Goal: Task Accomplishment & Management: Use online tool/utility

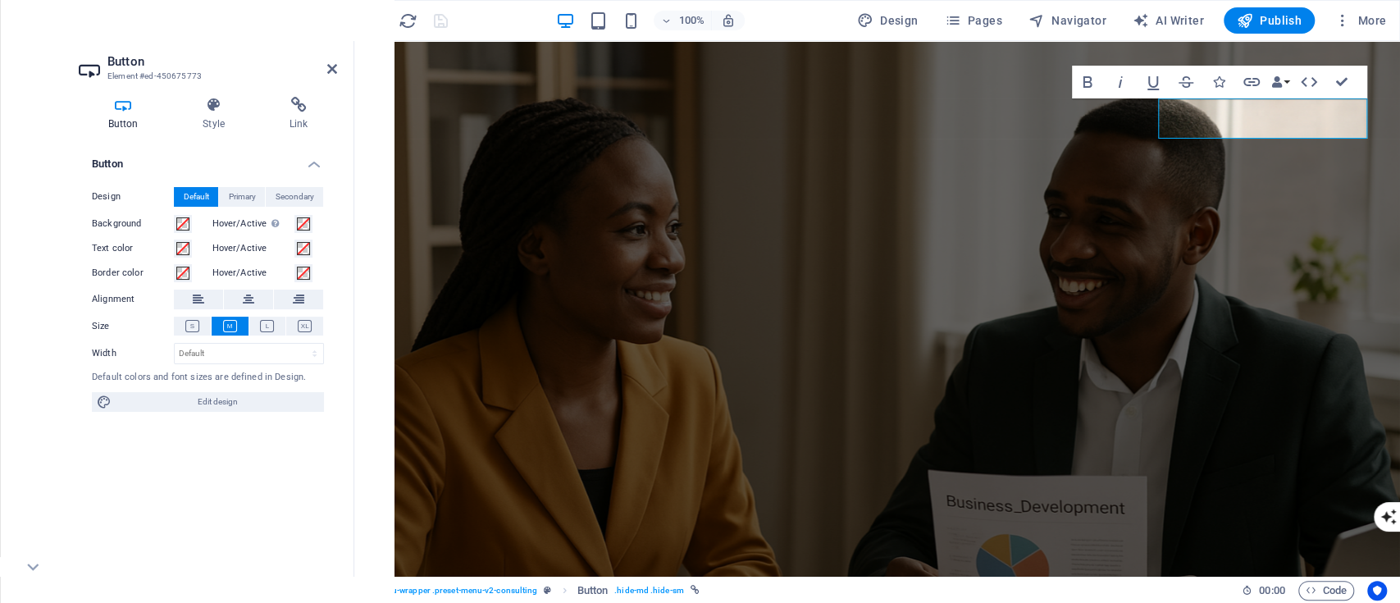
click at [303, 95] on div "Button Style Link Button Design Default Primary Secondary Background Hover/Acti…" at bounding box center [208, 330] width 285 height 493
click at [297, 107] on icon at bounding box center [298, 105] width 77 height 16
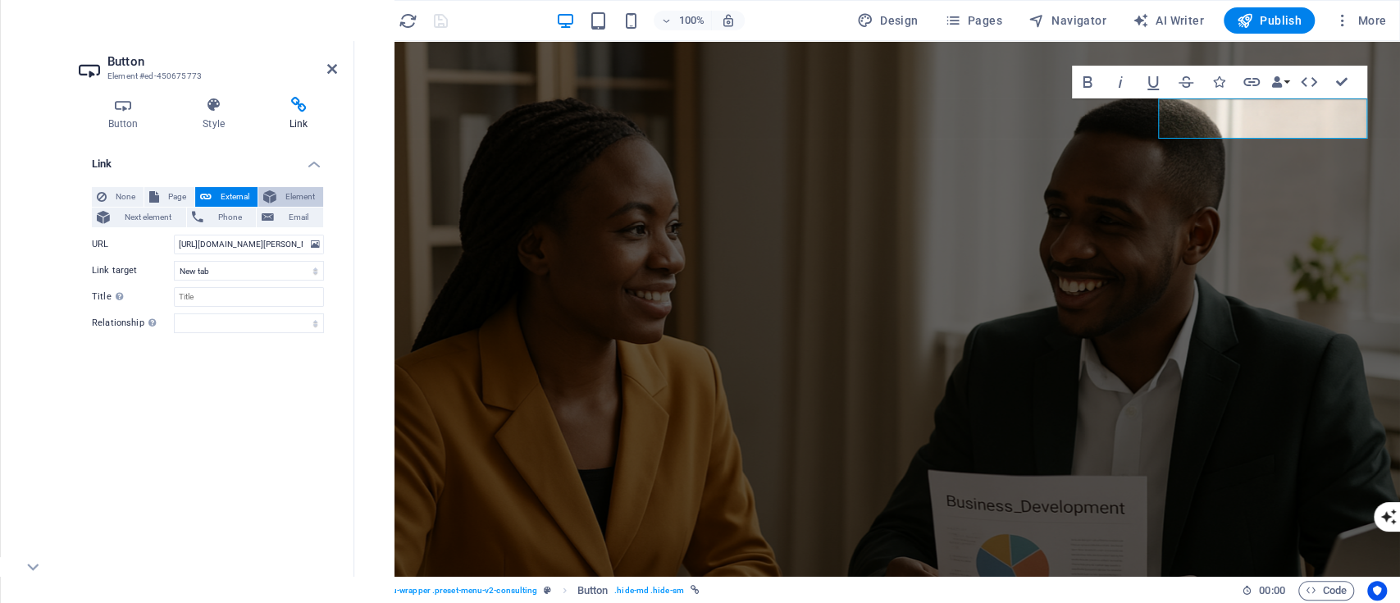
click at [277, 194] on button "Element" at bounding box center [290, 197] width 65 height 20
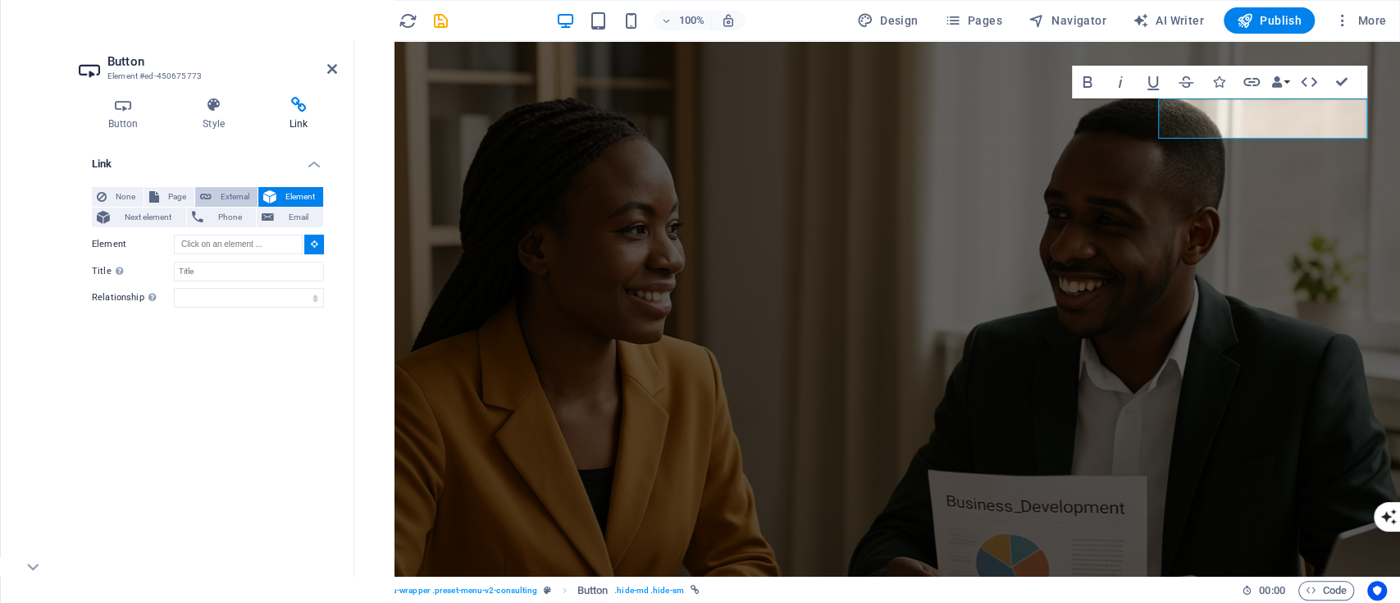
click at [243, 195] on span "External" at bounding box center [235, 197] width 36 height 20
select select "blank"
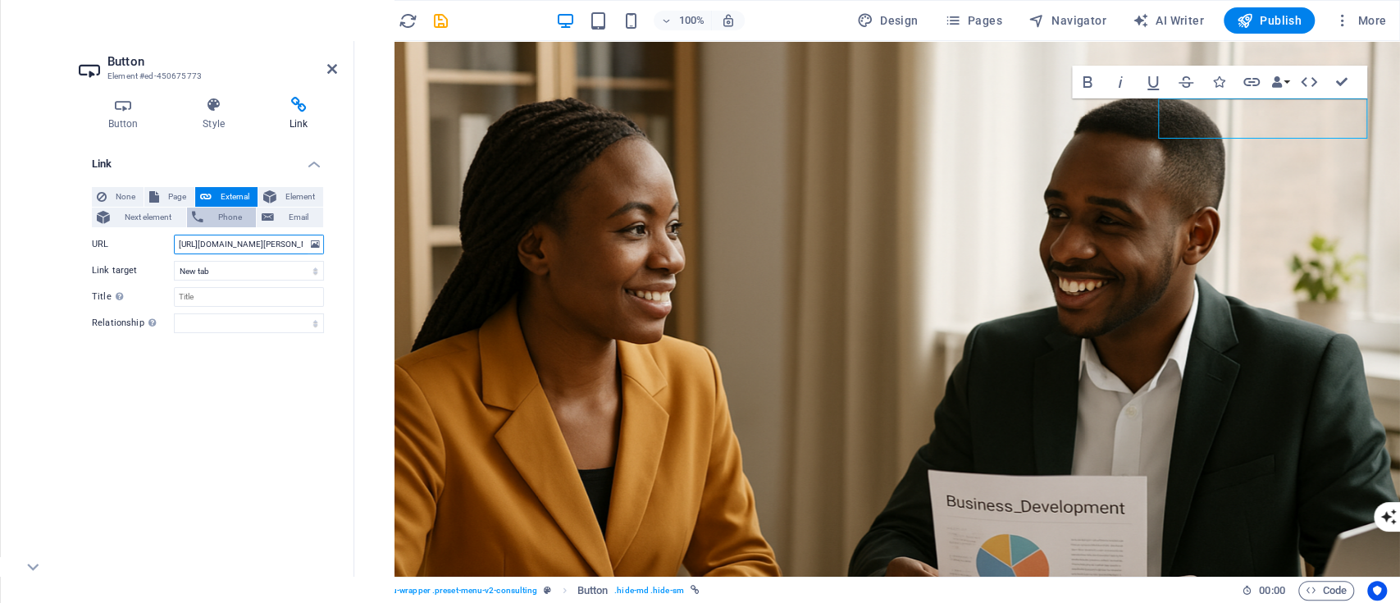
scroll to position [0, 180]
click at [220, 236] on input "[URL][DOMAIN_NAME][PERSON_NAME]" at bounding box center [249, 245] width 150 height 20
click at [276, 246] on input "[URL][DOMAIN_NAME][PERSON_NAME]" at bounding box center [249, 245] width 150 height 20
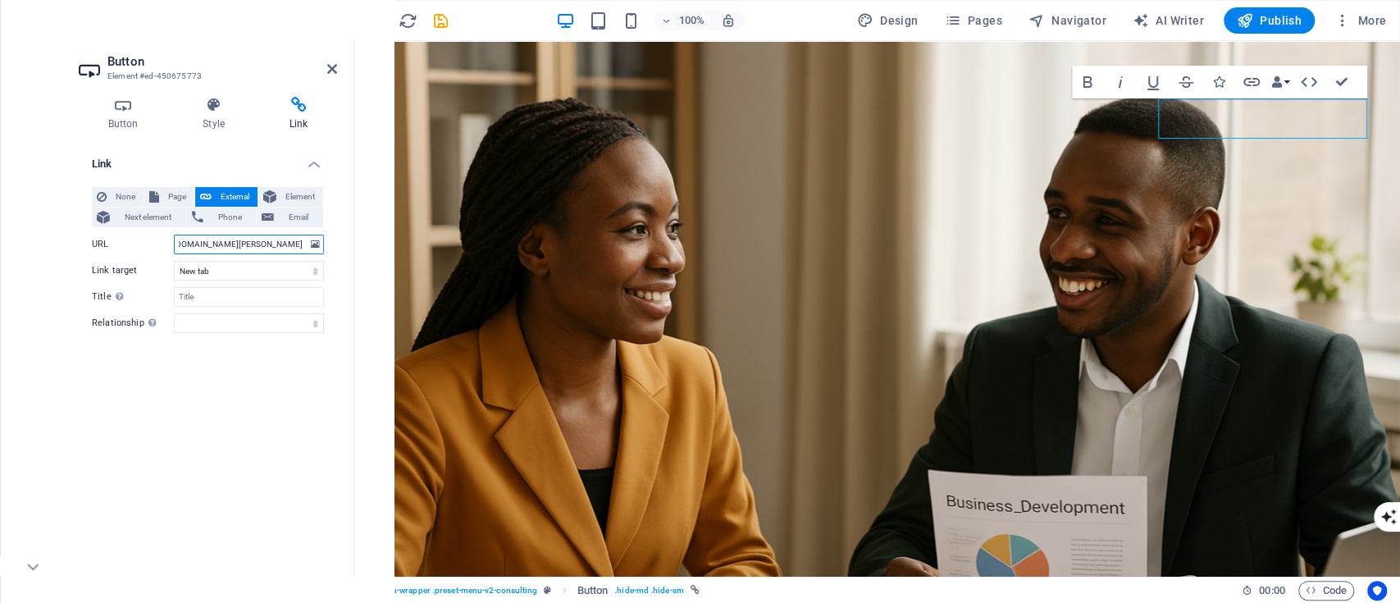
click at [276, 246] on input "[URL][DOMAIN_NAME][PERSON_NAME]" at bounding box center [249, 245] width 150 height 20
paste input "a1d9142d-e81c-4ea9-9904-477b53fda352-00-1nki125nr20ag"
type input "[URL][DOMAIN_NAME][PERSON_NAME]"
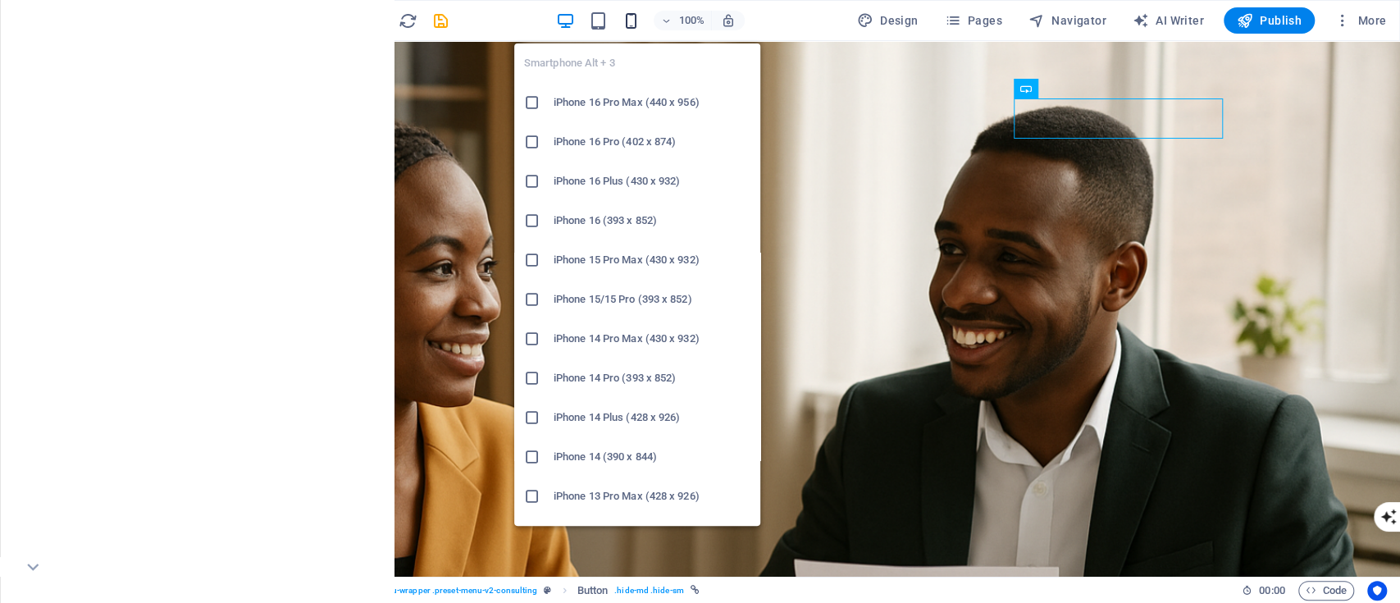
click at [626, 22] on icon "button" at bounding box center [631, 20] width 19 height 19
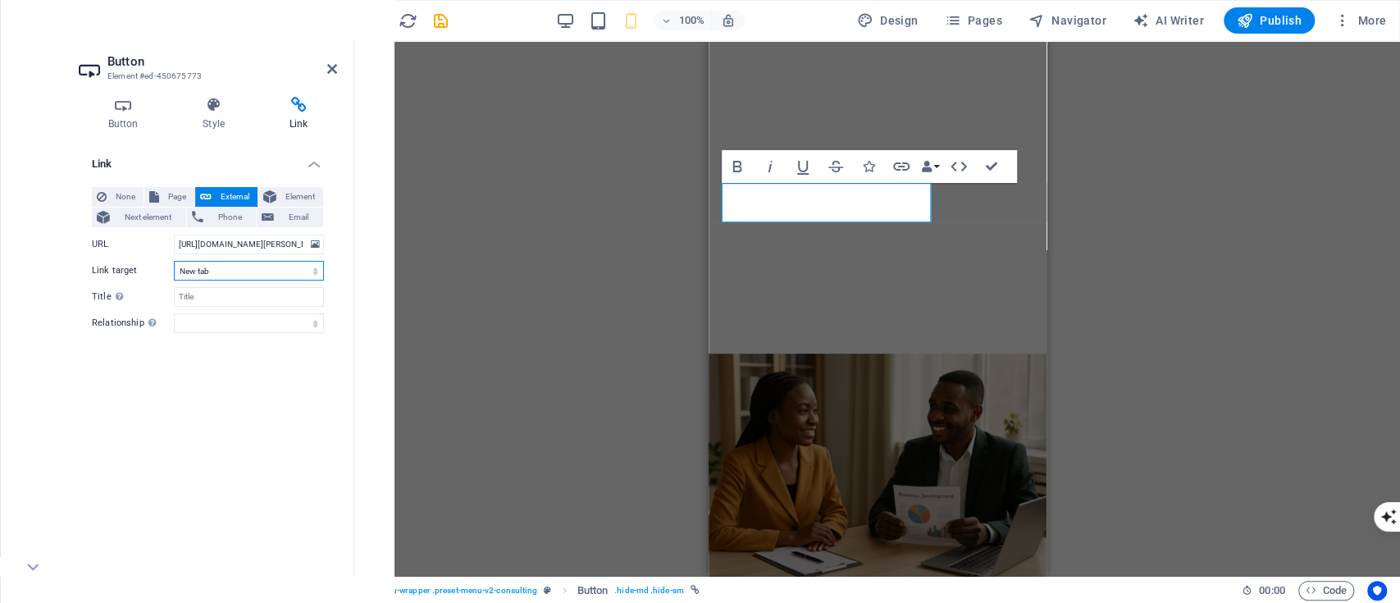
click at [220, 265] on select "New tab Same tab Overlay" at bounding box center [249, 271] width 150 height 20
click at [125, 110] on icon at bounding box center [123, 105] width 89 height 16
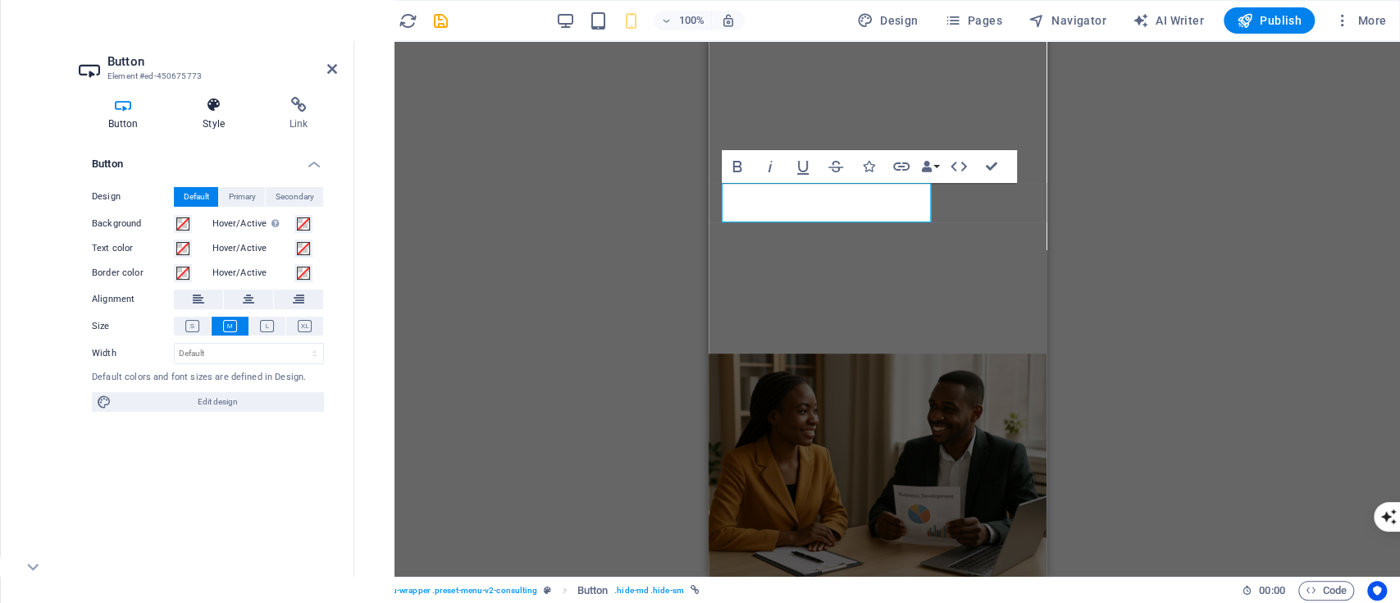
click at [203, 114] on h4 "Style" at bounding box center [217, 114] width 87 height 34
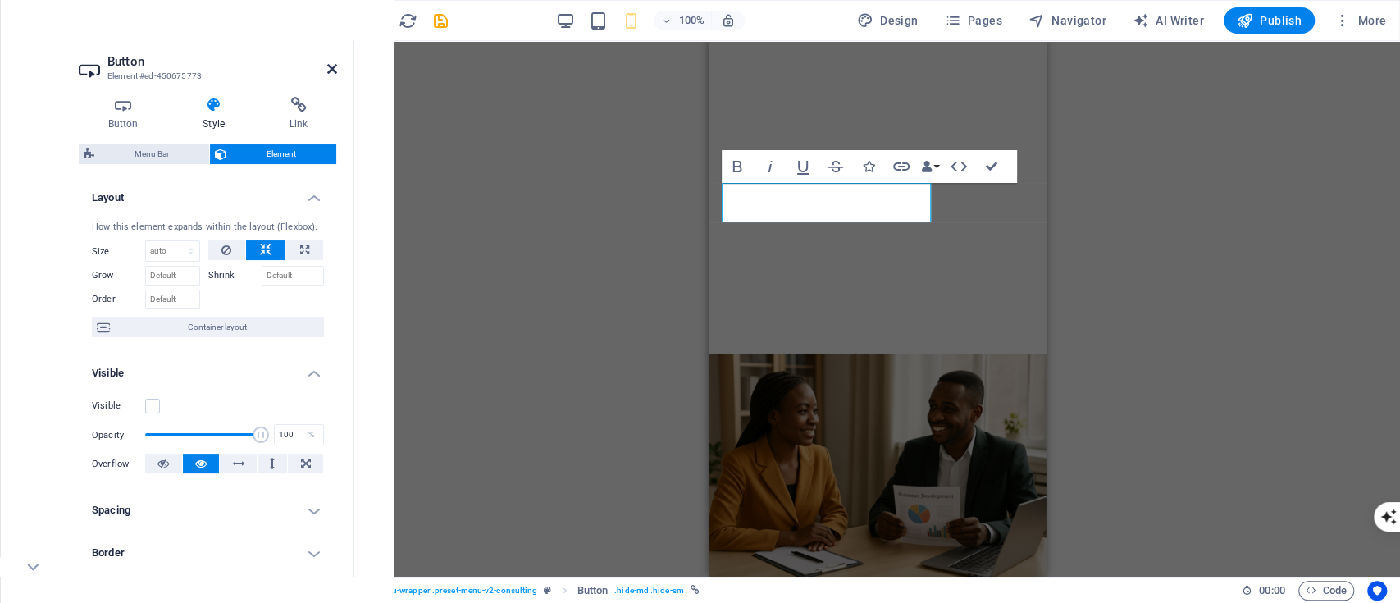
click at [329, 62] on icon at bounding box center [332, 68] width 10 height 13
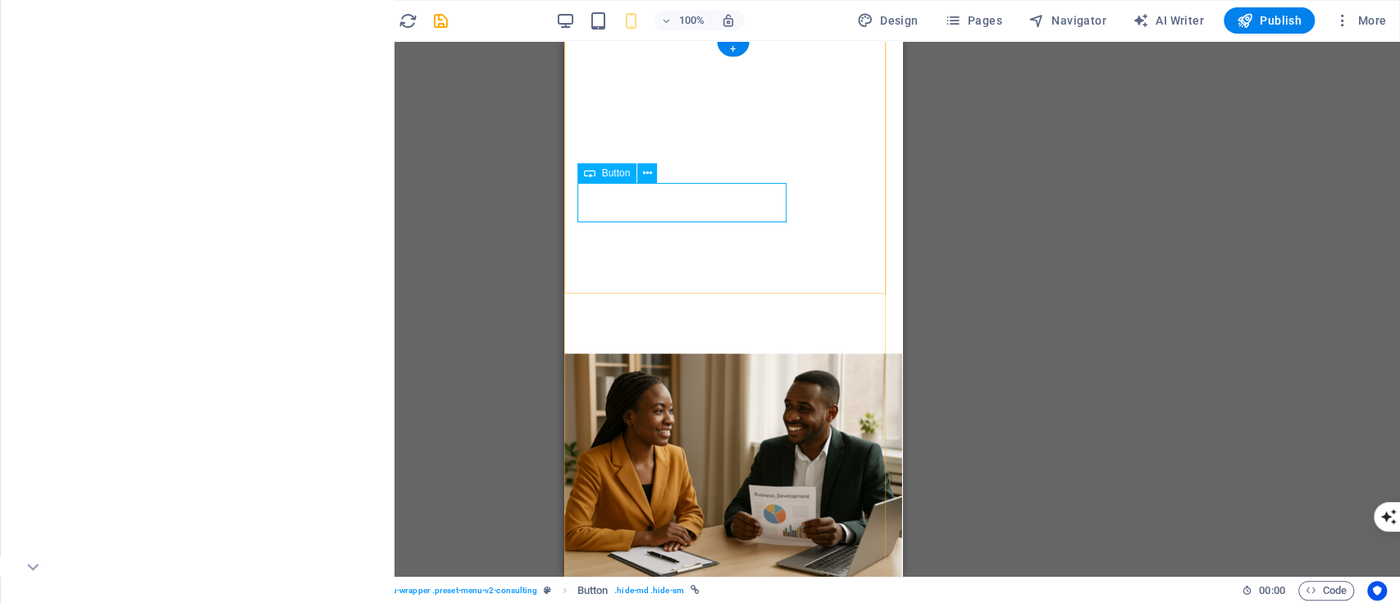
click at [643, 175] on icon at bounding box center [647, 173] width 9 height 17
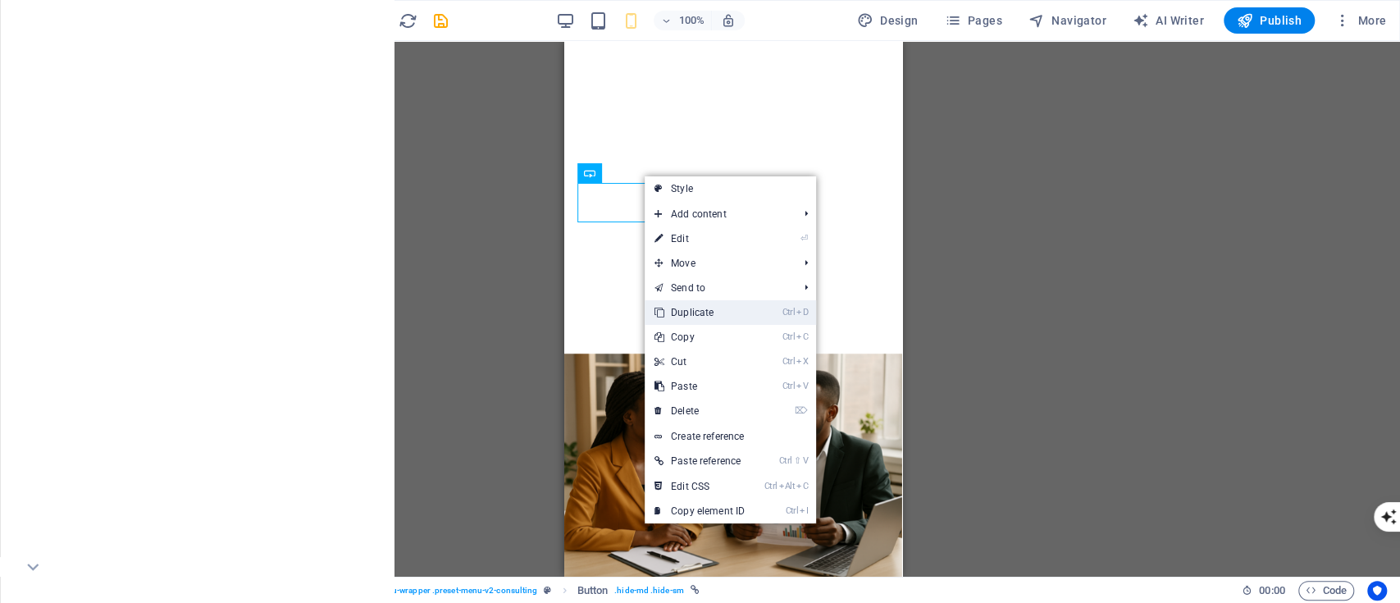
click at [685, 312] on link "Ctrl D Duplicate" at bounding box center [700, 312] width 110 height 25
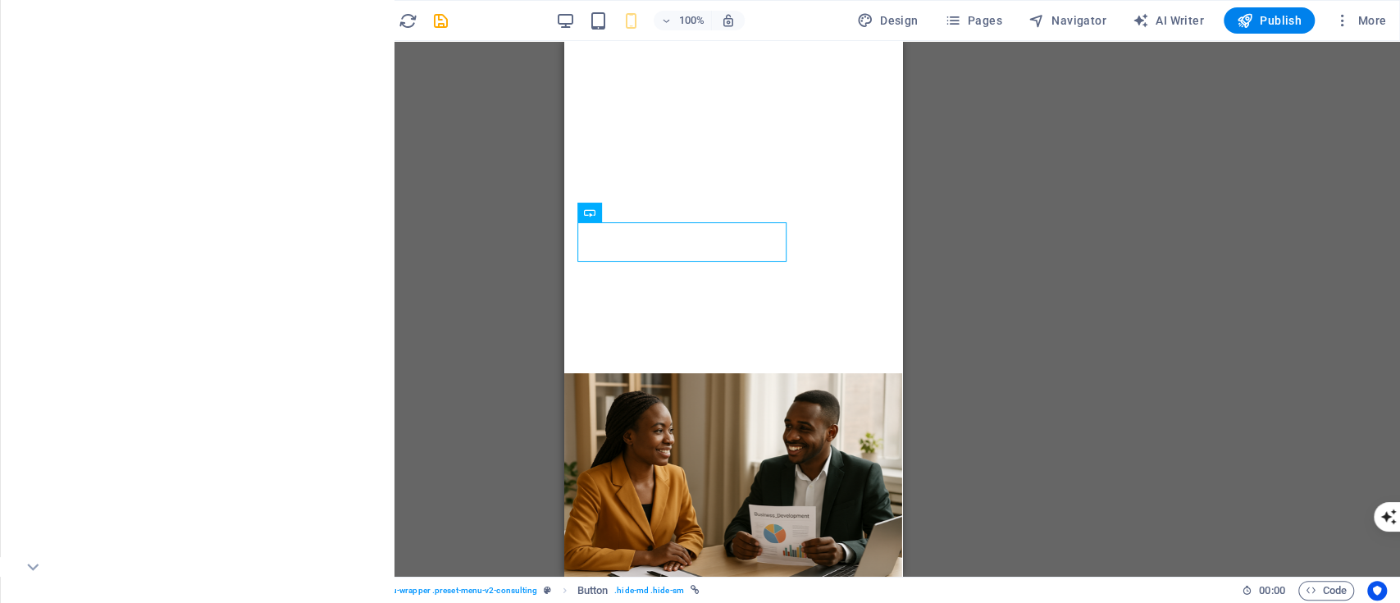
click at [267, 12] on span "undo" at bounding box center [277, 20] width 20 height 19
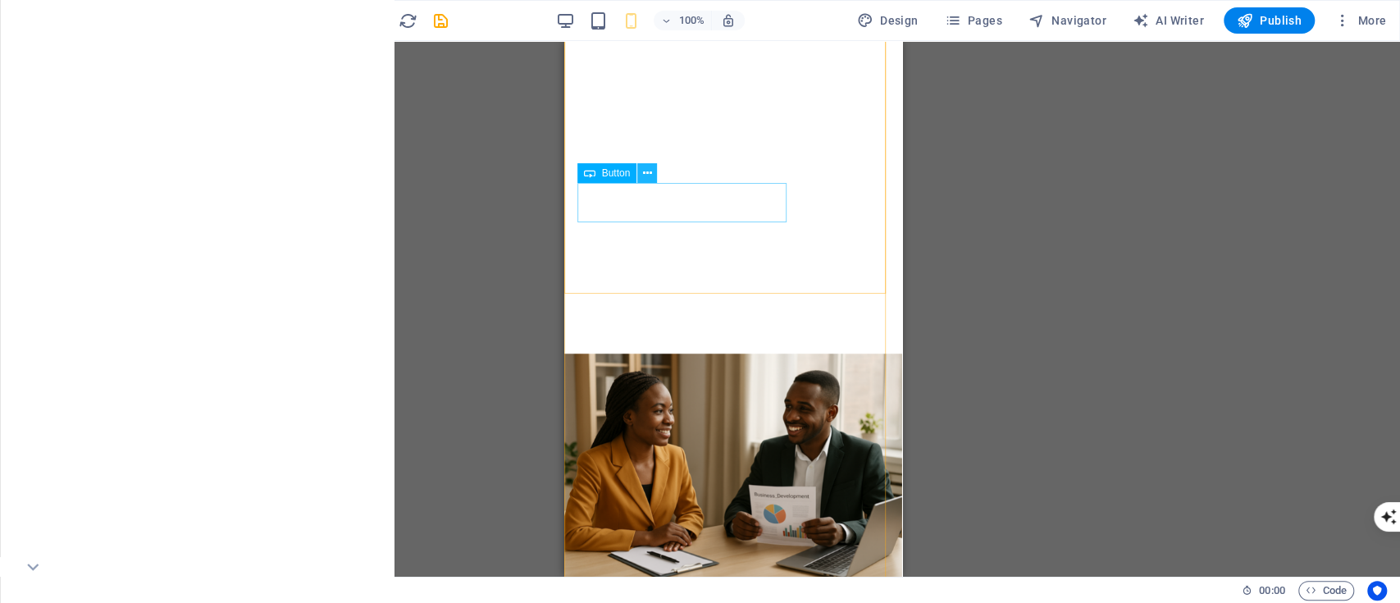
click at [649, 174] on icon at bounding box center [647, 173] width 9 height 17
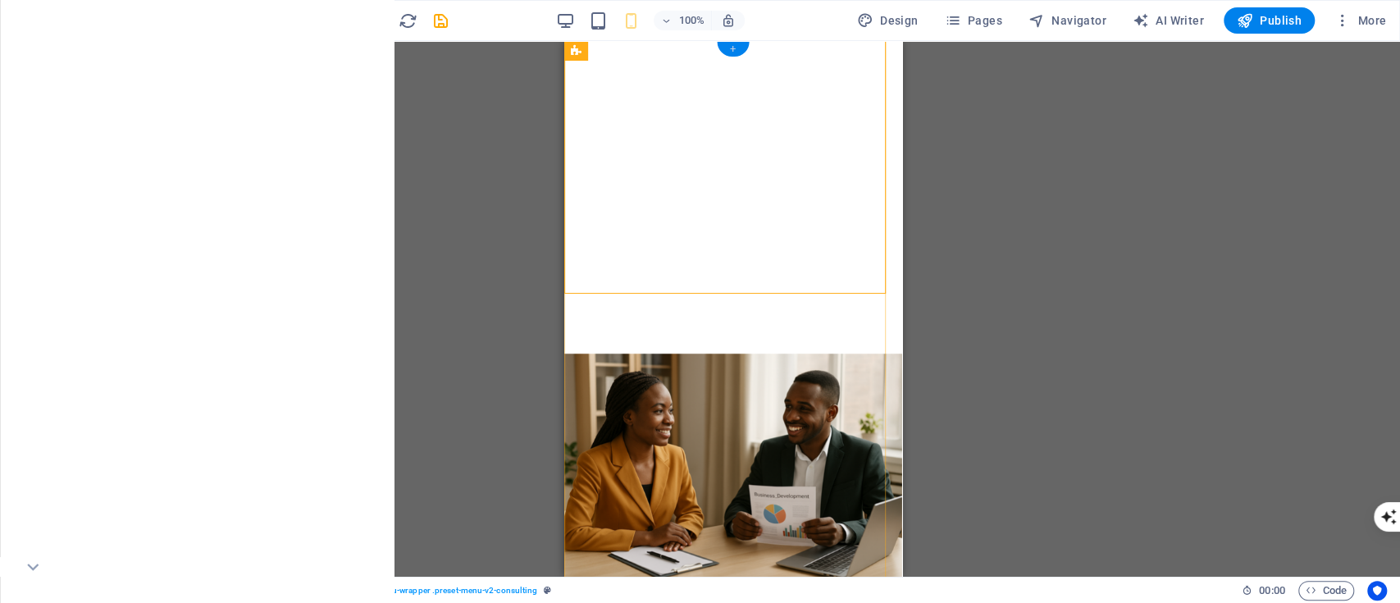
click at [736, 53] on div "+" at bounding box center [733, 49] width 32 height 15
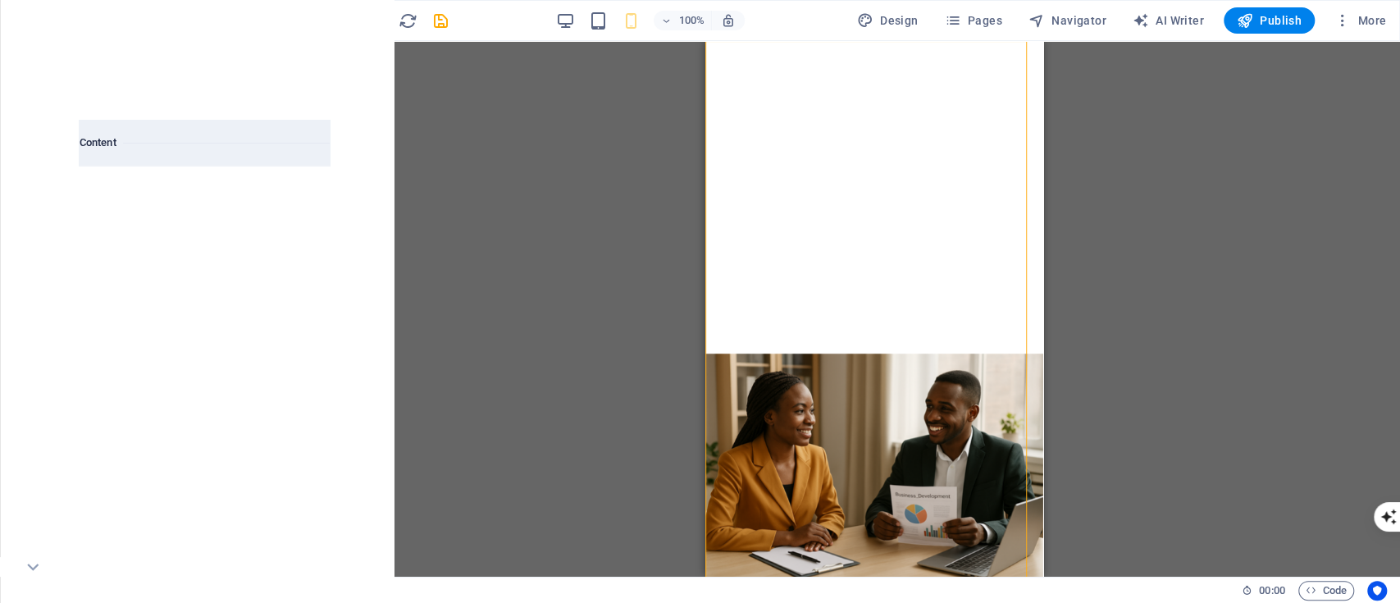
scroll to position [3694, 0]
click at [168, 357] on div at bounding box center [141, 339] width 122 height 108
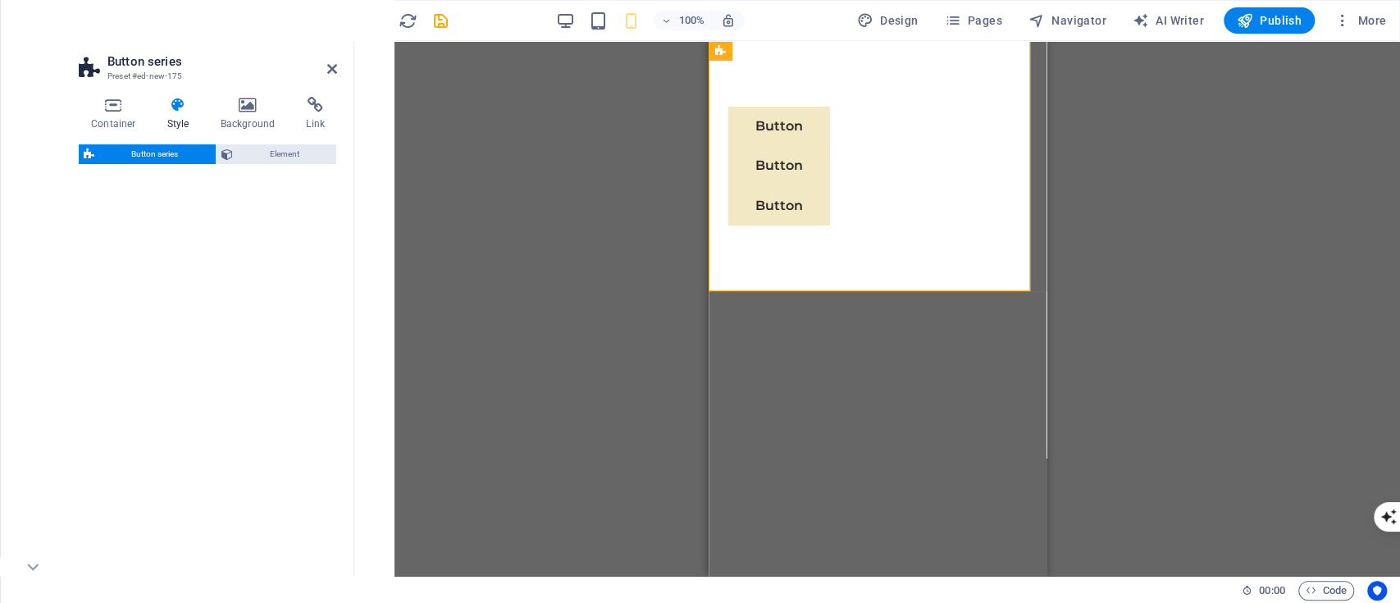
select select "rem"
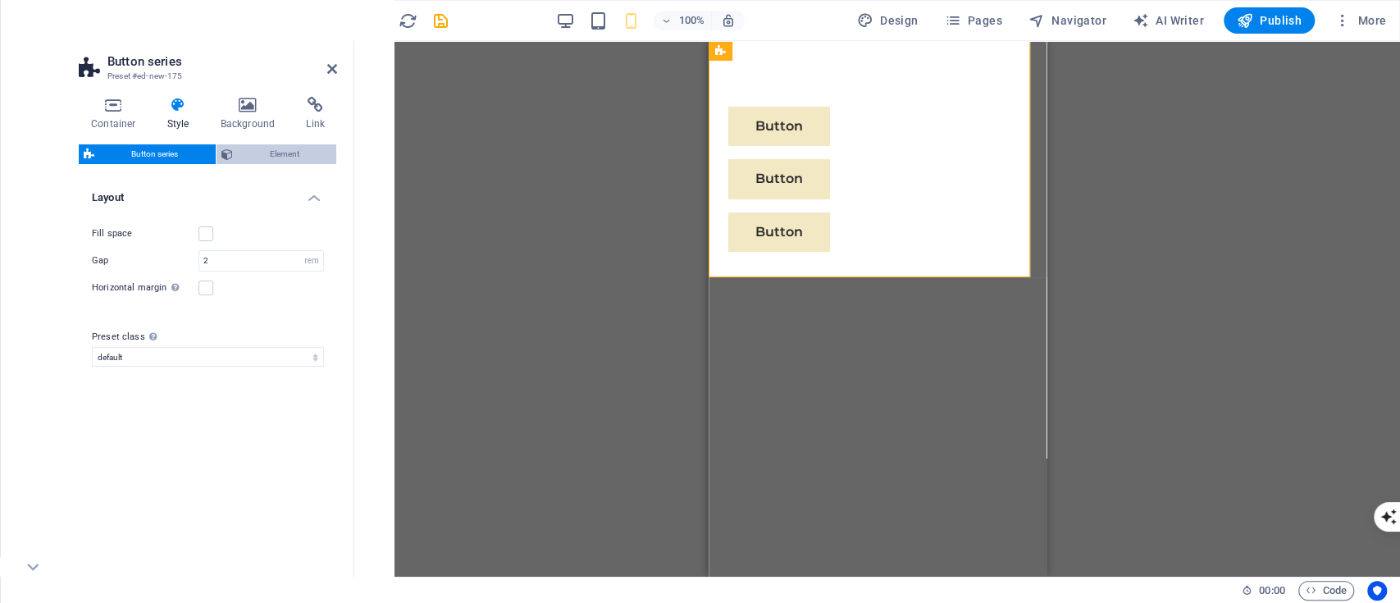
click at [299, 148] on span "Element" at bounding box center [285, 154] width 94 height 20
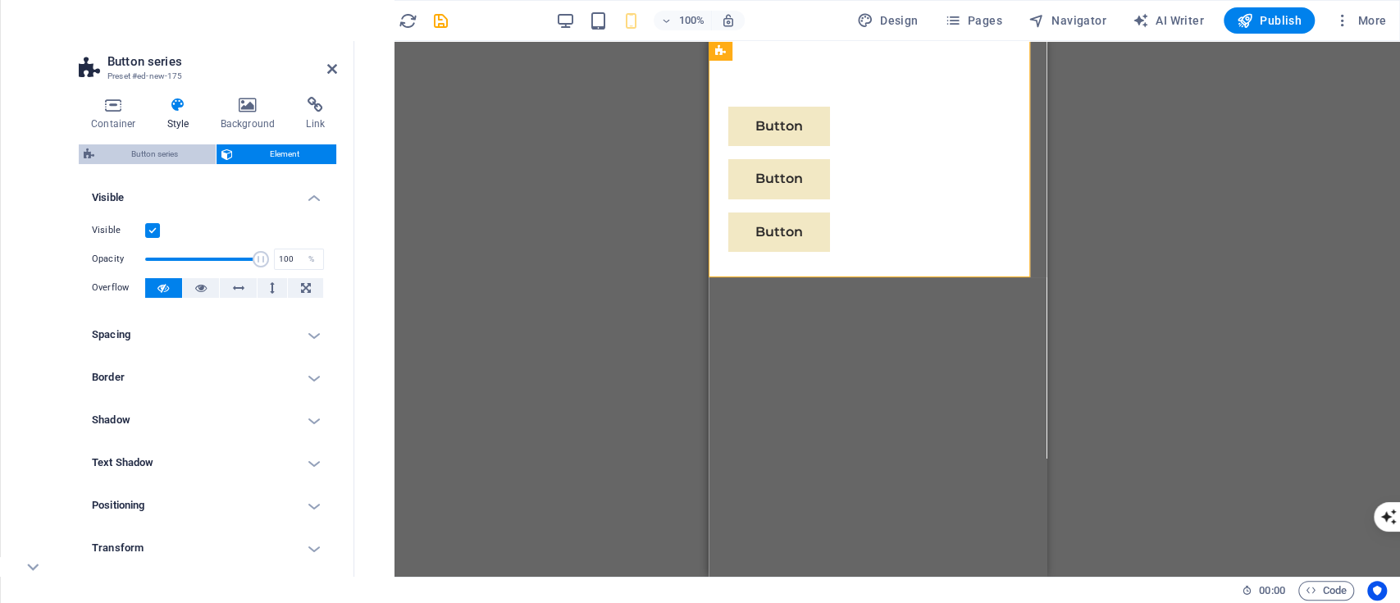
click at [191, 159] on span "Button series" at bounding box center [155, 154] width 112 height 20
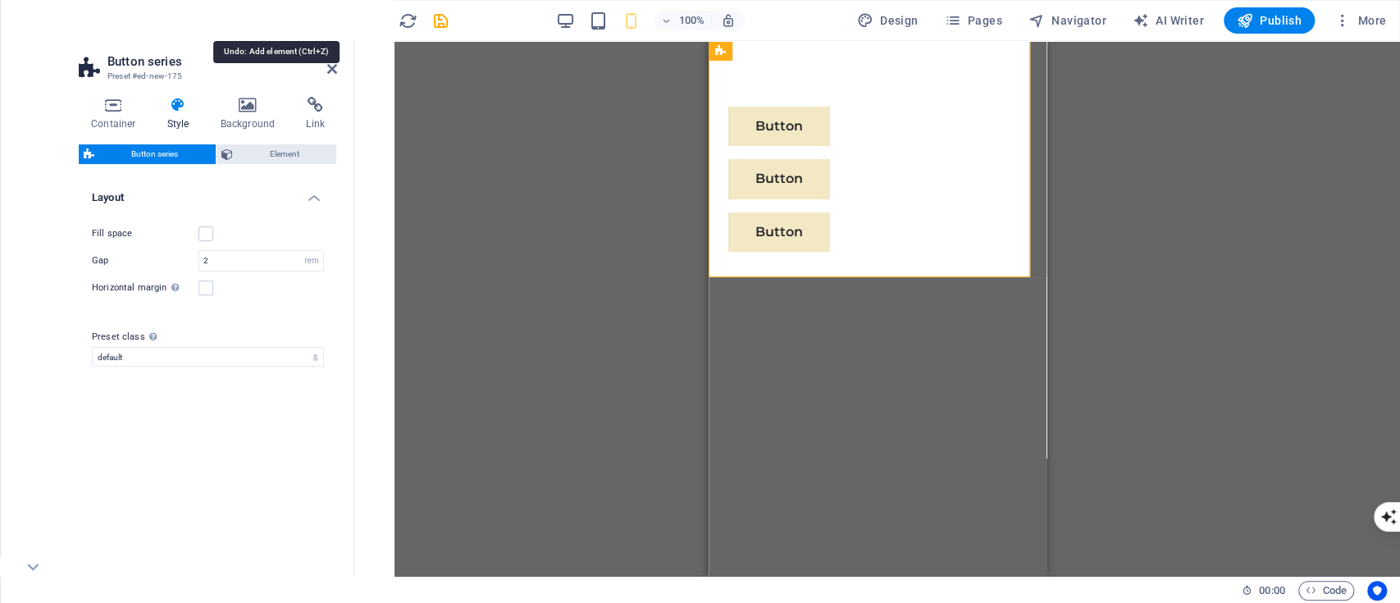
click at [276, 23] on icon "undo" at bounding box center [276, 20] width 19 height 19
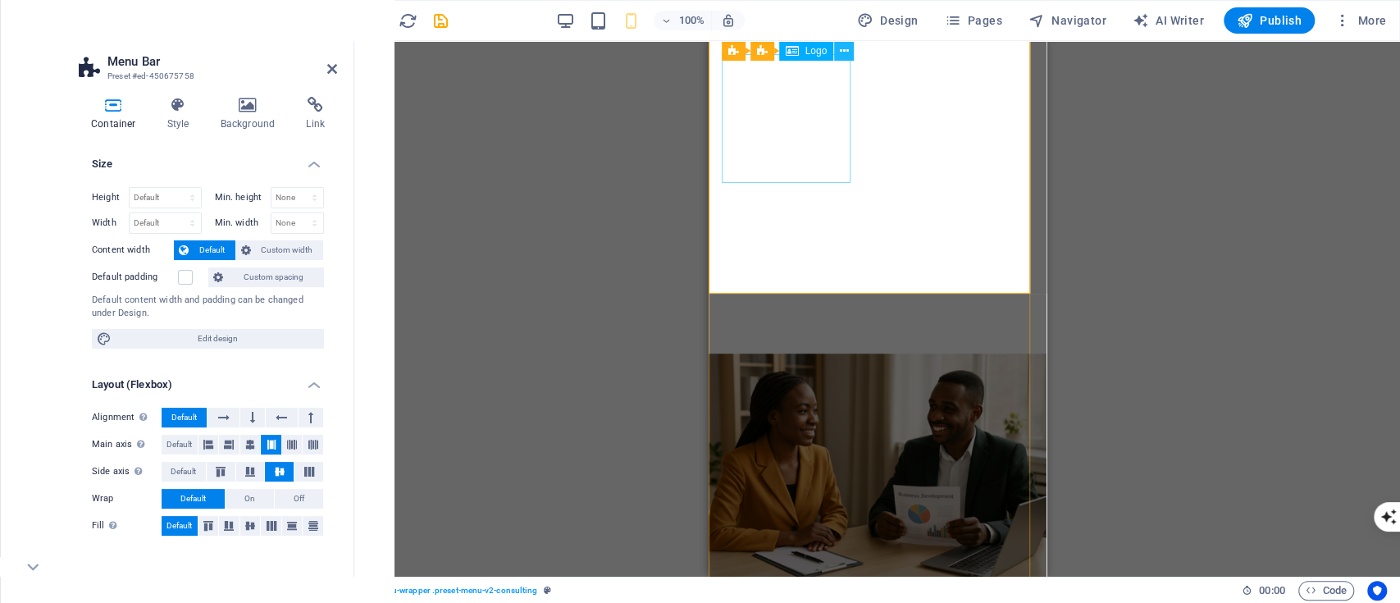
click at [847, 46] on icon at bounding box center [844, 51] width 9 height 17
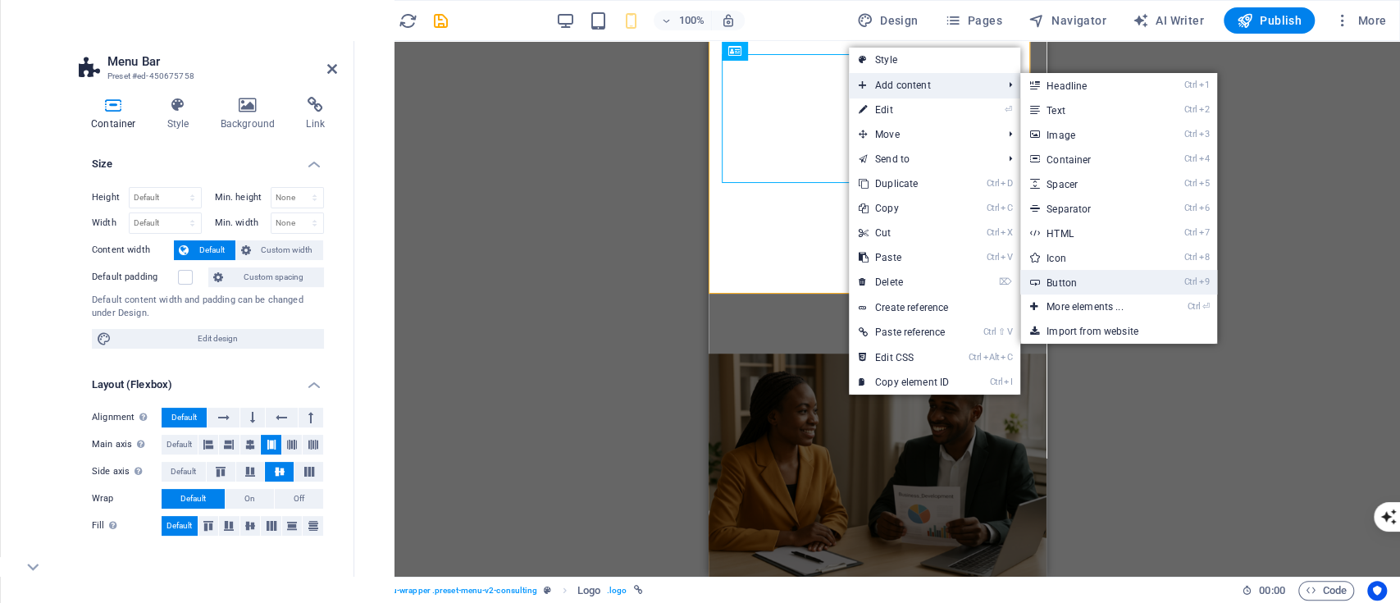
click at [1080, 278] on link "Ctrl 9 Button" at bounding box center [1087, 282] width 135 height 25
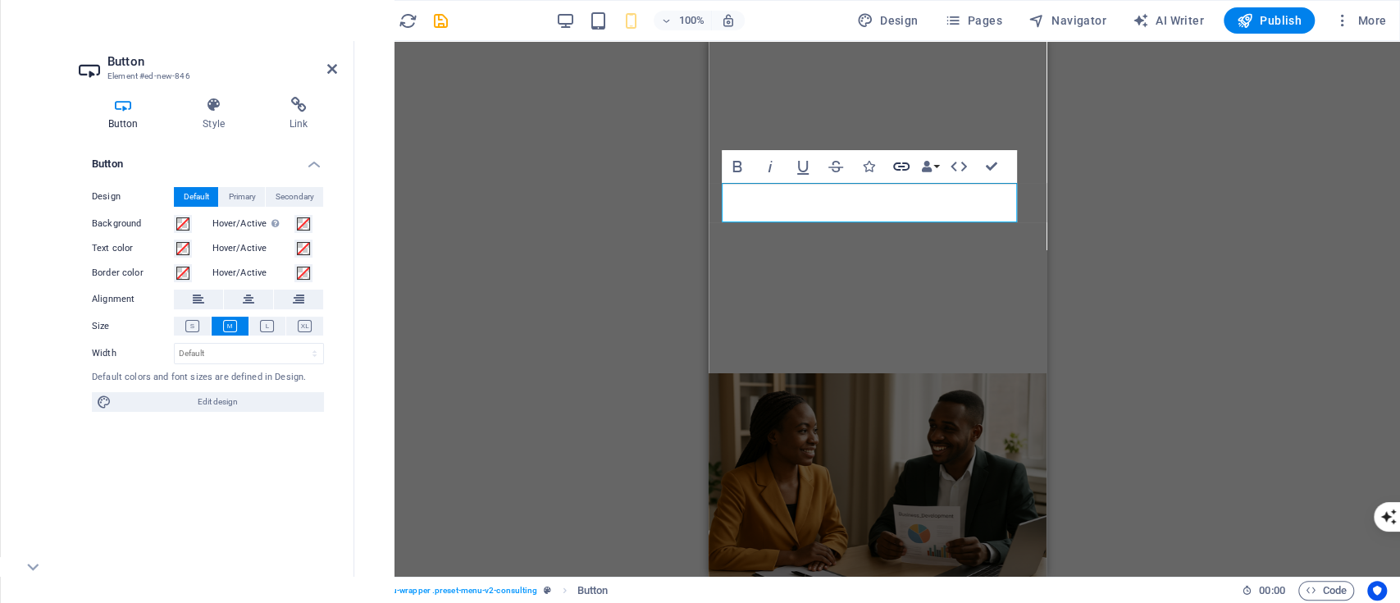
click at [902, 165] on icon "button" at bounding box center [902, 167] width 20 height 20
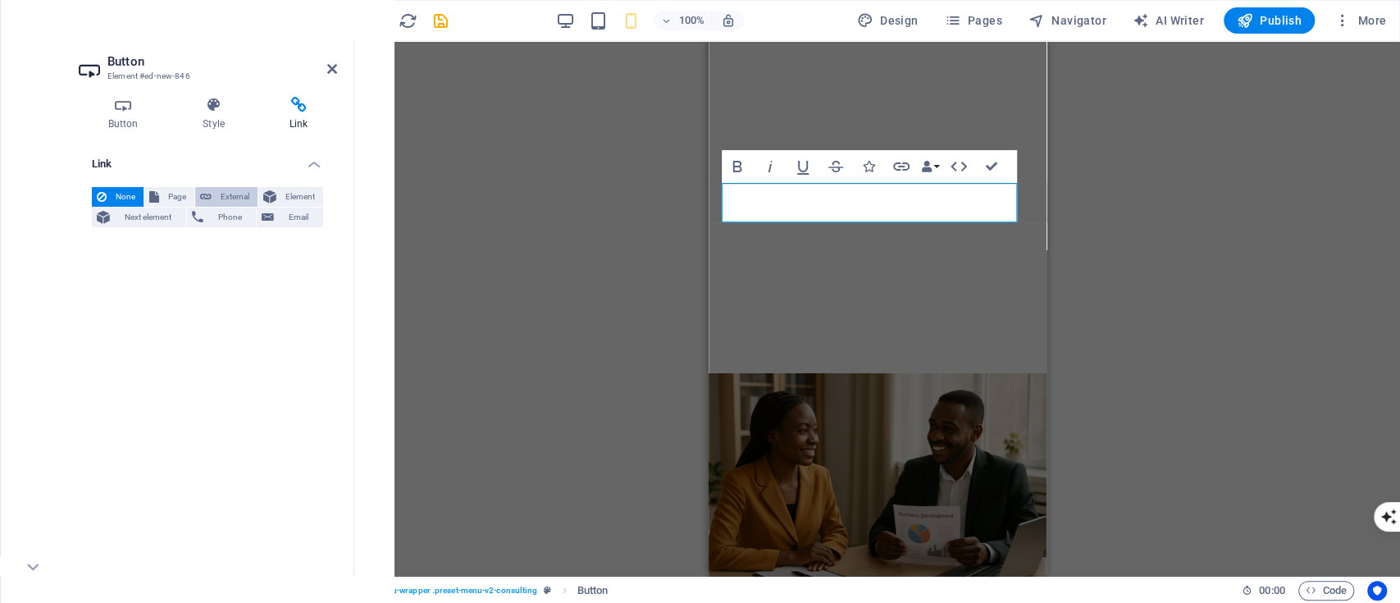
click at [246, 194] on span "External" at bounding box center [235, 197] width 36 height 20
select select "blank"
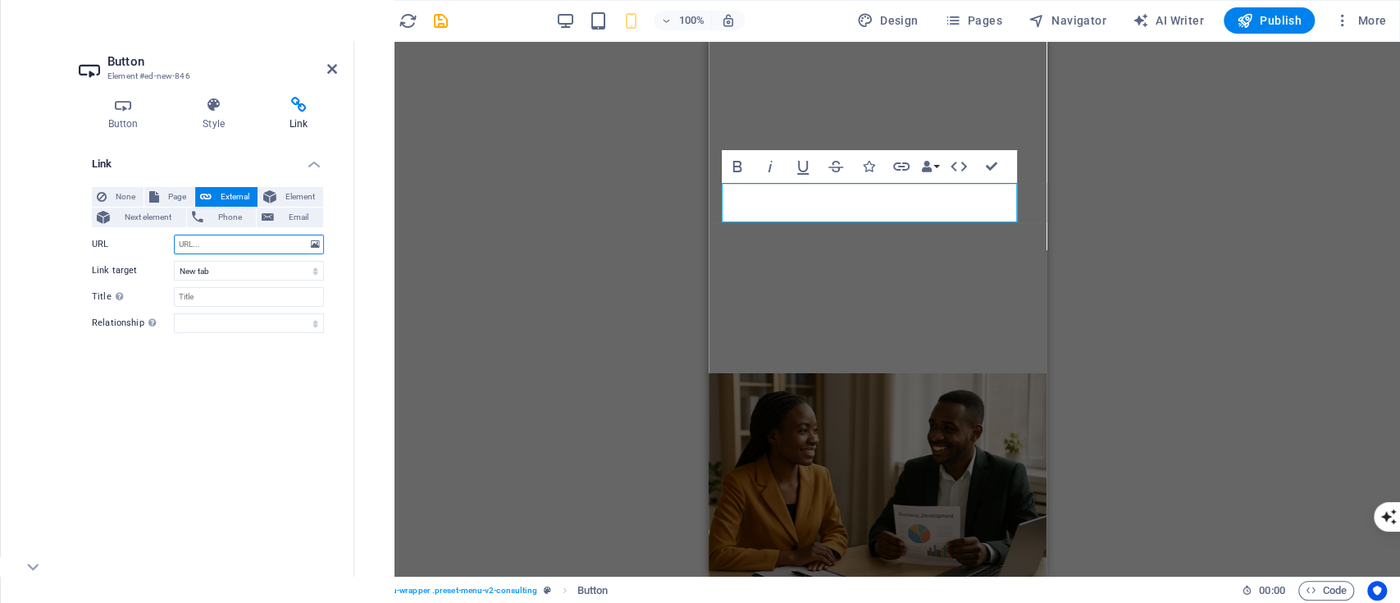
paste input "[URL][DOMAIN_NAME][PERSON_NAME]"
type input "[URL][DOMAIN_NAME][PERSON_NAME]"
click at [200, 290] on input "Title Additional link description, should not be the same as the link text. The…" at bounding box center [249, 297] width 150 height 20
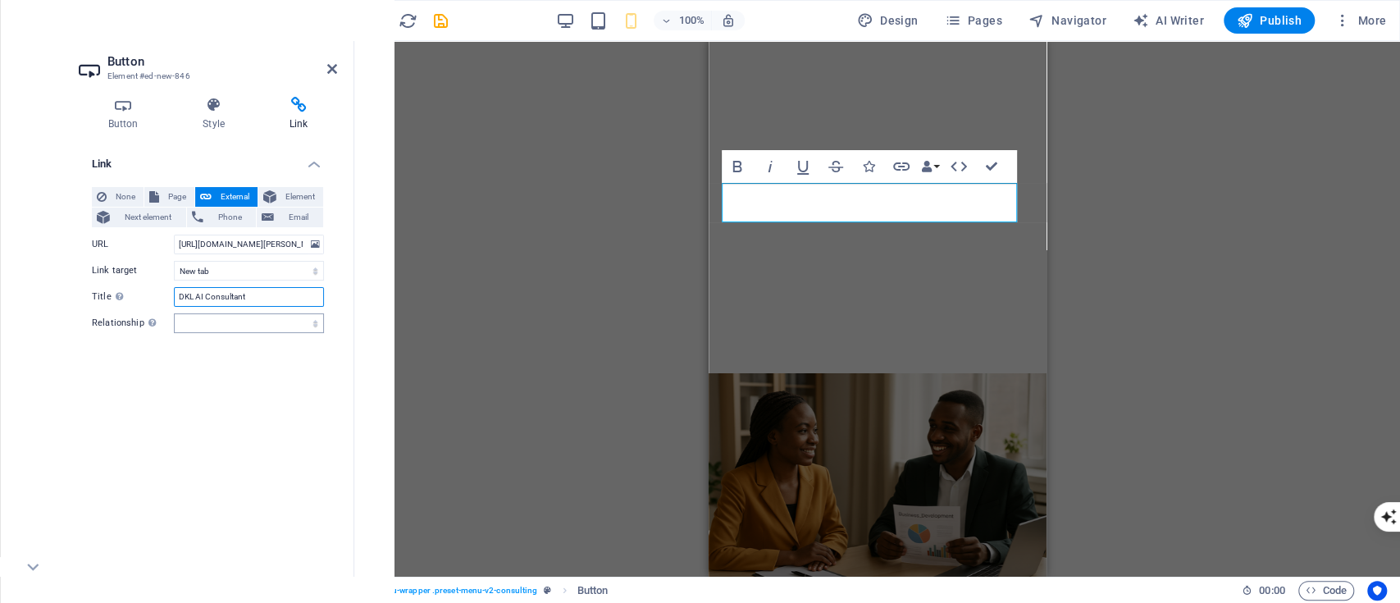
type input "DKL AI Consultant"
click at [262, 325] on select "alternate author bookmark external help license next nofollow noreferrer noopen…" at bounding box center [249, 323] width 150 height 20
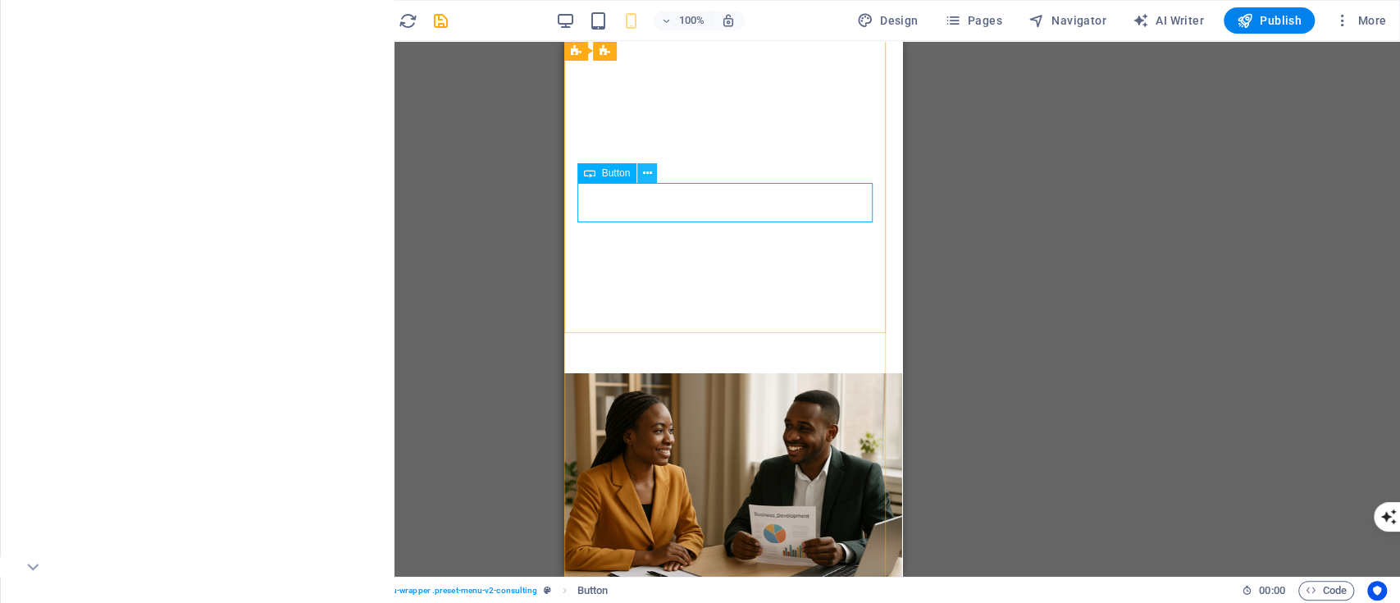
click at [643, 167] on icon at bounding box center [647, 173] width 9 height 17
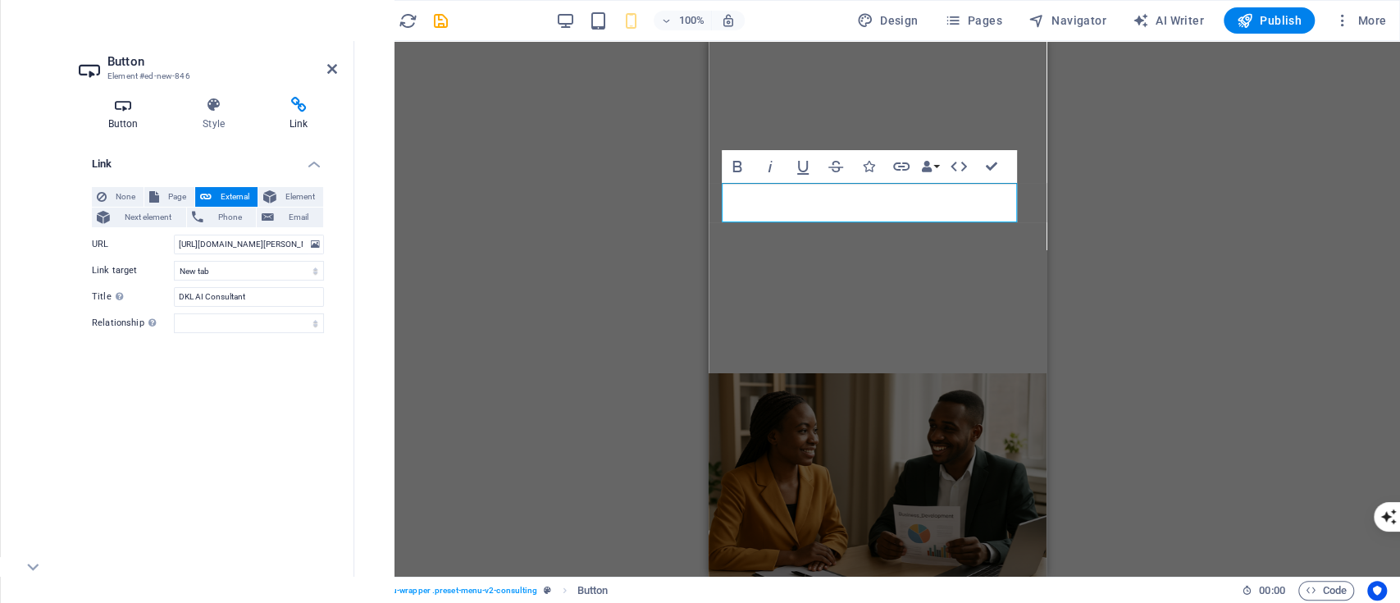
click at [150, 112] on icon at bounding box center [123, 105] width 89 height 16
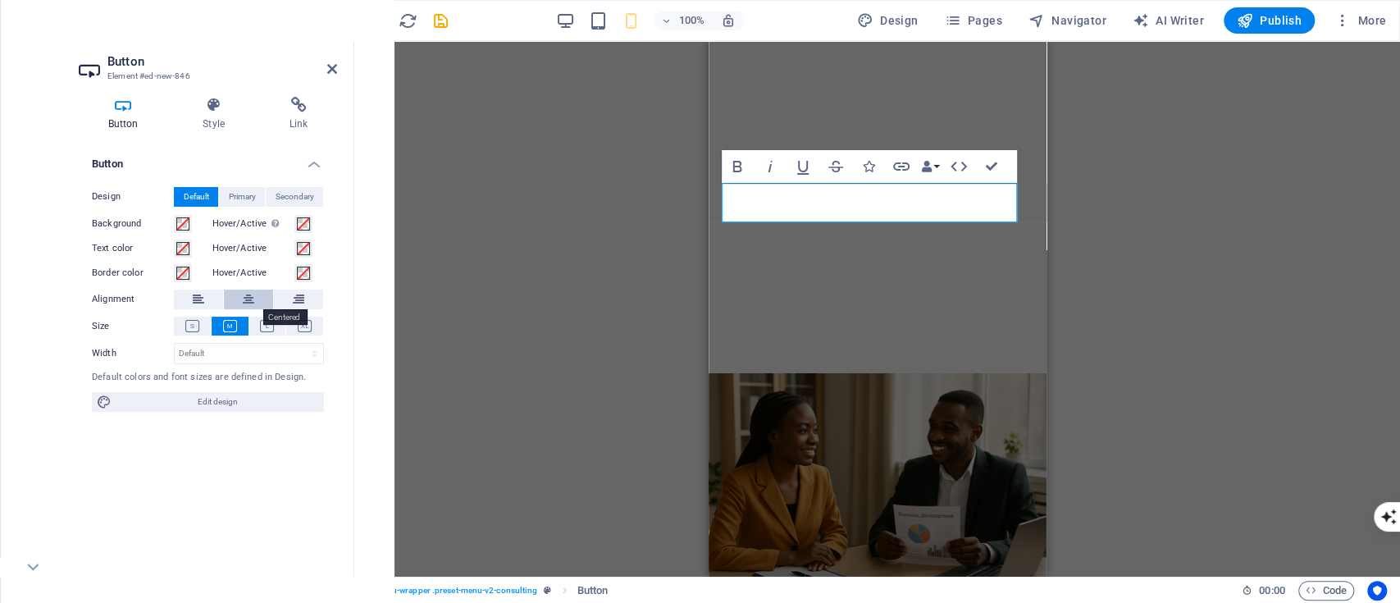
click at [243, 298] on icon at bounding box center [248, 300] width 11 height 20
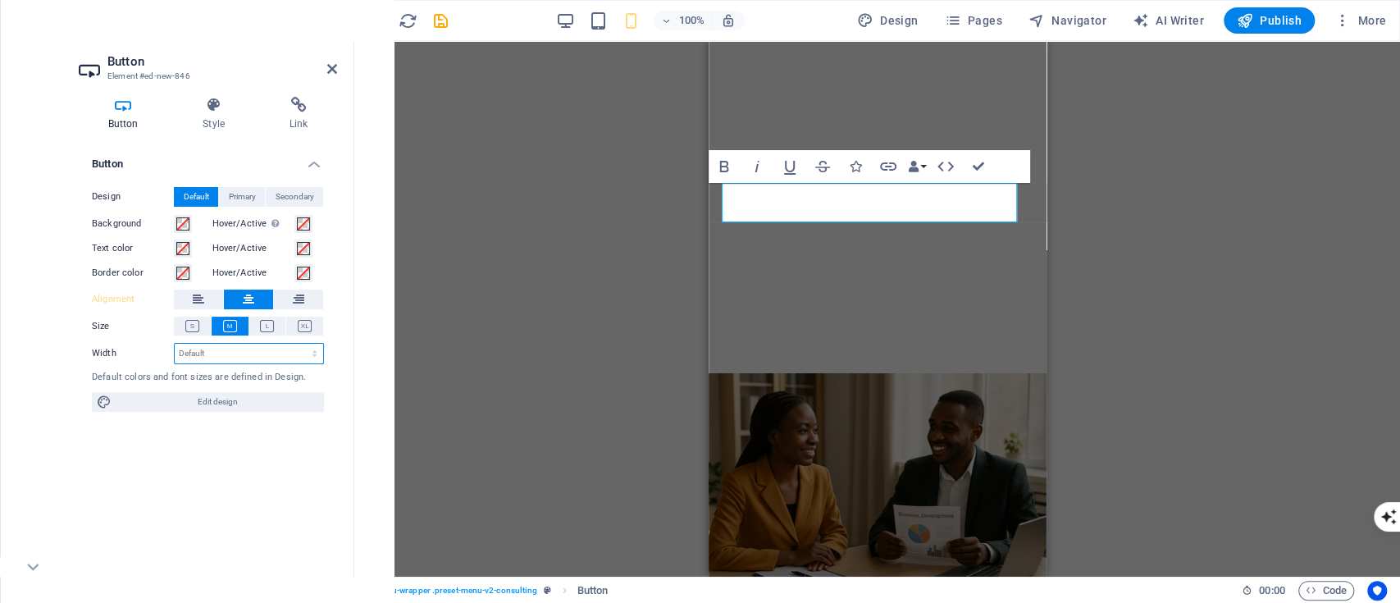
click at [208, 344] on select "Default px rem % em vh vw" at bounding box center [249, 354] width 148 height 20
click at [212, 128] on h4 "Style" at bounding box center [217, 114] width 87 height 34
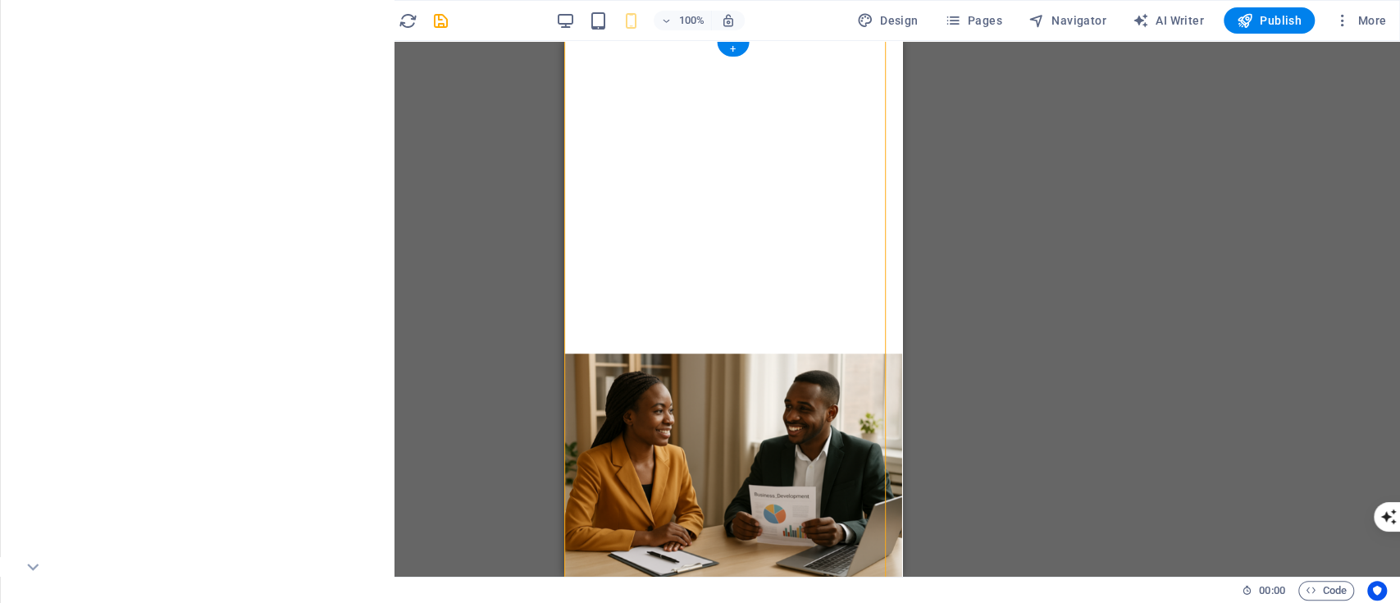
drag, startPoint x: 681, startPoint y: 198, endPoint x: 756, endPoint y: 101, distance: 122.7
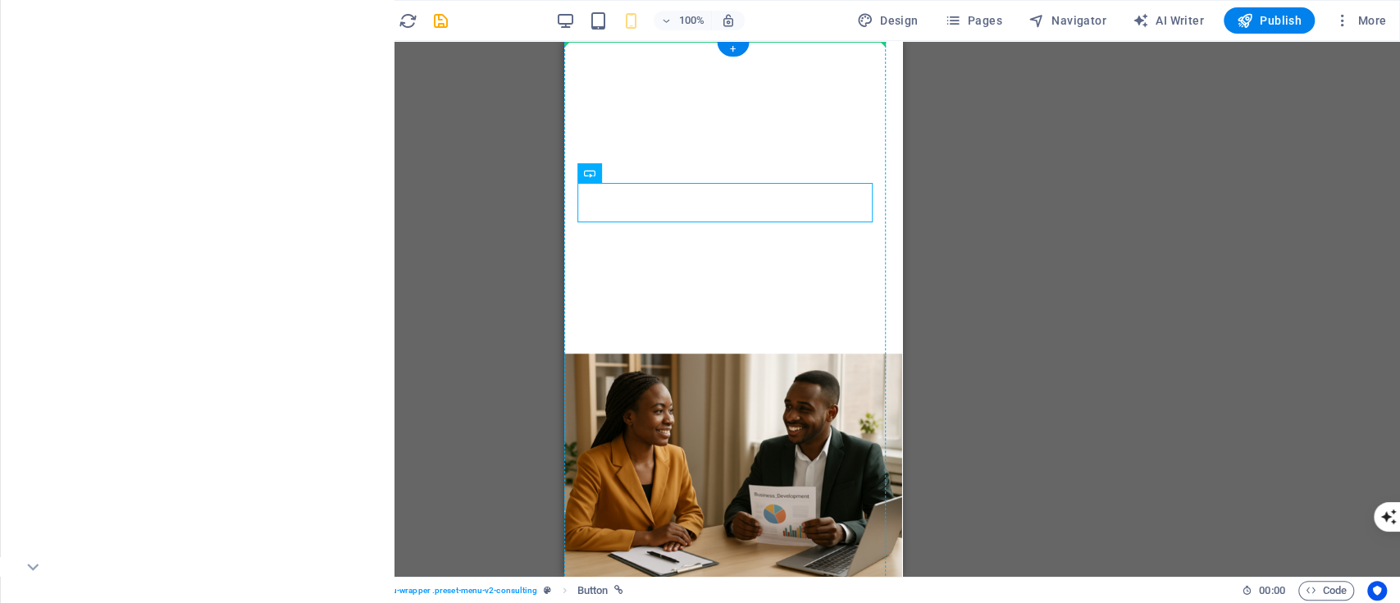
drag, startPoint x: 706, startPoint y: 207, endPoint x: 706, endPoint y: 101, distance: 105.8
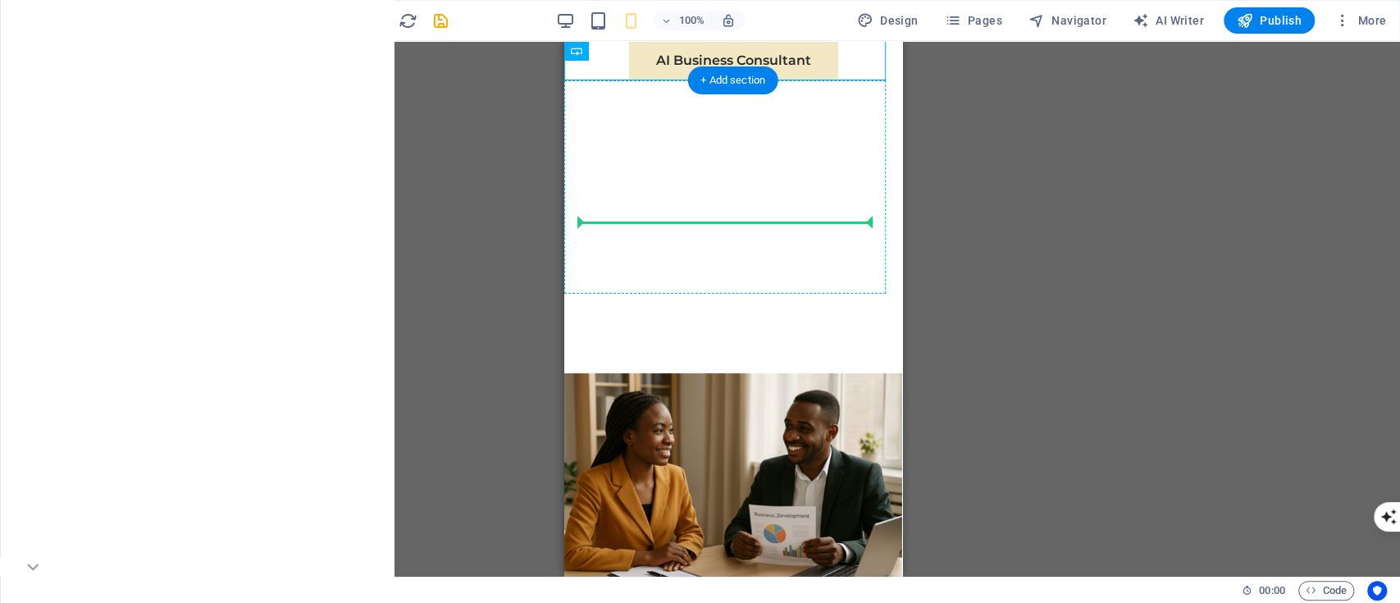
drag, startPoint x: 757, startPoint y: 52, endPoint x: 761, endPoint y: 226, distance: 174.0
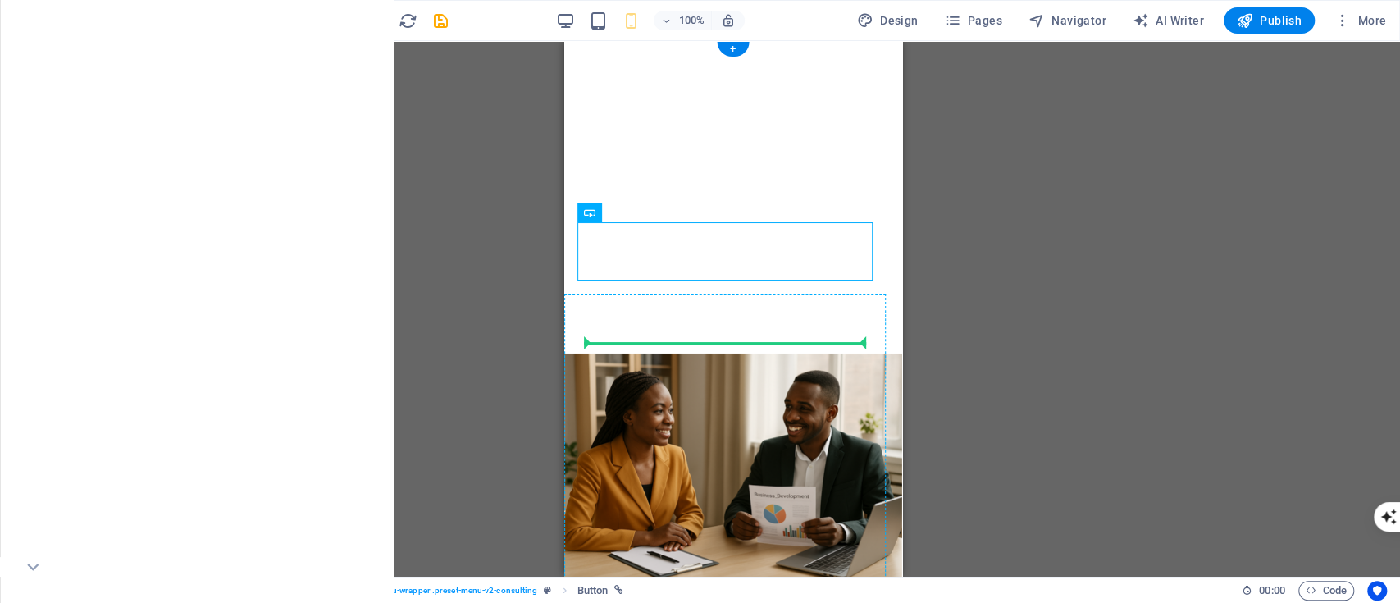
drag, startPoint x: 746, startPoint y: 244, endPoint x: 745, endPoint y: 348, distance: 104.2
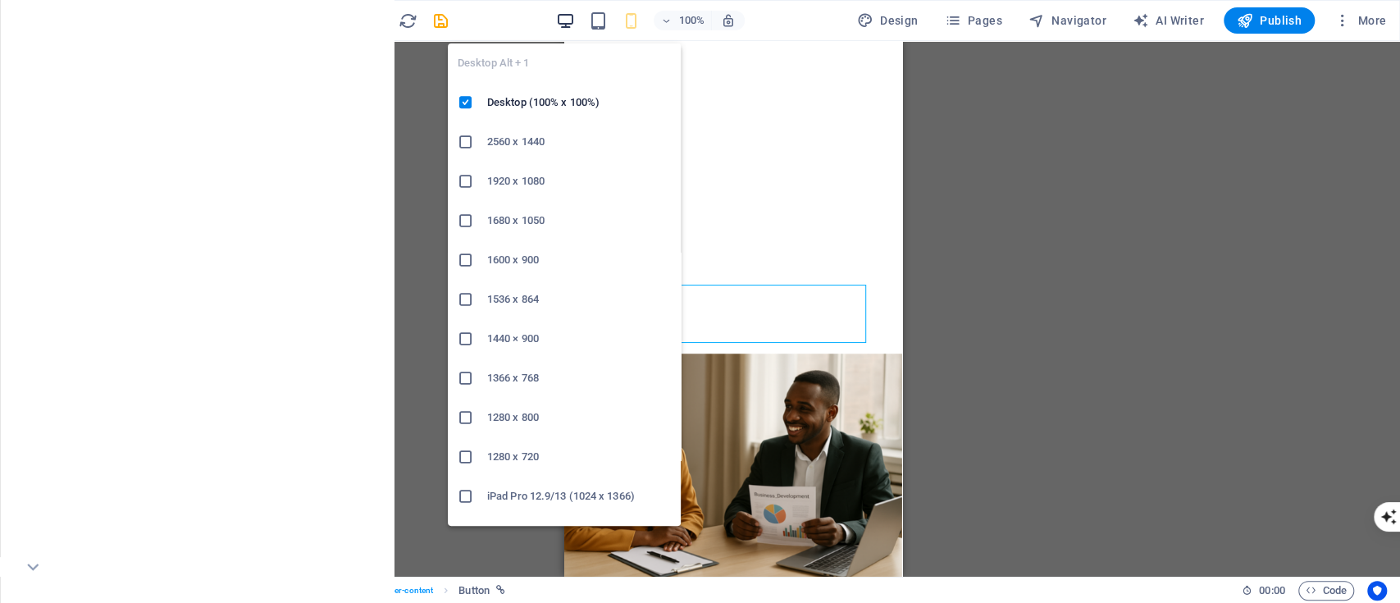
click at [573, 24] on icon "button" at bounding box center [565, 20] width 19 height 19
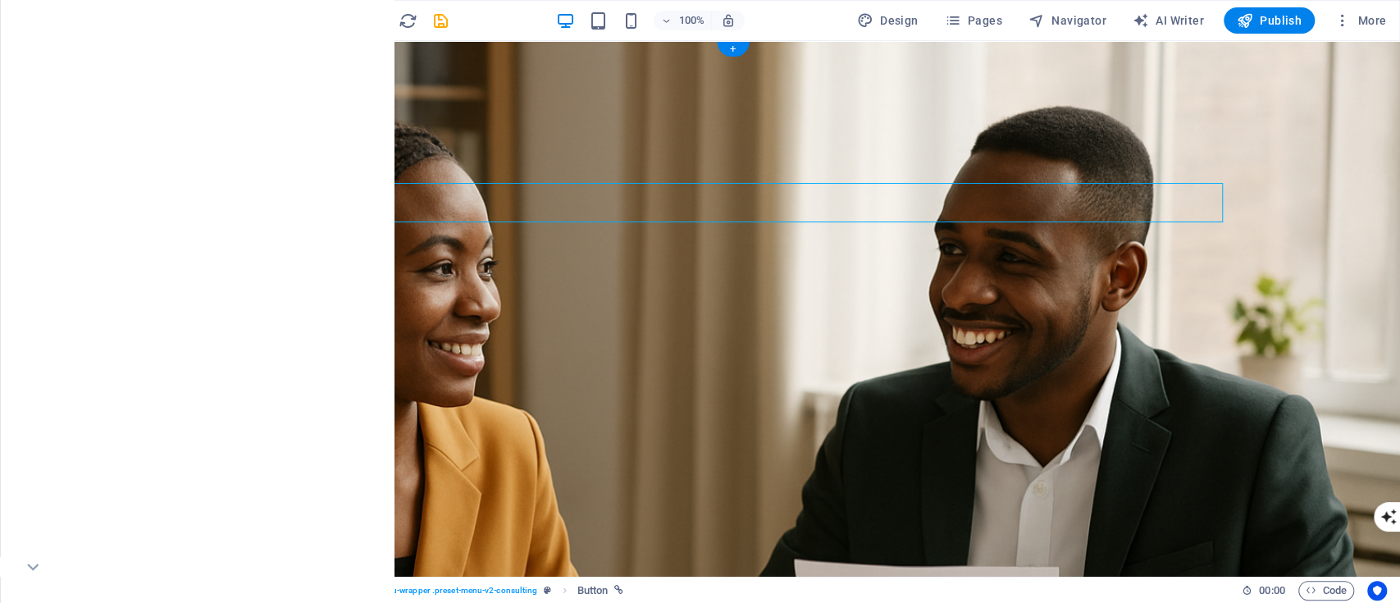
drag, startPoint x: 415, startPoint y: 190, endPoint x: 1072, endPoint y: 198, distance: 657.1
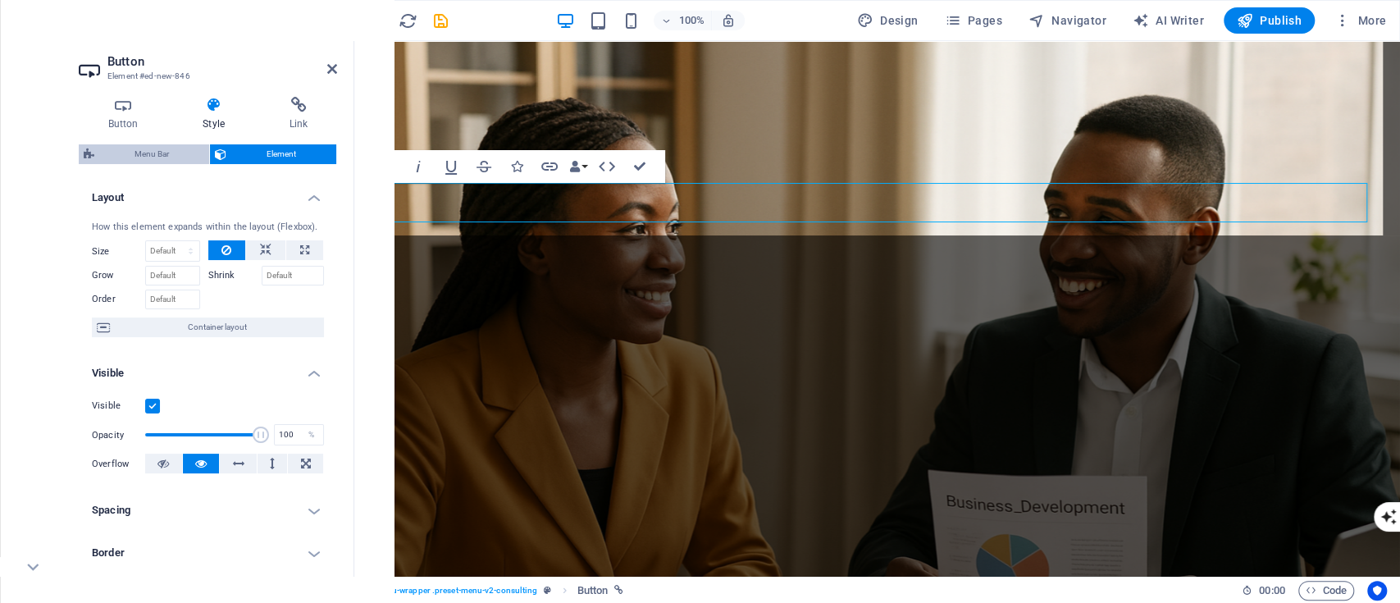
click at [154, 148] on span "Menu Bar" at bounding box center [151, 154] width 105 height 20
select select "rem"
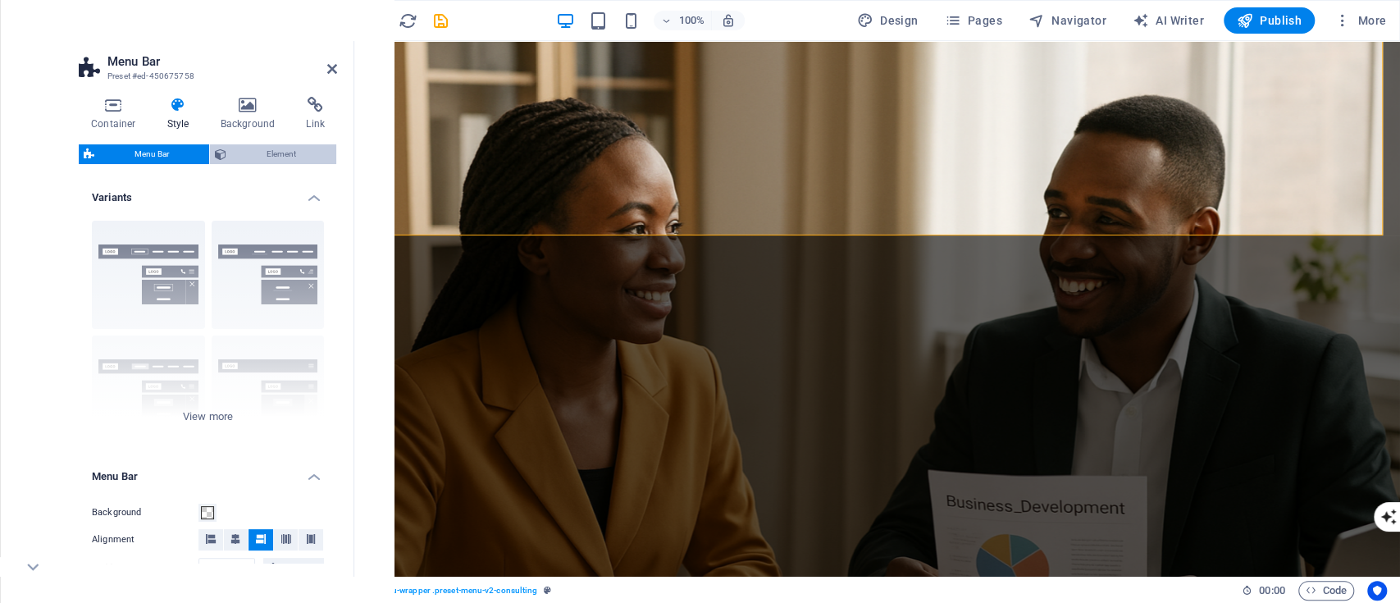
click at [230, 148] on button "Element" at bounding box center [273, 154] width 126 height 20
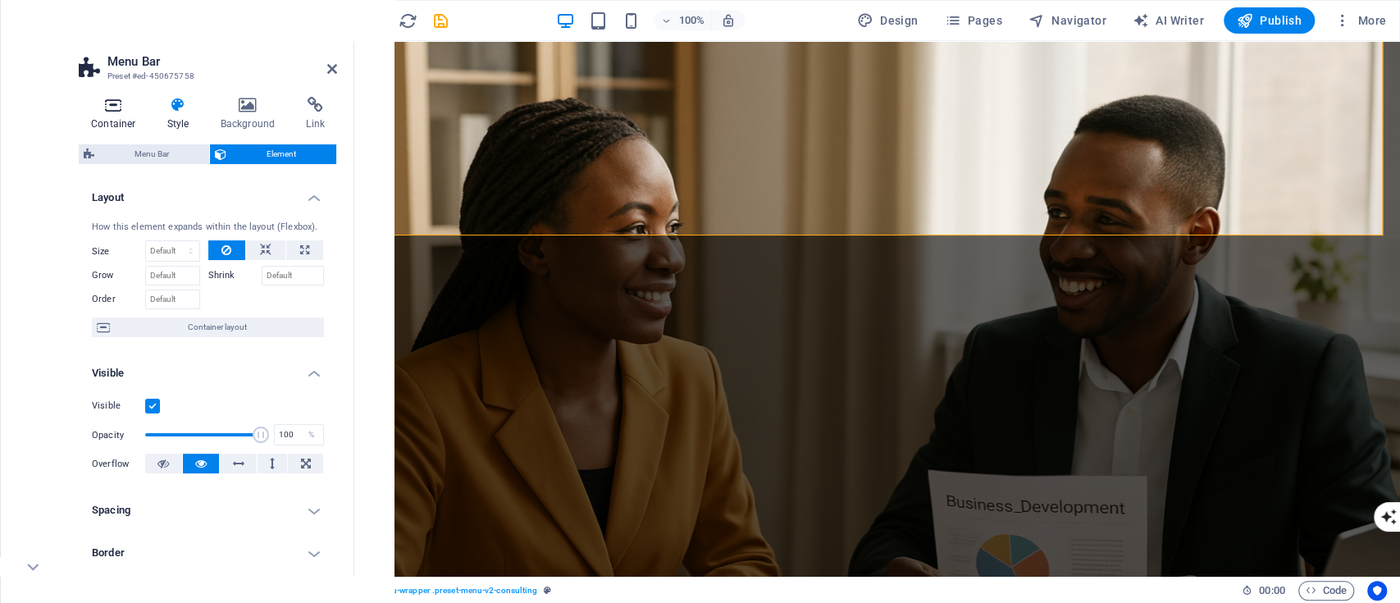
click at [135, 125] on h4 "Container" at bounding box center [117, 114] width 76 height 34
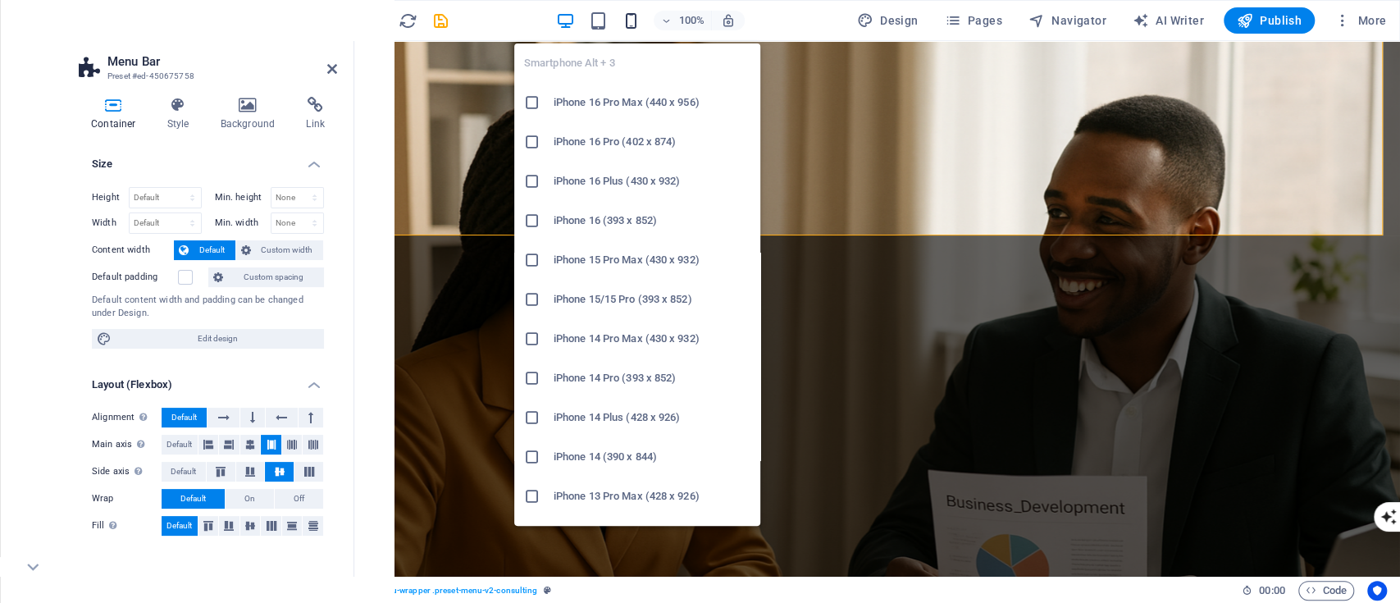
click at [629, 17] on icon "button" at bounding box center [631, 20] width 19 height 19
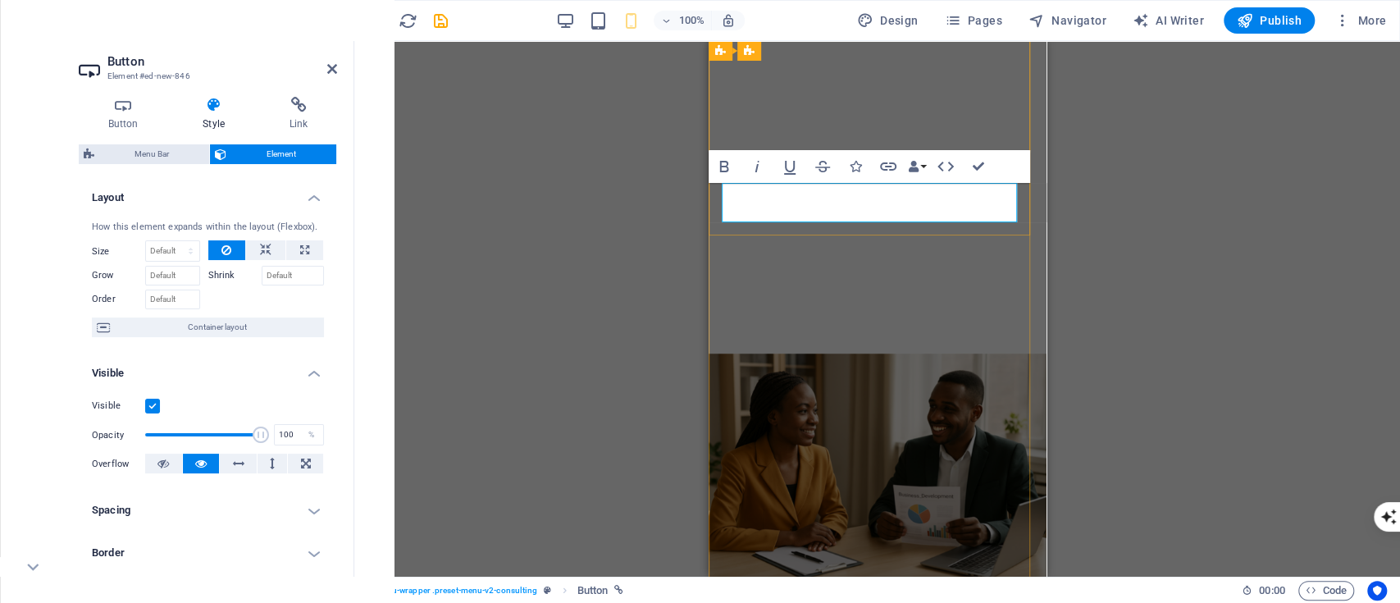
click at [126, 101] on icon at bounding box center [123, 105] width 89 height 16
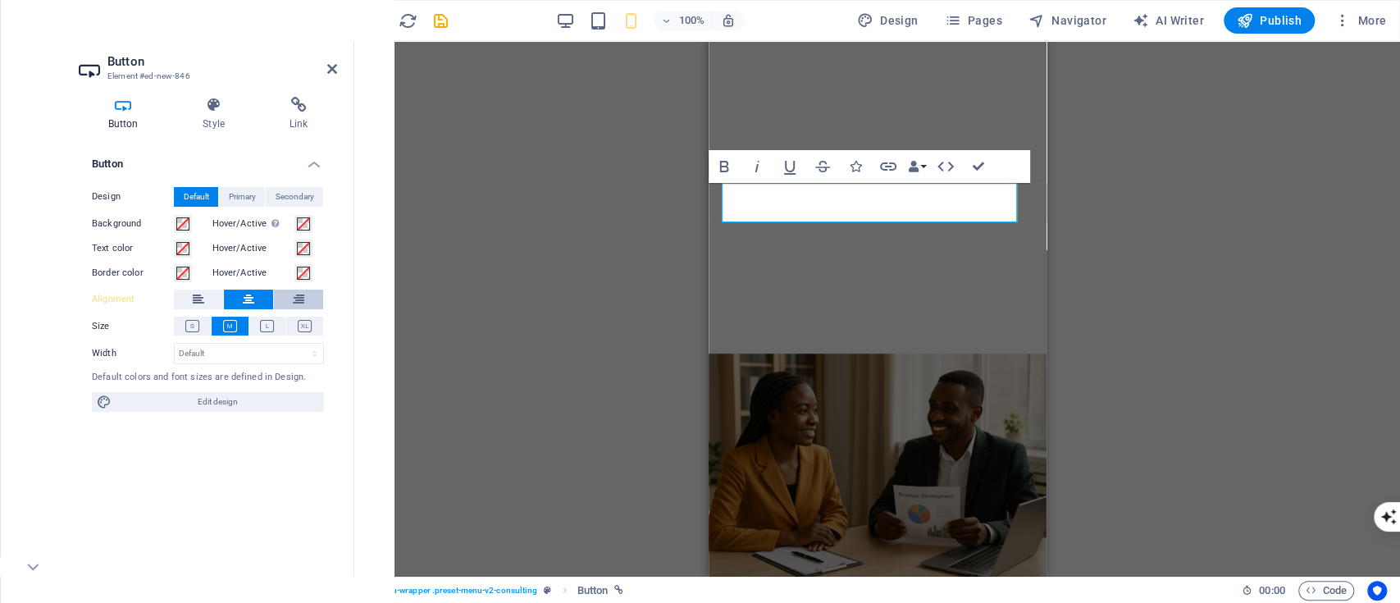
click at [299, 306] on icon at bounding box center [298, 300] width 11 height 20
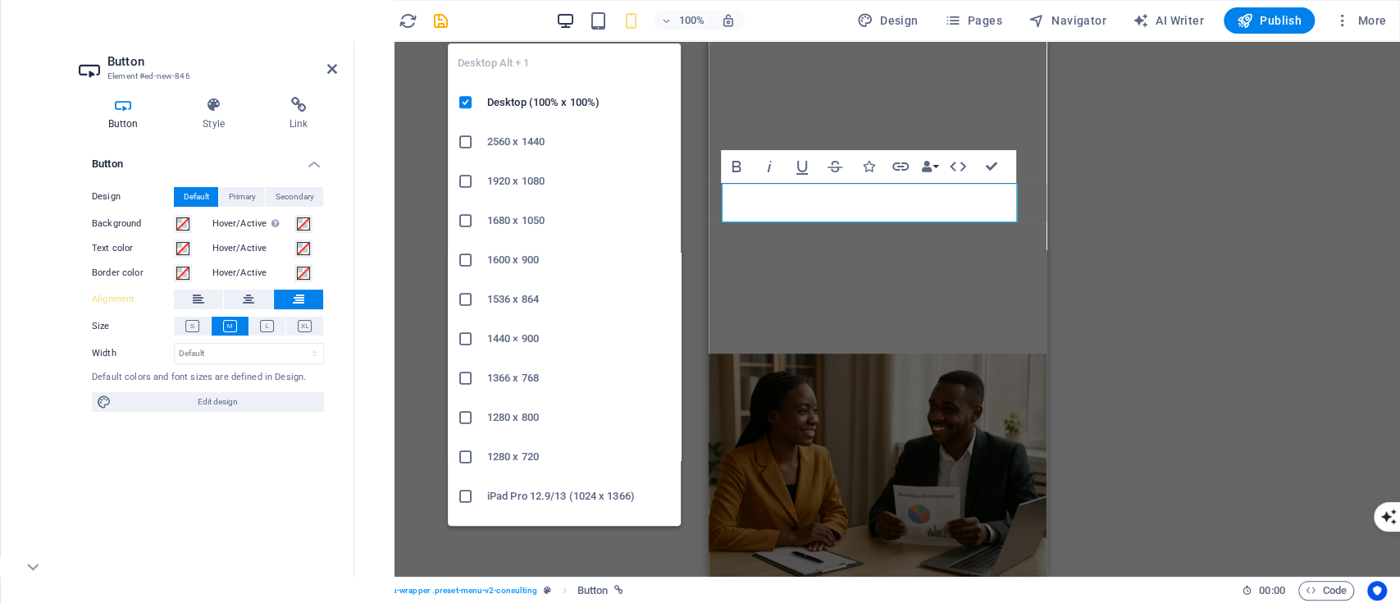
click at [565, 23] on icon "button" at bounding box center [565, 20] width 19 height 19
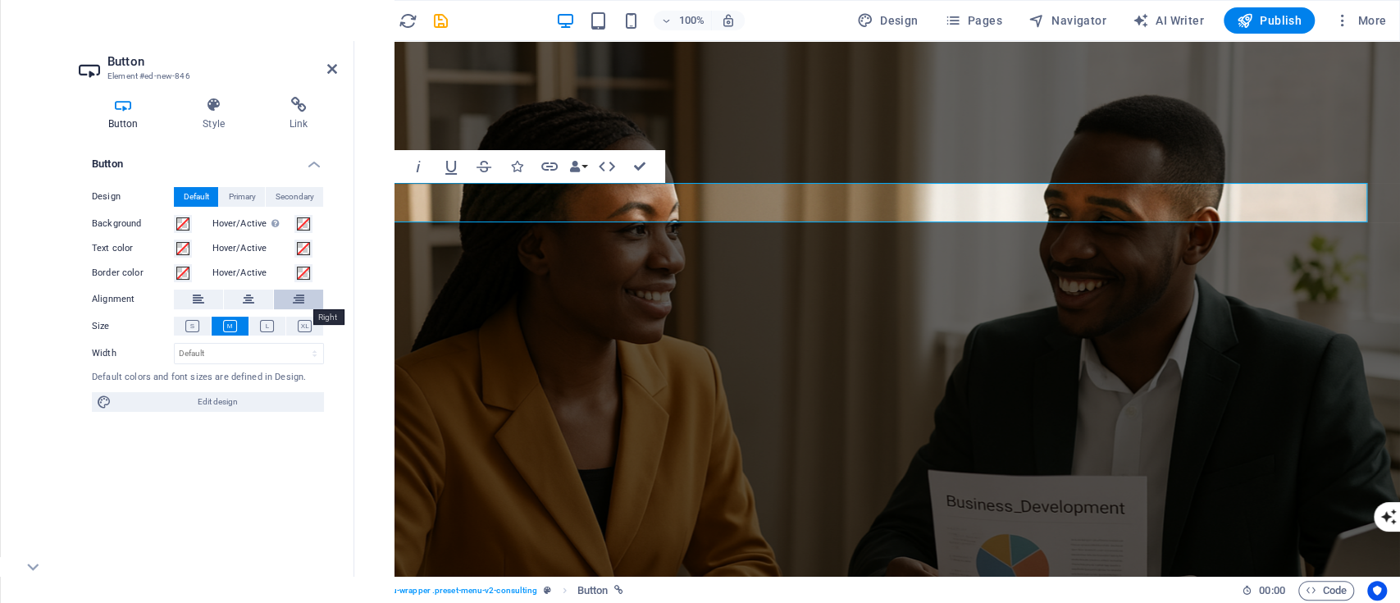
click at [300, 294] on icon at bounding box center [298, 300] width 11 height 20
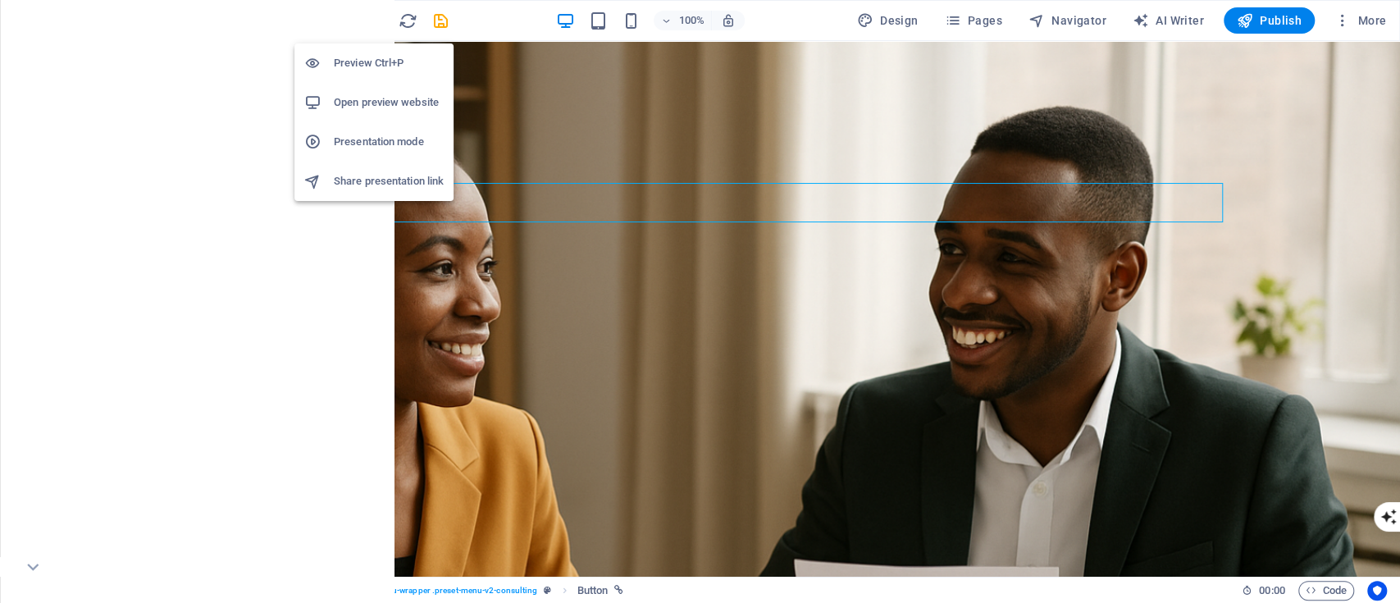
click at [359, 54] on h6 "Preview Ctrl+P" at bounding box center [389, 63] width 110 height 20
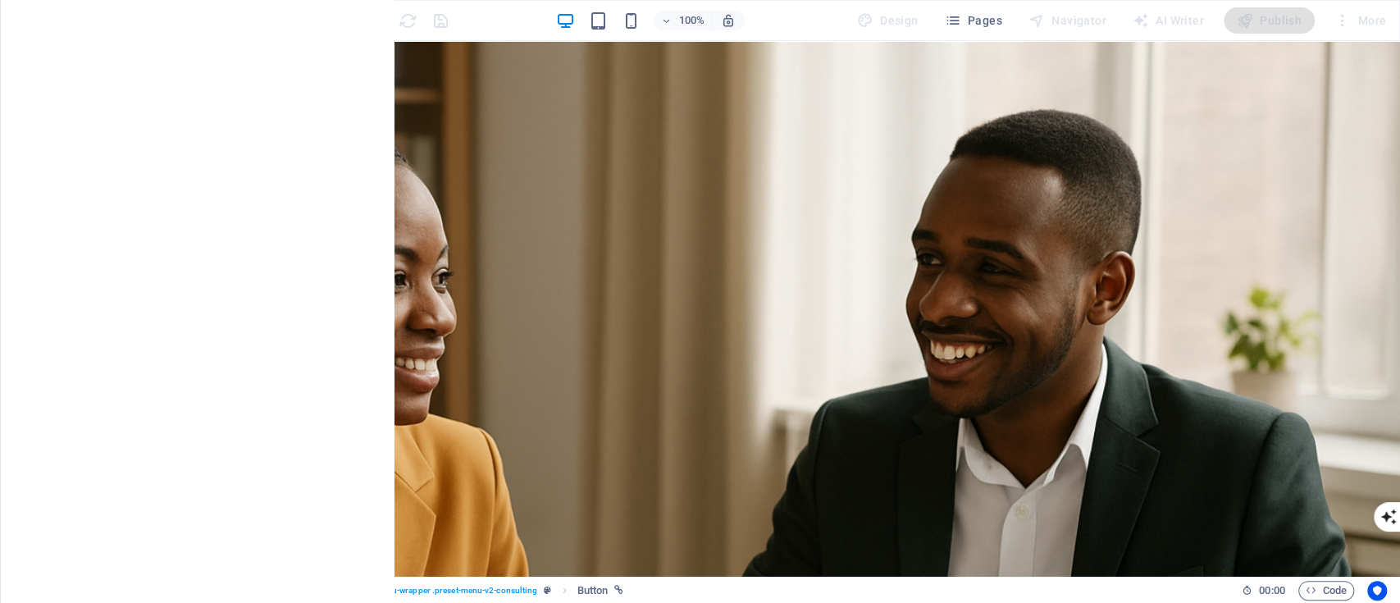
click at [623, 14] on div "100%" at bounding box center [649, 20] width 189 height 26
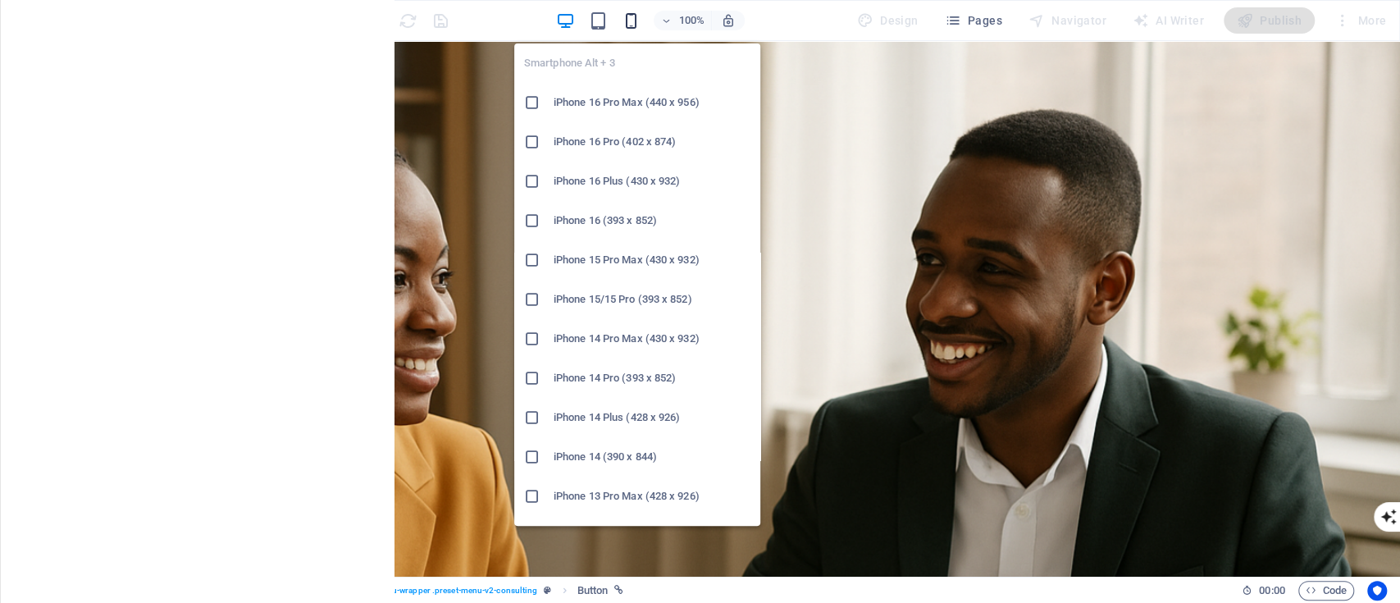
click at [632, 16] on icon "button" at bounding box center [631, 20] width 19 height 19
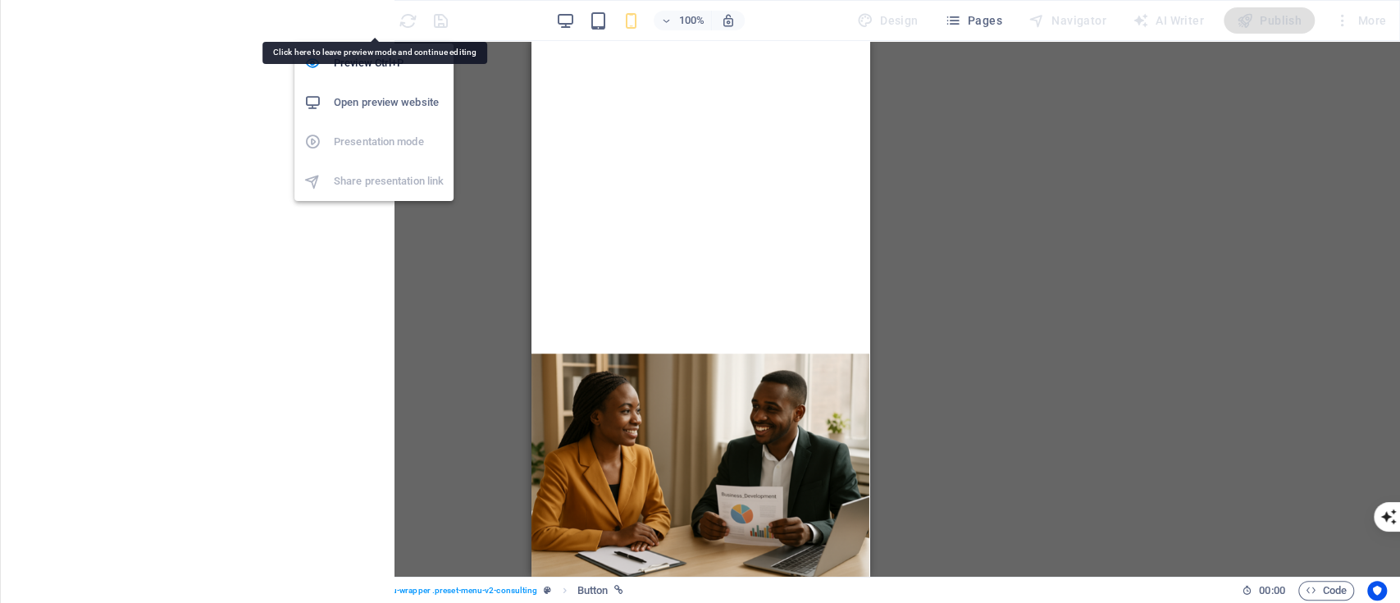
click at [379, 20] on icon "button" at bounding box center [375, 20] width 19 height 19
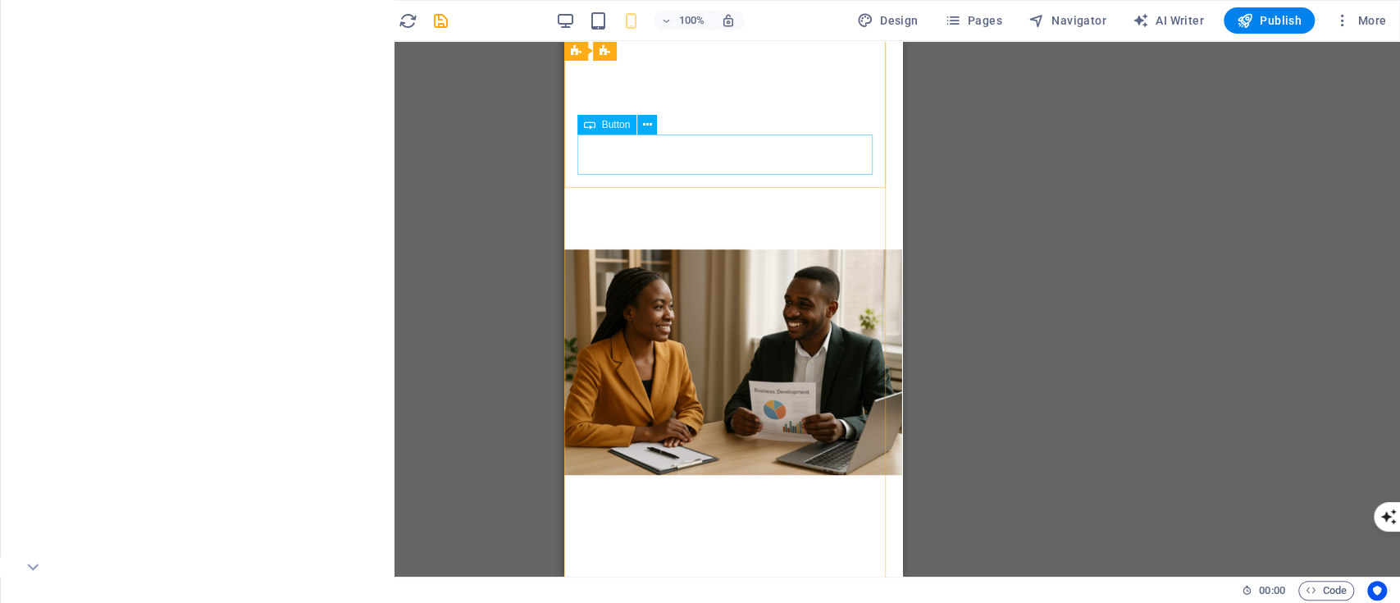
scroll to position [36, 0]
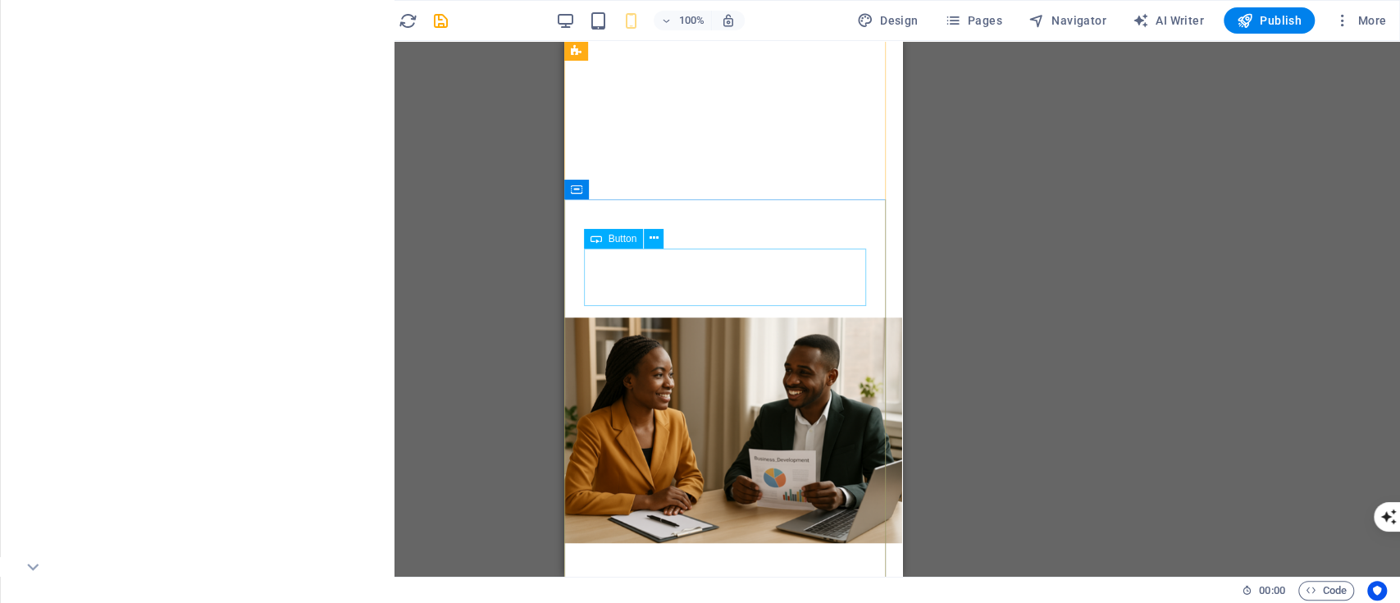
drag, startPoint x: 731, startPoint y: 293, endPoint x: 679, endPoint y: 197, distance: 109.0
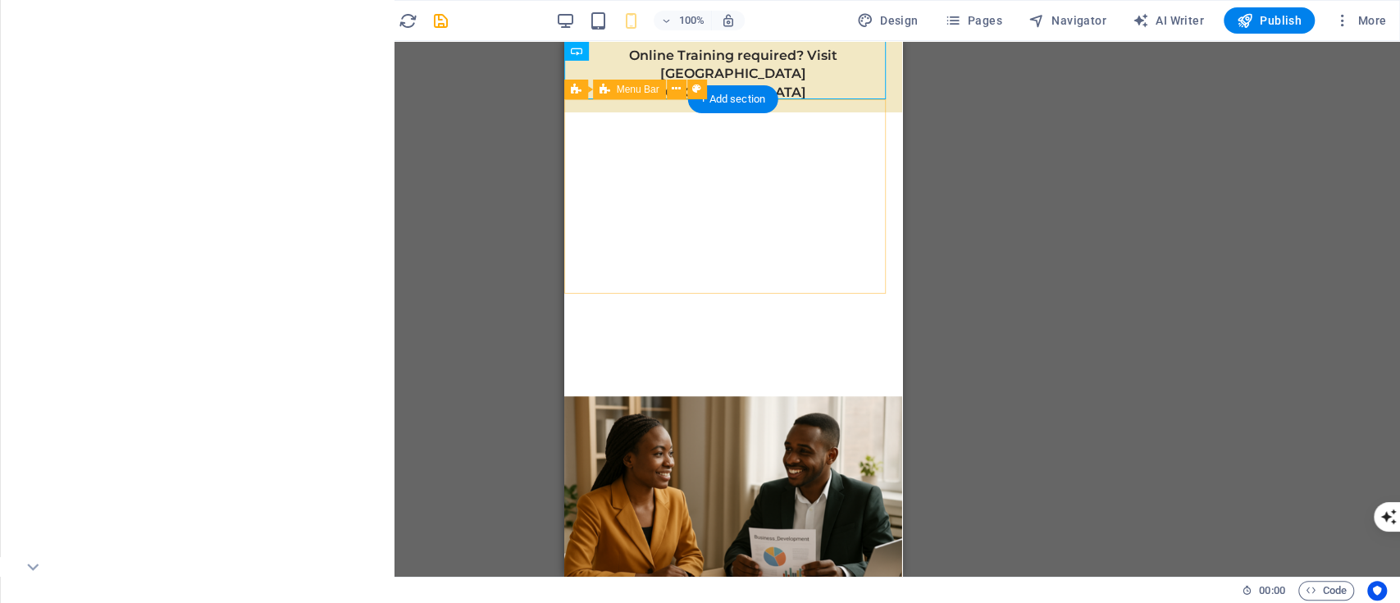
scroll to position [0, 0]
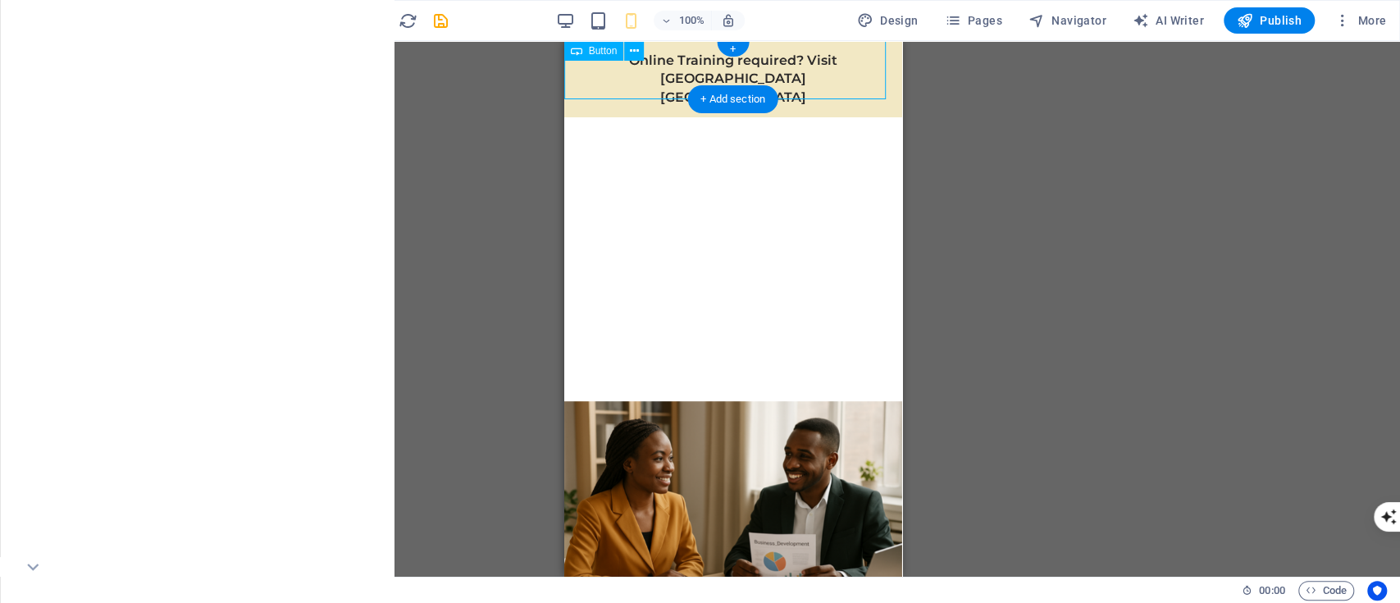
click at [788, 55] on div "Online Training required? Visit [GEOGRAPHIC_DATA] [GEOGRAPHIC_DATA]" at bounding box center [733, 79] width 338 height 76
drag, startPoint x: 788, startPoint y: 60, endPoint x: 732, endPoint y: 249, distance: 197.8
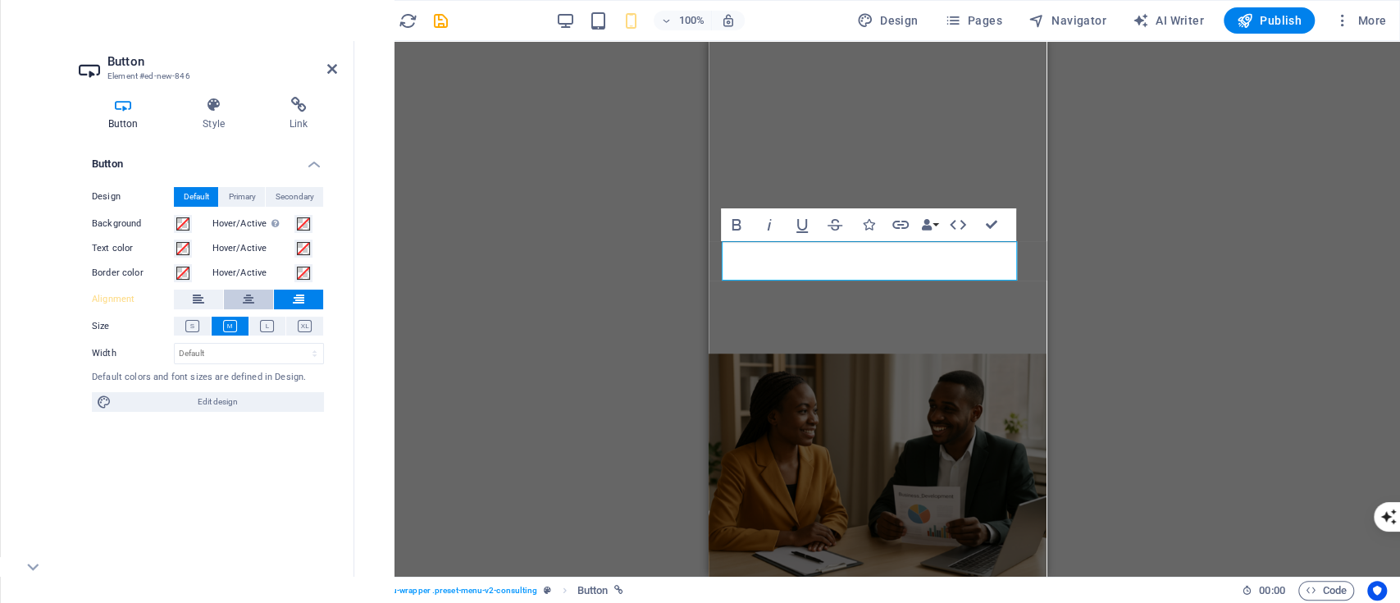
click at [240, 300] on button at bounding box center [248, 300] width 49 height 20
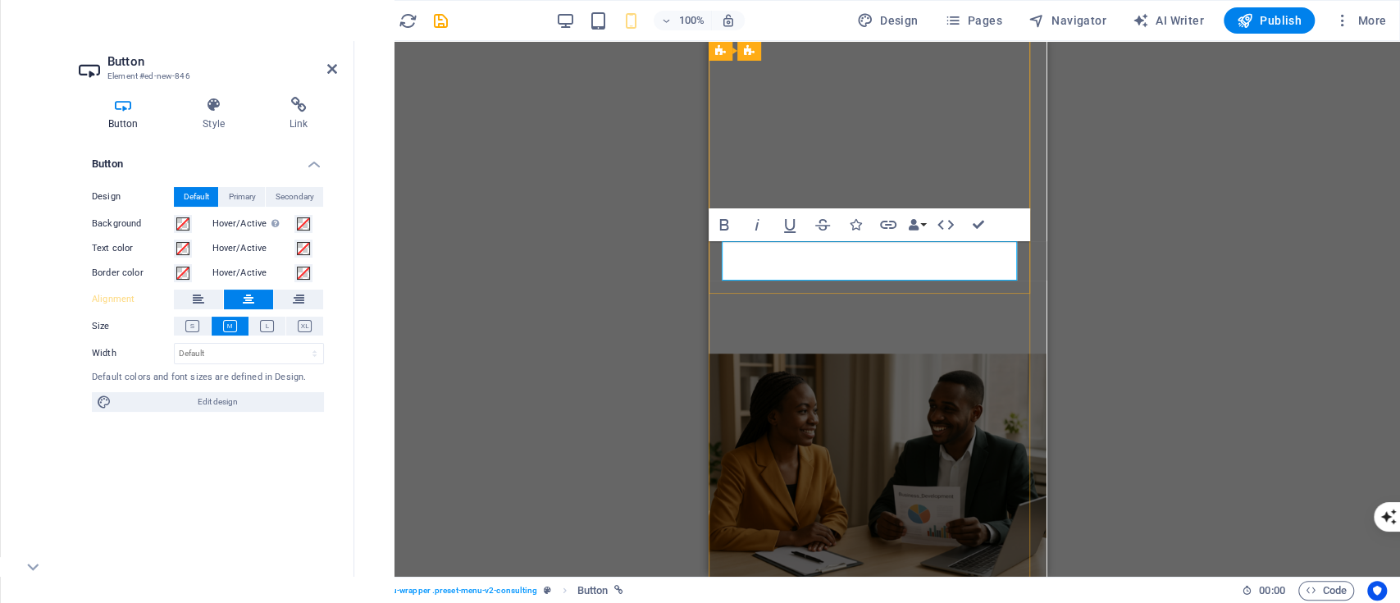
click at [218, 106] on icon at bounding box center [214, 105] width 80 height 16
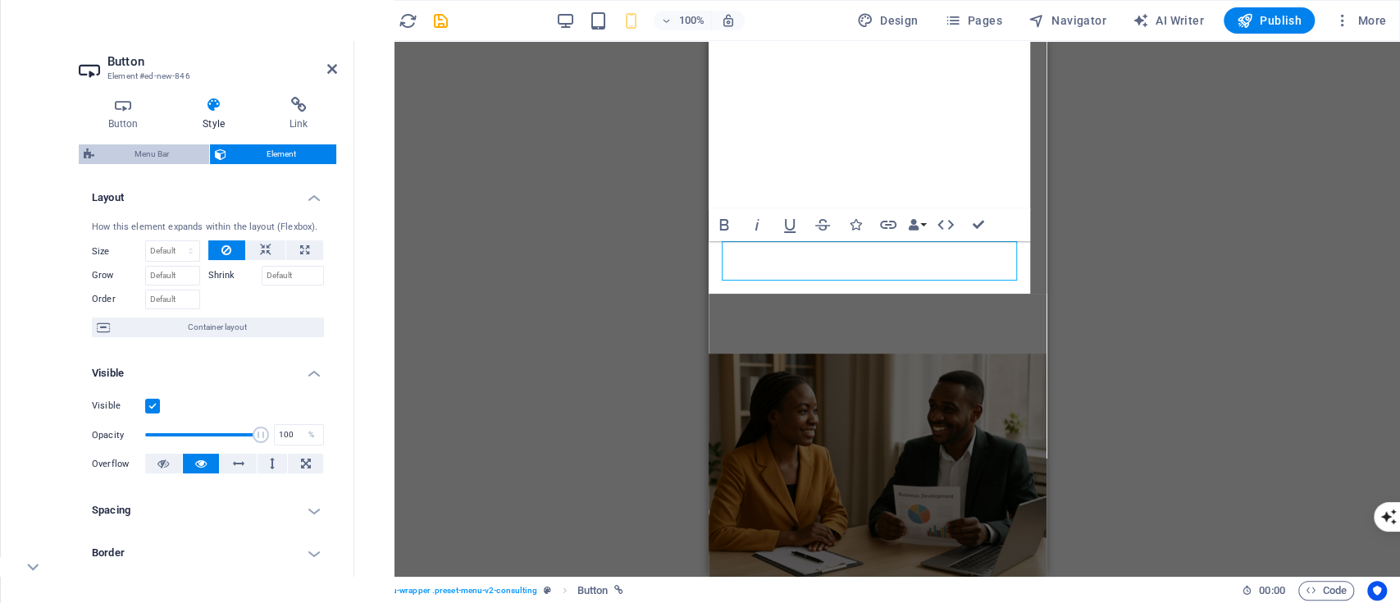
click at [138, 154] on span "Menu Bar" at bounding box center [151, 154] width 105 height 20
select select "rem"
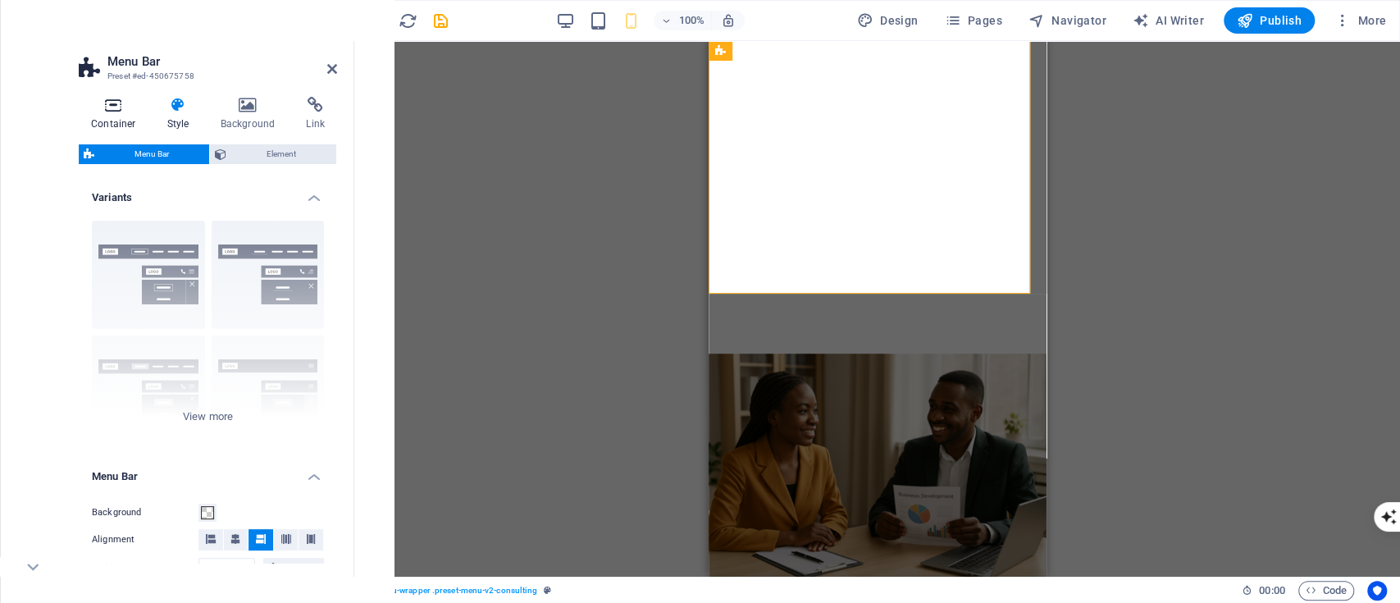
click at [101, 116] on h4 "Container" at bounding box center [117, 114] width 76 height 34
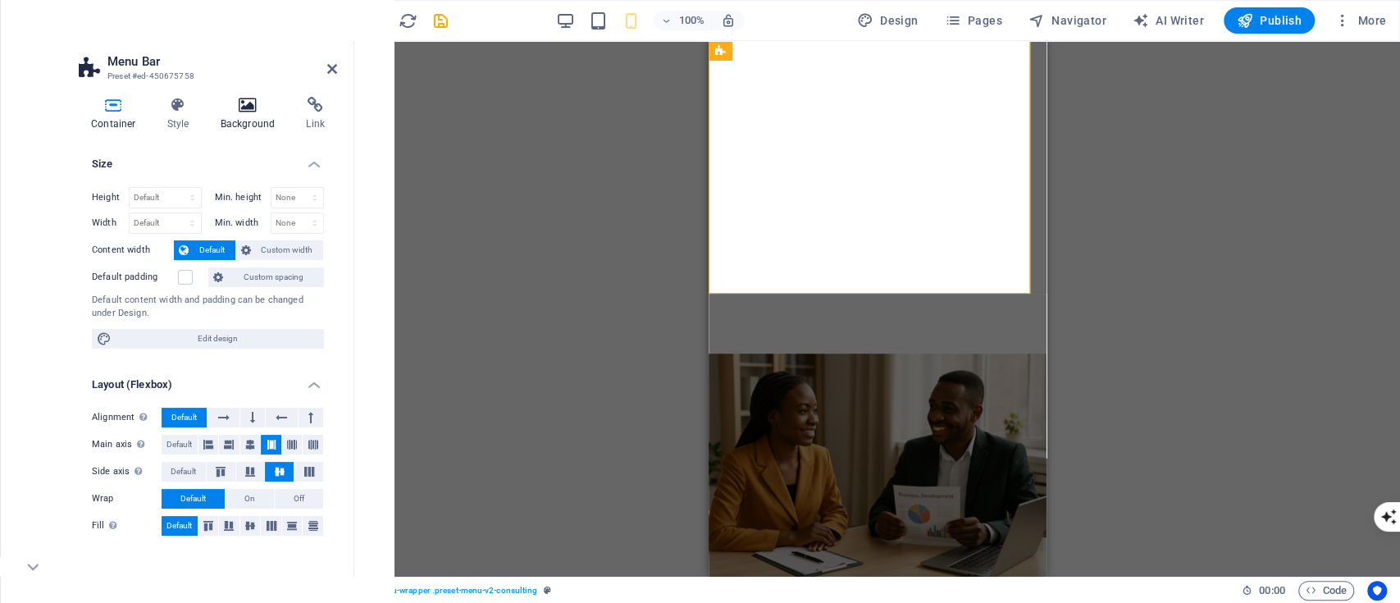
click at [240, 116] on h4 "Background" at bounding box center [251, 114] width 86 height 34
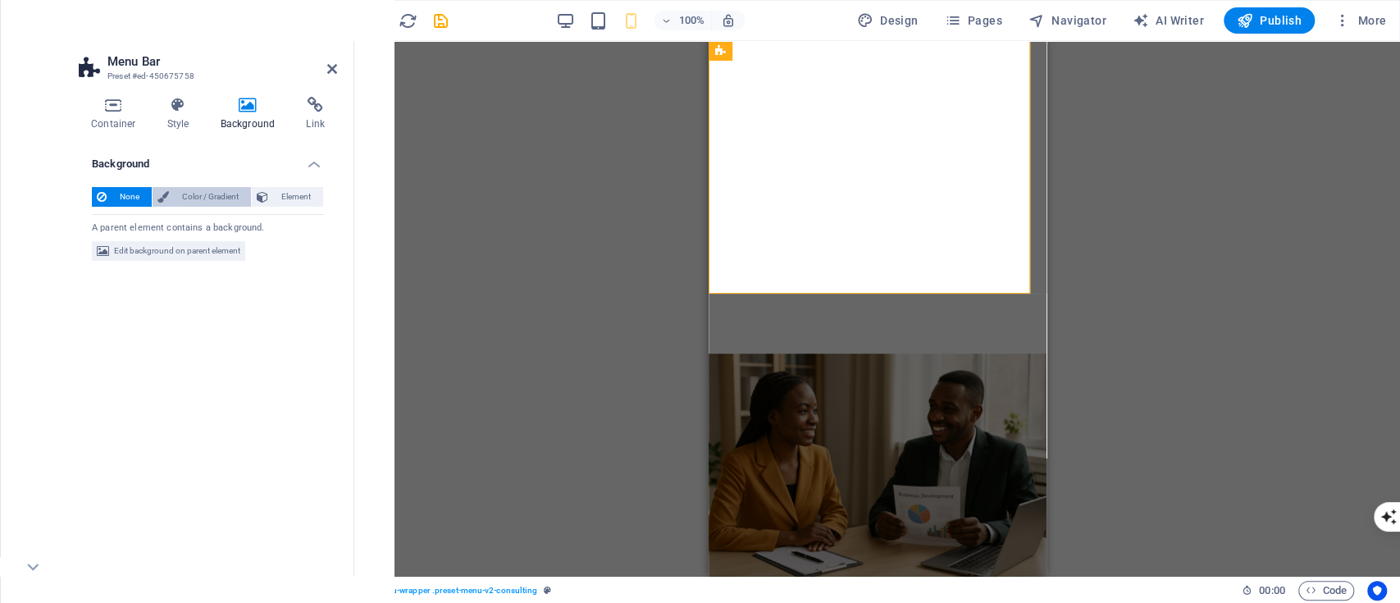
click at [234, 192] on span "Color / Gradient" at bounding box center [210, 197] width 72 height 20
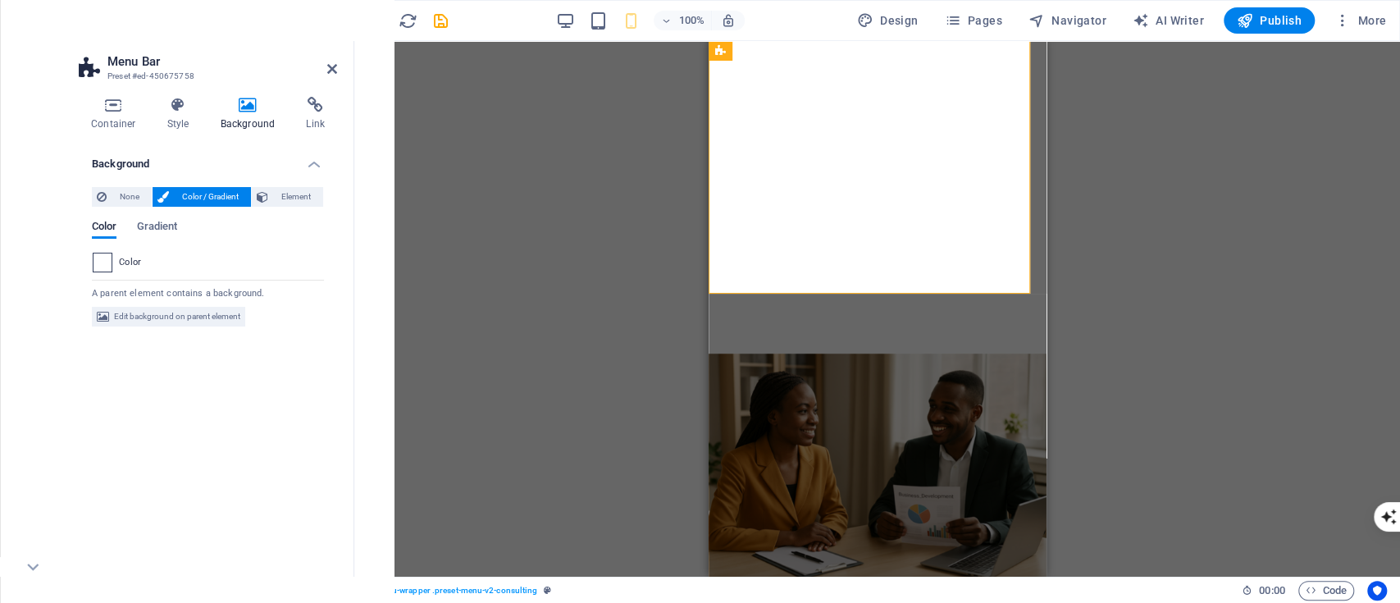
click at [103, 262] on span at bounding box center [103, 262] width 18 height 18
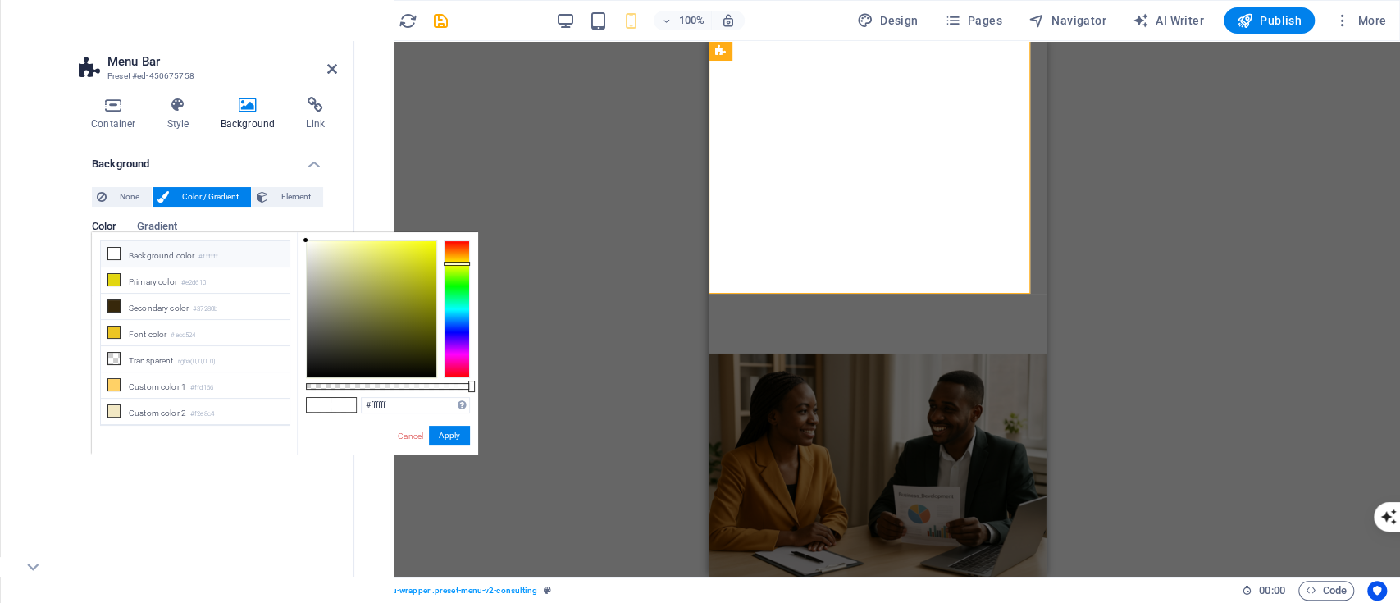
click at [461, 263] on div at bounding box center [457, 309] width 26 height 138
type input "#eef413"
click at [426, 246] on div at bounding box center [372, 309] width 130 height 136
click at [460, 439] on button "Apply" at bounding box center [449, 436] width 41 height 20
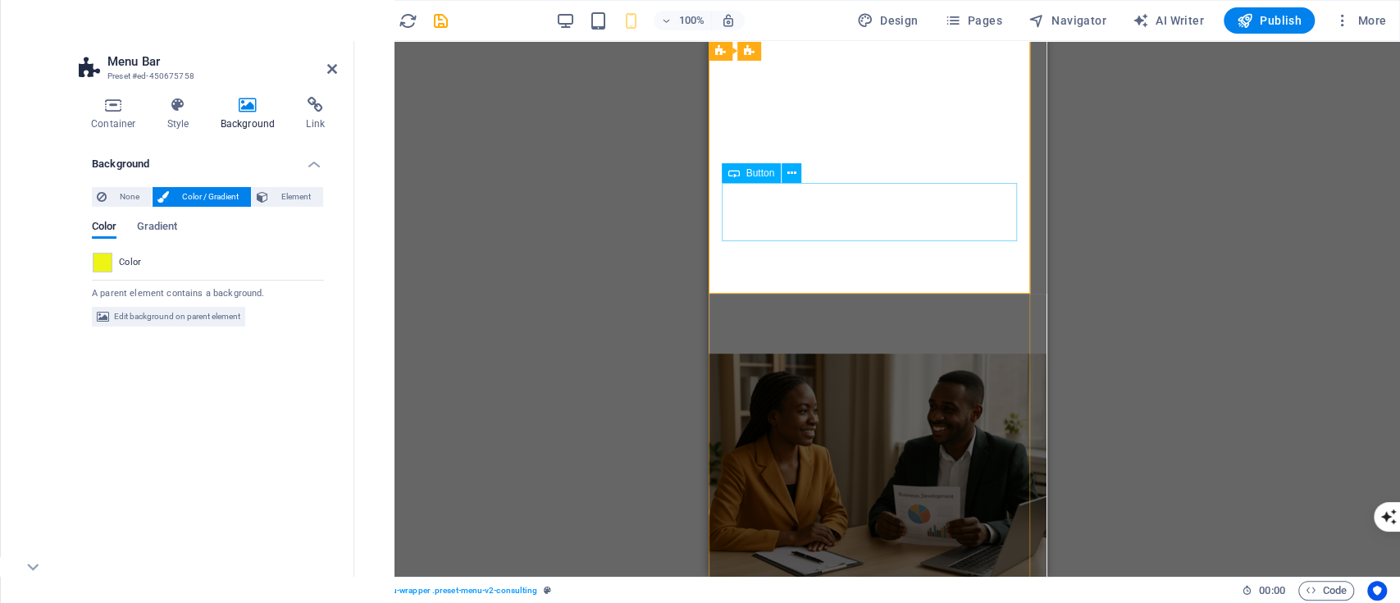
click at [786, 167] on button at bounding box center [792, 173] width 20 height 20
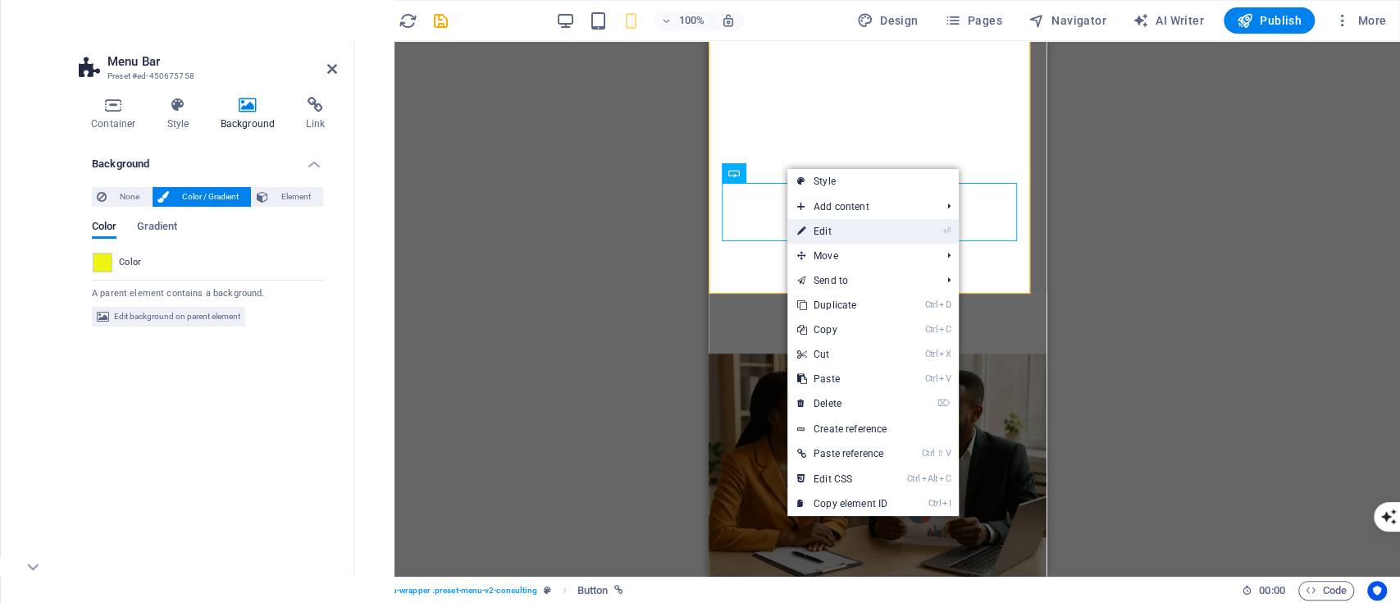
click at [817, 223] on link "⏎ Edit" at bounding box center [842, 231] width 110 height 25
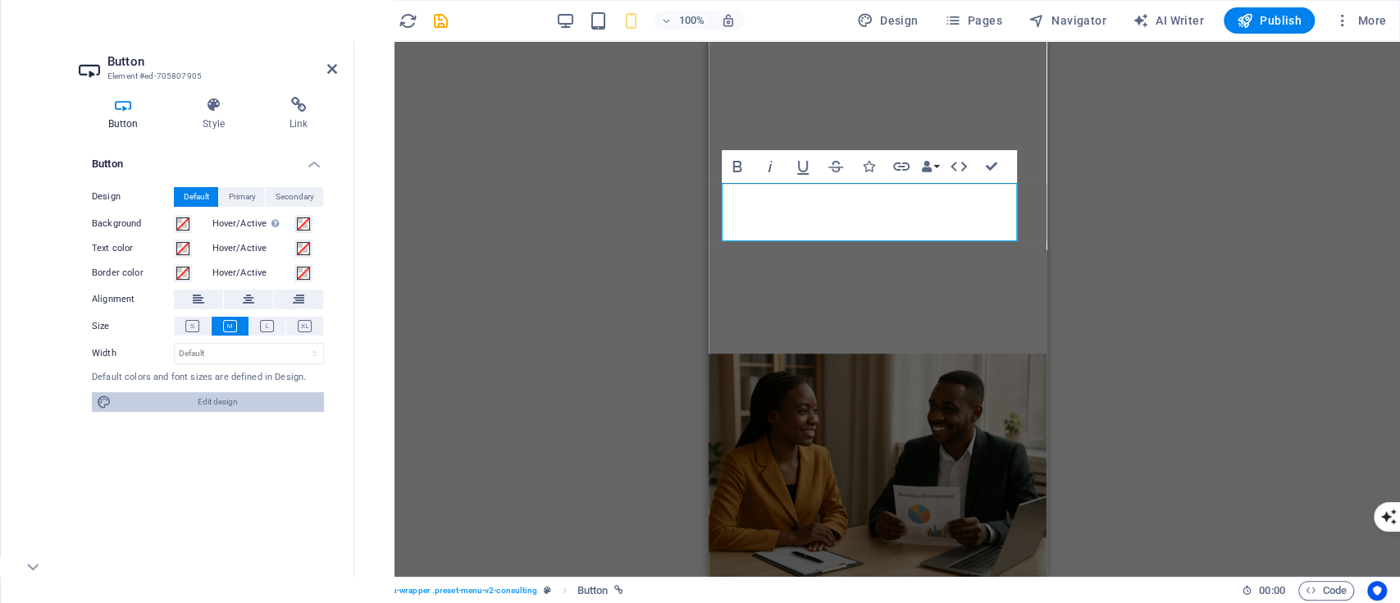
click at [217, 399] on span "Edit design" at bounding box center [217, 402] width 203 height 20
select select "px"
select select "700"
select select "px"
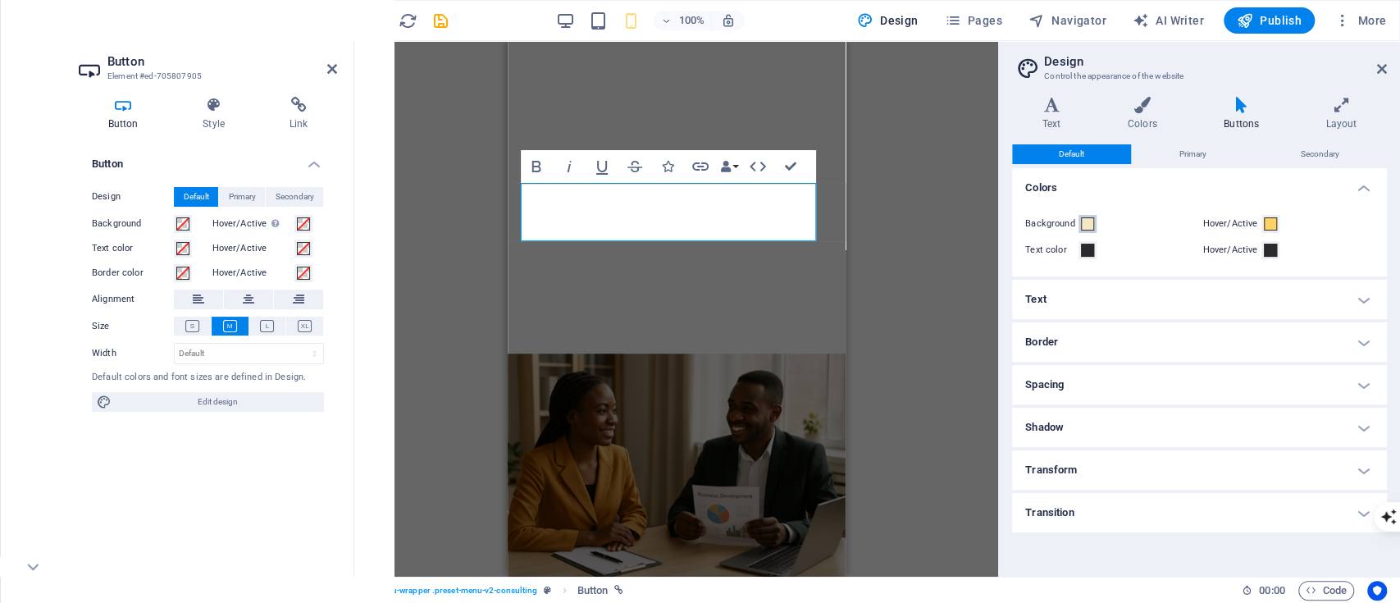
click at [1084, 224] on span at bounding box center [1087, 223] width 13 height 13
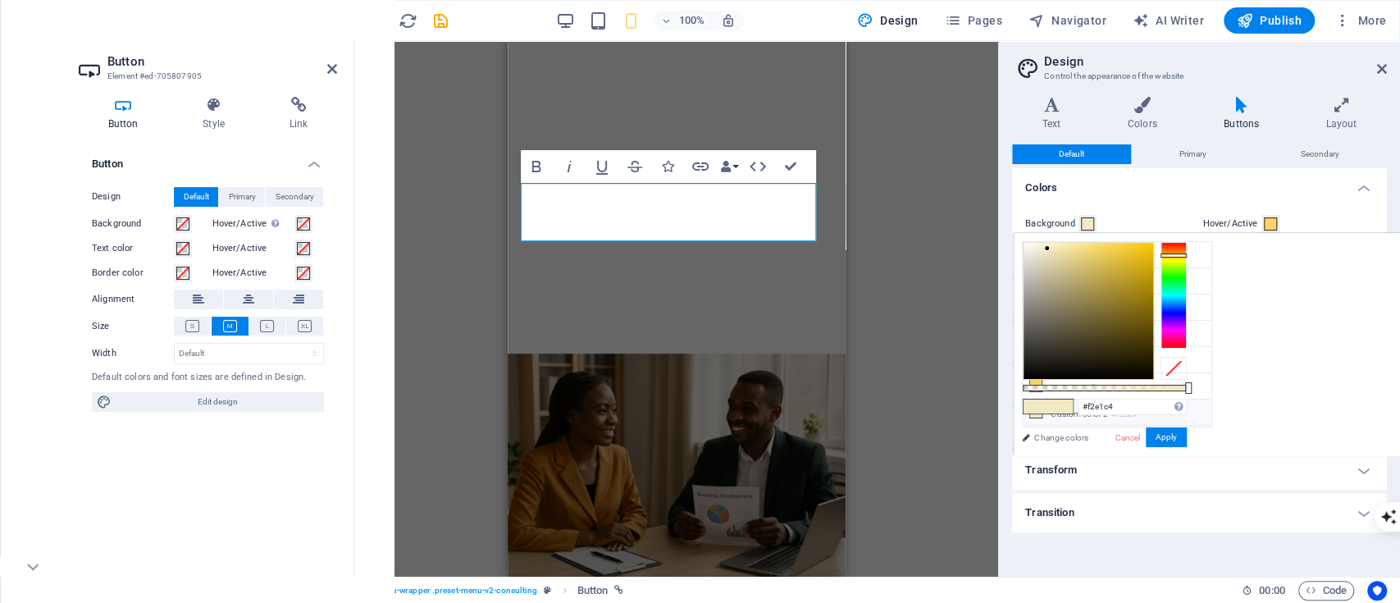
click at [1169, 253] on div at bounding box center [1174, 295] width 26 height 107
click at [1169, 260] on div at bounding box center [1174, 295] width 26 height 107
click at [1143, 247] on div at bounding box center [1089, 311] width 130 height 136
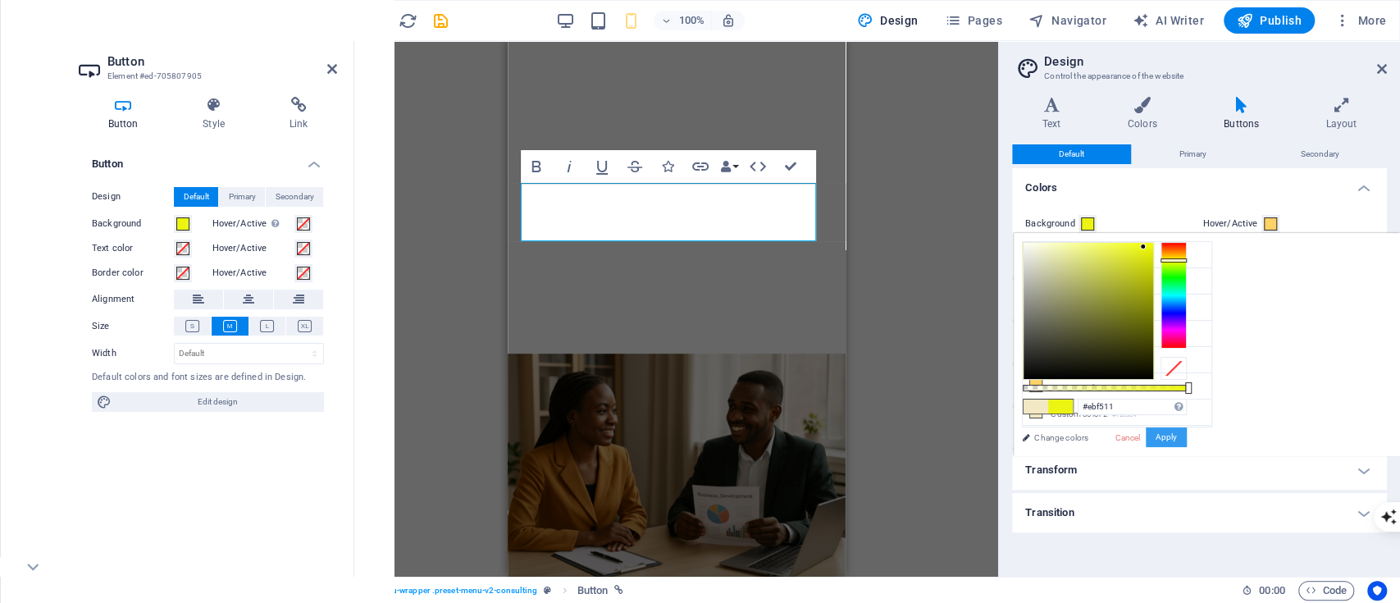
click at [1162, 427] on button "Apply" at bounding box center [1166, 437] width 41 height 20
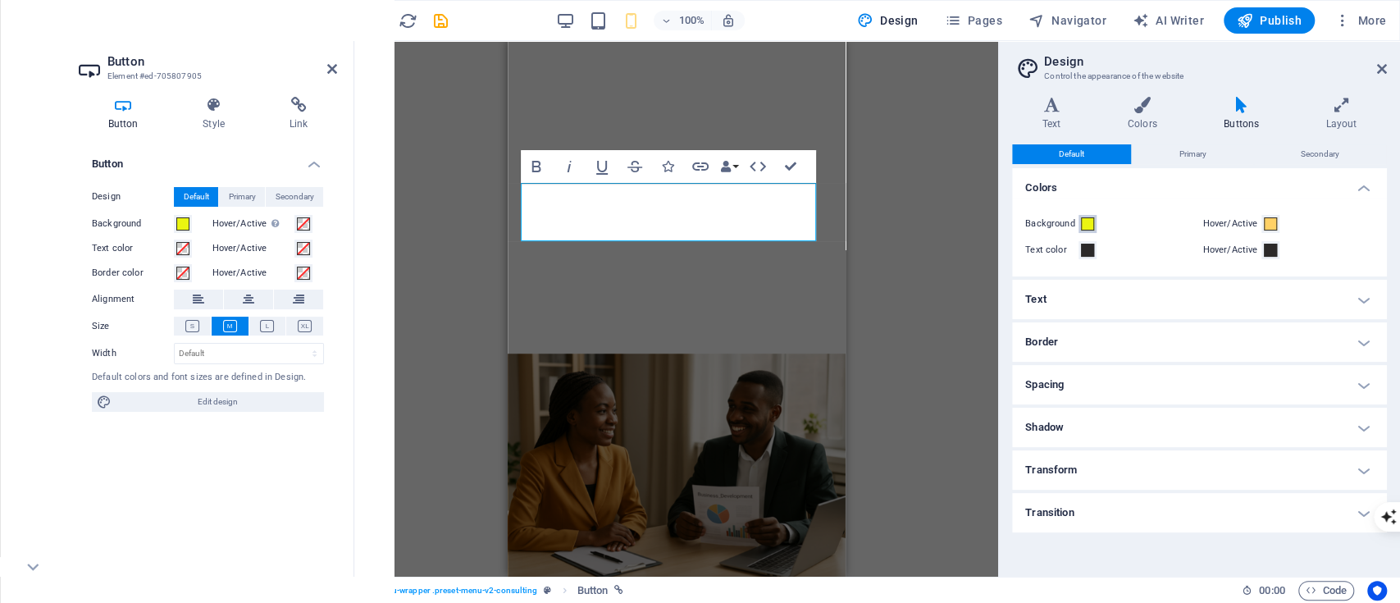
click at [1086, 226] on span at bounding box center [1087, 223] width 13 height 13
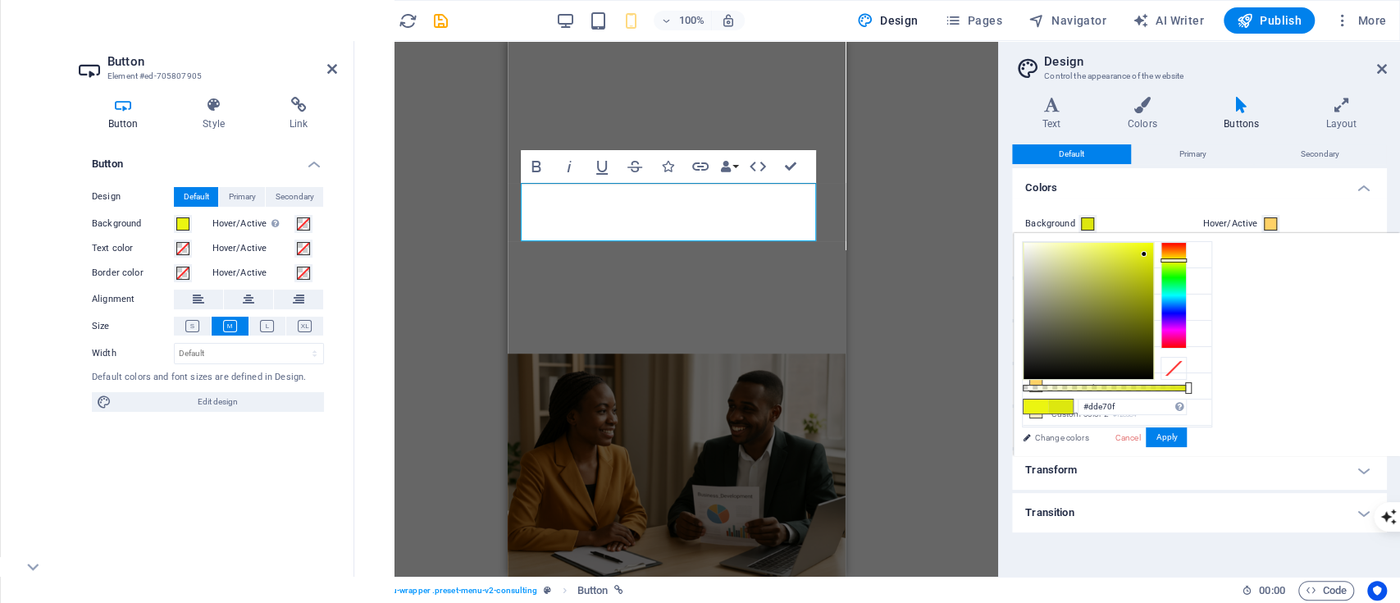
click at [1144, 254] on div at bounding box center [1089, 311] width 130 height 136
click at [1139, 287] on div at bounding box center [1089, 311] width 130 height 136
type input "#abb304"
click at [1150, 282] on div at bounding box center [1089, 311] width 130 height 136
click at [1162, 434] on button "Apply" at bounding box center [1166, 437] width 41 height 20
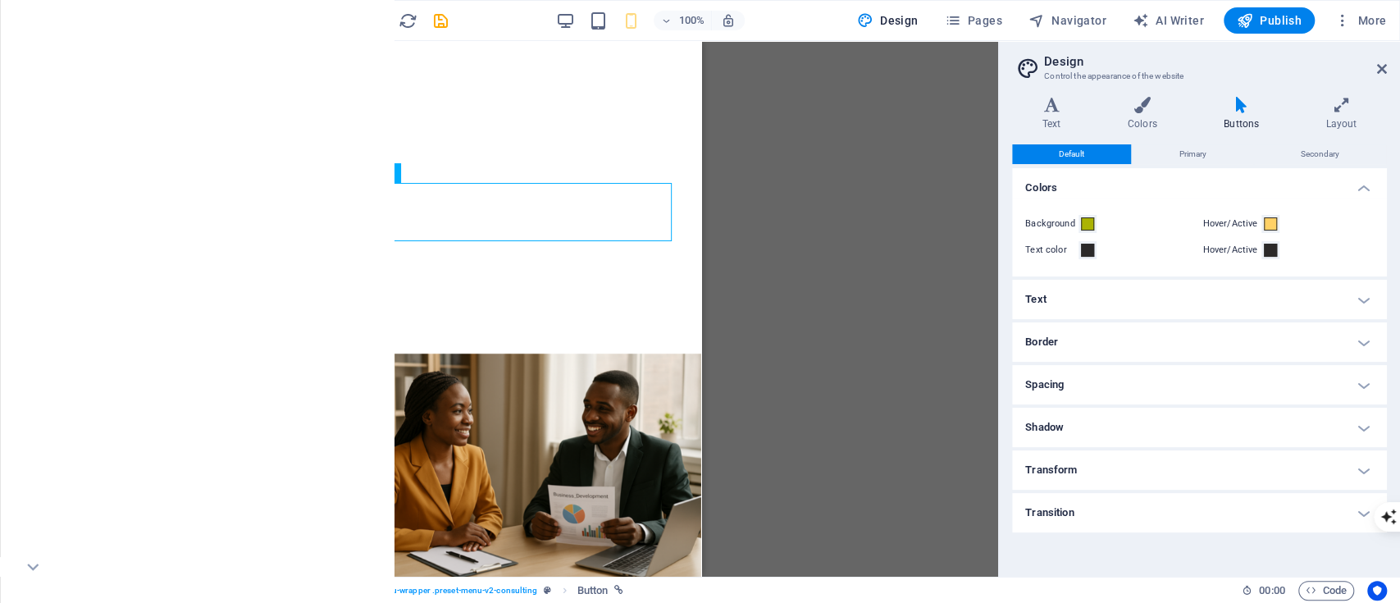
click at [765, 197] on div "H1 Banner Container Banner Menu Bar Button Button Banner Logo Button Button ser…" at bounding box center [532, 309] width 933 height 536
click at [1083, 331] on h4 "Border" at bounding box center [1199, 341] width 375 height 39
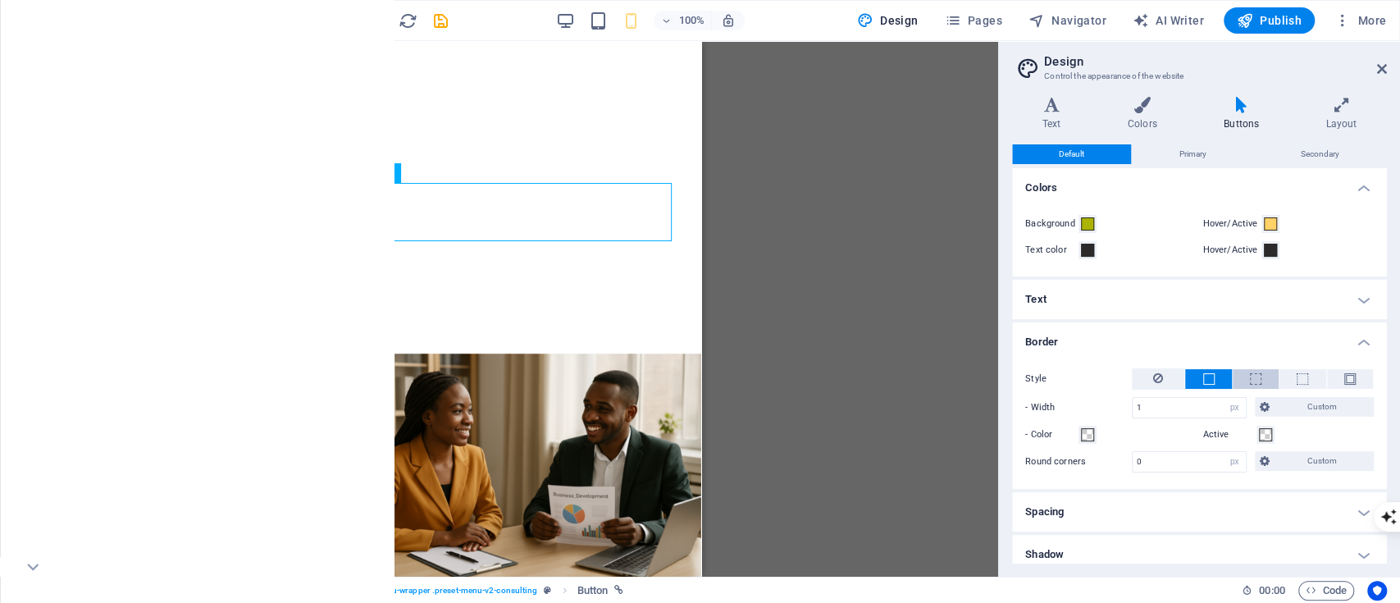
click at [1243, 372] on button at bounding box center [1256, 379] width 46 height 20
click at [1348, 373] on span at bounding box center [1349, 378] width 11 height 11
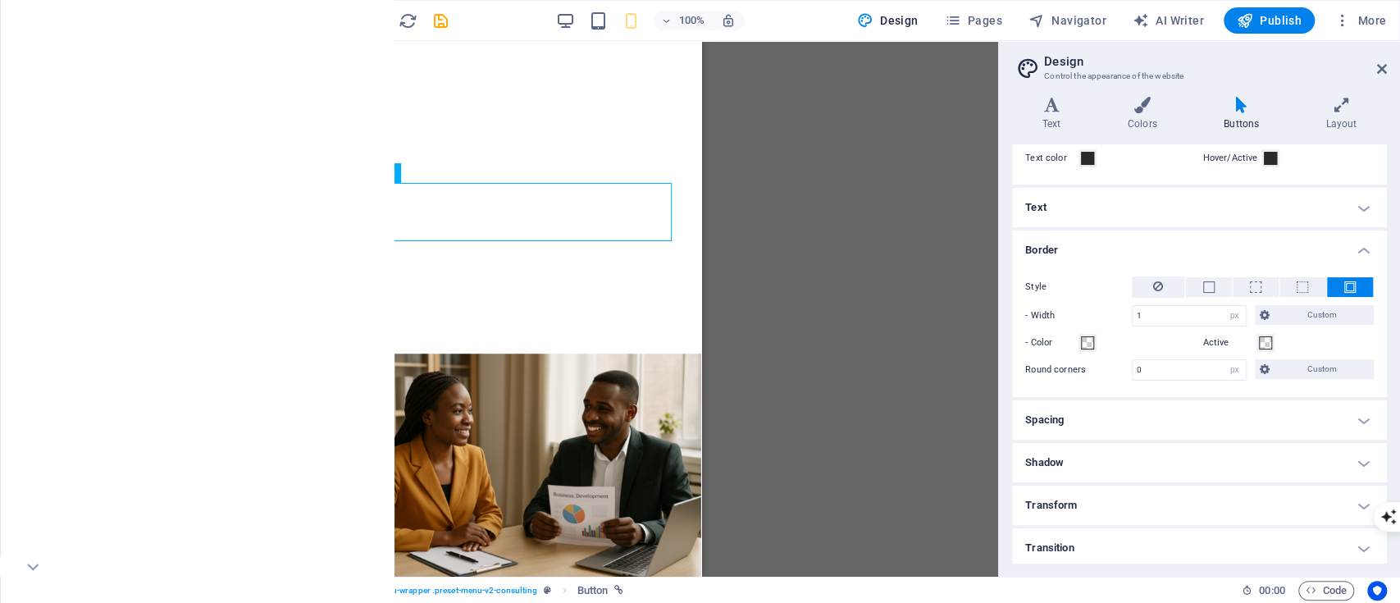
scroll to position [94, 0]
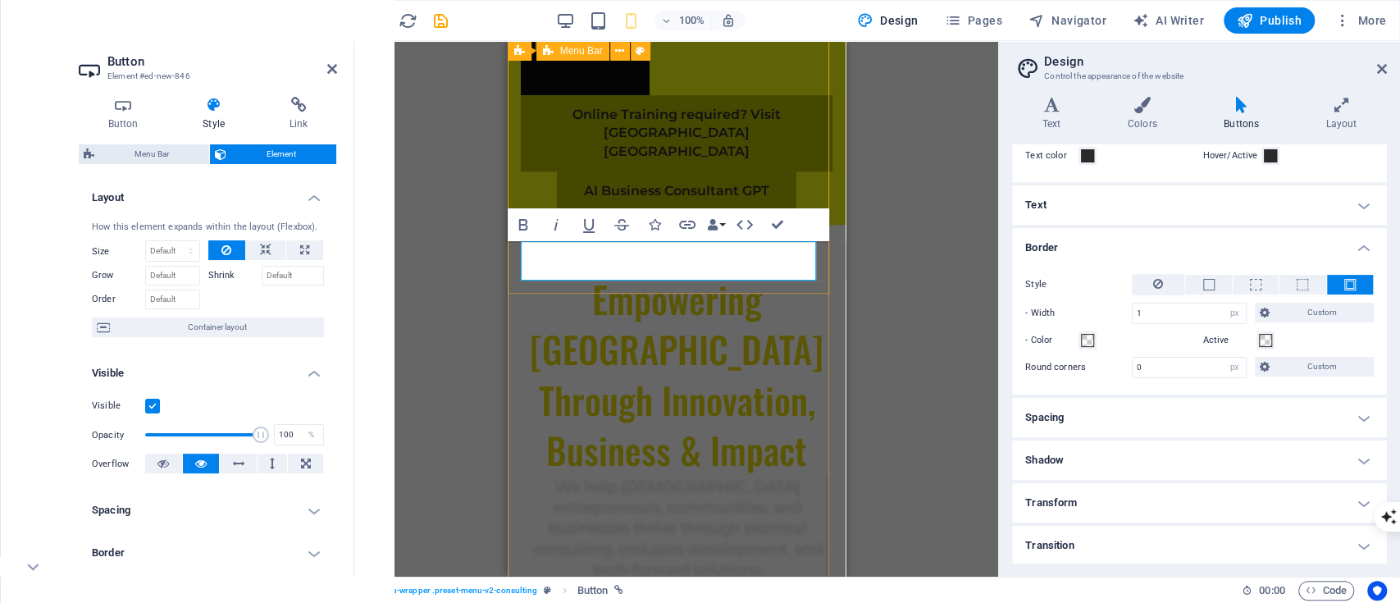
scroll to position [0, 0]
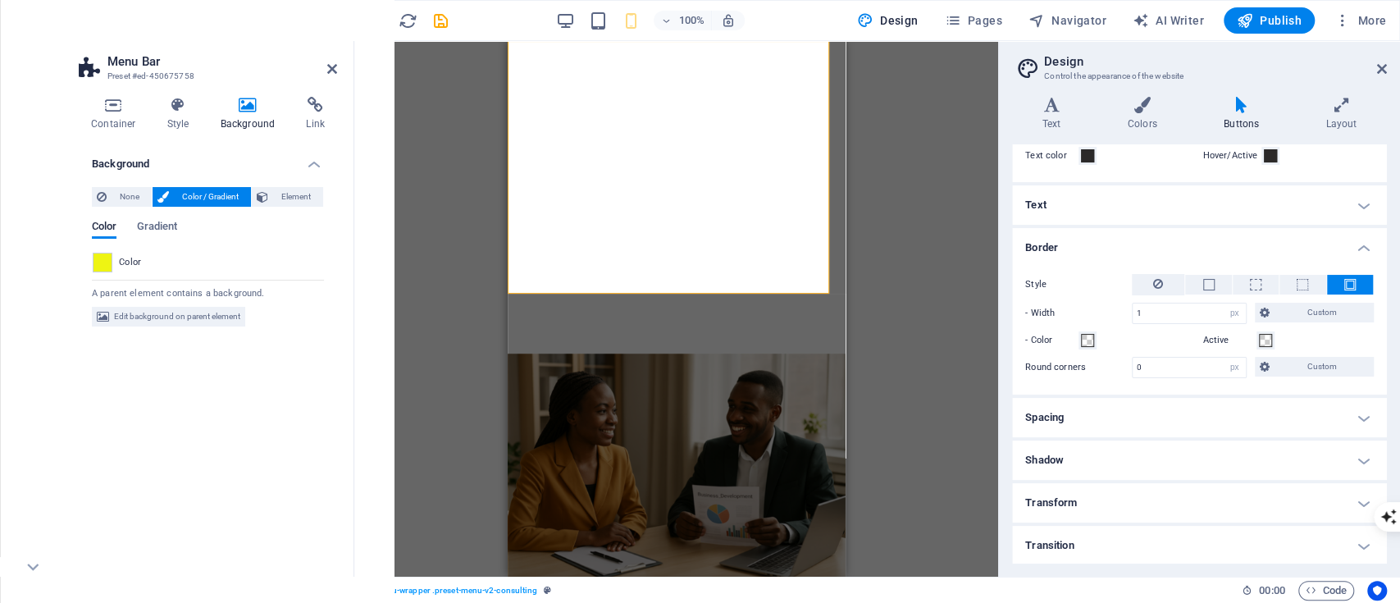
click at [577, 13] on div "100%" at bounding box center [649, 20] width 189 height 26
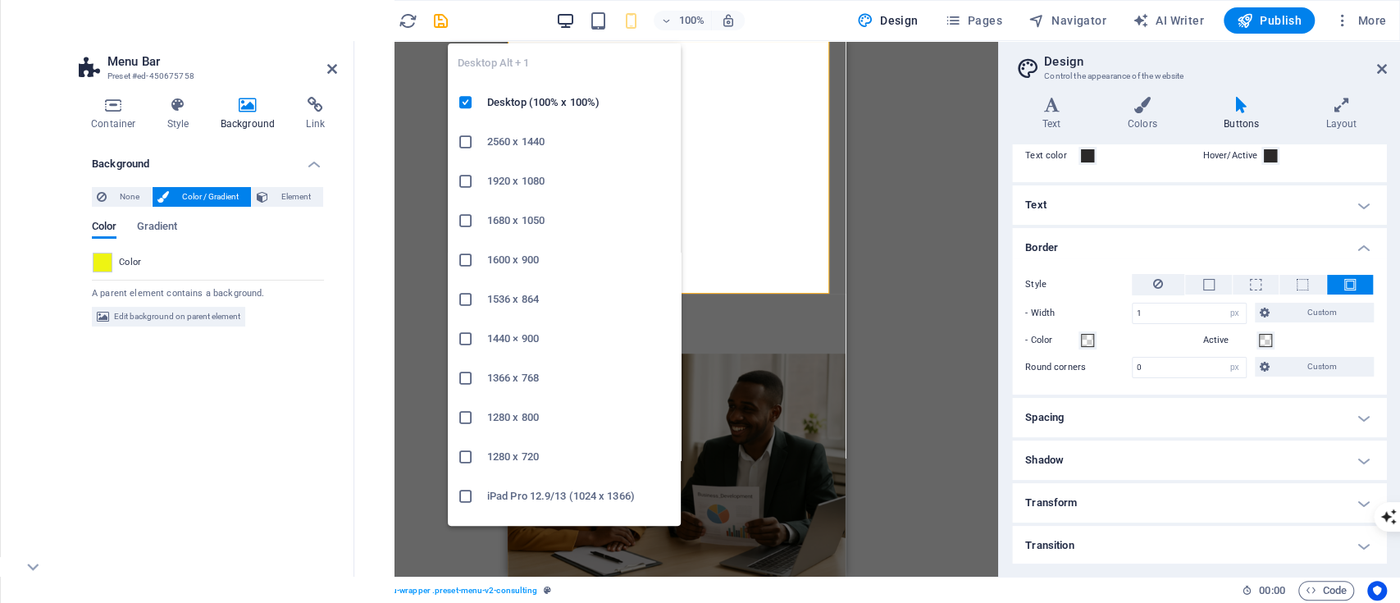
click at [572, 16] on div "100%" at bounding box center [649, 20] width 189 height 26
click at [572, 16] on icon "button" at bounding box center [565, 20] width 19 height 19
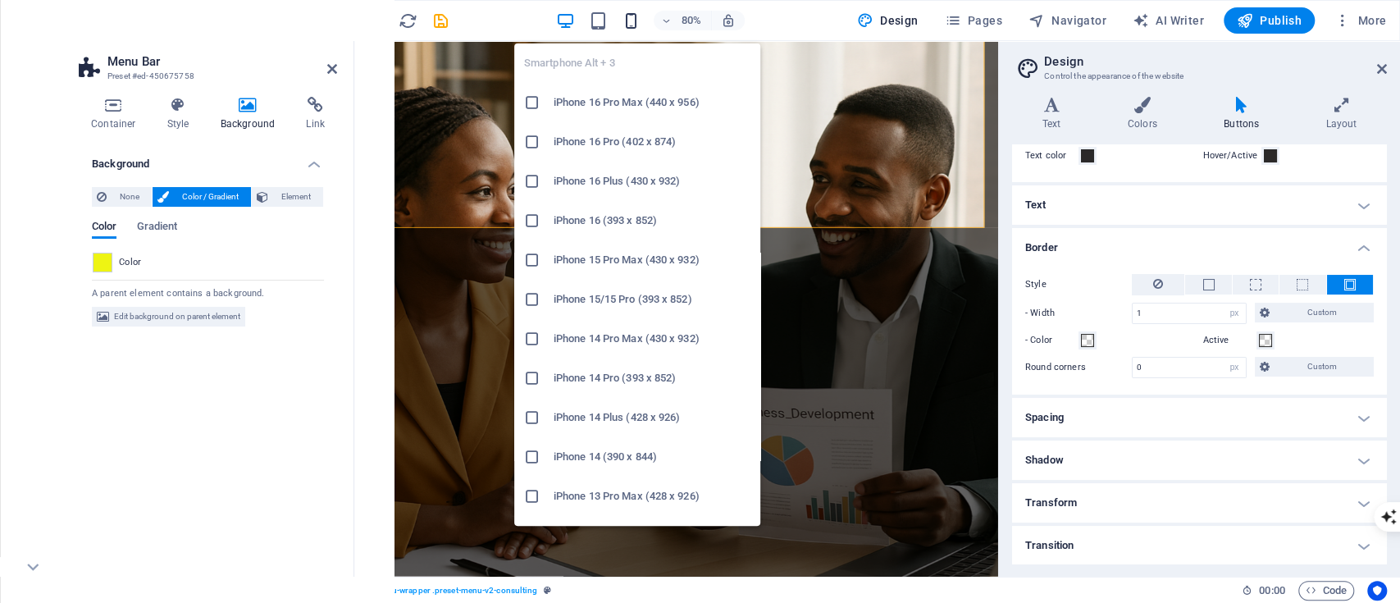
click at [633, 11] on icon "button" at bounding box center [631, 20] width 19 height 19
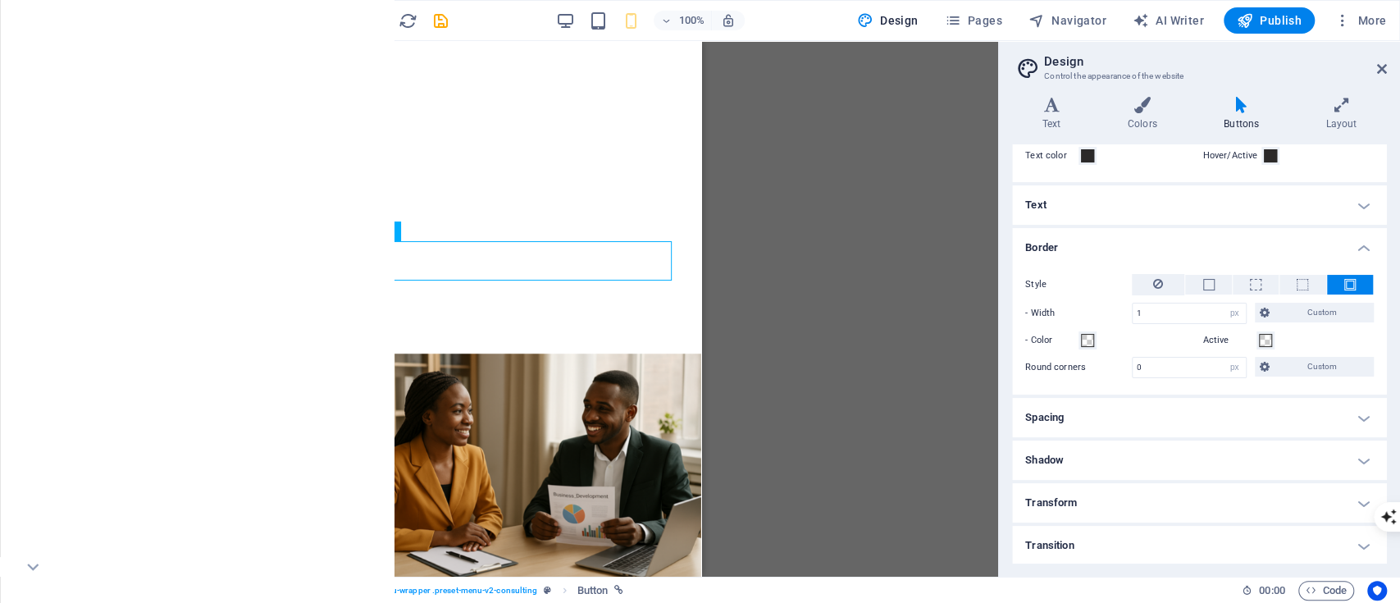
drag, startPoint x: 609, startPoint y: 246, endPoint x: 1116, endPoint y: 299, distance: 509.7
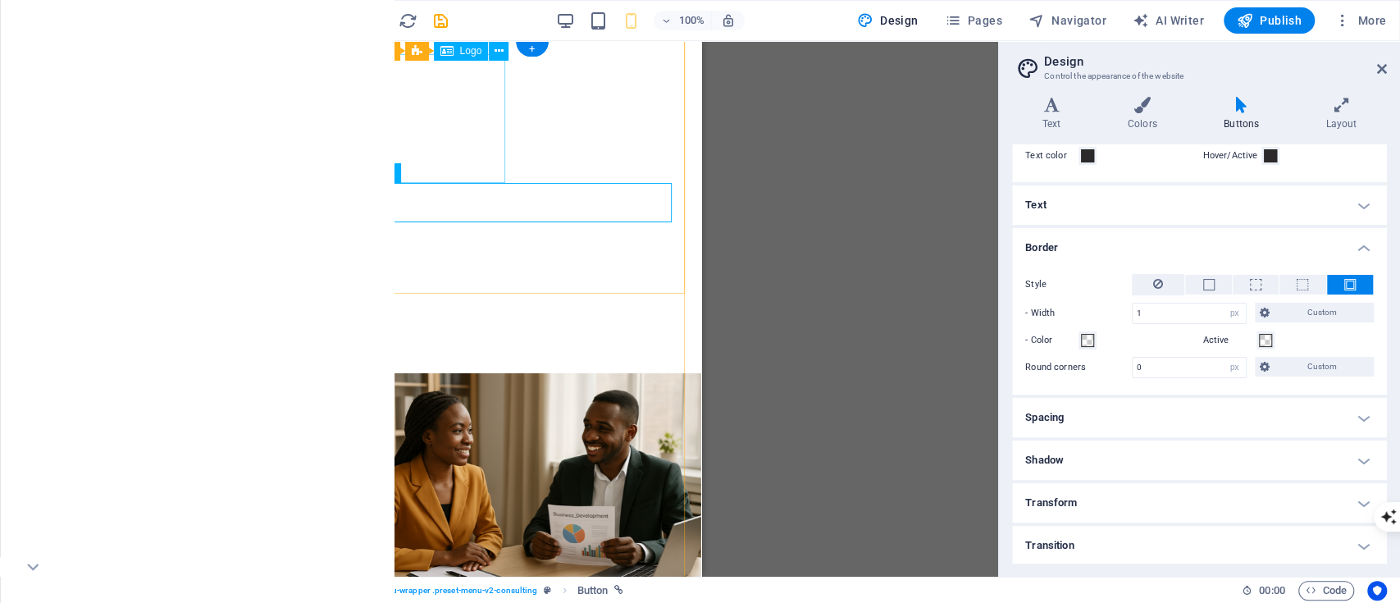
select select "px"
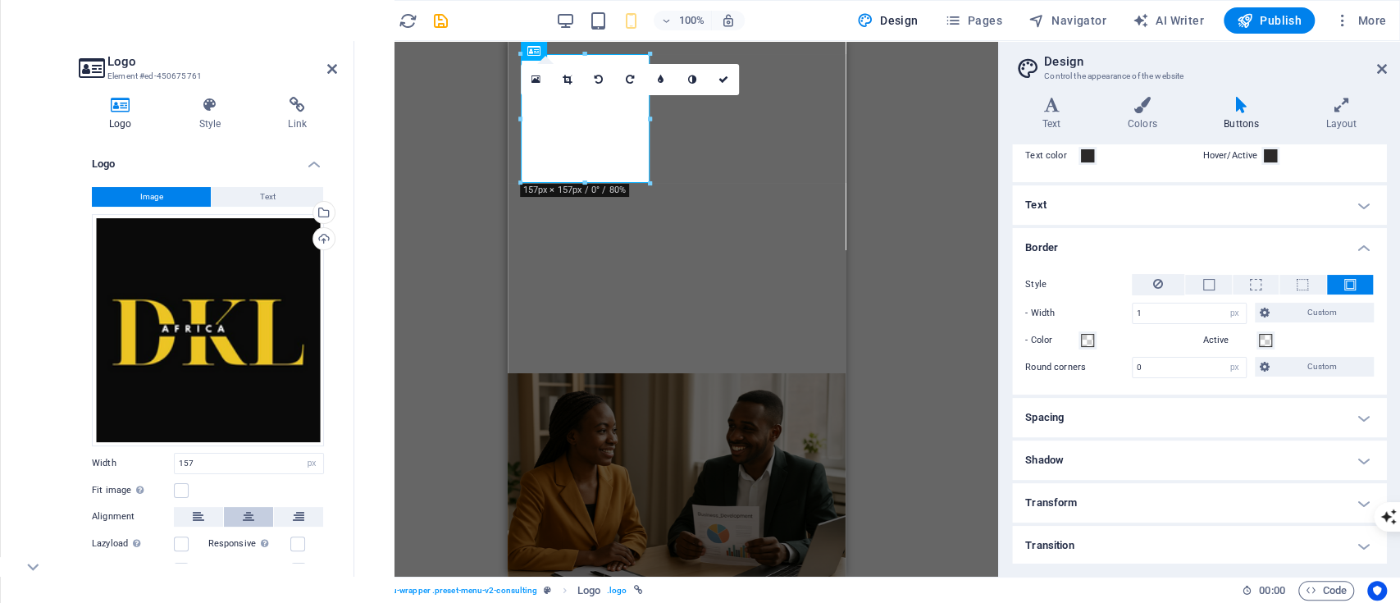
click at [240, 510] on button at bounding box center [248, 517] width 49 height 20
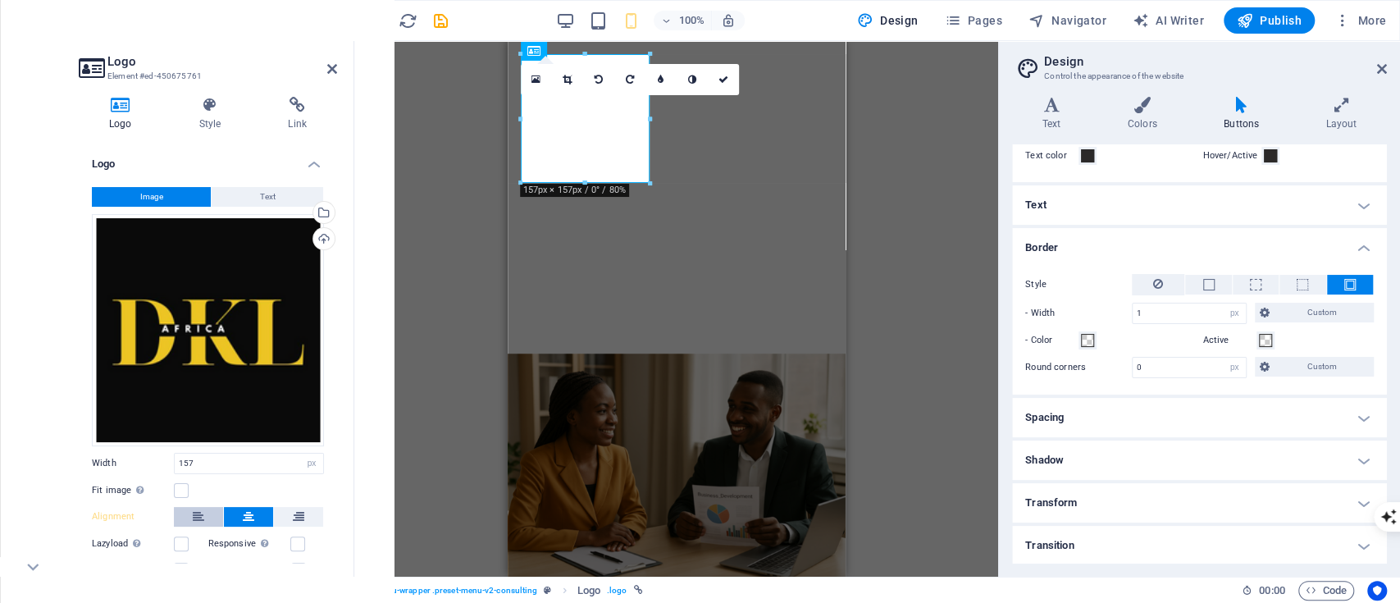
click at [197, 517] on icon at bounding box center [198, 517] width 11 height 20
click at [243, 509] on icon at bounding box center [248, 517] width 11 height 20
click at [721, 76] on icon at bounding box center [723, 80] width 10 height 10
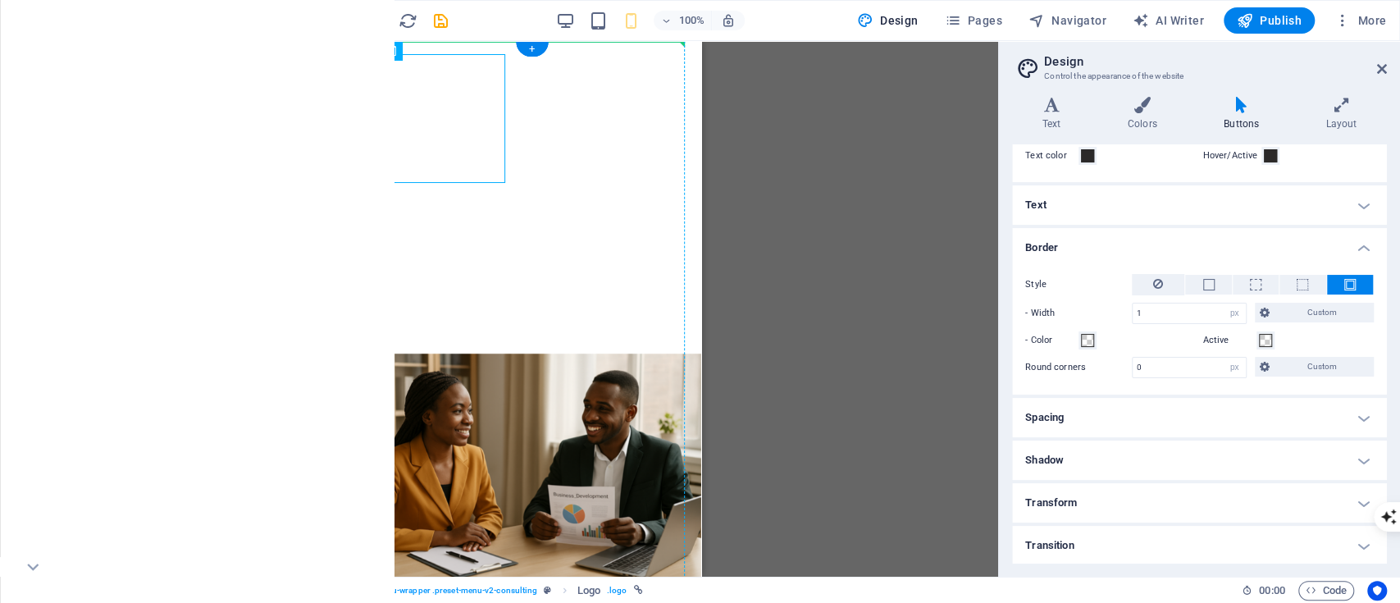
drag, startPoint x: 463, startPoint y: 153, endPoint x: 546, endPoint y: 144, distance: 84.1
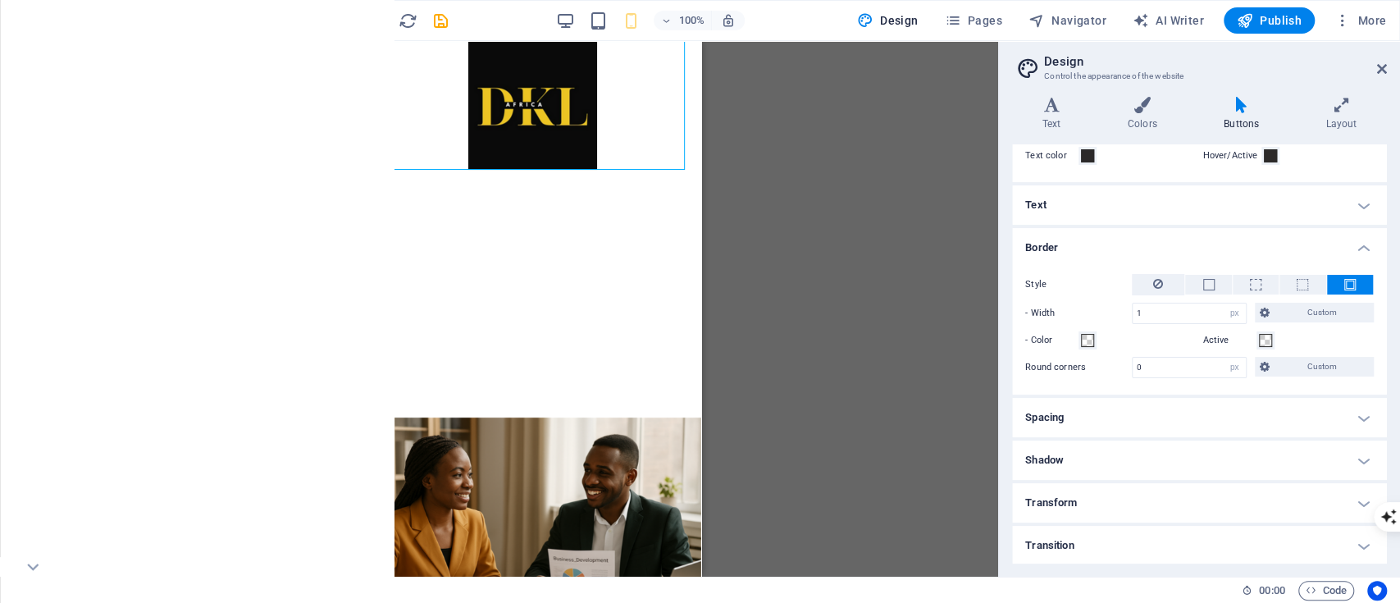
click at [758, 130] on div "H1 Banner Container Banner Menu Bar Button Button Logo Button Button series But…" at bounding box center [532, 309] width 933 height 536
click at [376, 11] on icon "button" at bounding box center [375, 20] width 19 height 19
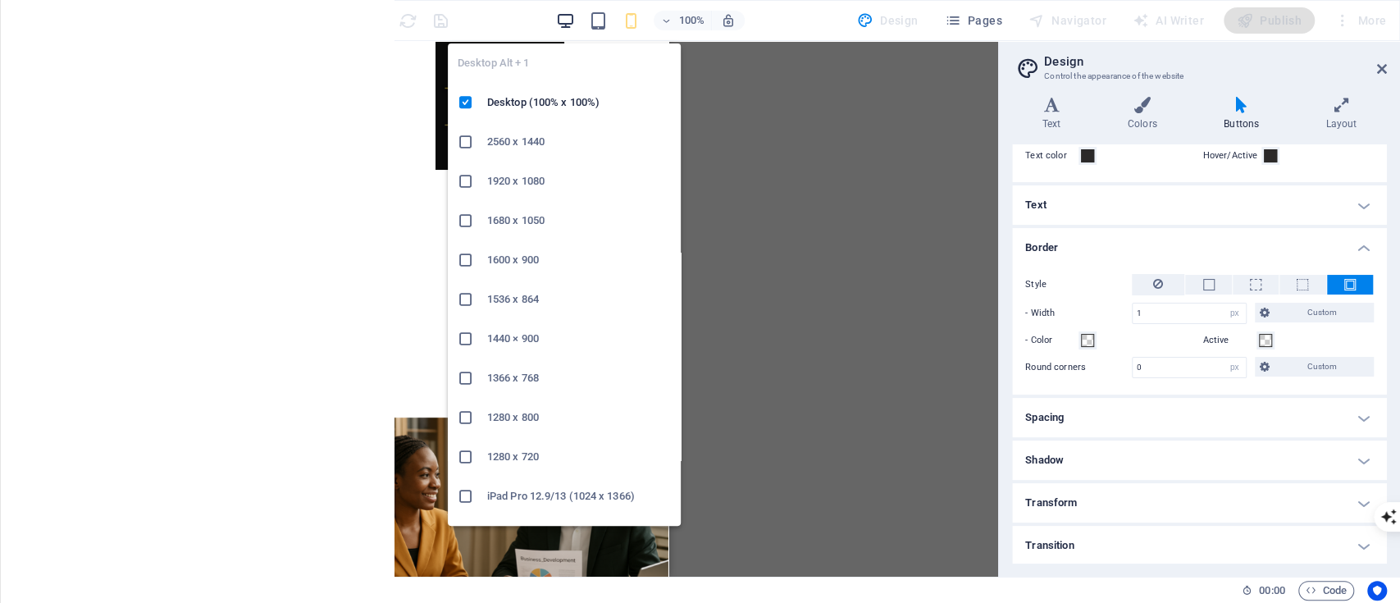
click at [567, 14] on icon "button" at bounding box center [565, 20] width 19 height 19
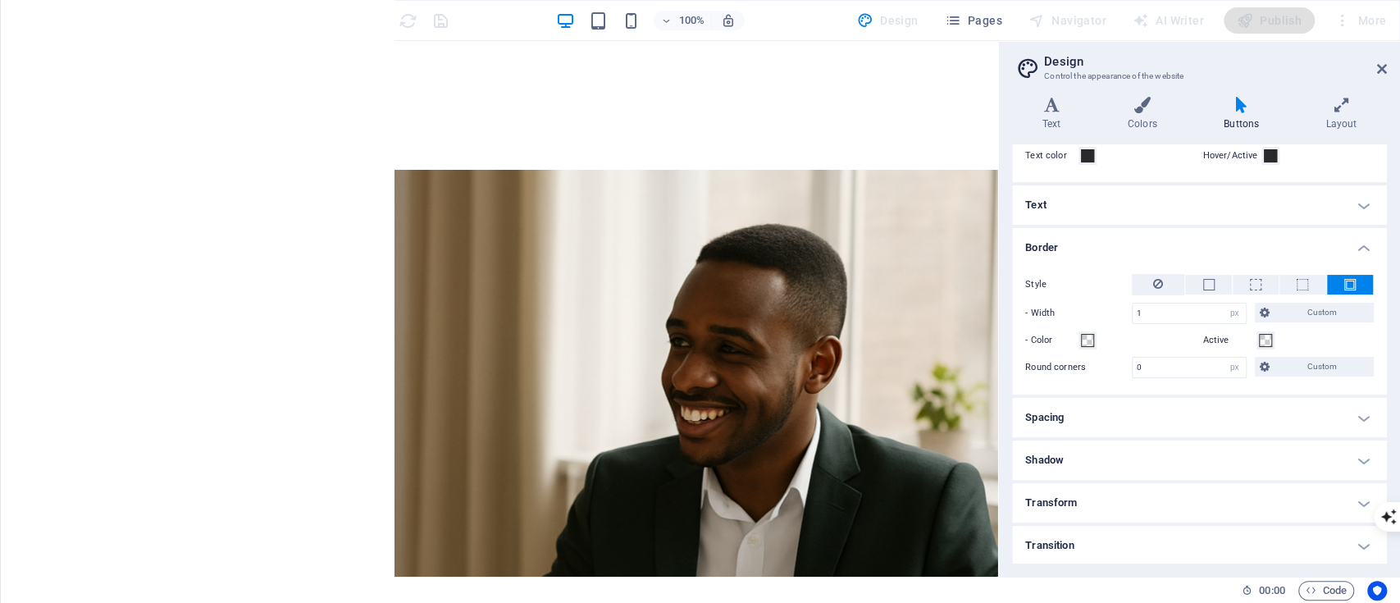
click at [125, 144] on img at bounding box center [64, 105] width 129 height 129
click at [110, 149] on img at bounding box center [64, 105] width 129 height 129
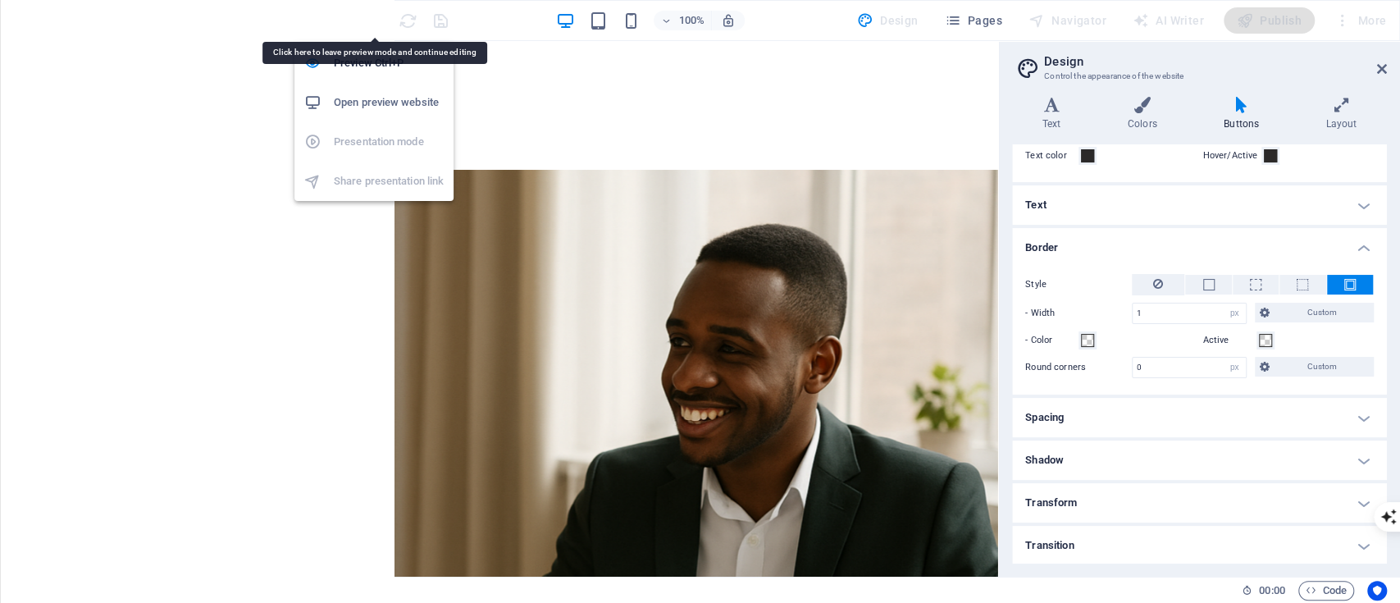
click at [379, 20] on icon "button" at bounding box center [375, 20] width 19 height 19
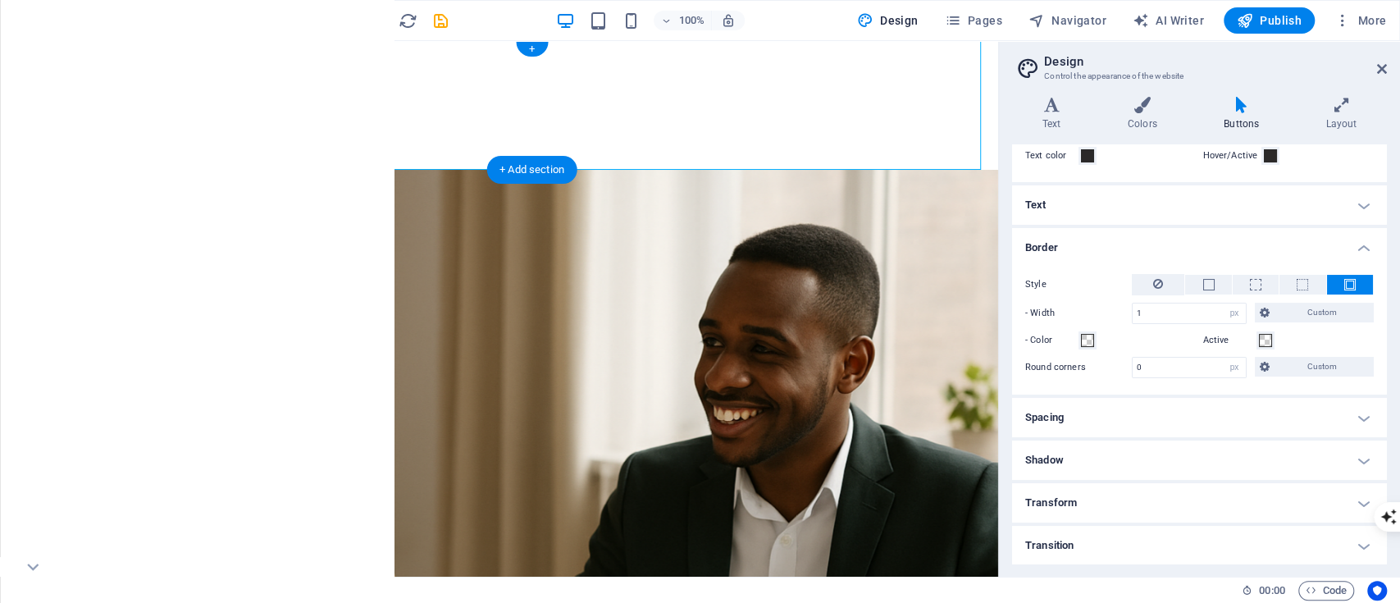
drag, startPoint x: 151, startPoint y: 135, endPoint x: 518, endPoint y: 116, distance: 367.9
click at [518, 116] on div at bounding box center [532, 105] width 933 height 129
drag, startPoint x: 113, startPoint y: 141, endPoint x: 518, endPoint y: 129, distance: 404.6
click at [518, 129] on div at bounding box center [532, 105] width 933 height 129
click at [89, 140] on div at bounding box center [532, 105] width 933 height 129
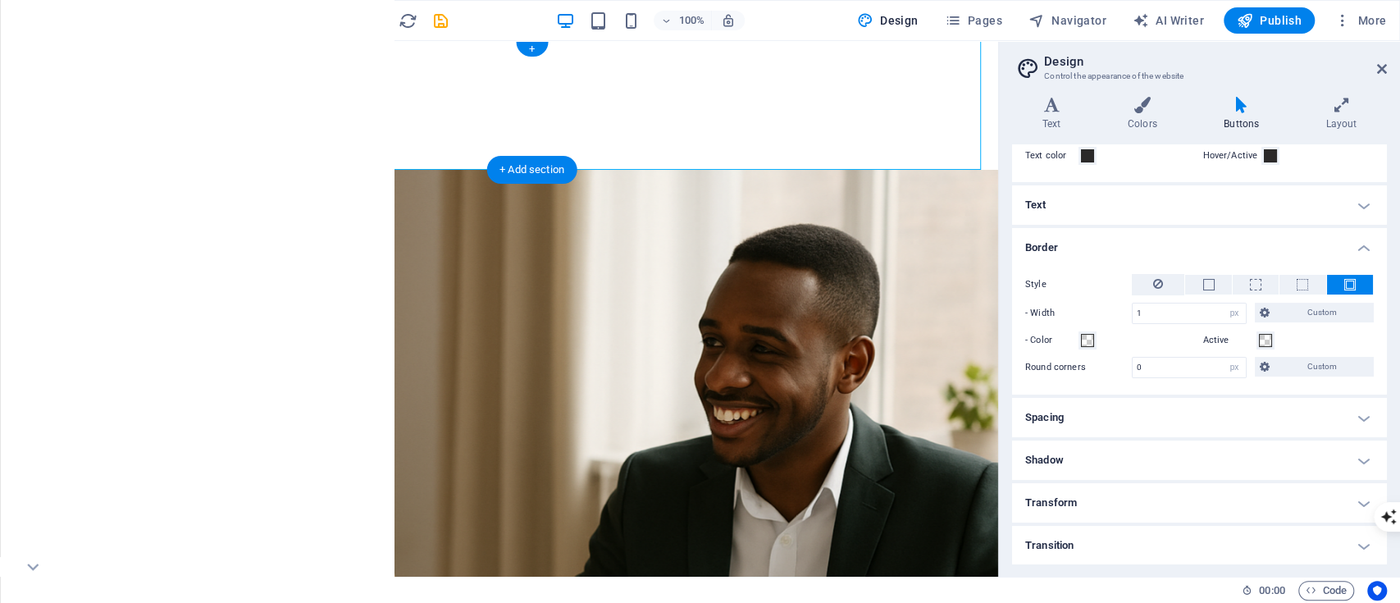
click at [89, 140] on div at bounding box center [532, 105] width 933 height 129
select select "px"
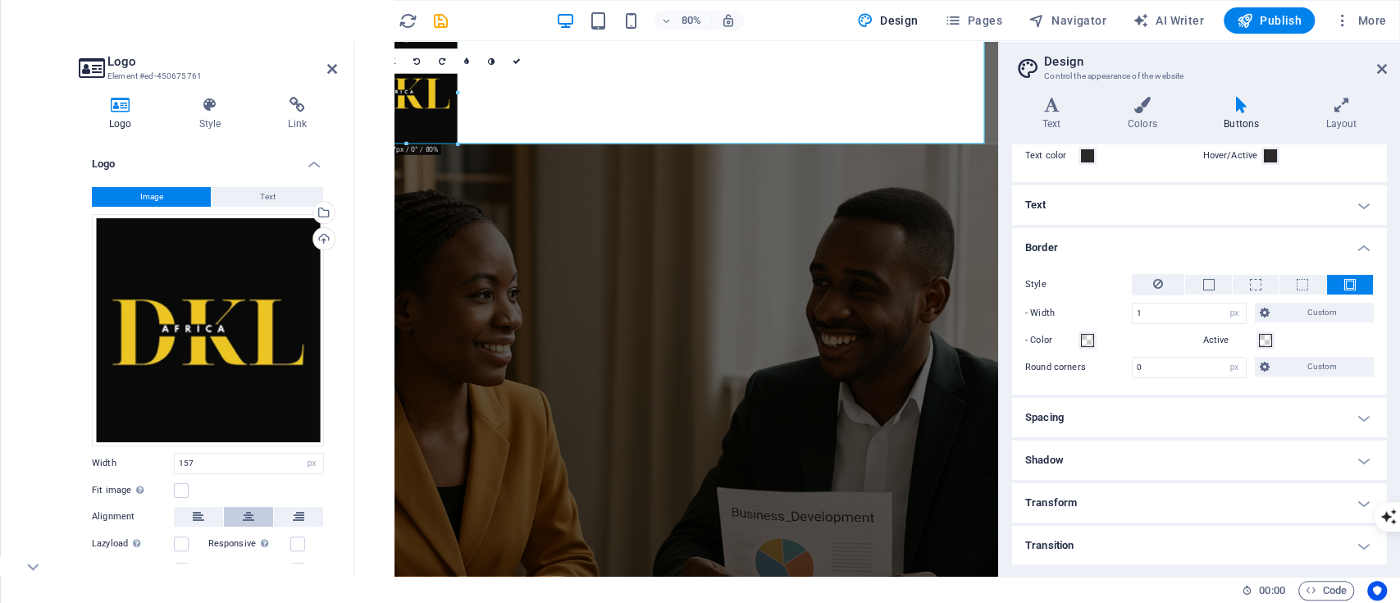
click at [233, 510] on button at bounding box center [248, 517] width 49 height 20
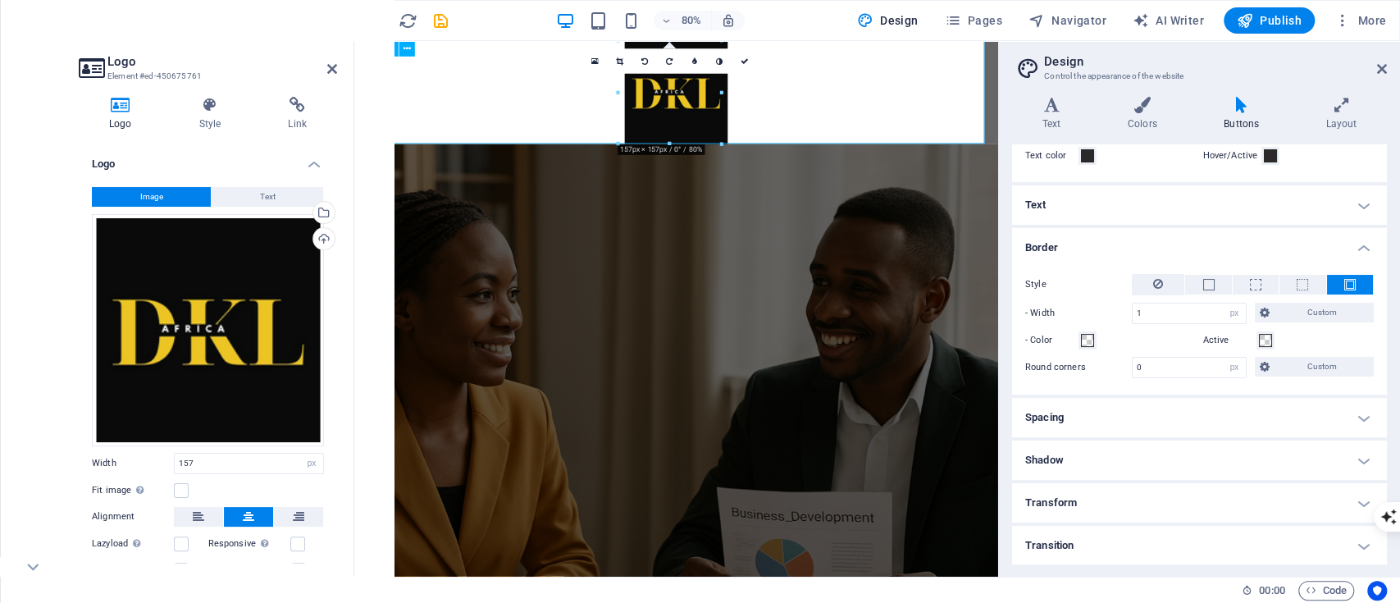
click at [1093, 134] on div at bounding box center [756, 105] width 805 height 129
click at [738, 59] on link at bounding box center [744, 61] width 25 height 25
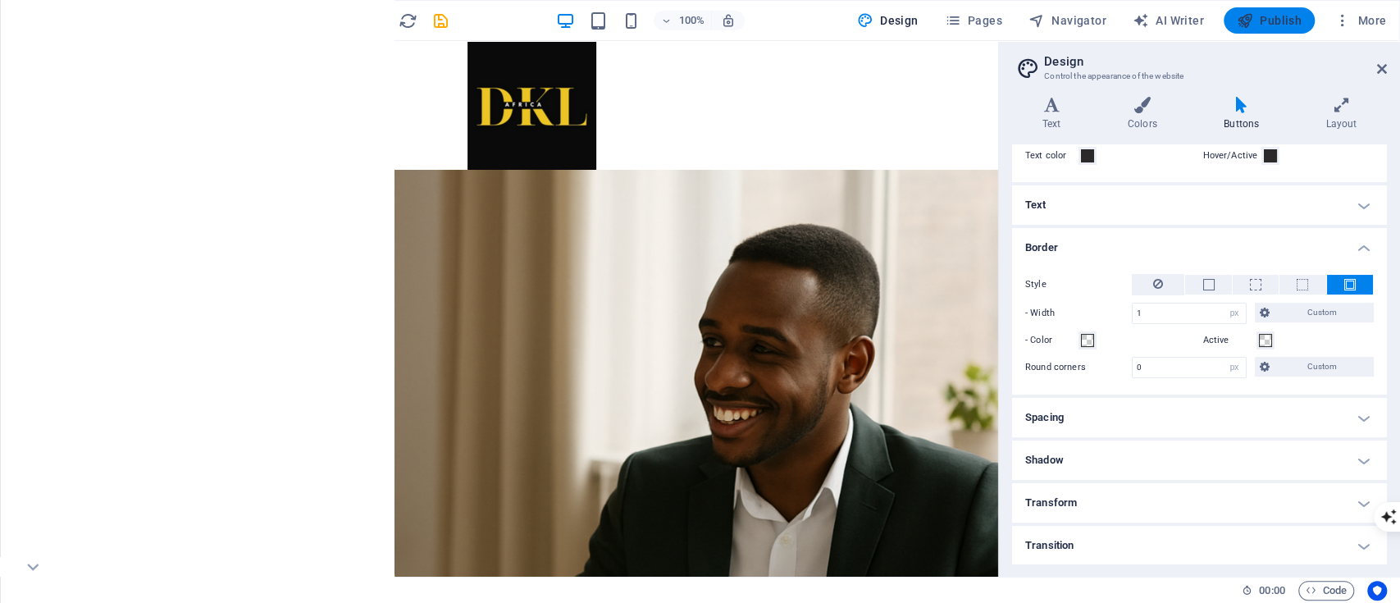
click at [1247, 12] on icon "button" at bounding box center [1245, 20] width 16 height 16
checkbox input "false"
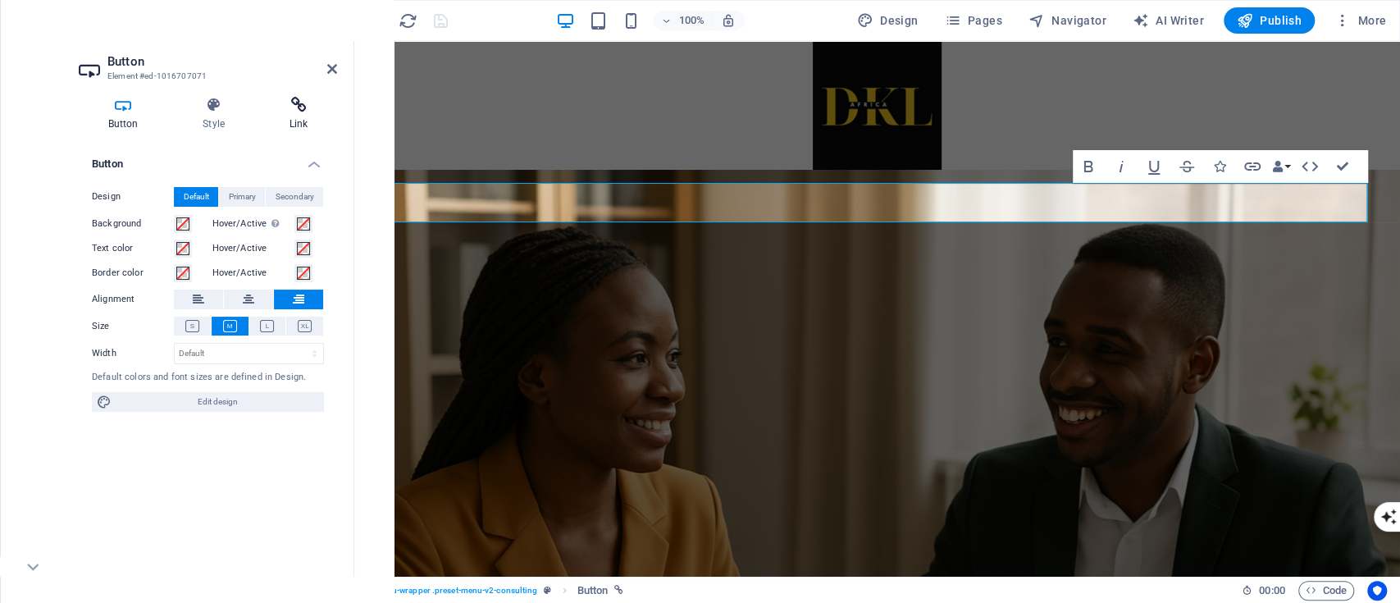
click at [302, 123] on h4 "Link" at bounding box center [298, 114] width 77 height 34
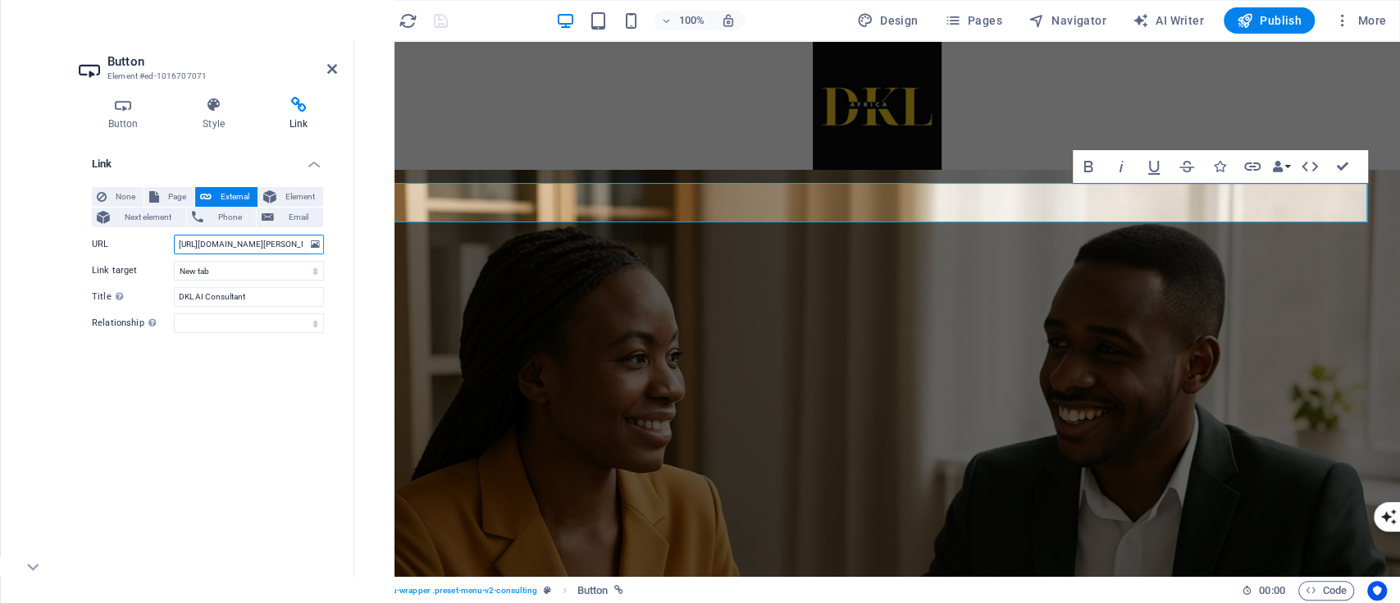
click at [251, 236] on input "[URL][DOMAIN_NAME][PERSON_NAME]" at bounding box center [249, 245] width 150 height 20
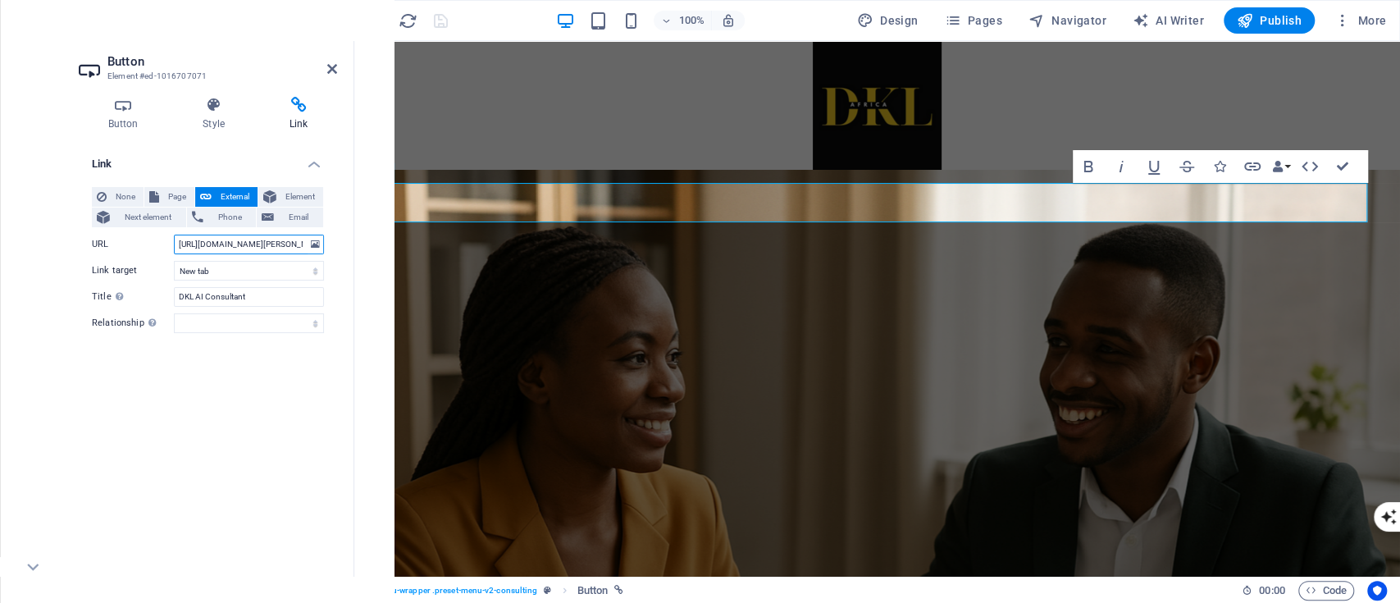
click at [251, 236] on input "[URL][DOMAIN_NAME][PERSON_NAME]" at bounding box center [249, 245] width 150 height 20
click at [262, 167] on h4 "Link" at bounding box center [208, 159] width 258 height 30
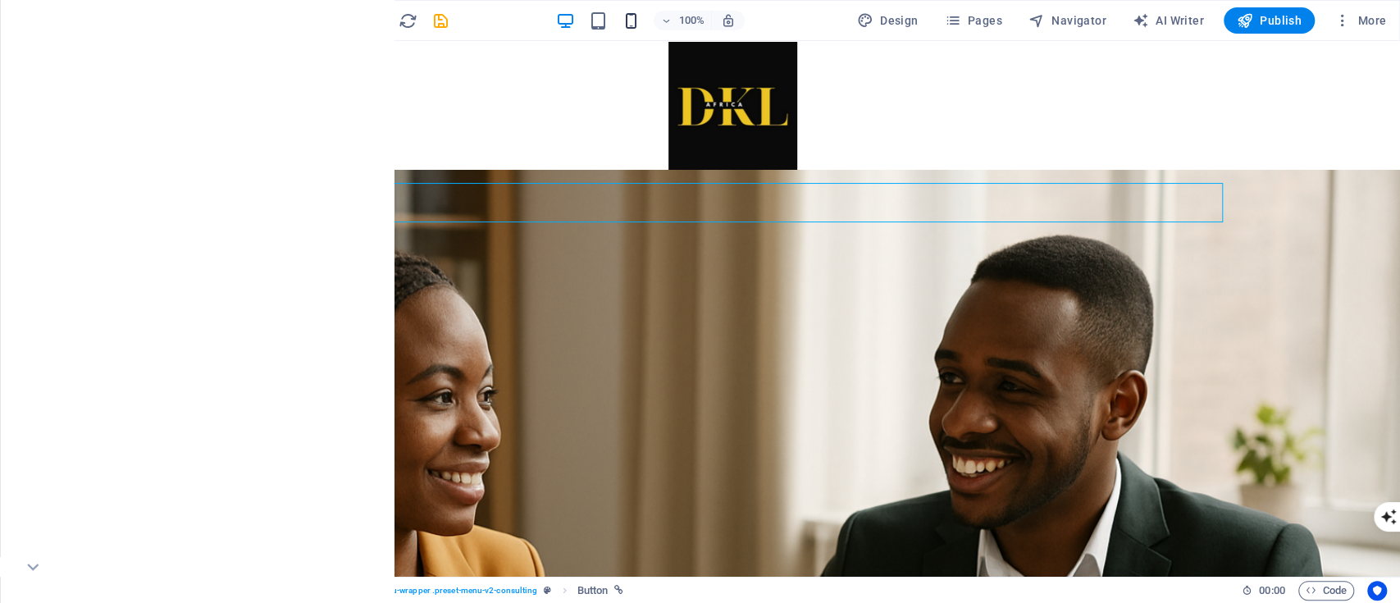
click at [631, 16] on icon "button" at bounding box center [631, 20] width 19 height 19
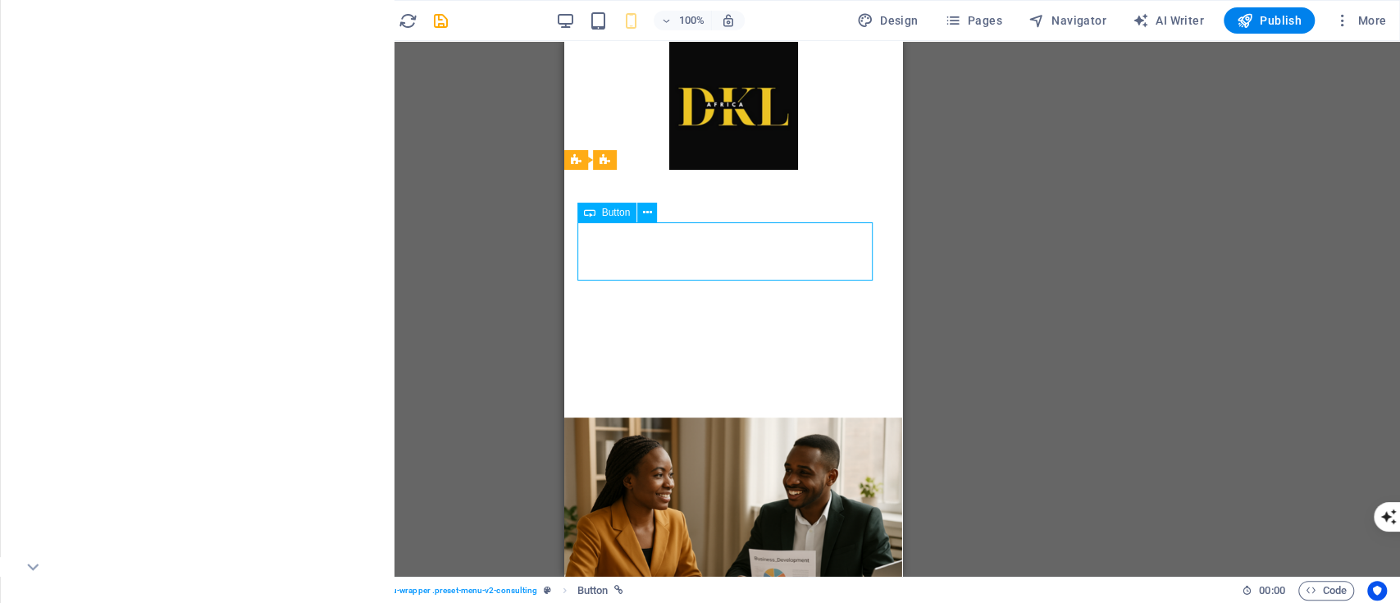
drag, startPoint x: 267, startPoint y: 212, endPoint x: 976, endPoint y: 269, distance: 711.0
click at [976, 269] on div "H1 Banner Container Banner Menu Bar Button Menu Bar Banner Button Logo" at bounding box center [733, 309] width 1335 height 536
drag, startPoint x: 856, startPoint y: 253, endPoint x: 852, endPoint y: 299, distance: 46.9
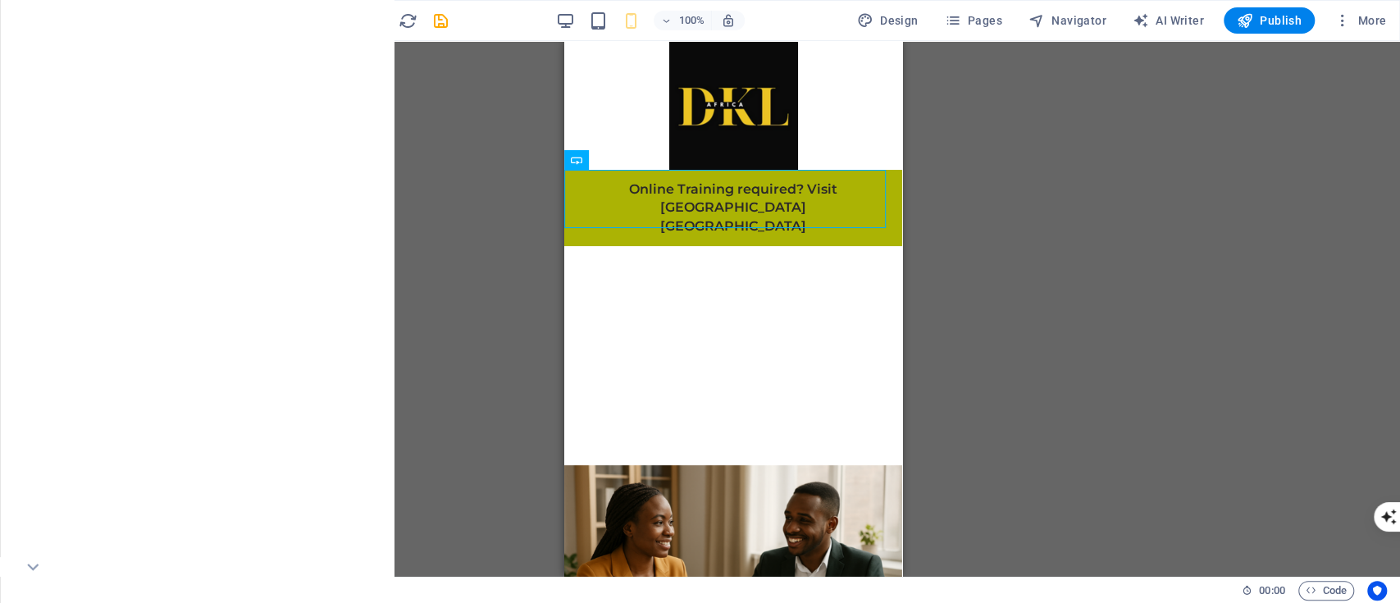
click at [933, 240] on div "H1 Banner Container Banner Menu Bar Button Menu Bar Banner Button Logo" at bounding box center [733, 309] width 1335 height 536
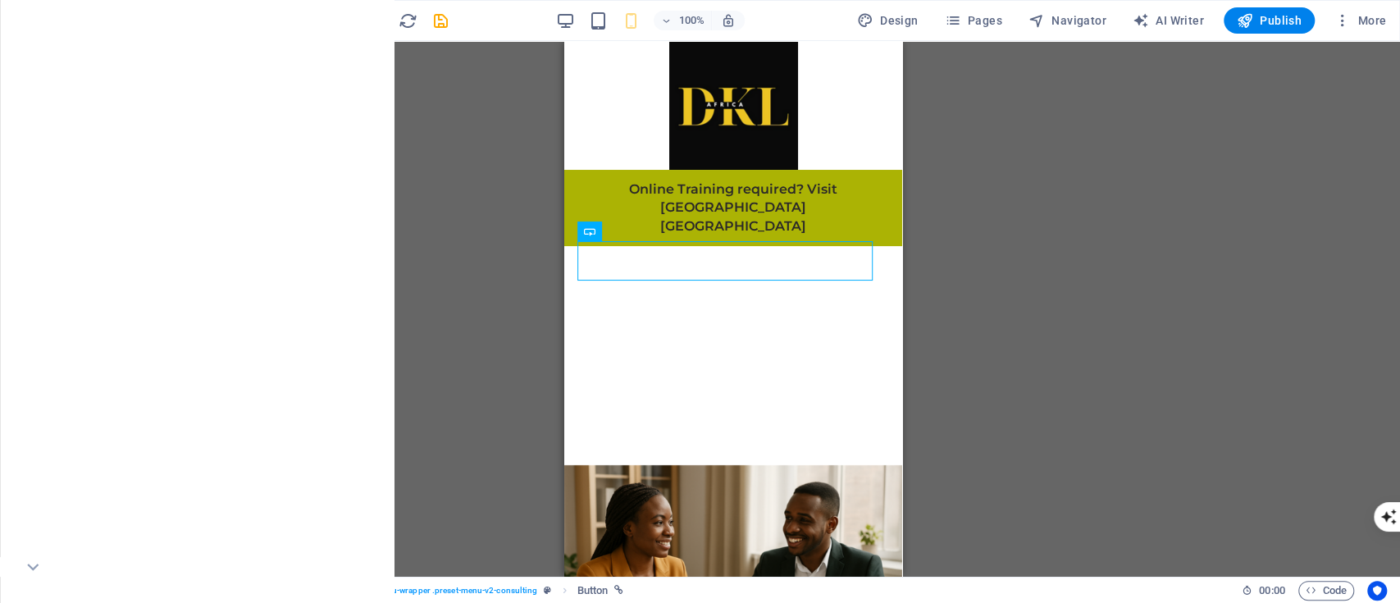
click at [950, 266] on div "H1 Banner Container Banner Menu Bar Button Menu Bar Banner Button Logo" at bounding box center [733, 309] width 1335 height 536
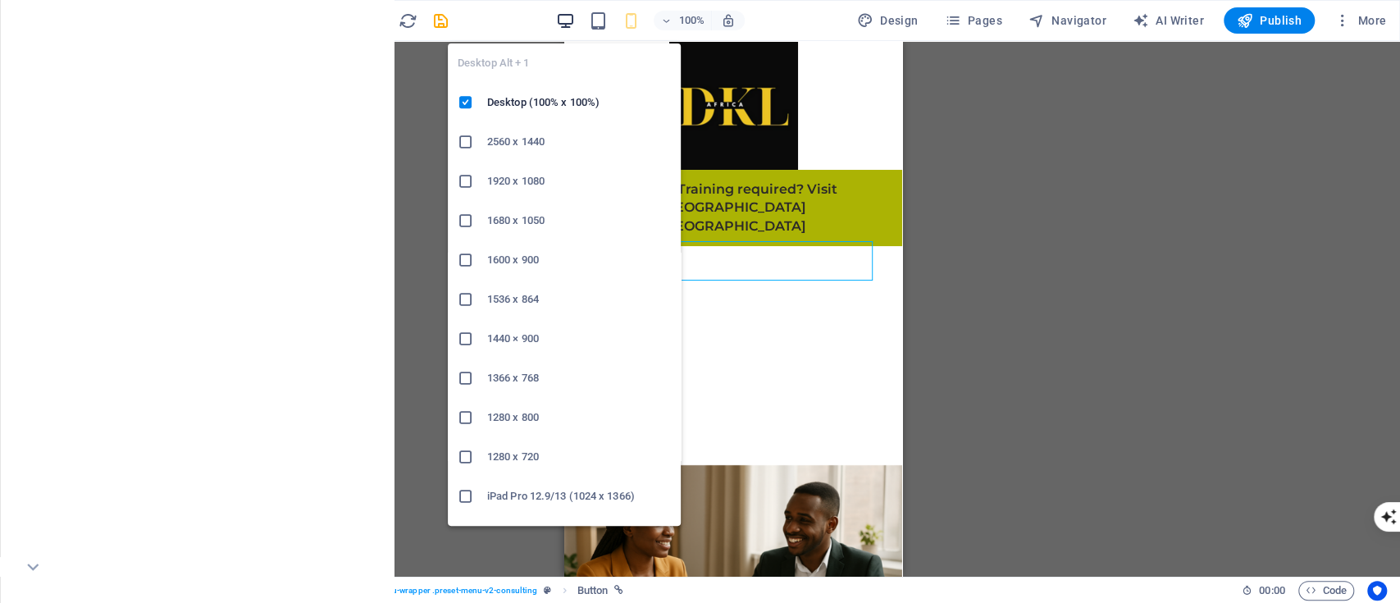
click at [575, 24] on icon "button" at bounding box center [565, 20] width 19 height 19
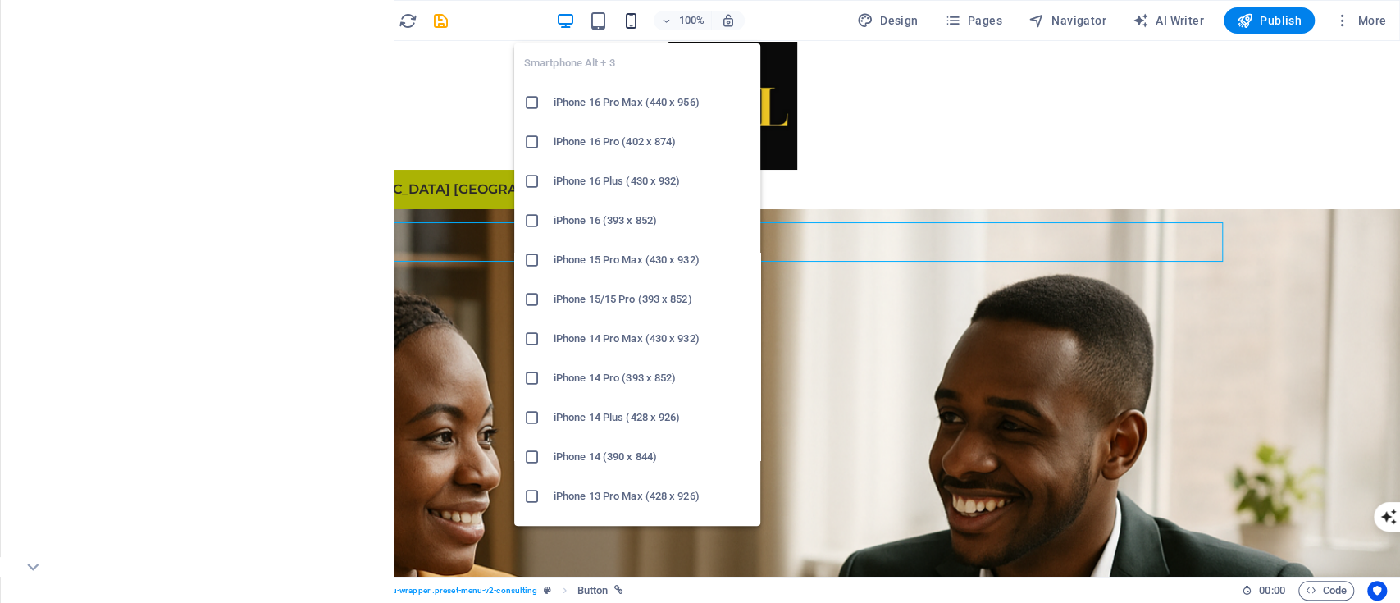
click at [633, 15] on icon "button" at bounding box center [631, 20] width 19 height 19
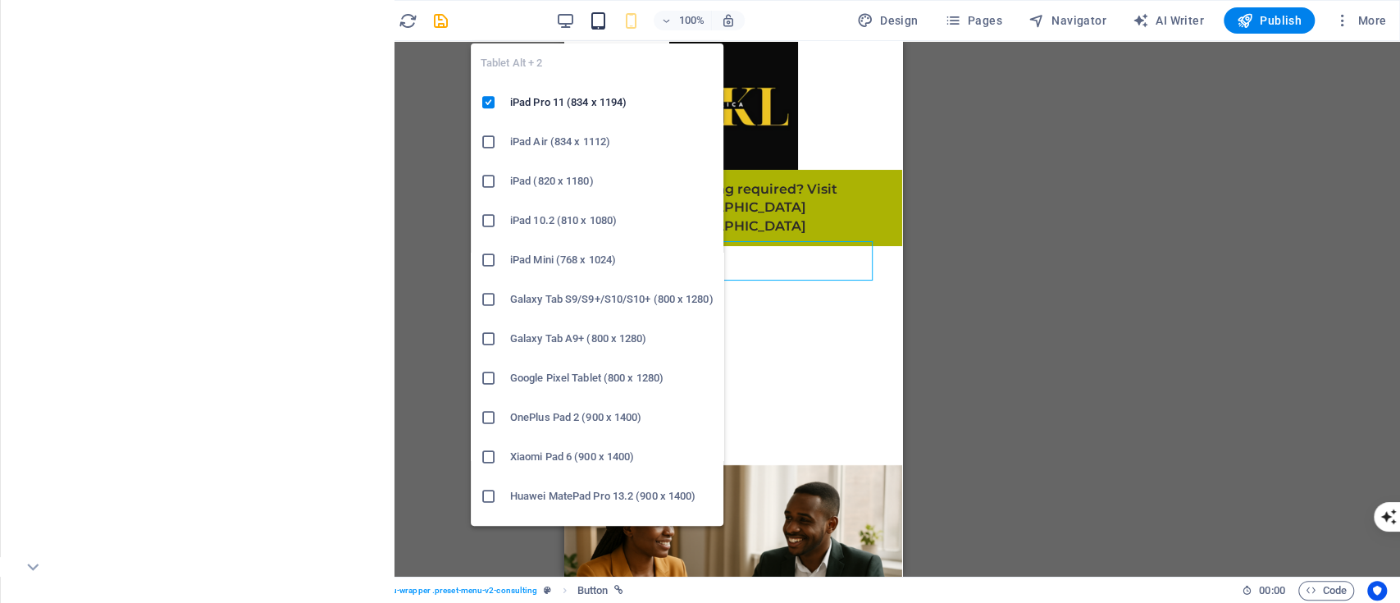
click at [599, 16] on icon "button" at bounding box center [598, 20] width 19 height 19
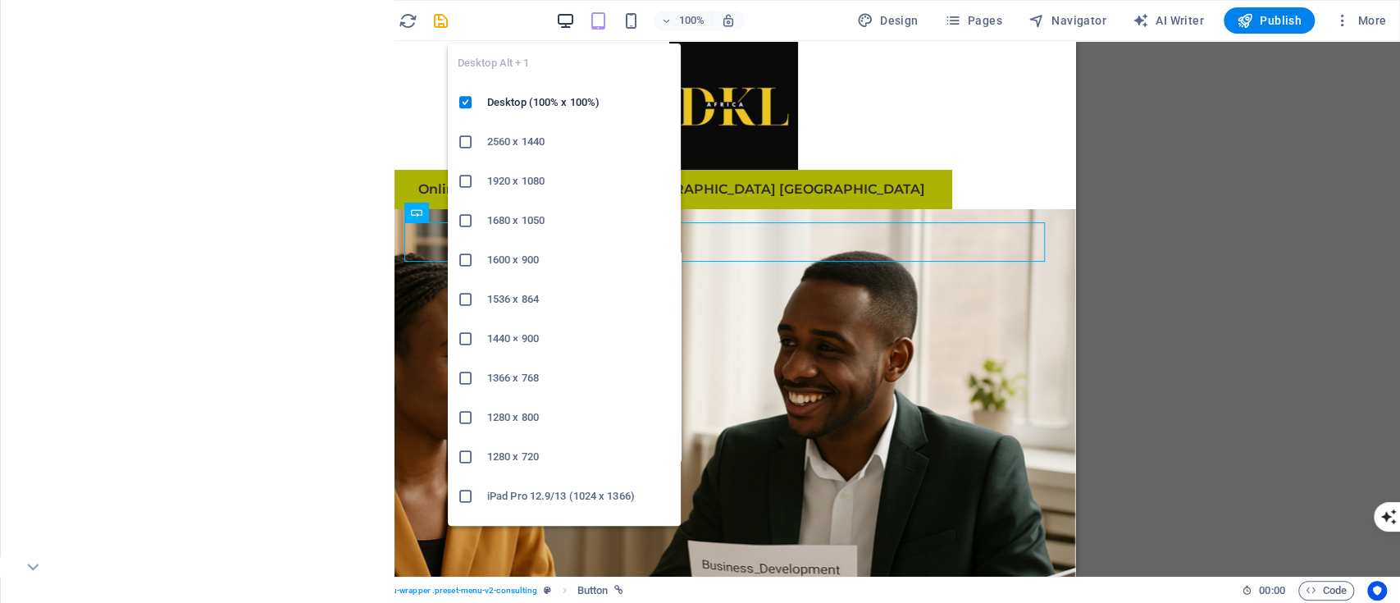
drag, startPoint x: 187, startPoint y: 6, endPoint x: 570, endPoint y: 25, distance: 383.6
click at [570, 25] on icon "button" at bounding box center [565, 20] width 19 height 19
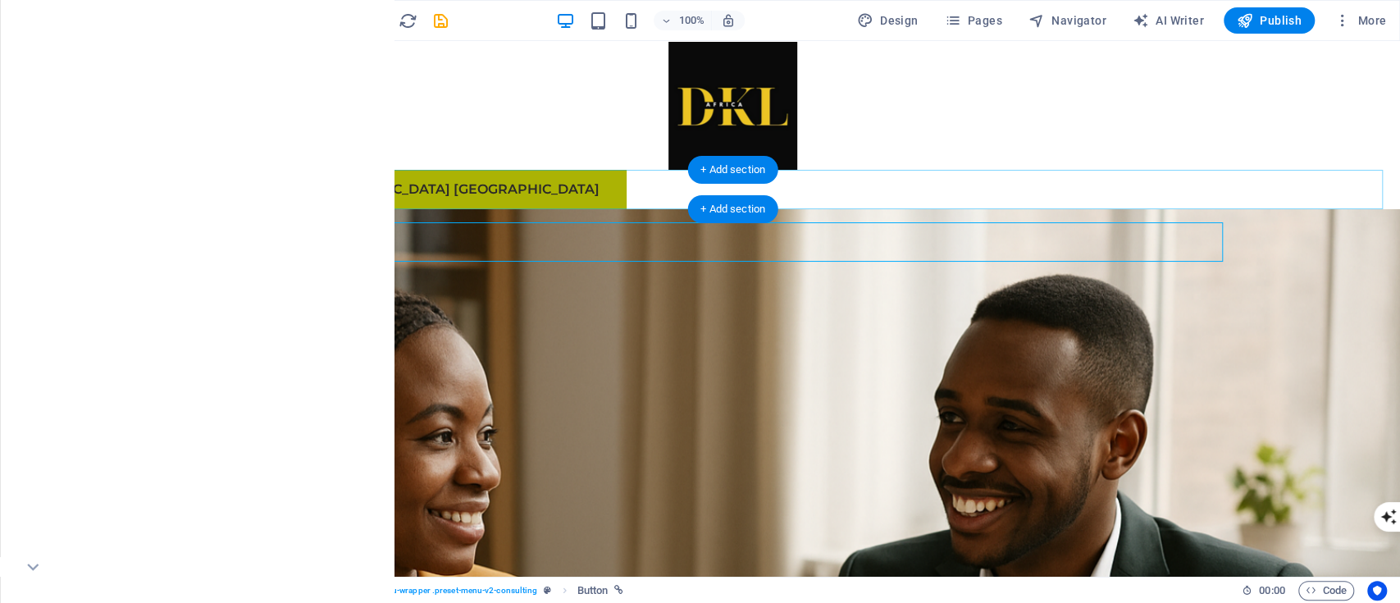
click at [409, 190] on div "Online Training required? Visit [GEOGRAPHIC_DATA] [GEOGRAPHIC_DATA]" at bounding box center [733, 189] width 1335 height 39
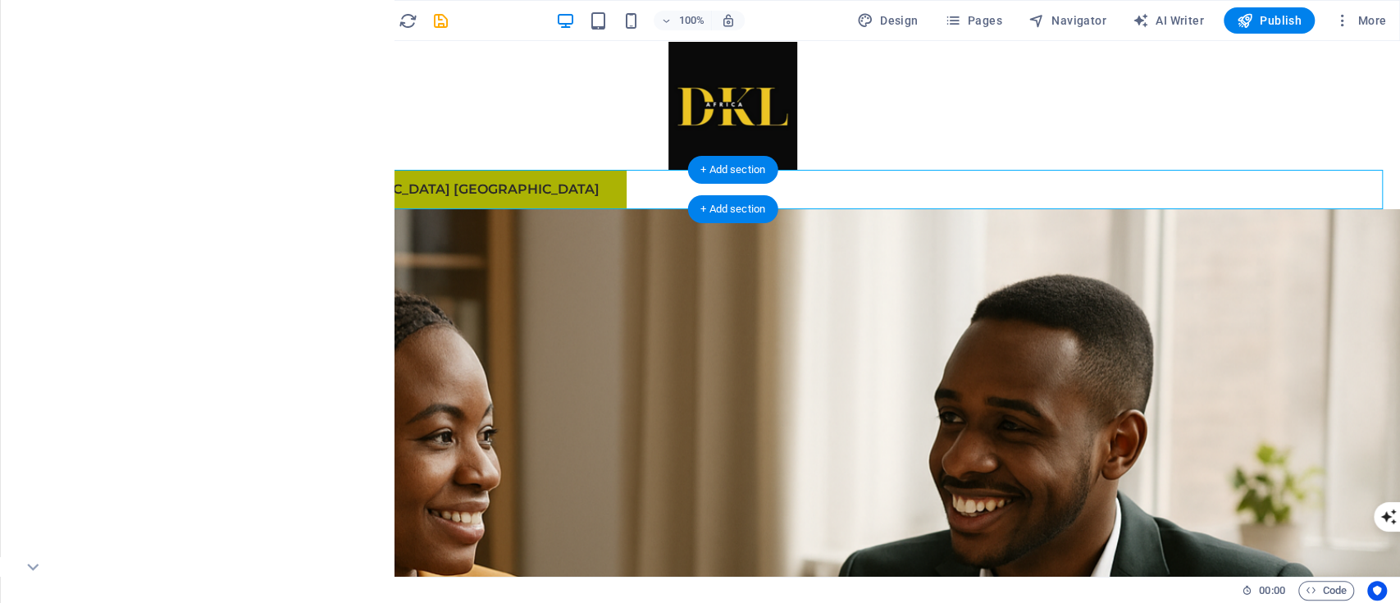
click at [463, 183] on div "Online Training required? Visit [GEOGRAPHIC_DATA] [GEOGRAPHIC_DATA]" at bounding box center [733, 189] width 1335 height 39
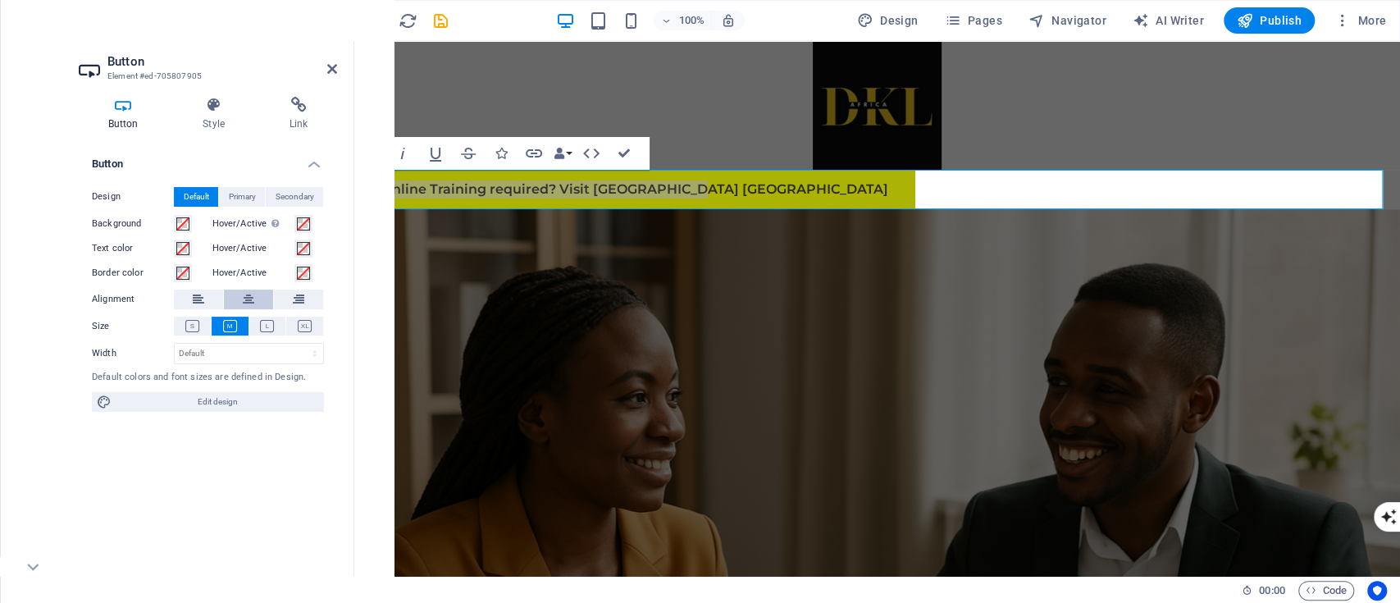
click at [240, 305] on button at bounding box center [248, 300] width 49 height 20
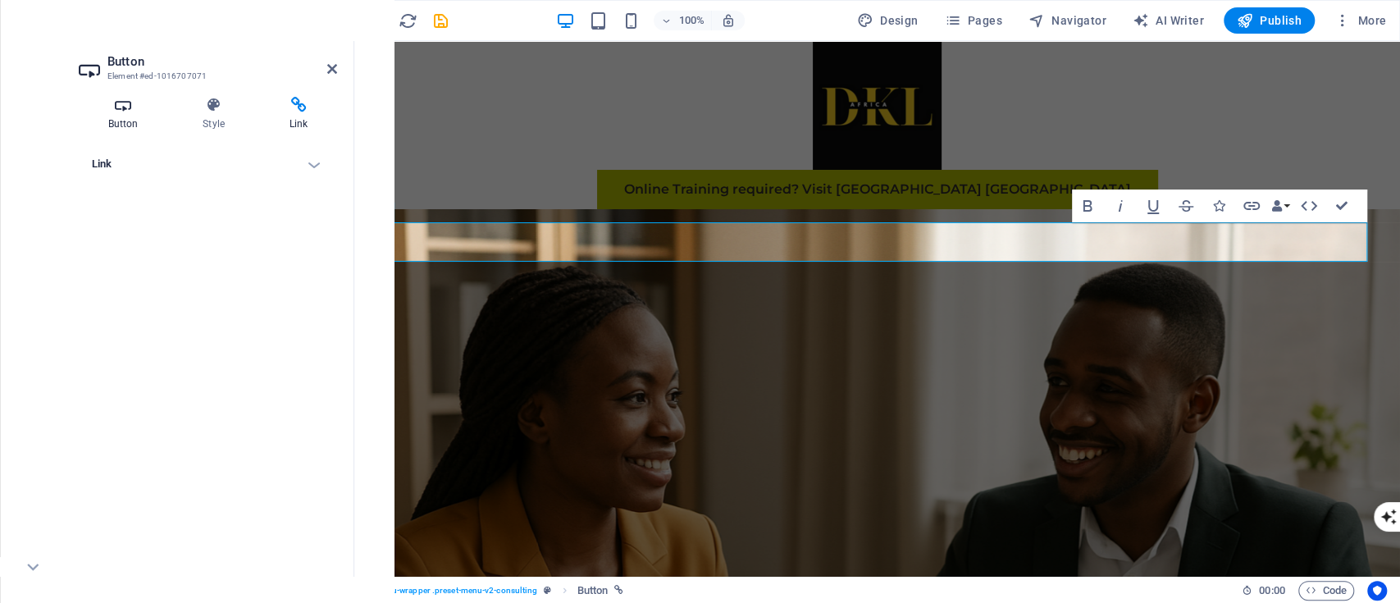
click at [131, 128] on h4 "Button" at bounding box center [126, 114] width 95 height 34
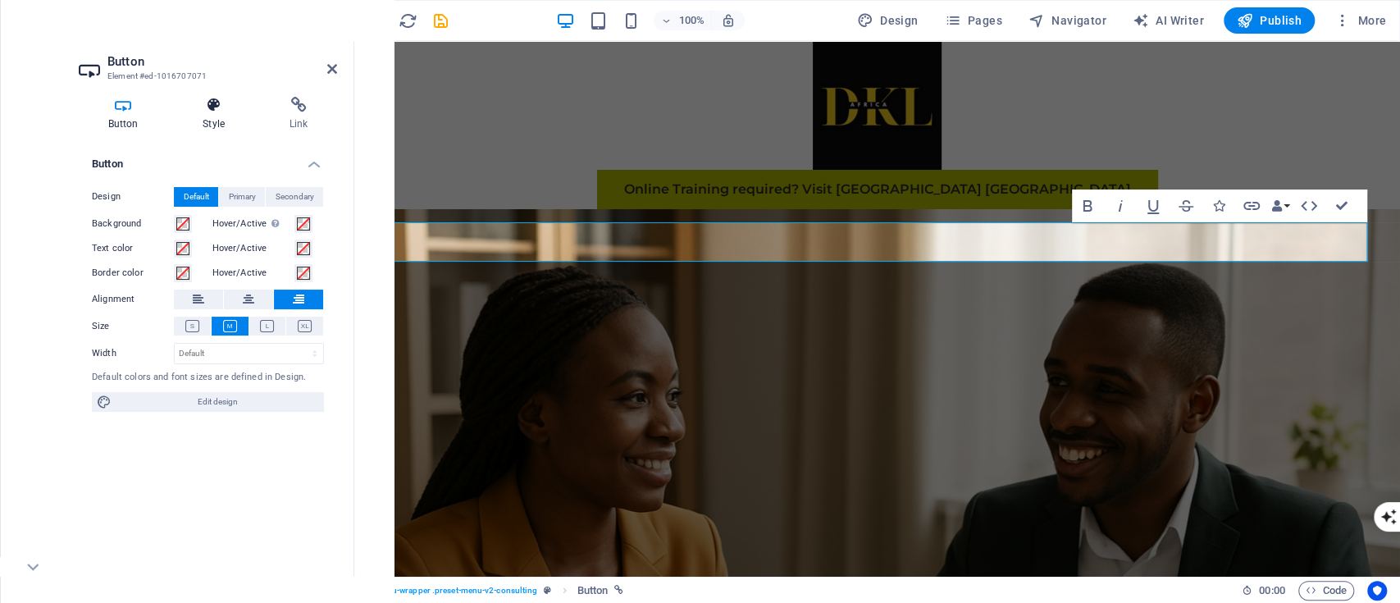
click at [201, 121] on h4 "Style" at bounding box center [217, 114] width 87 height 34
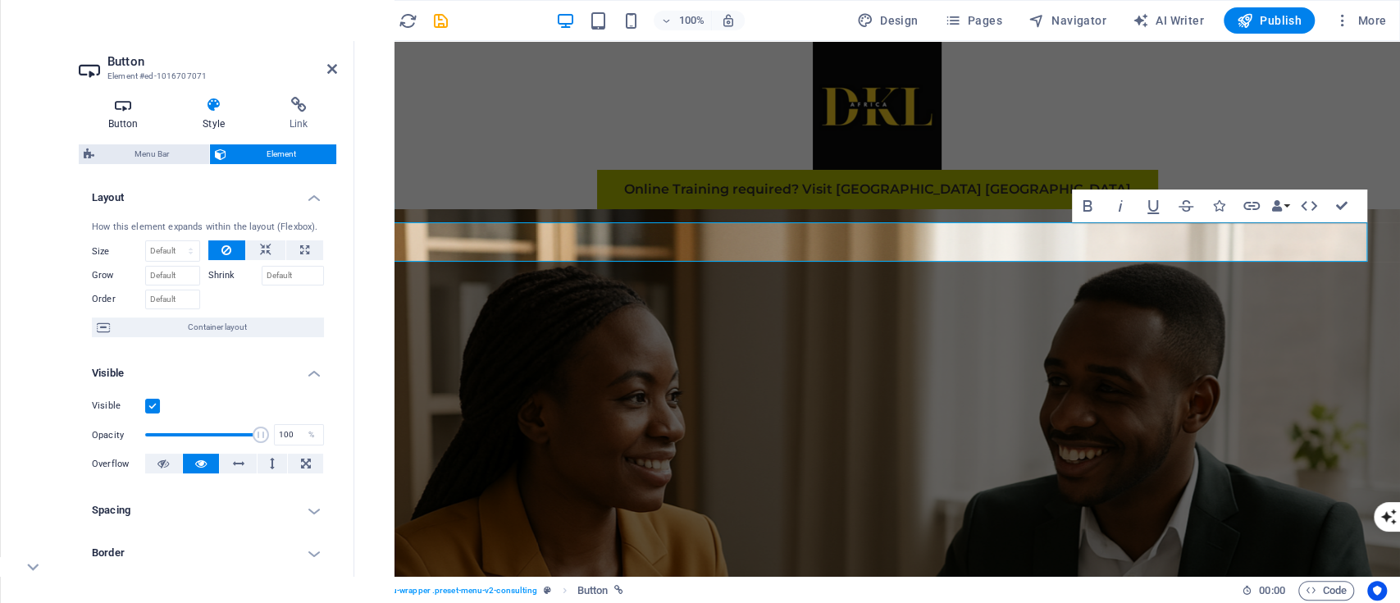
click at [138, 120] on h4 "Button" at bounding box center [126, 114] width 95 height 34
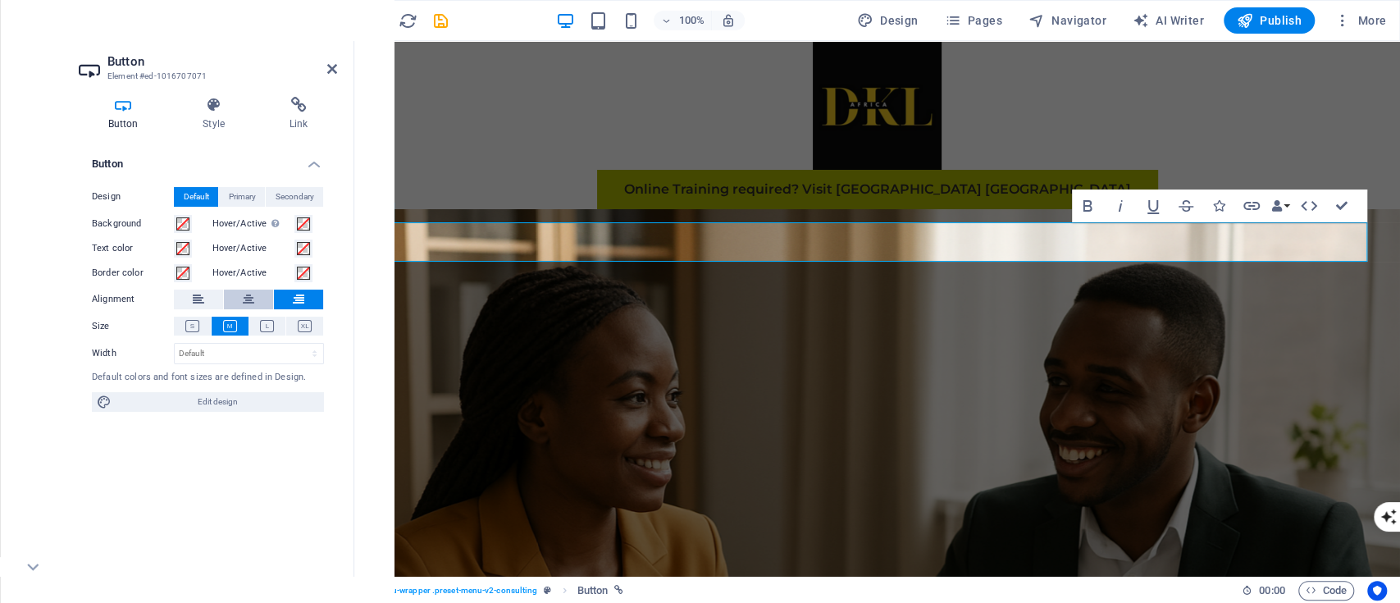
click at [252, 302] on icon at bounding box center [248, 300] width 11 height 20
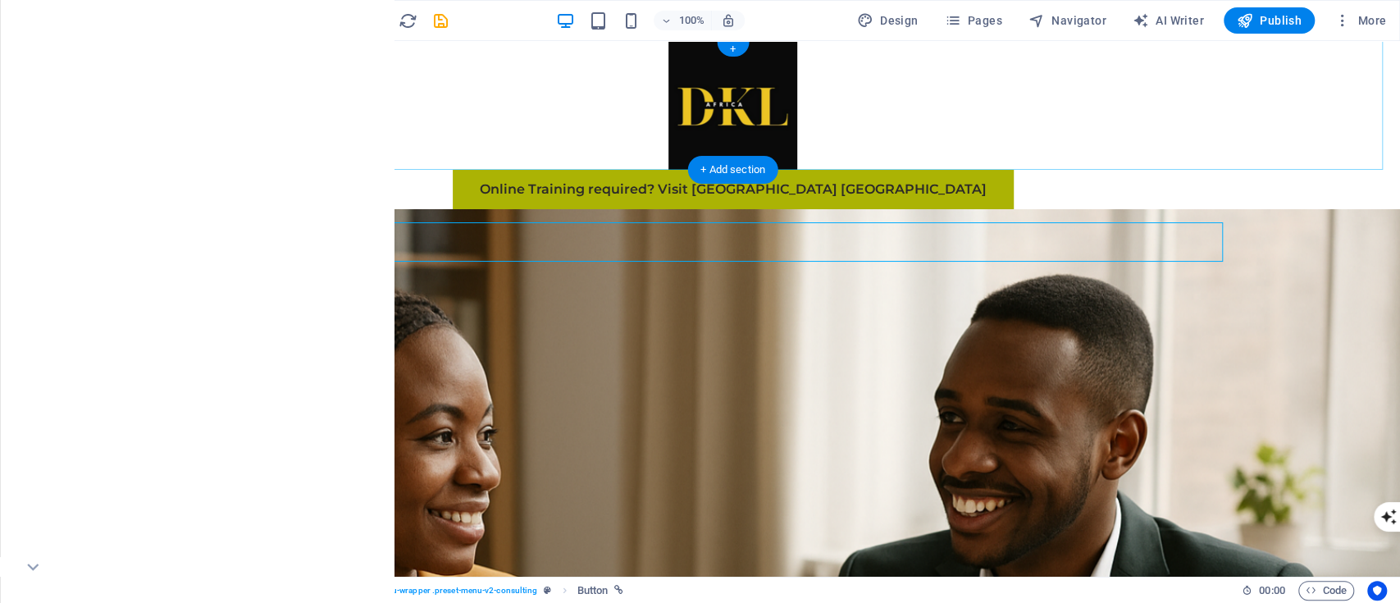
click at [1083, 159] on div at bounding box center [733, 105] width 1335 height 129
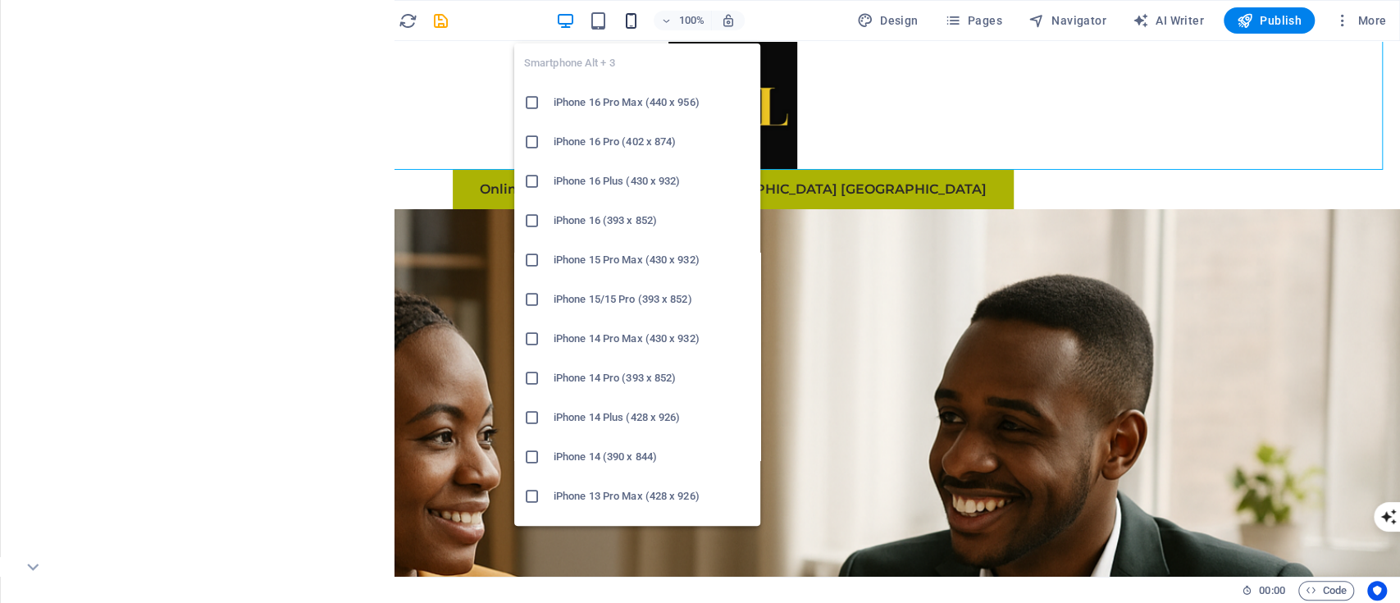
click at [637, 25] on icon "button" at bounding box center [631, 20] width 19 height 19
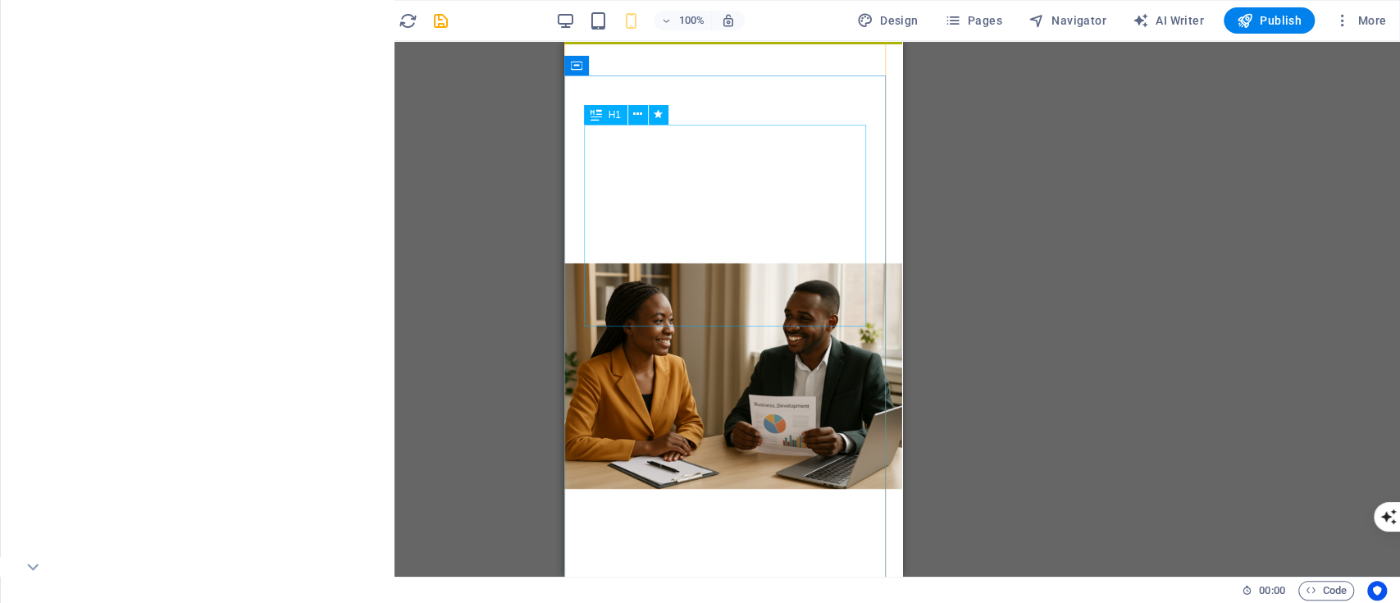
scroll to position [248, 0]
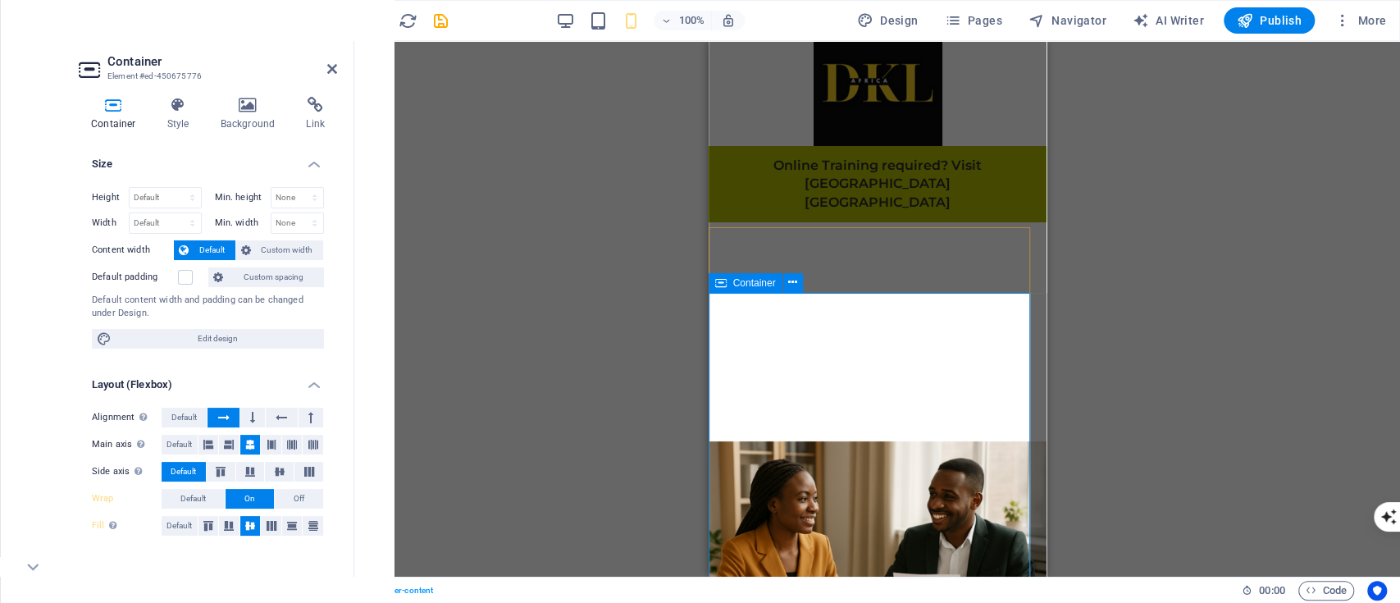
scroll to position [0, 0]
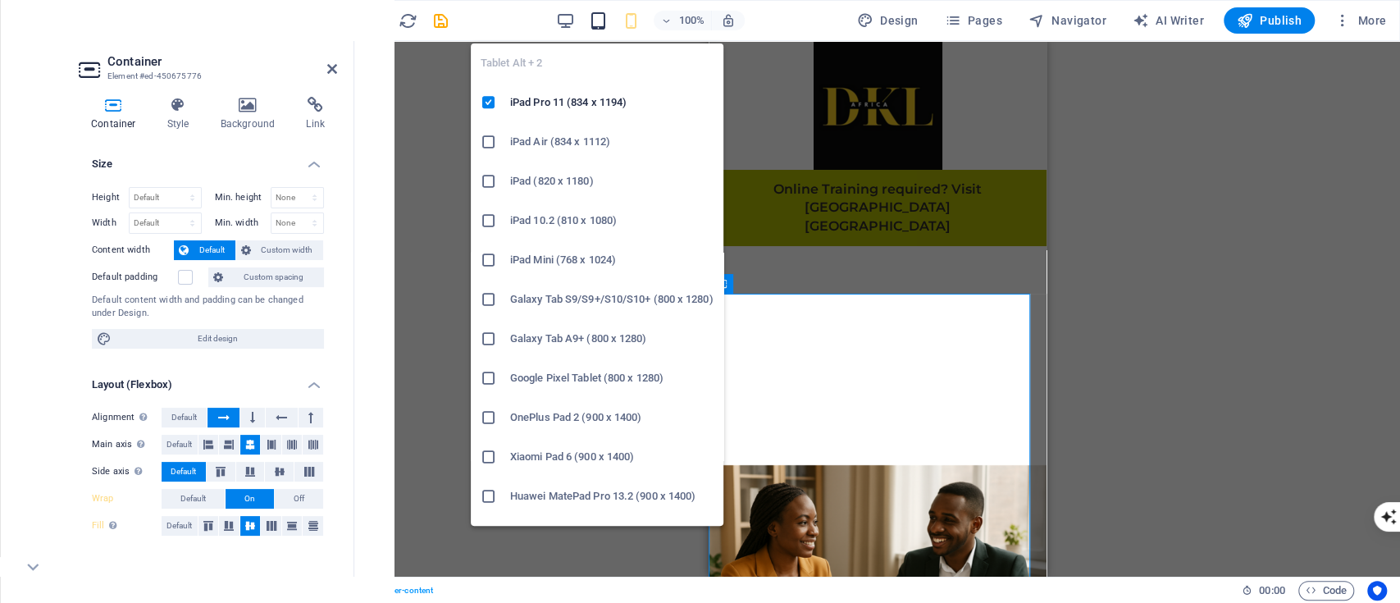
click at [599, 21] on icon "button" at bounding box center [598, 20] width 19 height 19
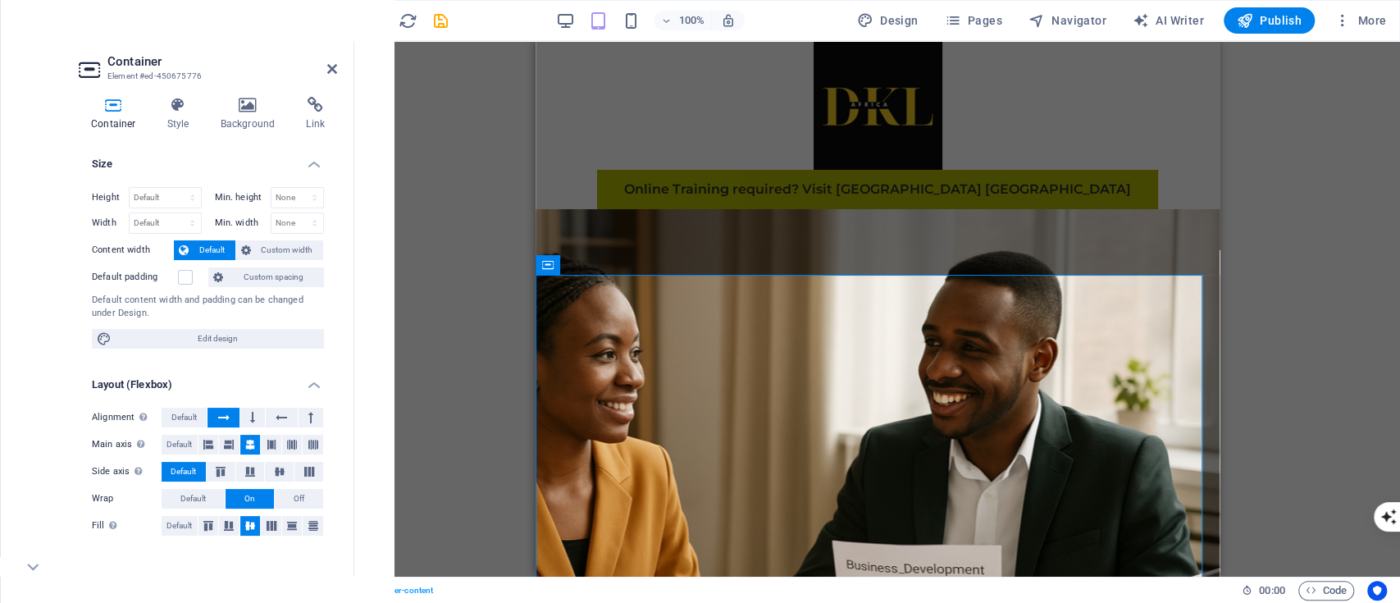
click at [585, 21] on div "100%" at bounding box center [649, 20] width 189 height 26
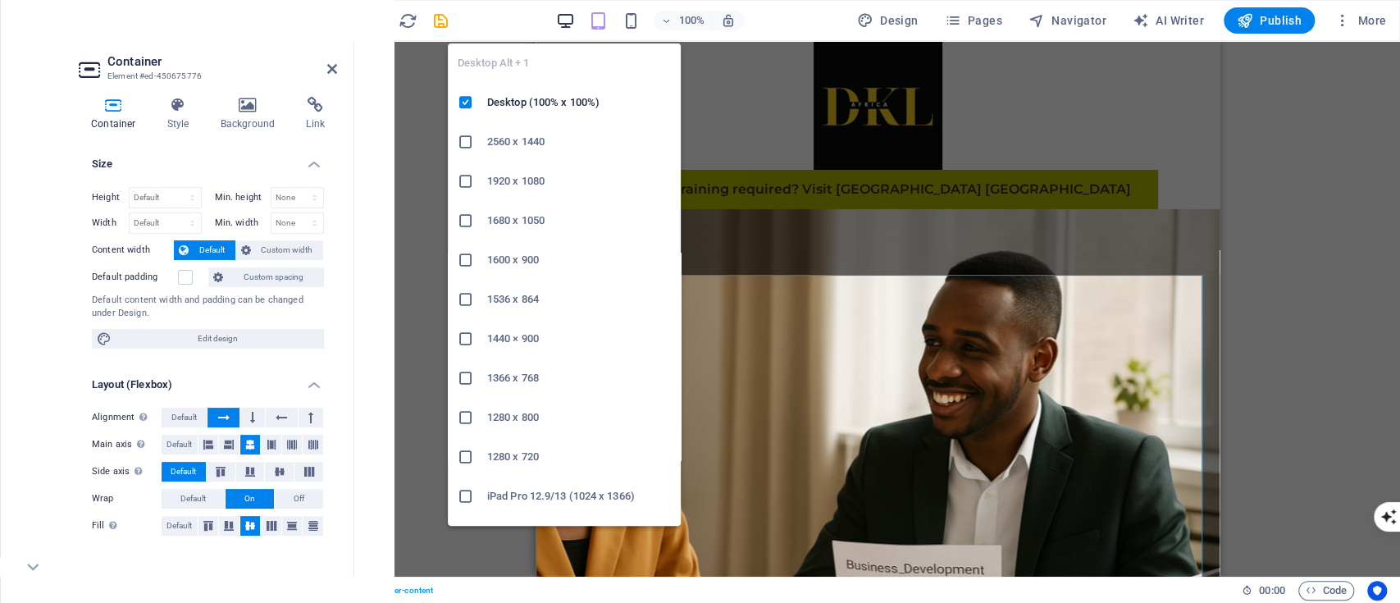
click at [568, 21] on icon "button" at bounding box center [565, 20] width 19 height 19
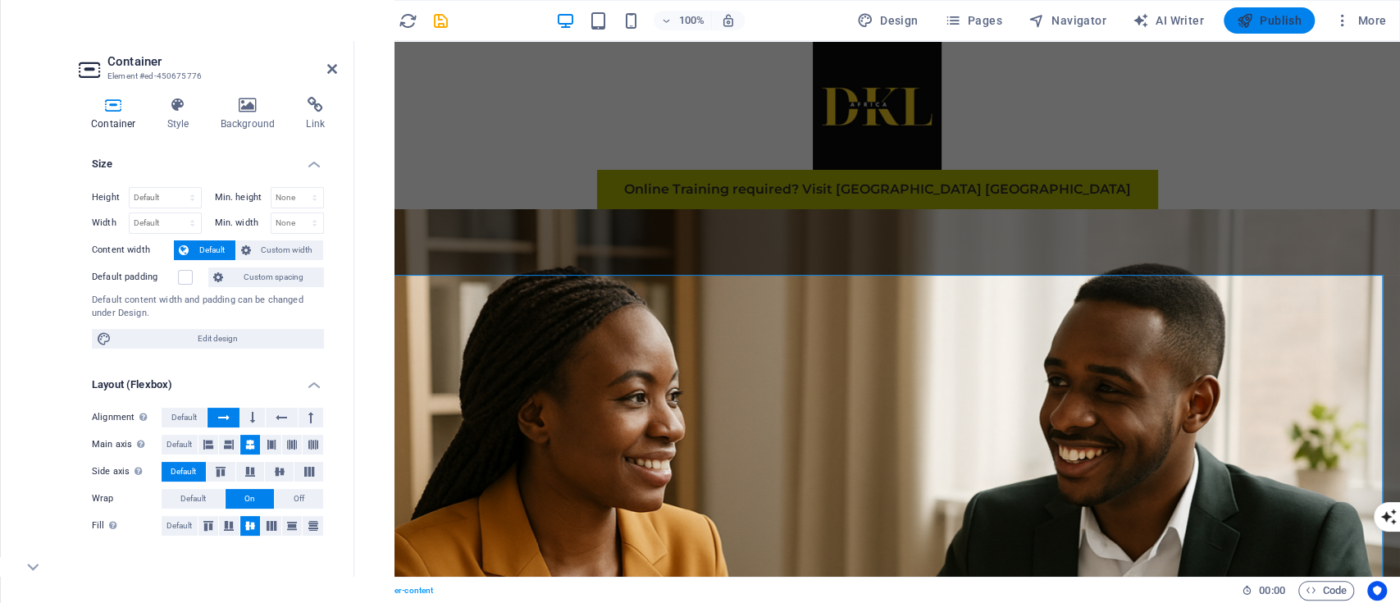
click at [1256, 23] on span "Publish" at bounding box center [1269, 20] width 65 height 16
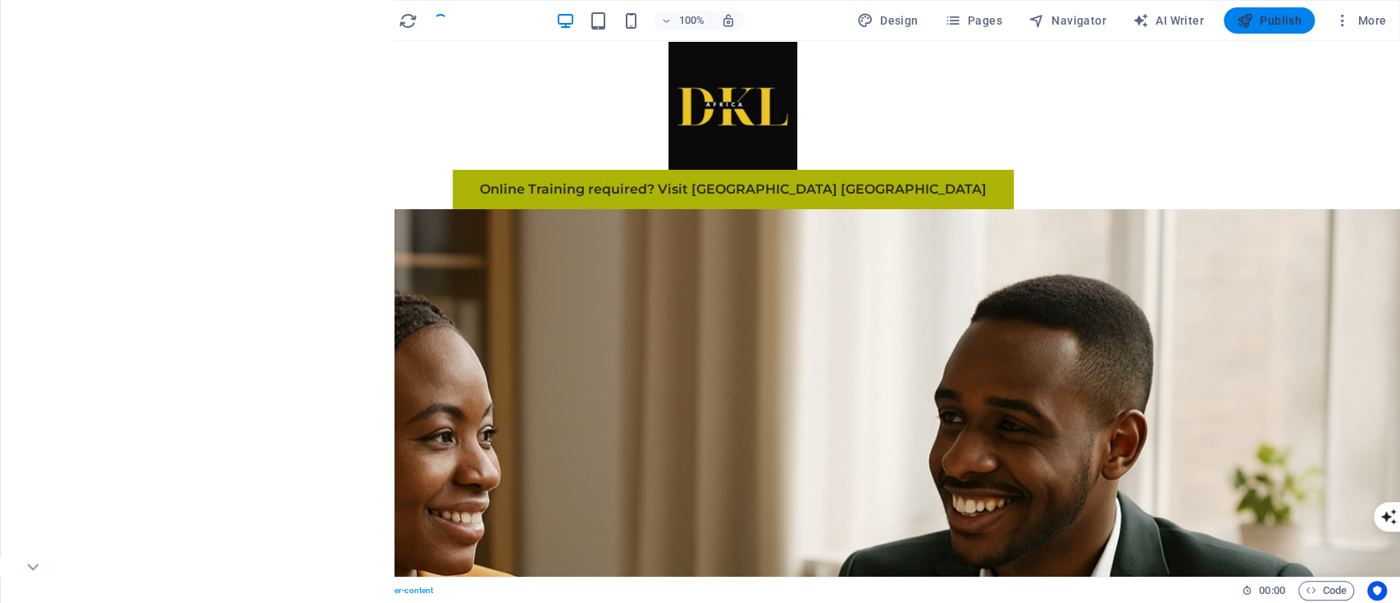
checkbox input "false"
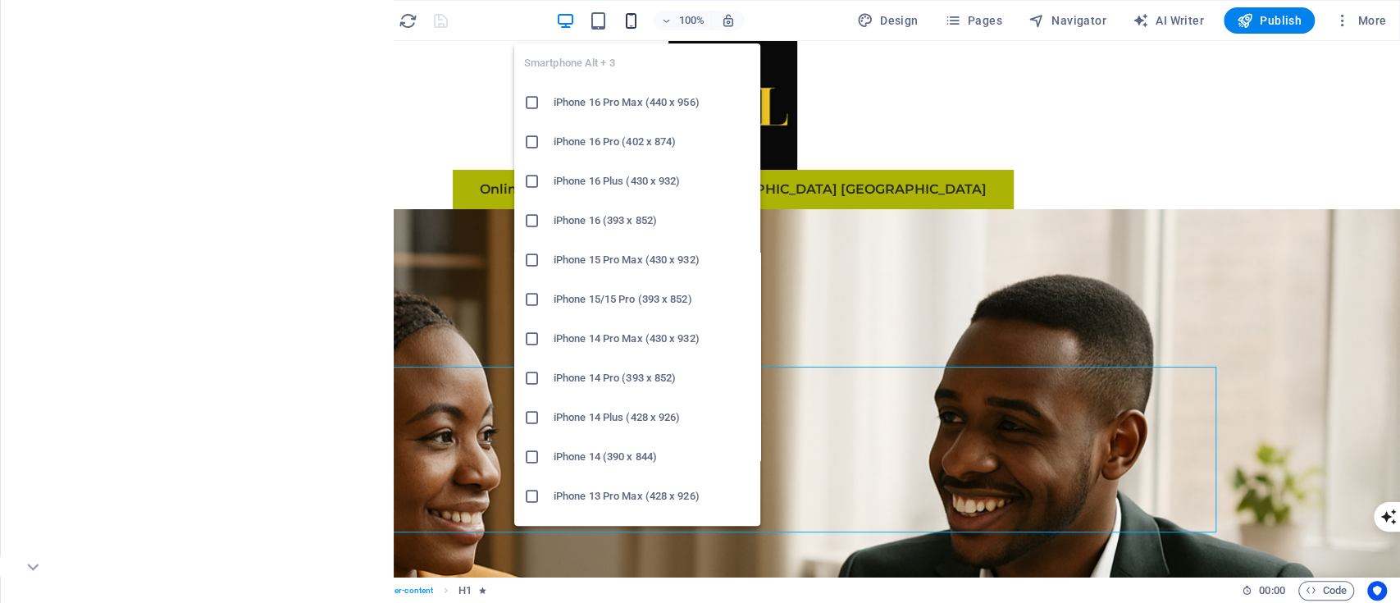
click at [632, 26] on icon "button" at bounding box center [631, 20] width 19 height 19
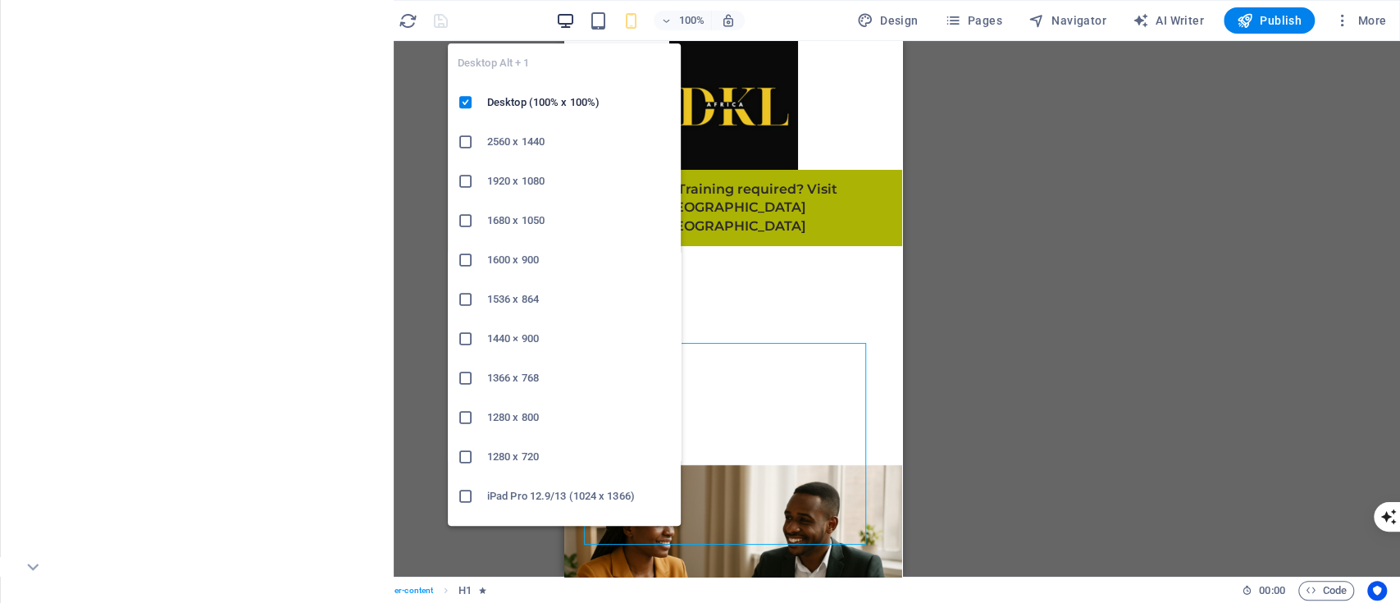
click at [559, 21] on icon "button" at bounding box center [565, 20] width 19 height 19
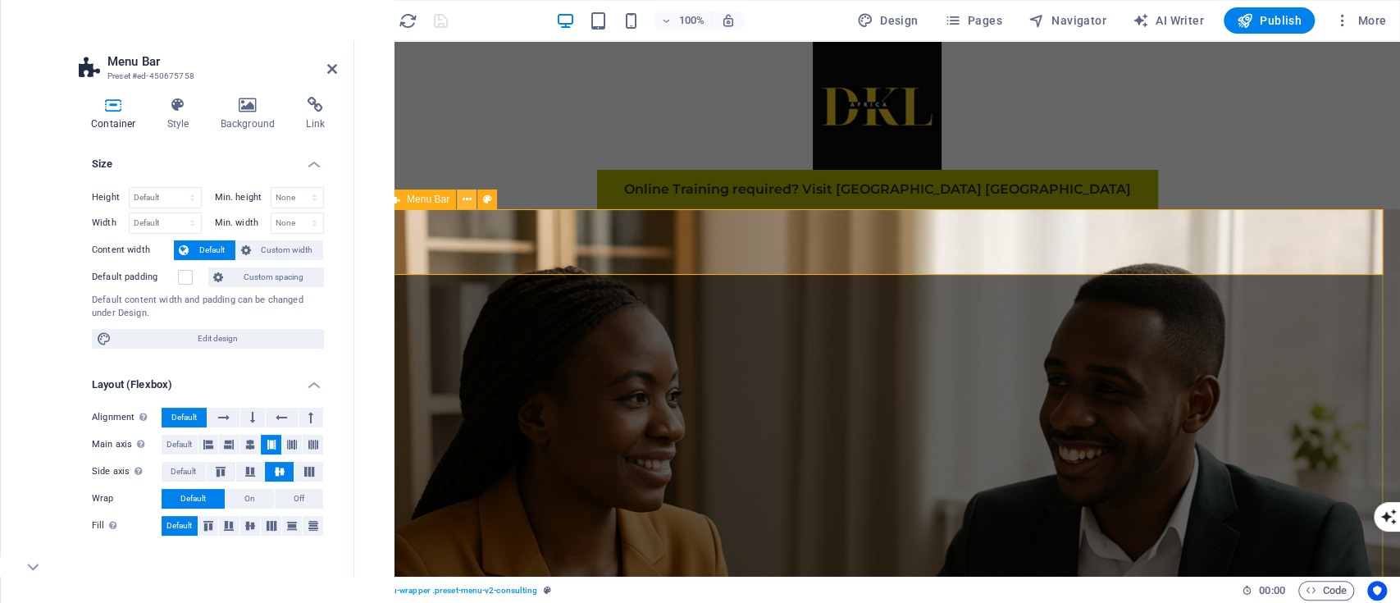
click at [467, 197] on icon at bounding box center [467, 199] width 9 height 17
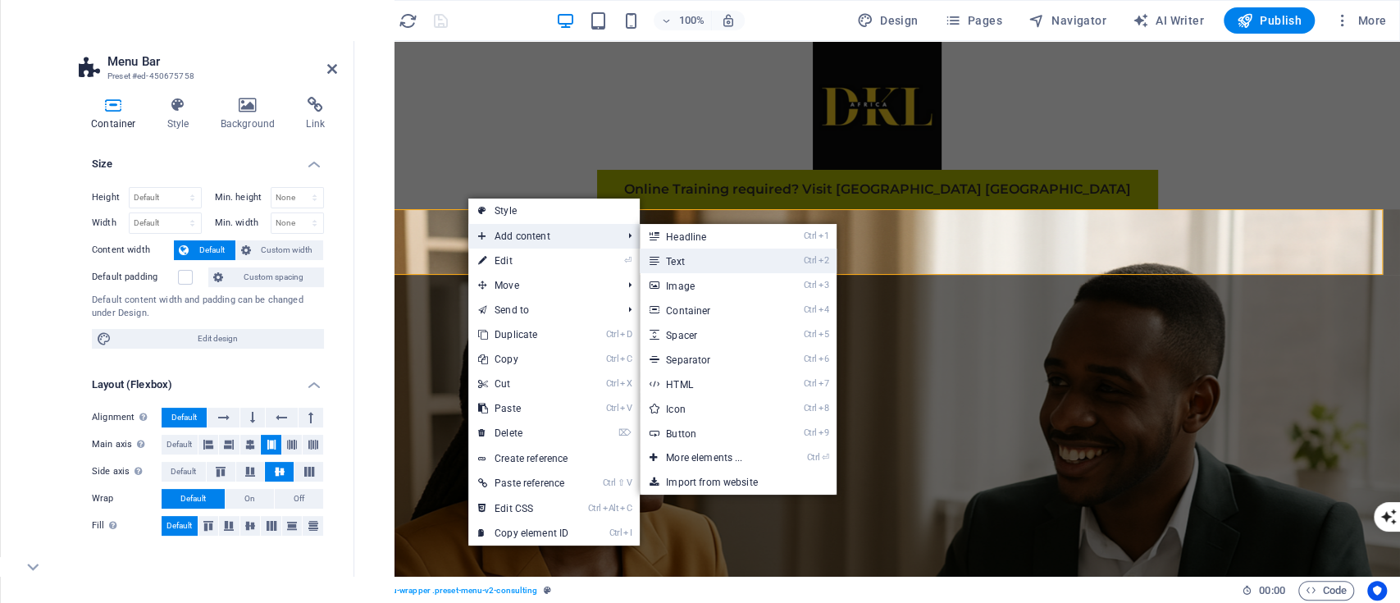
click at [684, 254] on link "Ctrl 2 Text" at bounding box center [707, 261] width 135 height 25
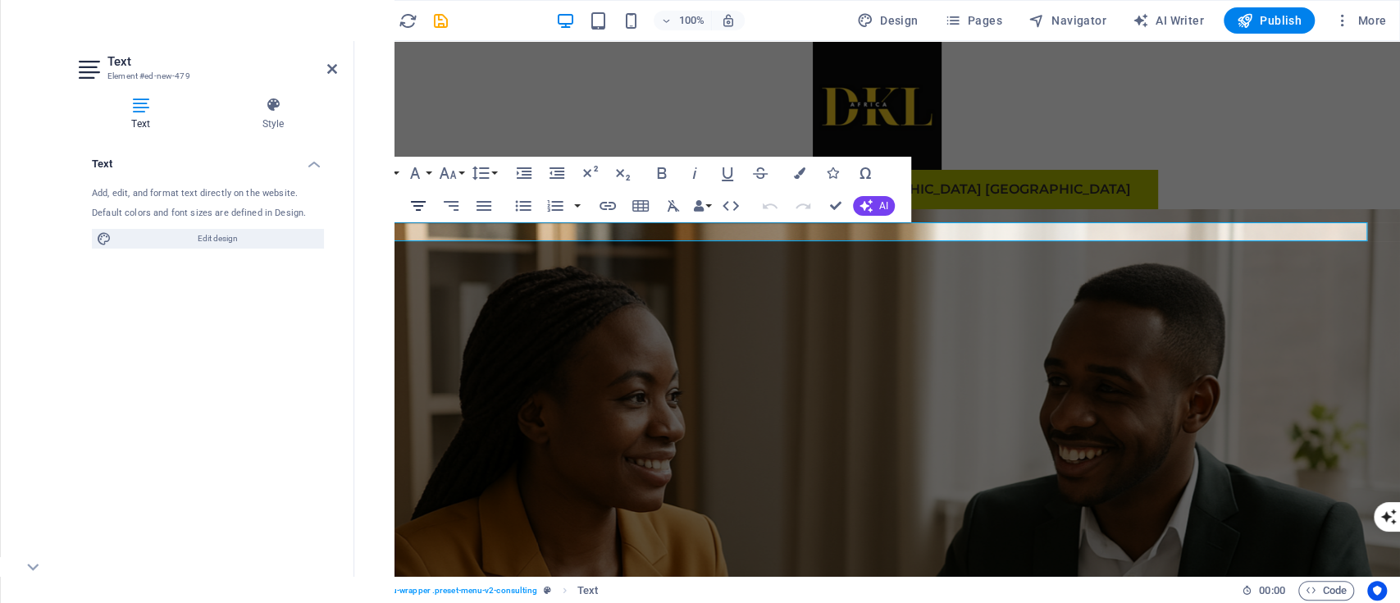
click at [425, 207] on icon "button" at bounding box center [419, 206] width 20 height 20
click at [697, 176] on icon "button" at bounding box center [695, 173] width 20 height 20
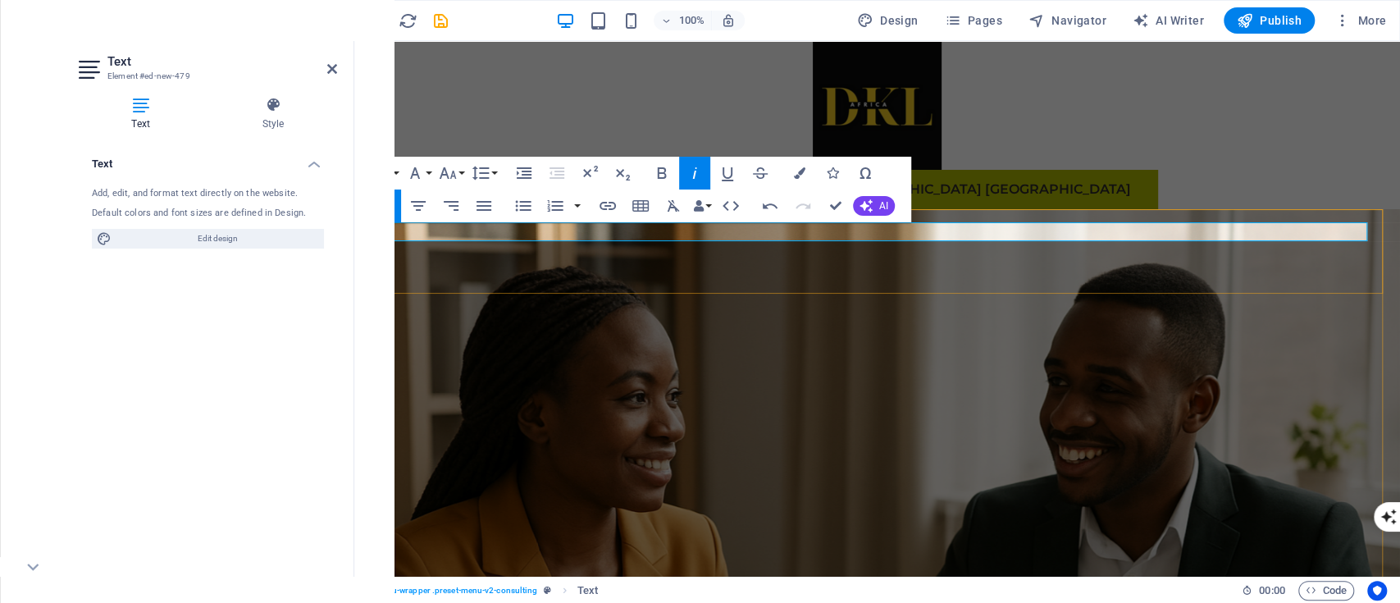
click at [698, 176] on icon "button" at bounding box center [695, 173] width 20 height 20
click at [420, 205] on icon "button" at bounding box center [418, 206] width 15 height 10
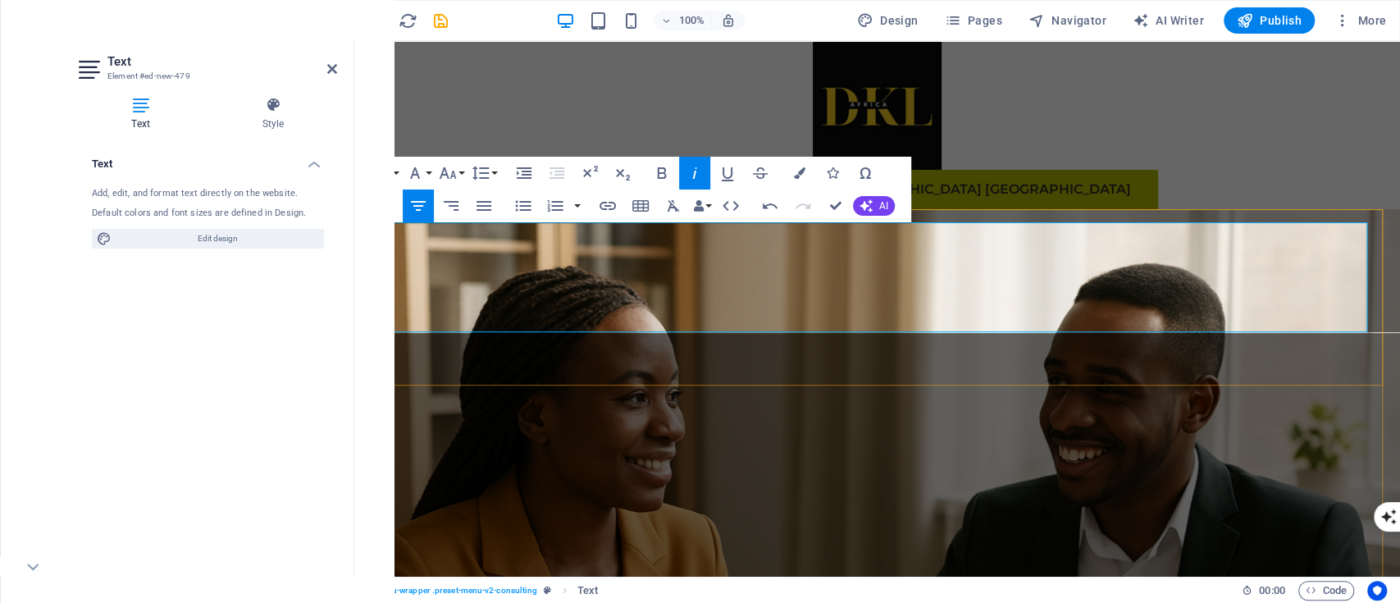
drag, startPoint x: 1126, startPoint y: 322, endPoint x: 745, endPoint y: 272, distance: 384.6
click at [693, 179] on icon "button" at bounding box center [695, 173] width 20 height 20
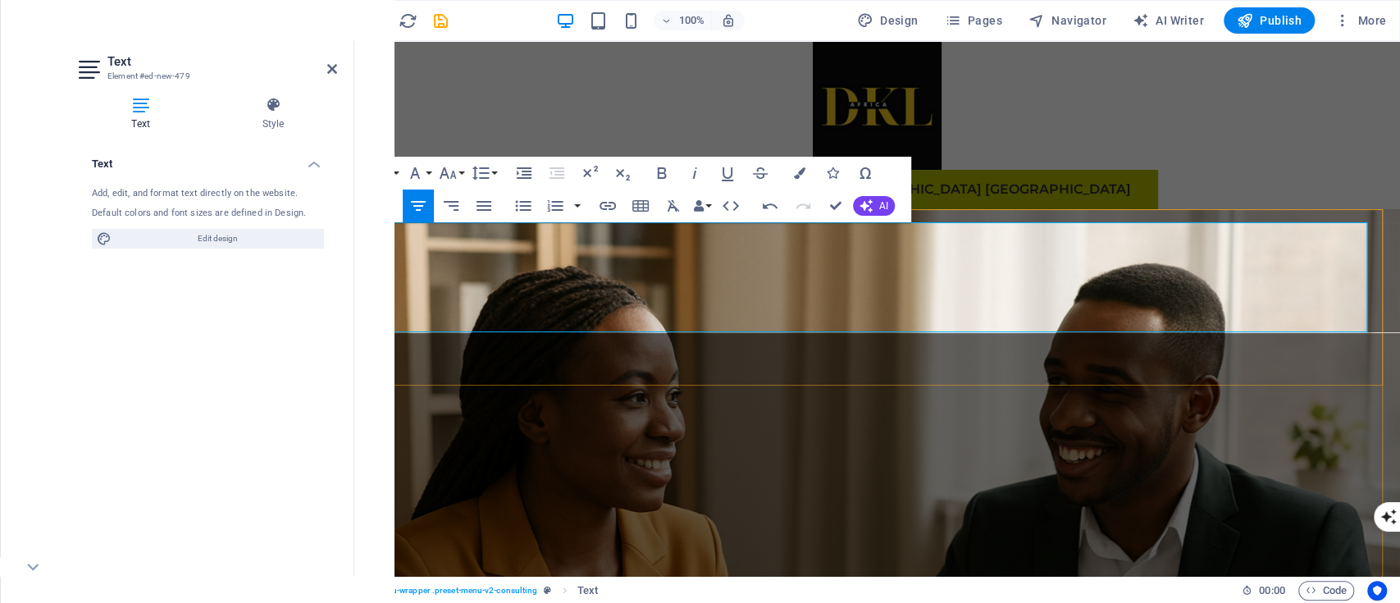
click at [658, 179] on icon "button" at bounding box center [662, 173] width 20 height 20
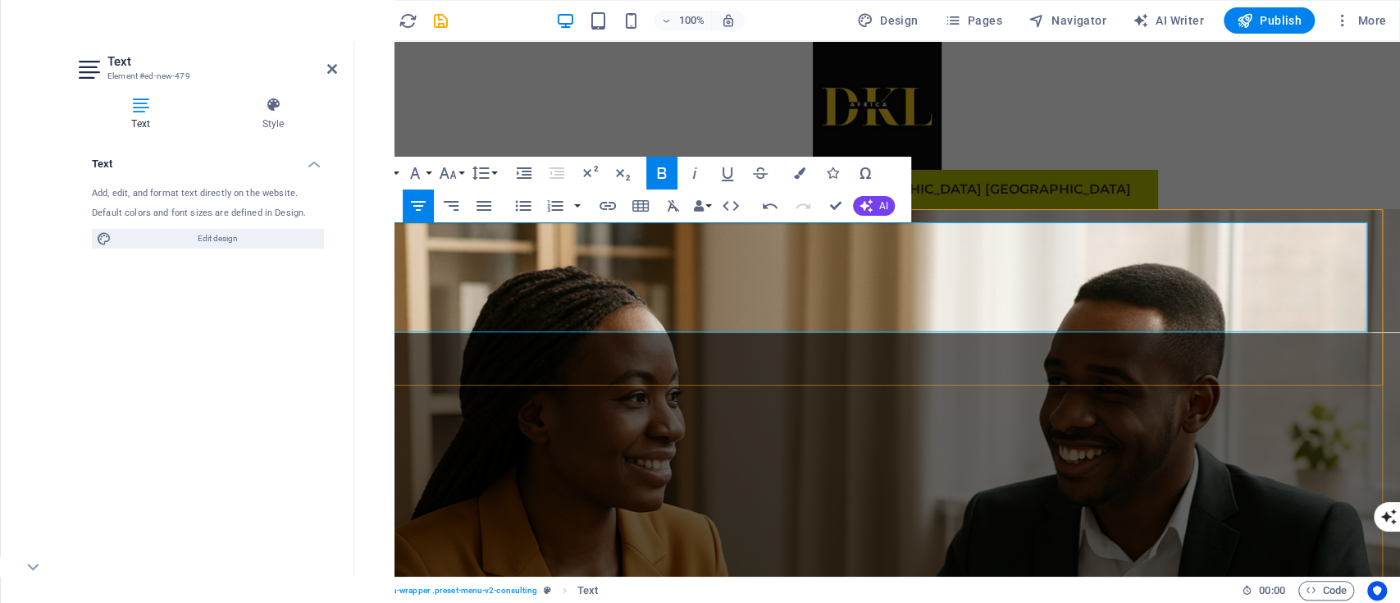
drag, startPoint x: 765, startPoint y: 272, endPoint x: 997, endPoint y: 260, distance: 232.5
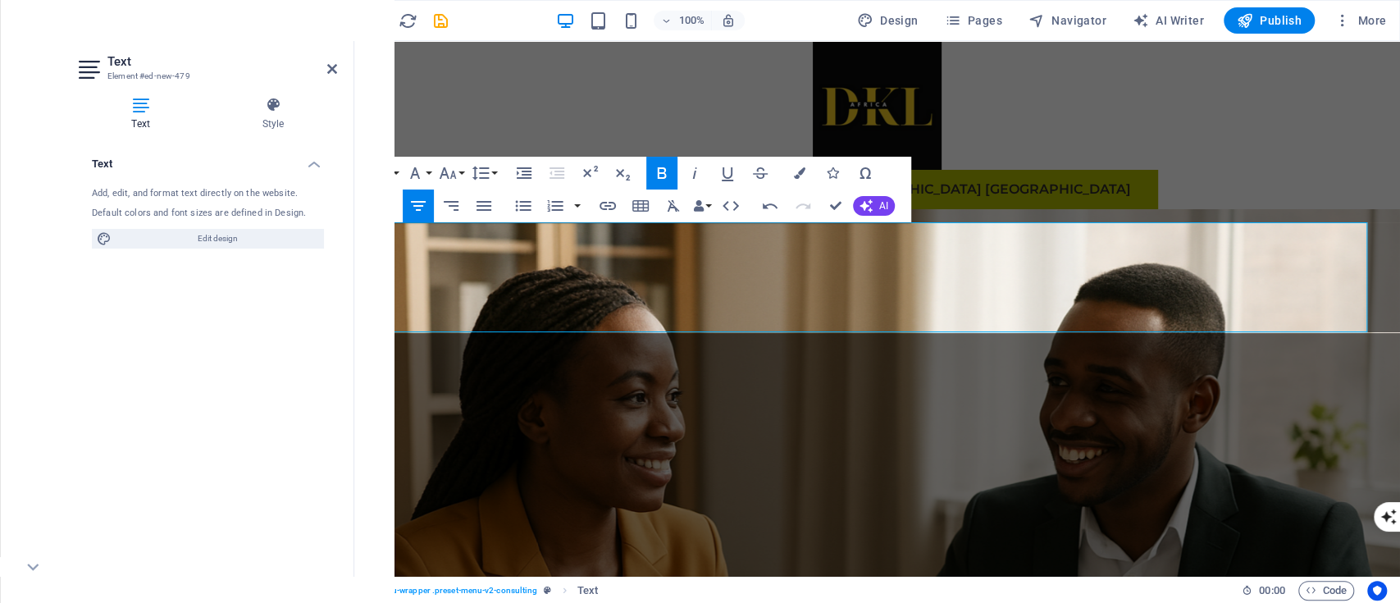
click at [669, 175] on icon "button" at bounding box center [662, 173] width 20 height 20
drag, startPoint x: 1123, startPoint y: 322, endPoint x: 362, endPoint y: 282, distance: 762.3
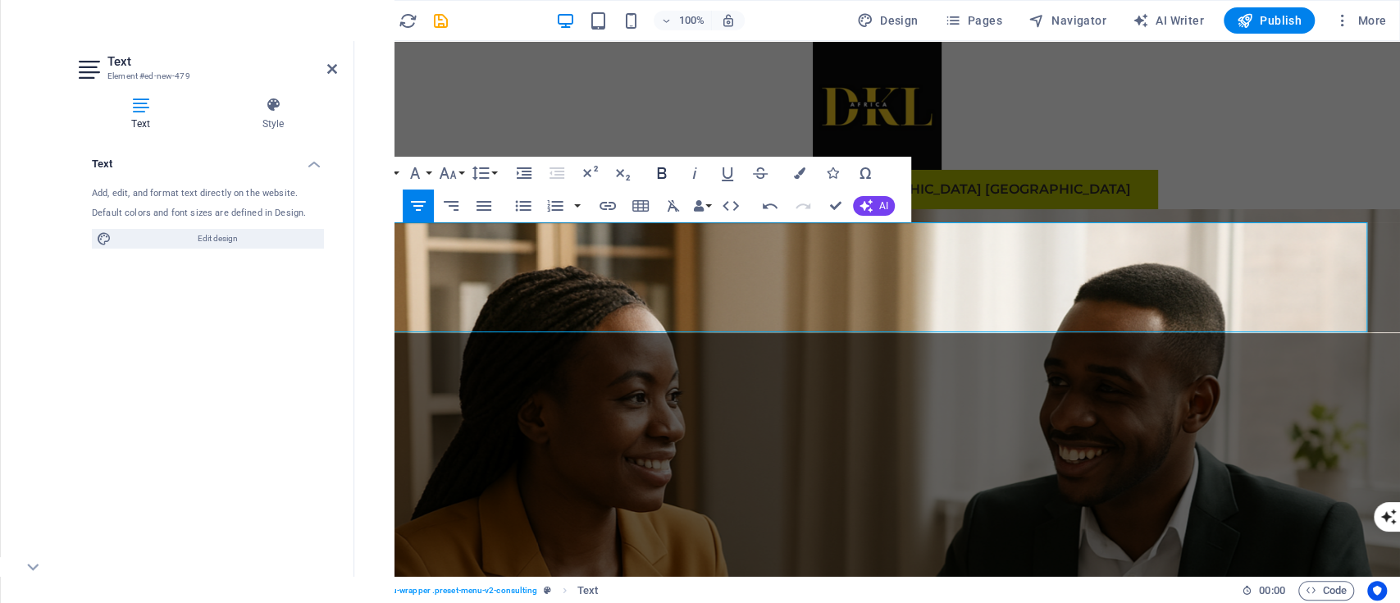
click at [655, 174] on icon "button" at bounding box center [662, 173] width 20 height 20
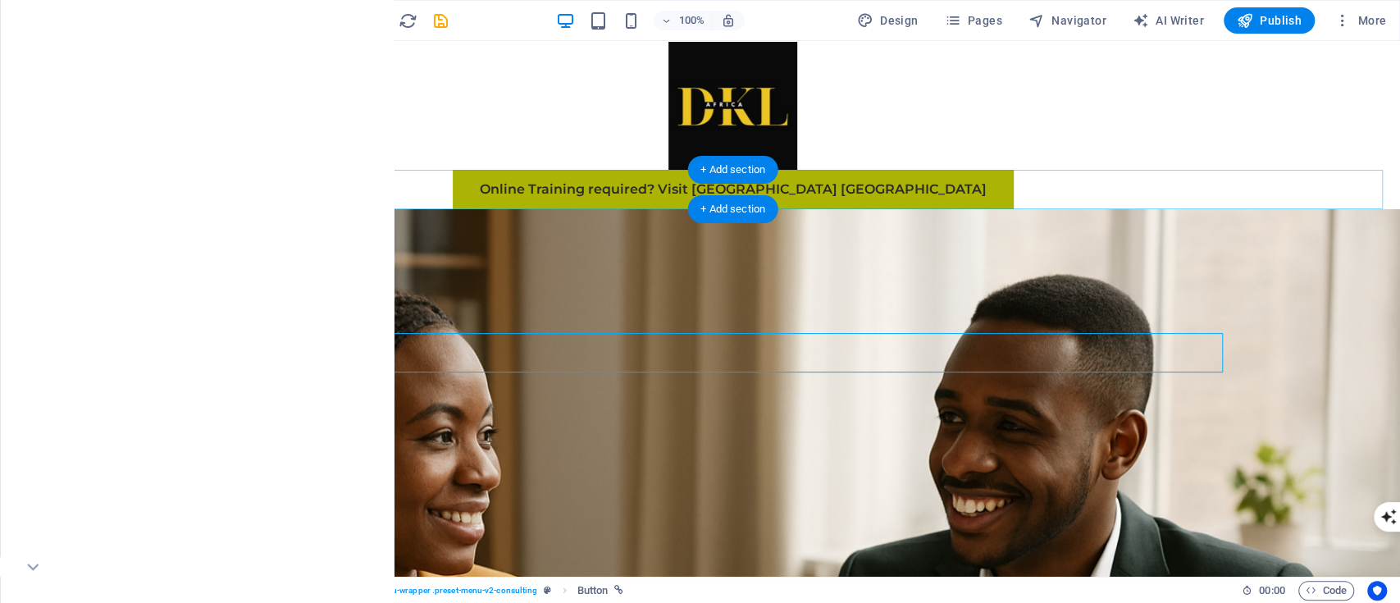
click at [876, 201] on div "Online Training required? Visit [GEOGRAPHIC_DATA] [GEOGRAPHIC_DATA]" at bounding box center [733, 189] width 1335 height 39
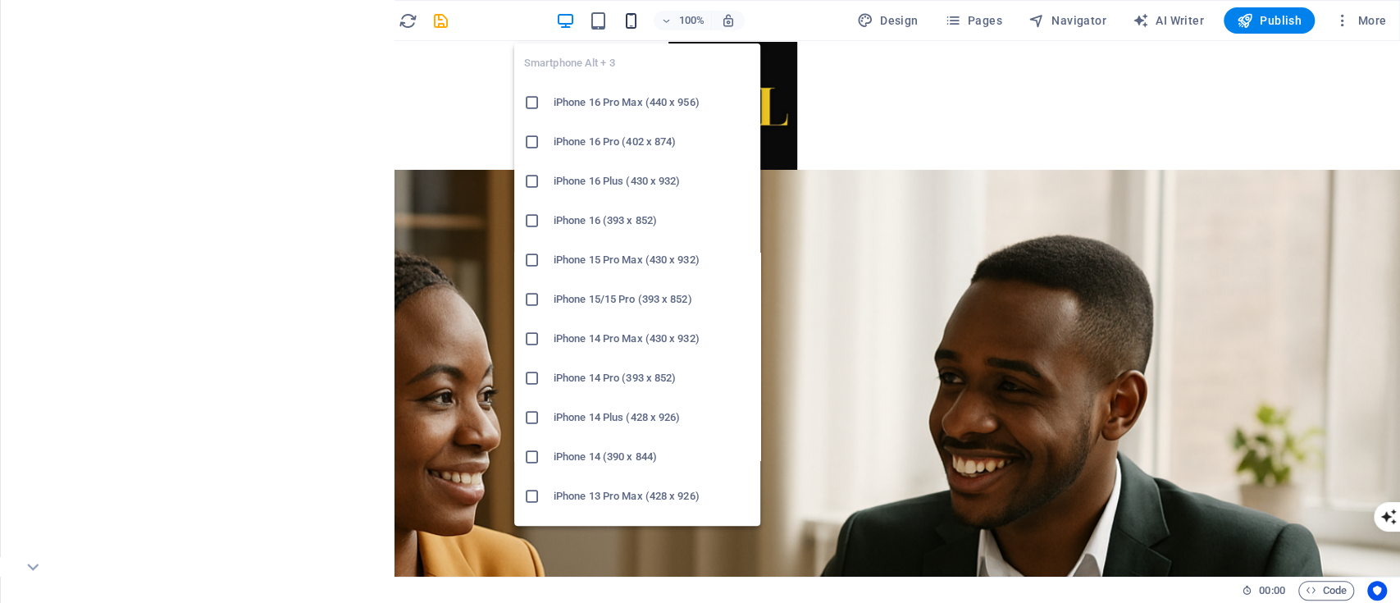
click at [629, 28] on icon "button" at bounding box center [631, 20] width 19 height 19
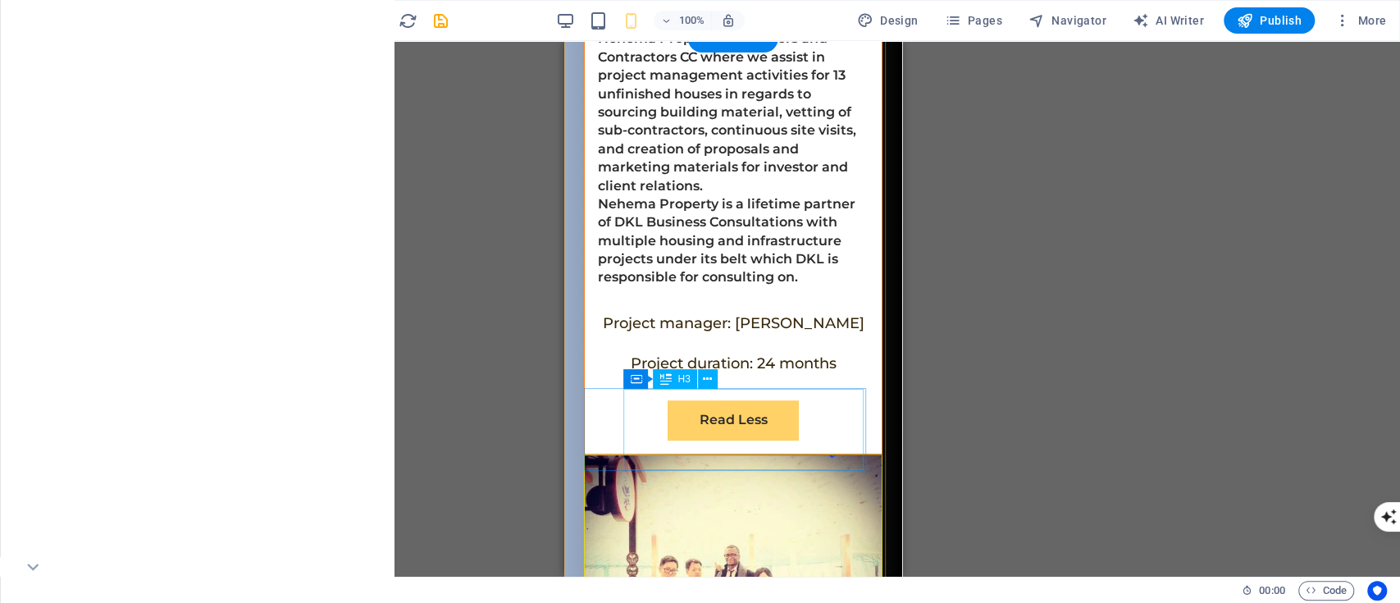
scroll to position [8888, 0]
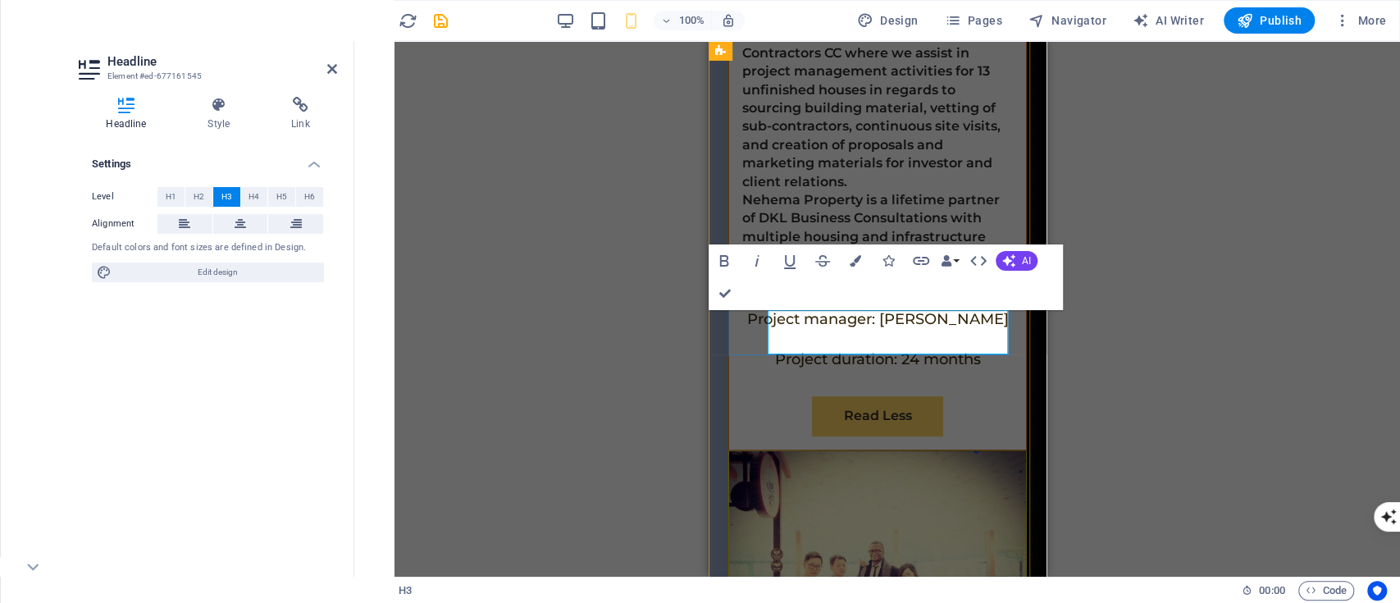
drag, startPoint x: 949, startPoint y: 331, endPoint x: 830, endPoint y: 340, distance: 119.2
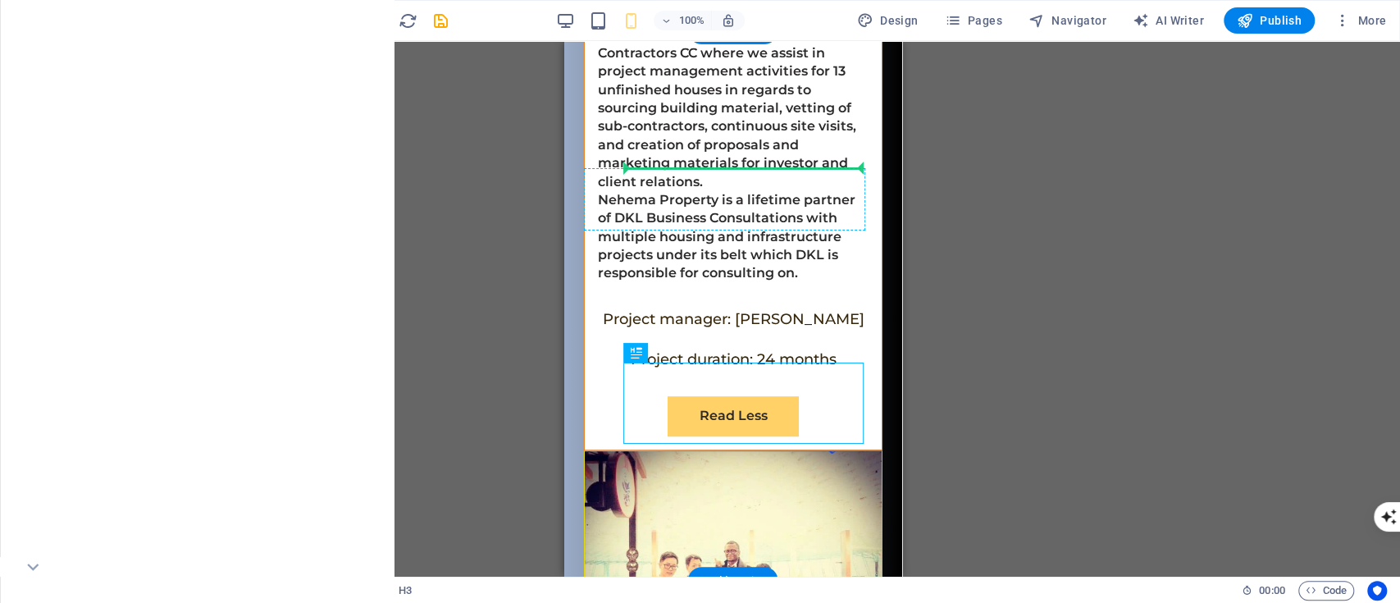
drag, startPoint x: 740, startPoint y: 373, endPoint x: 742, endPoint y: 186, distance: 187.0
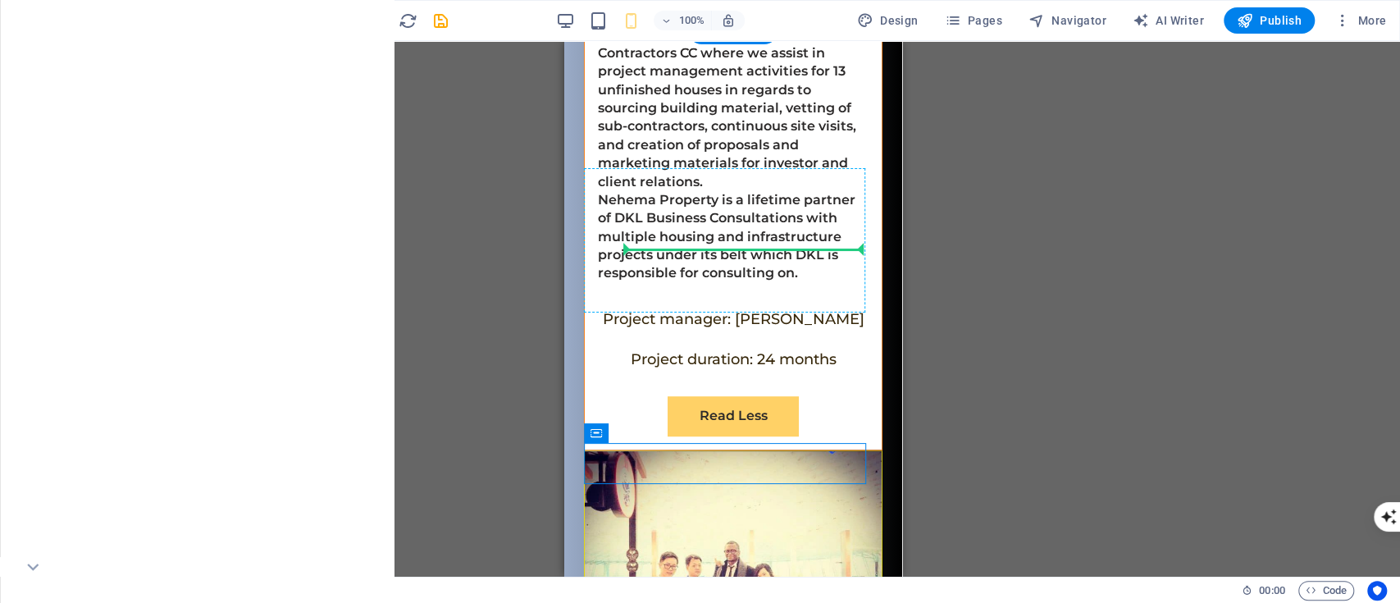
drag, startPoint x: 651, startPoint y: 465, endPoint x: 667, endPoint y: 228, distance: 237.6
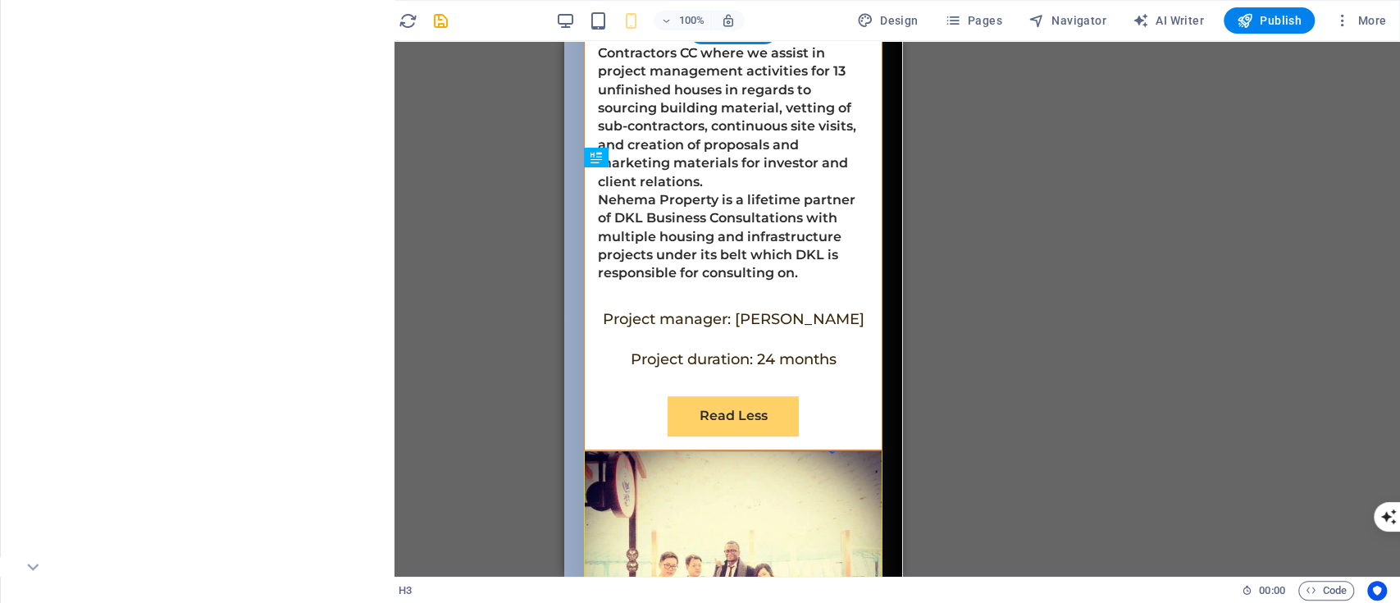
drag, startPoint x: 674, startPoint y: 325, endPoint x: 682, endPoint y: 267, distance: 57.9
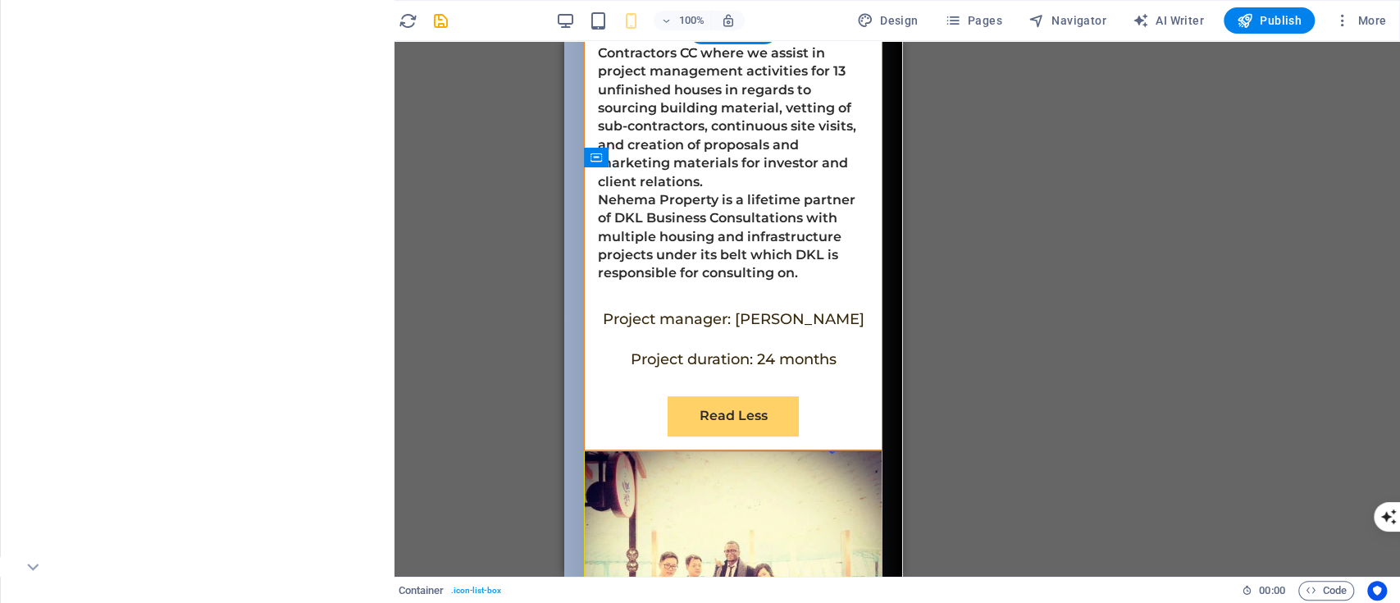
drag, startPoint x: 678, startPoint y: 332, endPoint x: 678, endPoint y: 274, distance: 58.2
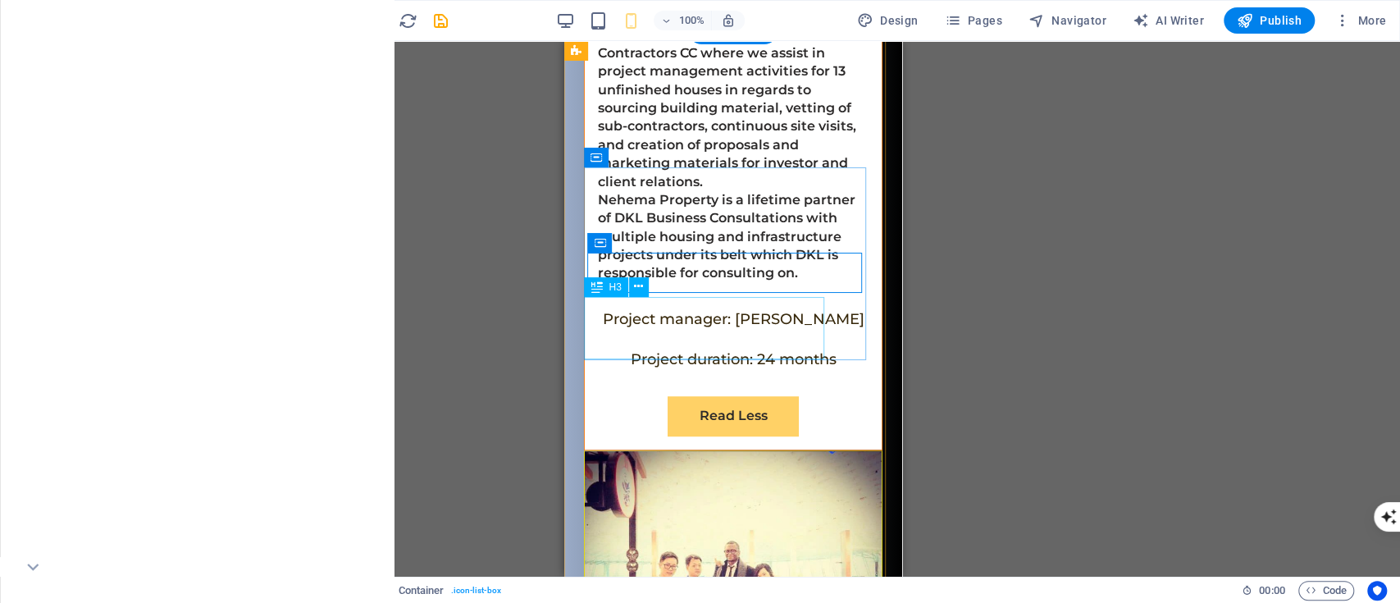
click at [676, 317] on div "H1 Banner Container Button Button Menu Bar Logo Text Spacer Icon Social Media I…" at bounding box center [733, 309] width 1335 height 536
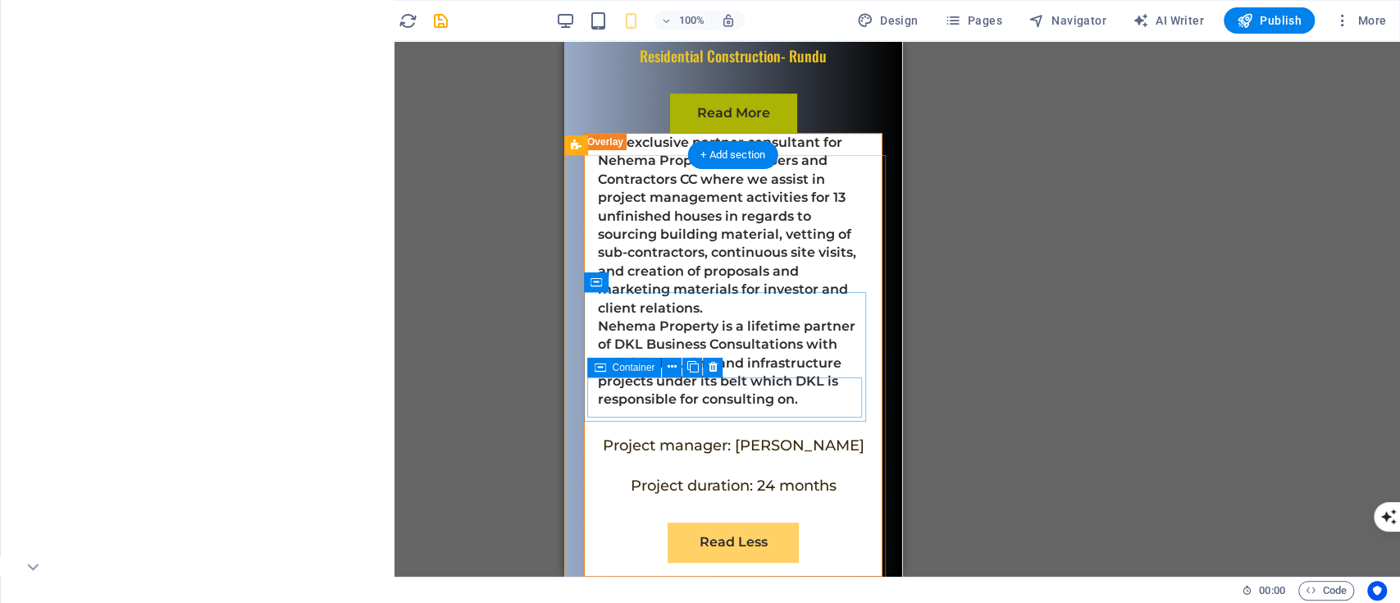
scroll to position [8763, 0]
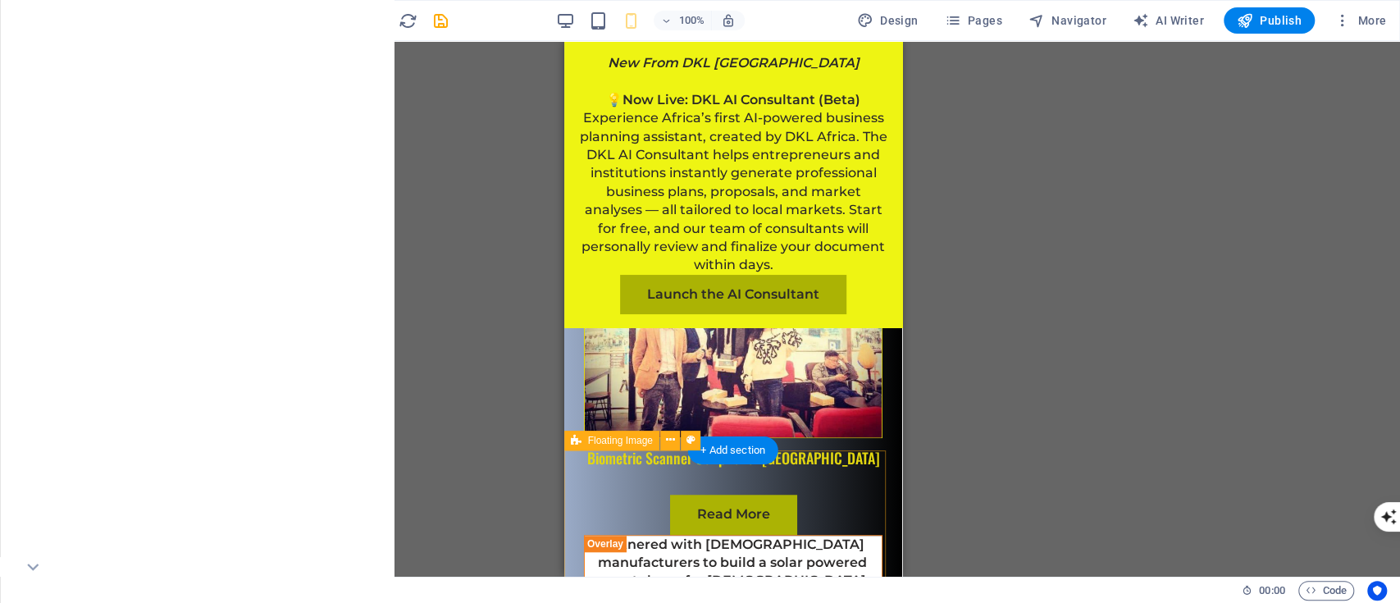
scroll to position [9135, 0]
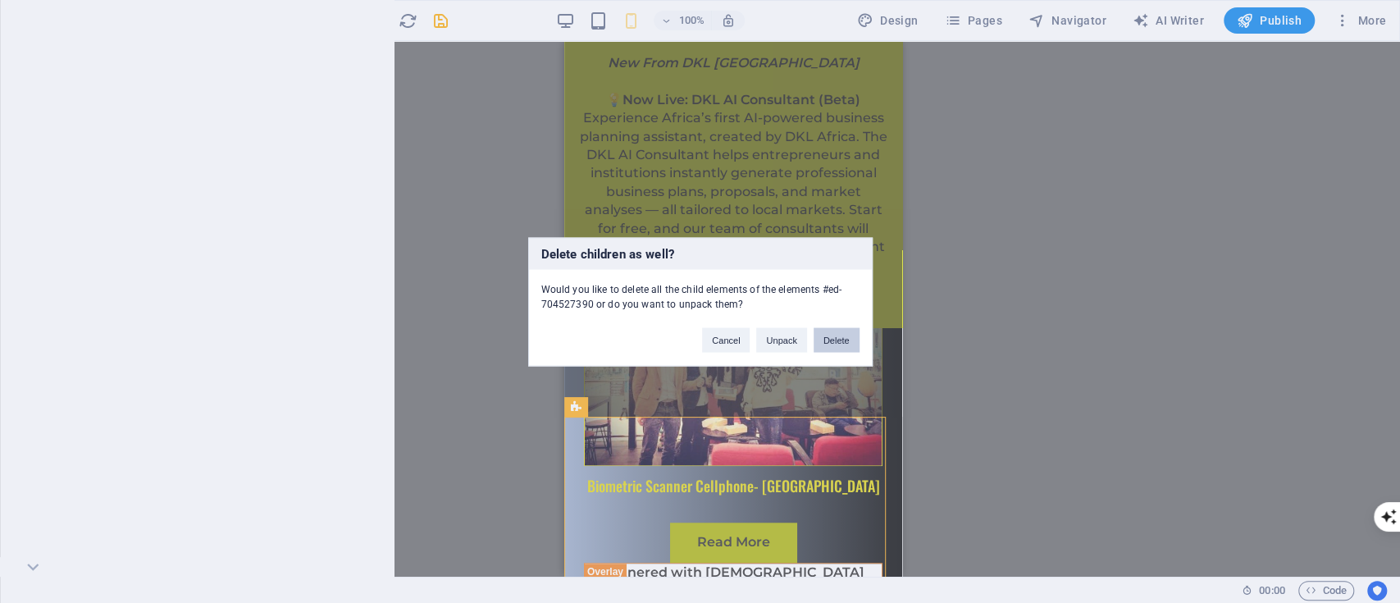
click at [830, 336] on button "Delete" at bounding box center [837, 339] width 46 height 25
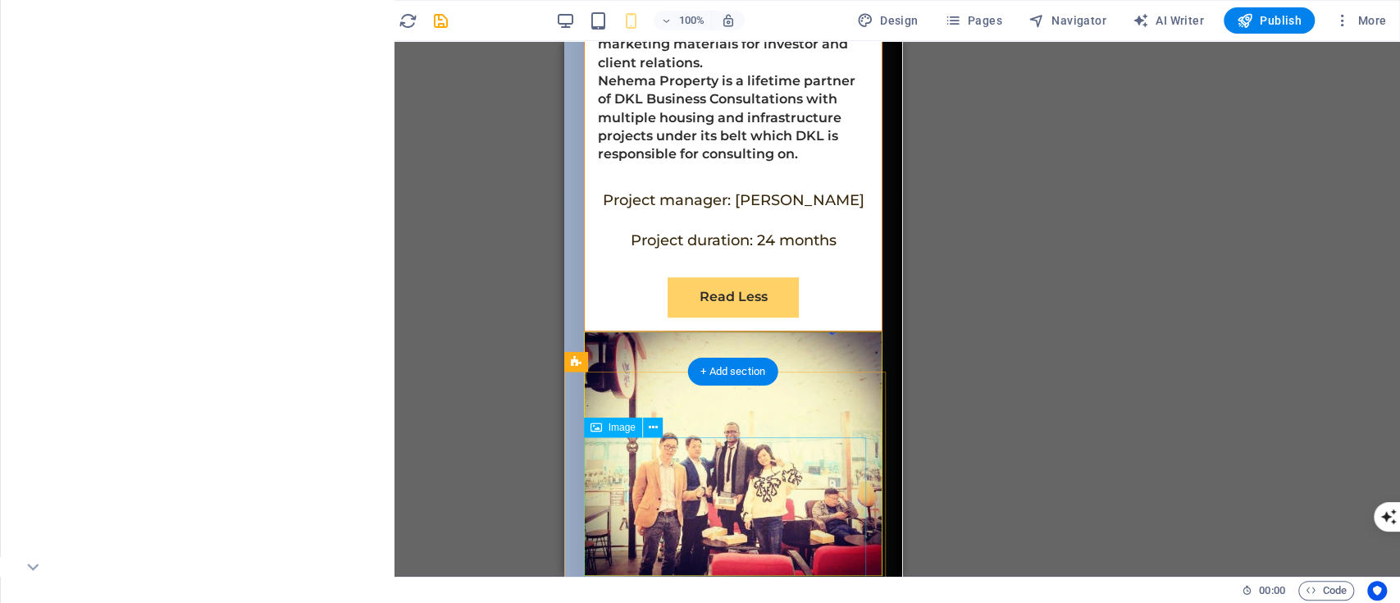
scroll to position [9200, 0]
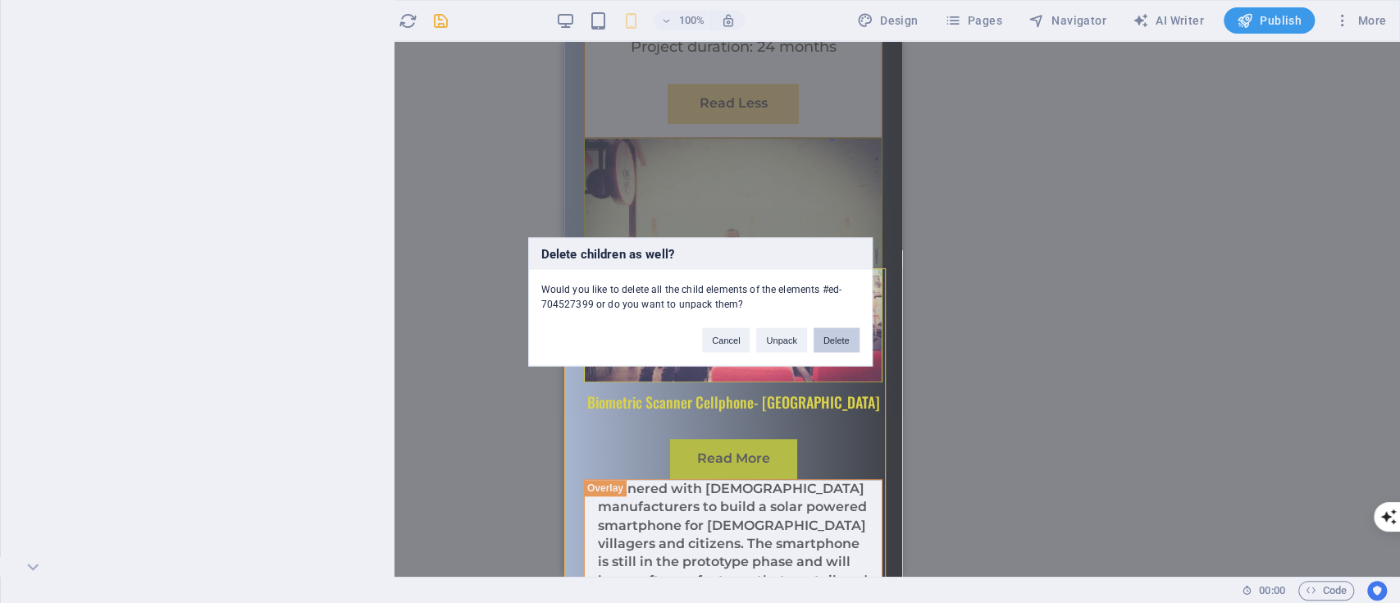
click at [826, 345] on button "Delete" at bounding box center [837, 339] width 46 height 25
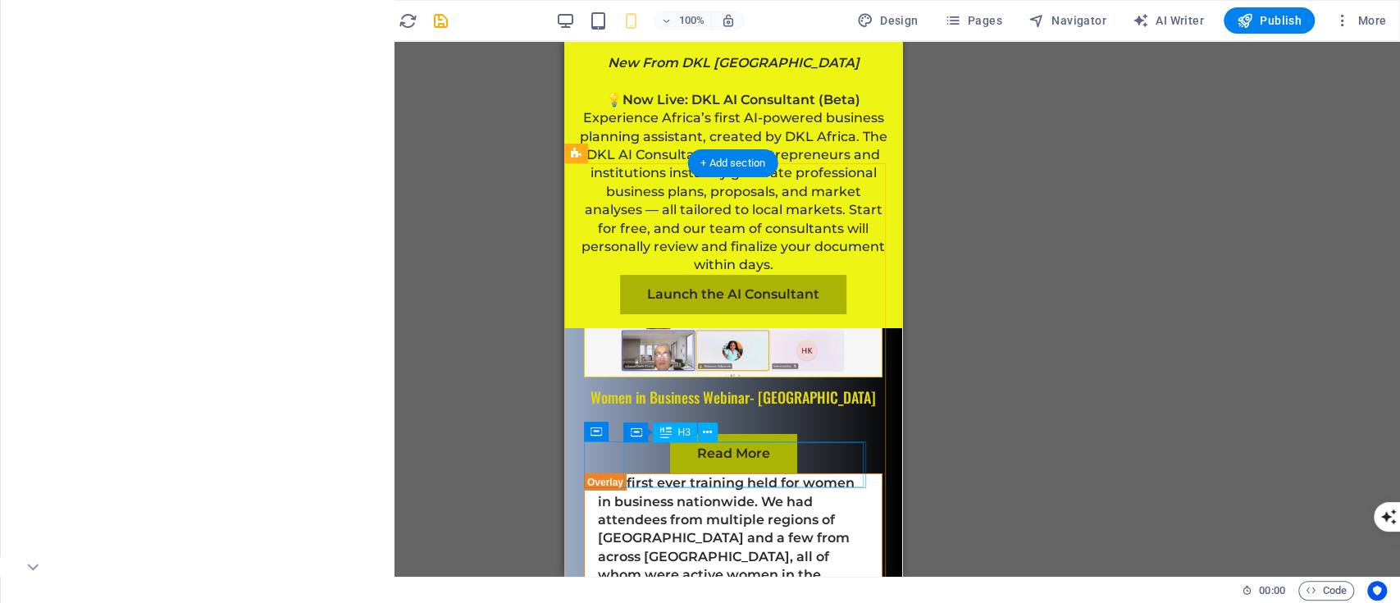
scroll to position [7853, 0]
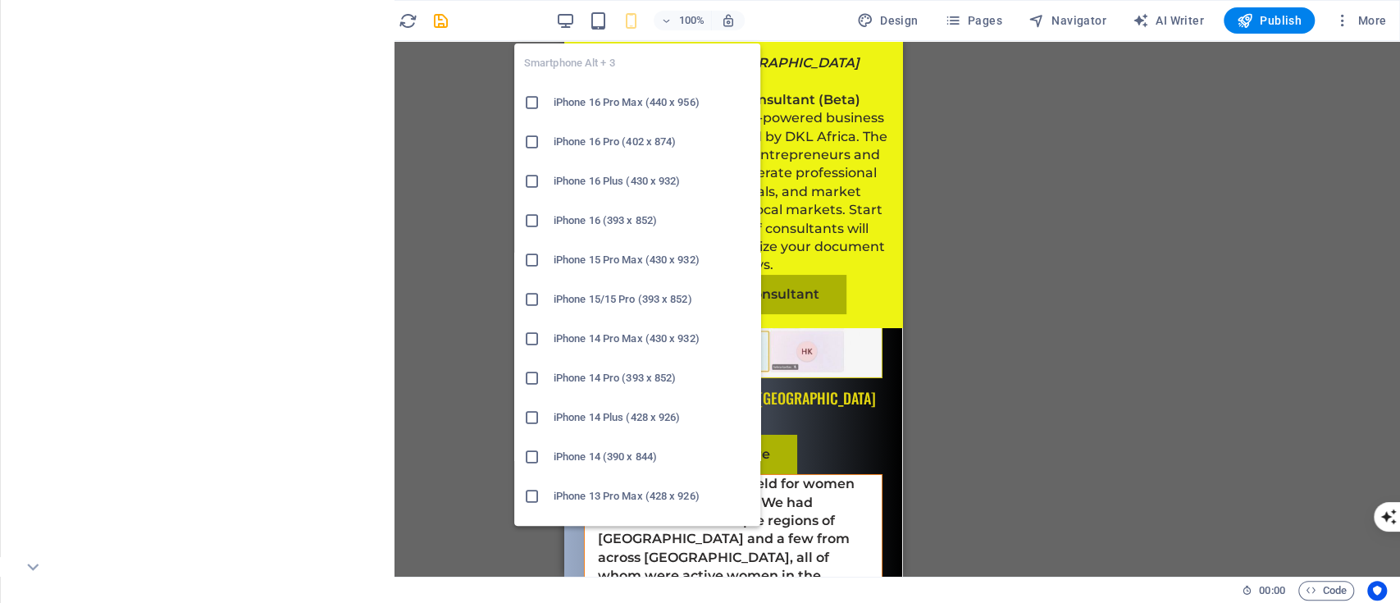
click at [625, 25] on icon "button" at bounding box center [631, 20] width 19 height 19
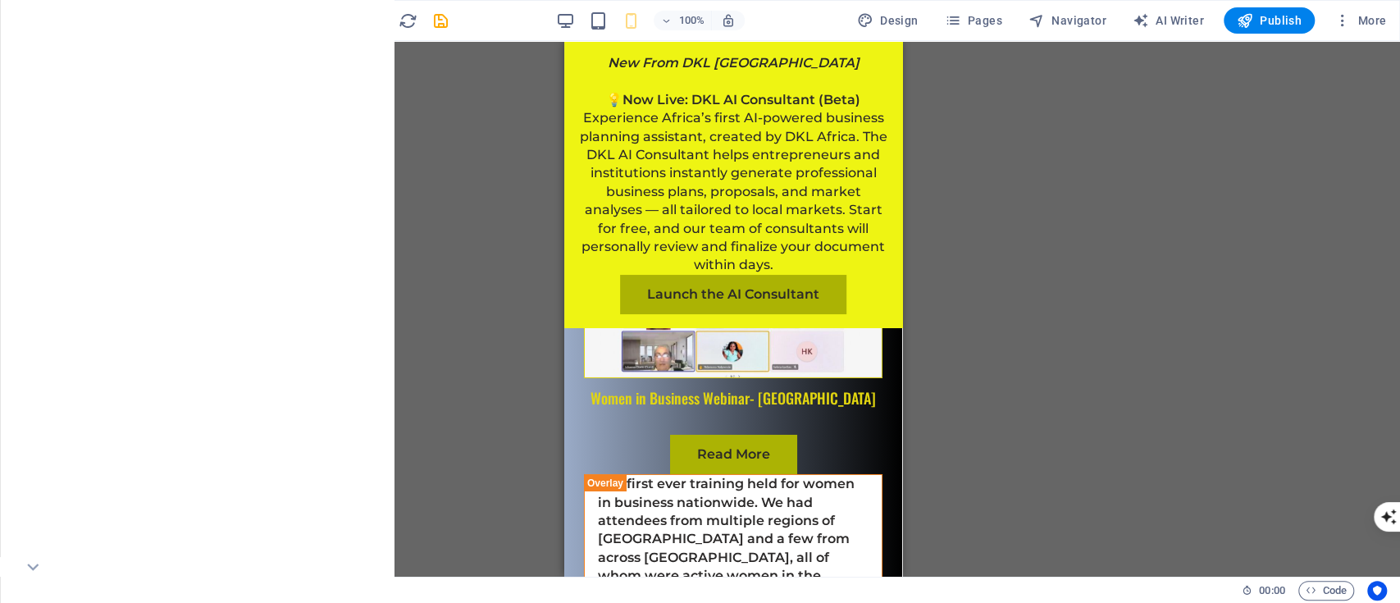
click at [565, 7] on div "100%" at bounding box center [649, 20] width 189 height 26
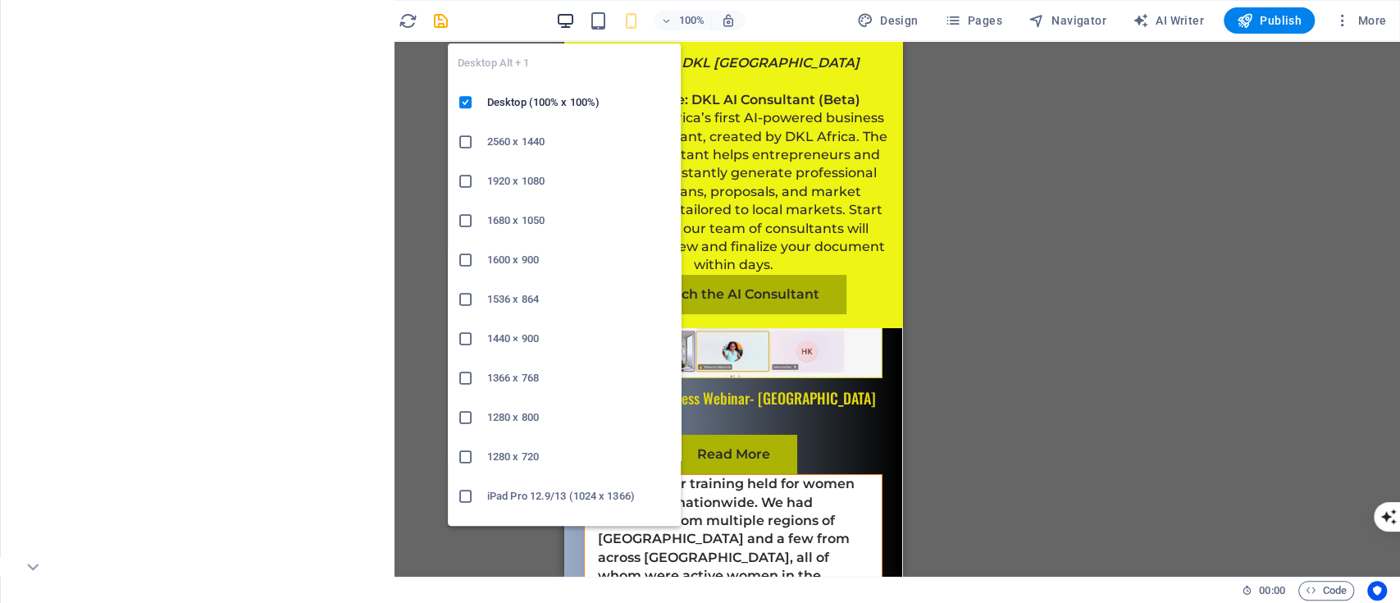
click at [564, 14] on icon "button" at bounding box center [565, 20] width 19 height 19
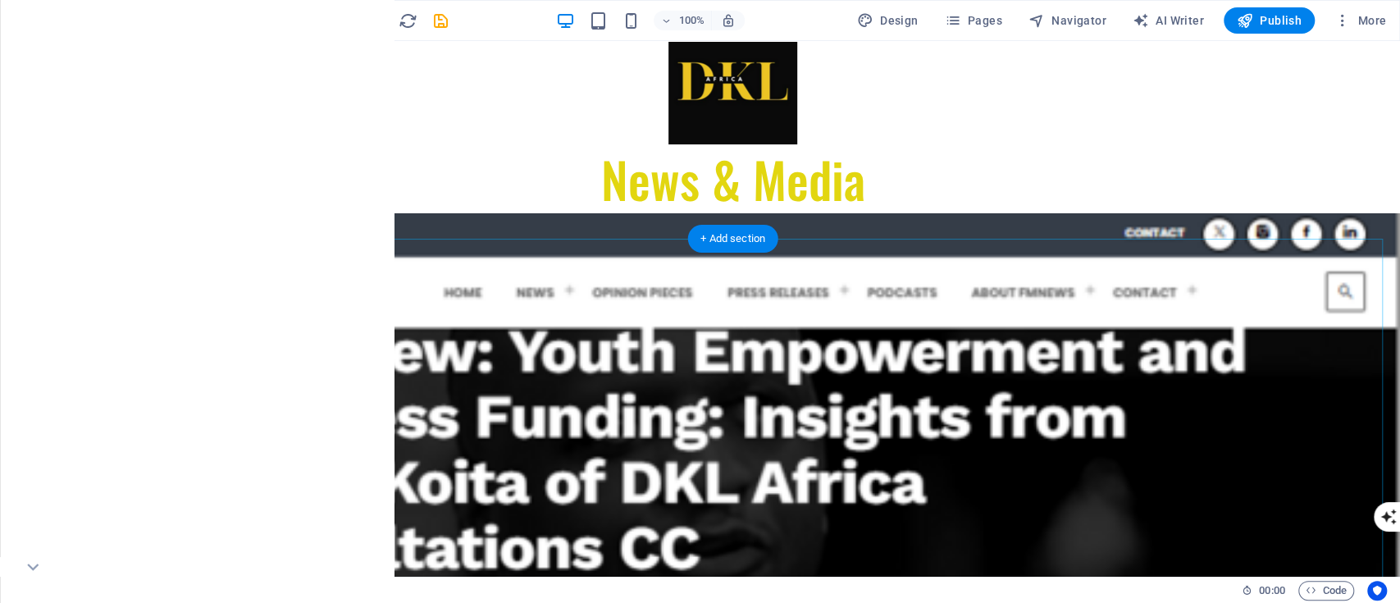
scroll to position [0, 0]
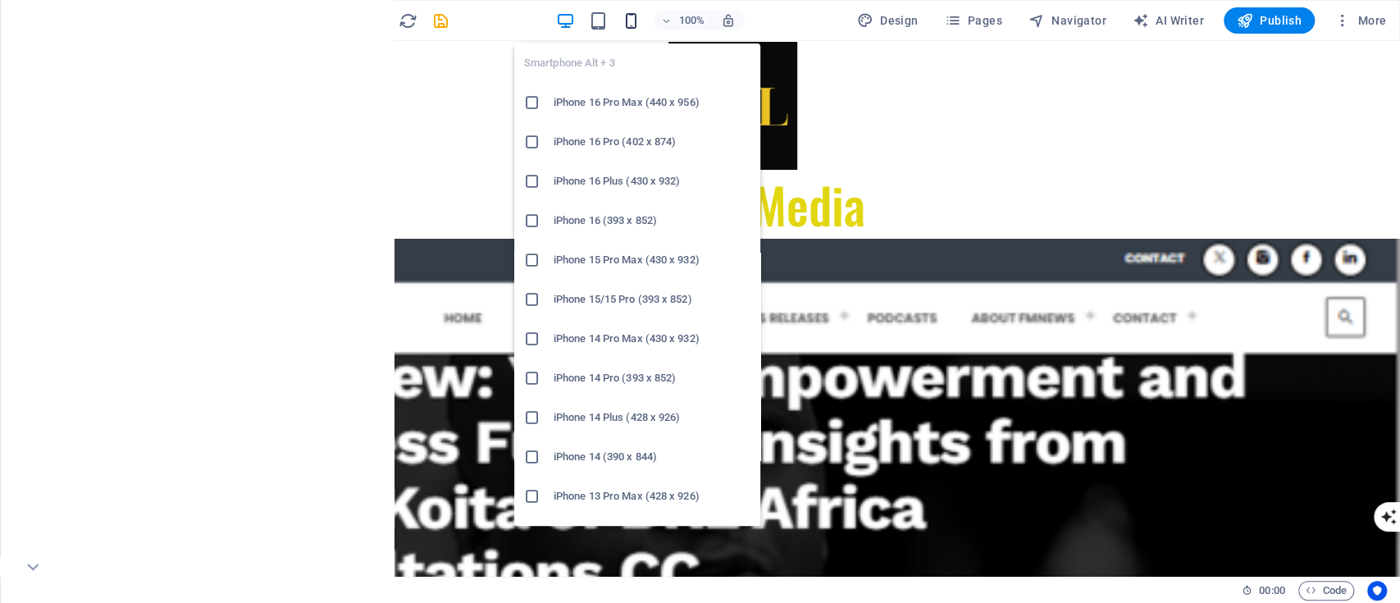
click at [635, 18] on icon "button" at bounding box center [631, 20] width 19 height 19
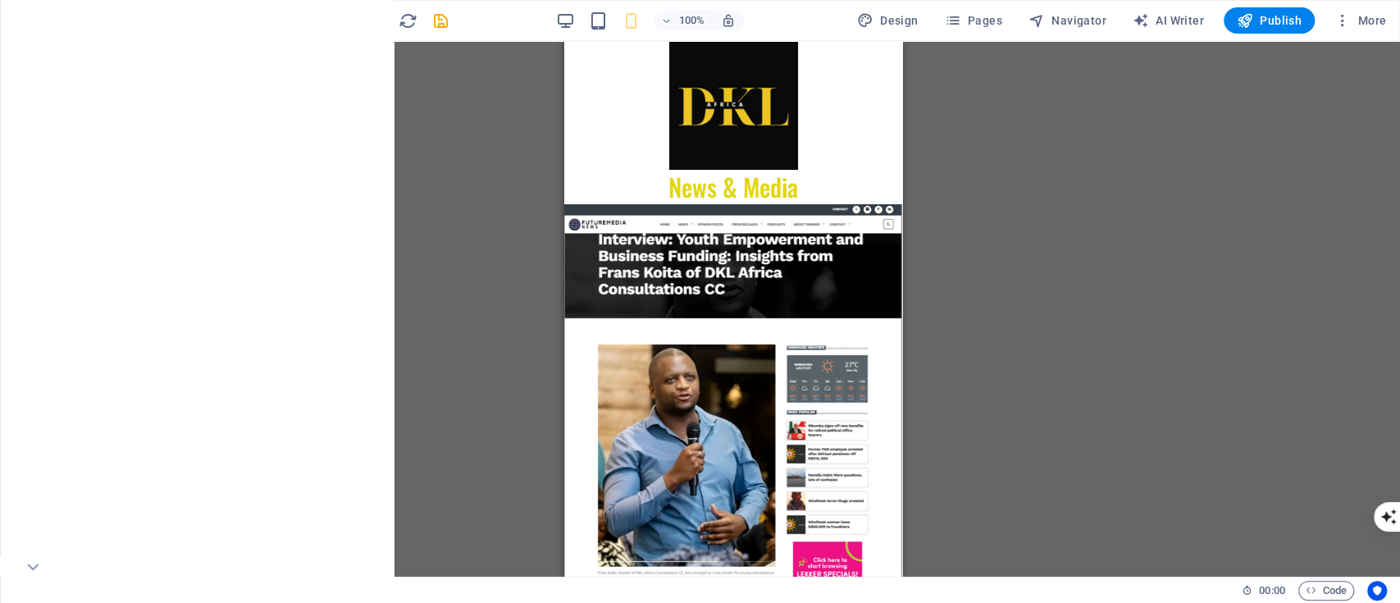
click at [264, 23] on div "100% Design Pages Navigator AI Writer Publish More" at bounding box center [700, 20] width 1399 height 39
click at [274, 21] on icon "undo" at bounding box center [276, 20] width 19 height 19
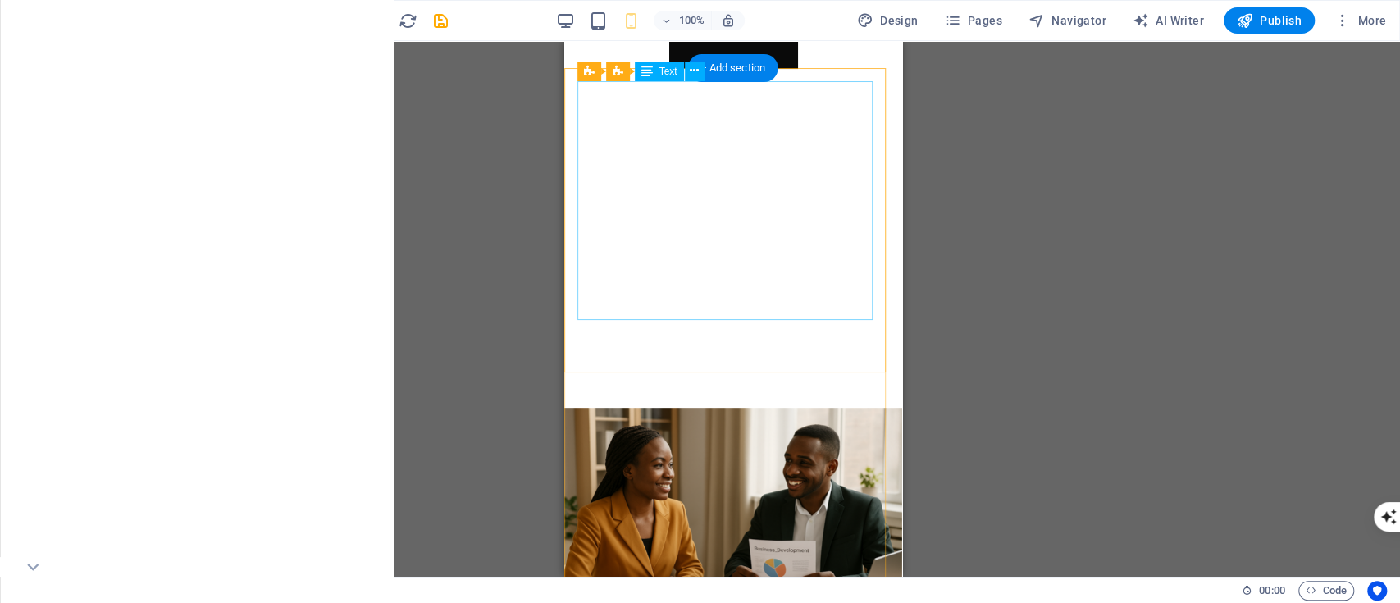
scroll to position [102, 0]
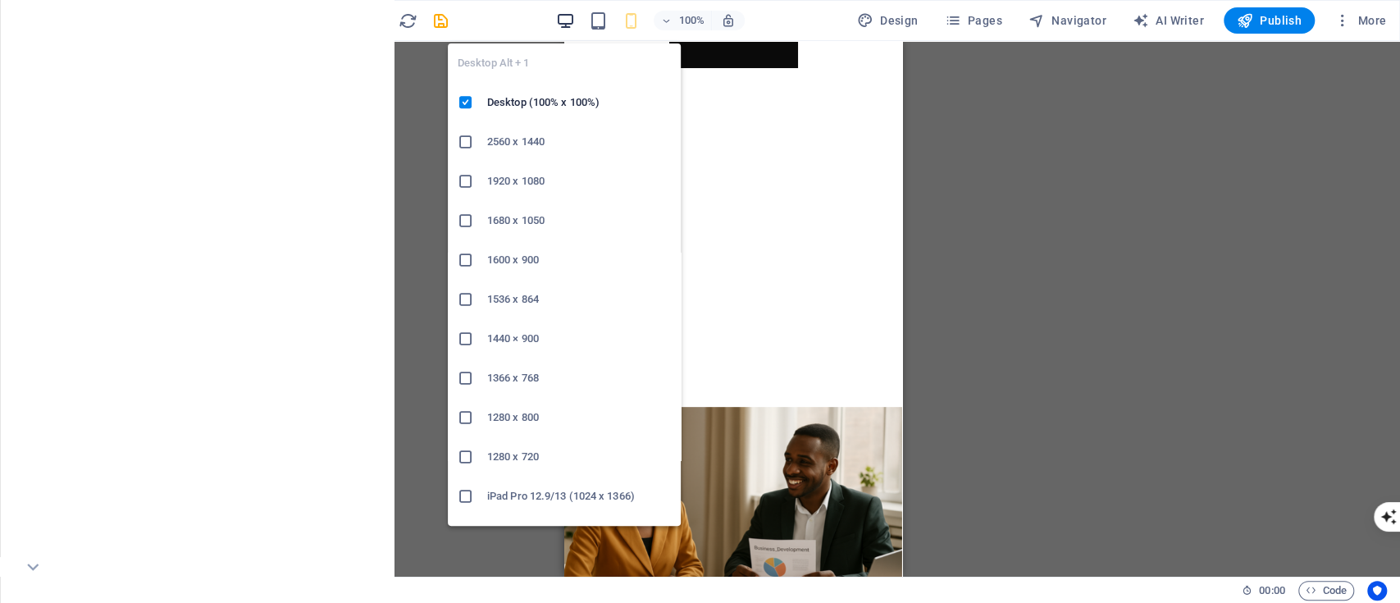
click at [567, 23] on icon "button" at bounding box center [565, 20] width 19 height 19
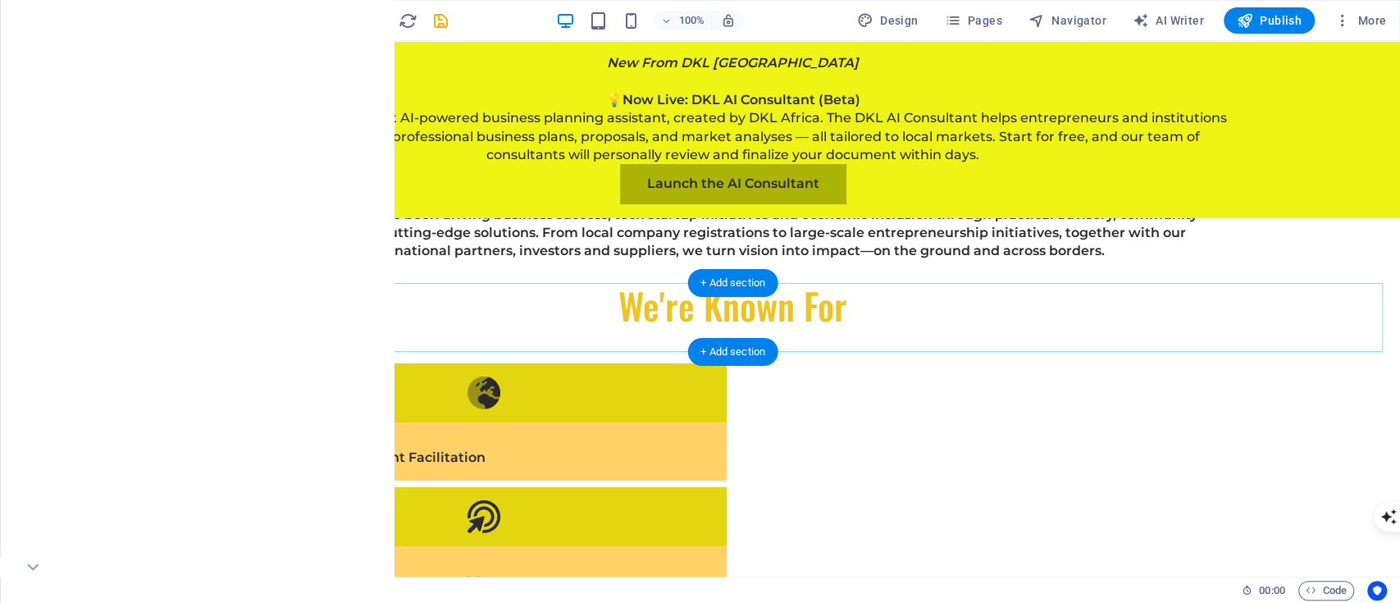
scroll to position [7123, 0]
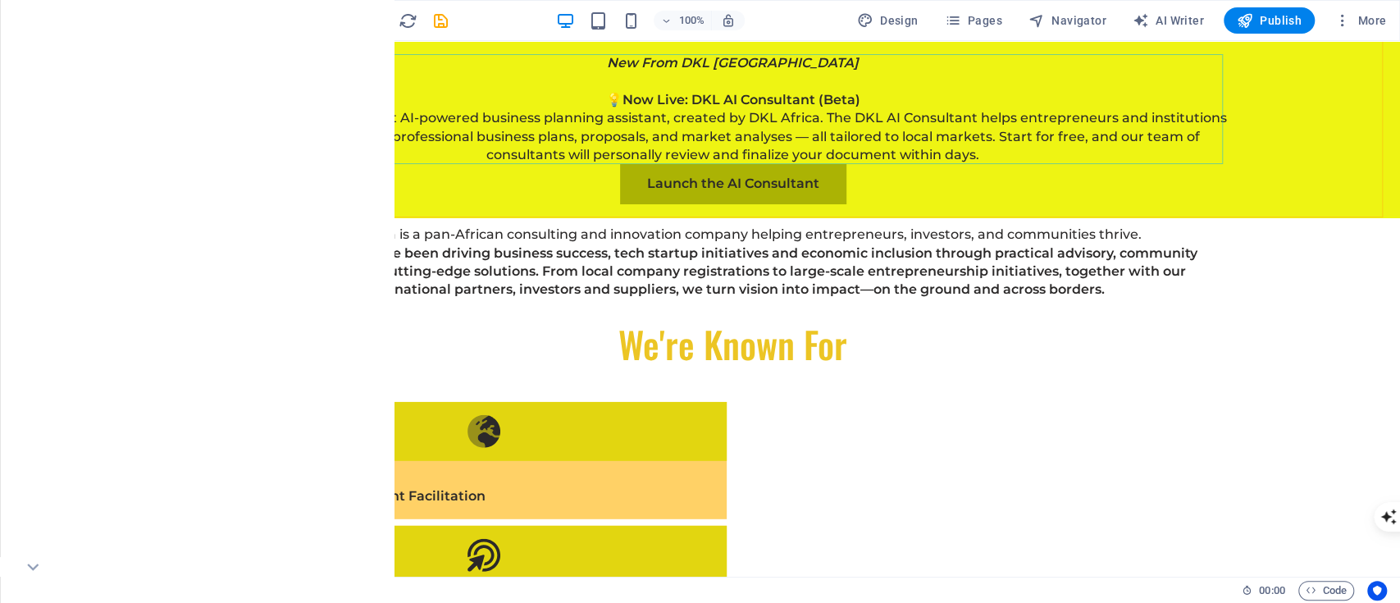
click at [716, 60] on div "New From DKL Africa 💡 Now Live: DKL AI Consultant (Beta) Experience Africa’s fi…" at bounding box center [733, 109] width 997 height 110
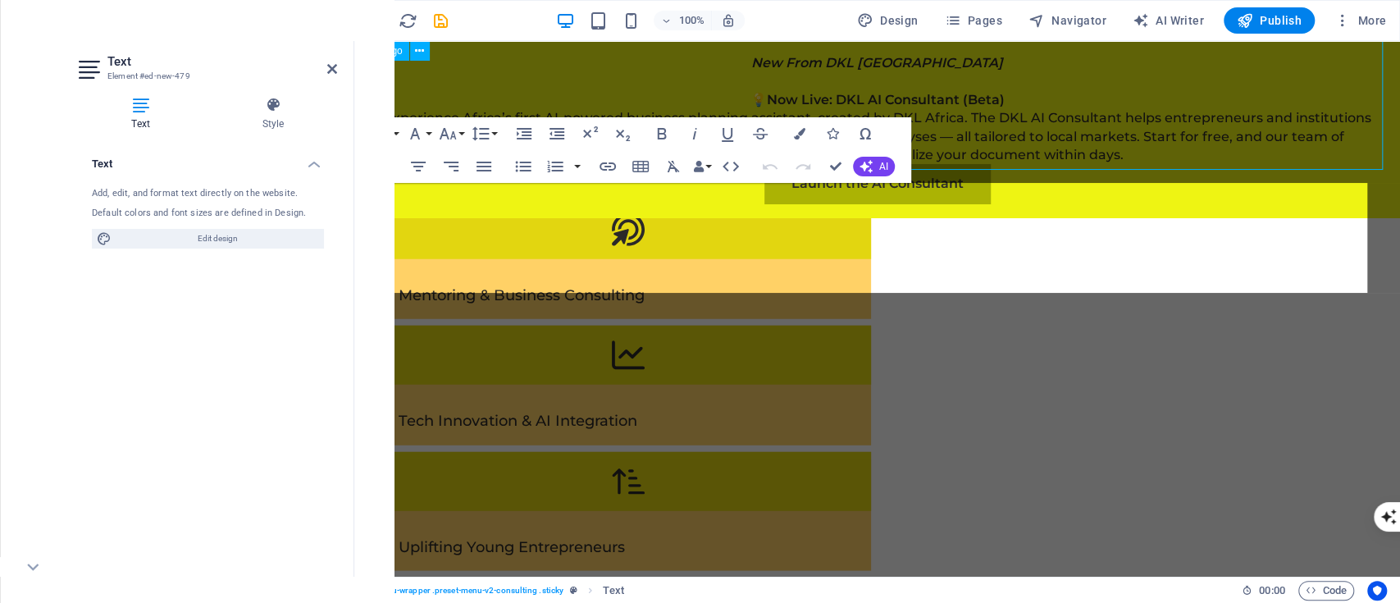
scroll to position [0, 0]
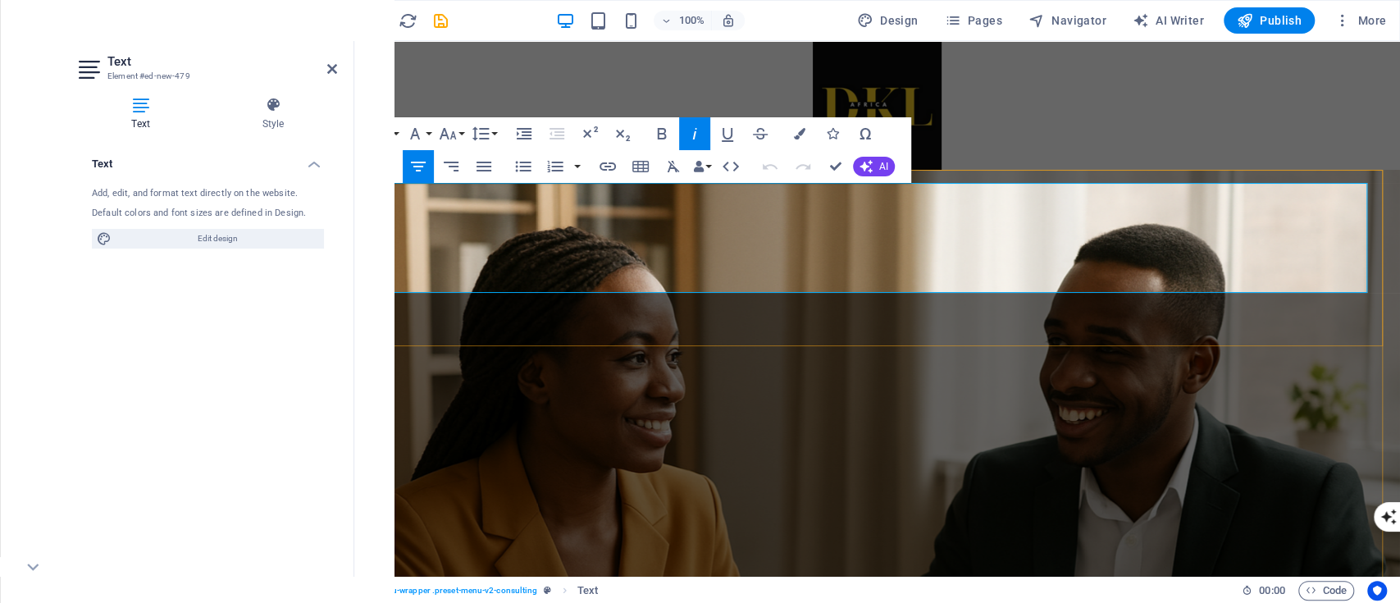
click at [463, 130] on button "Font Size" at bounding box center [451, 133] width 31 height 33
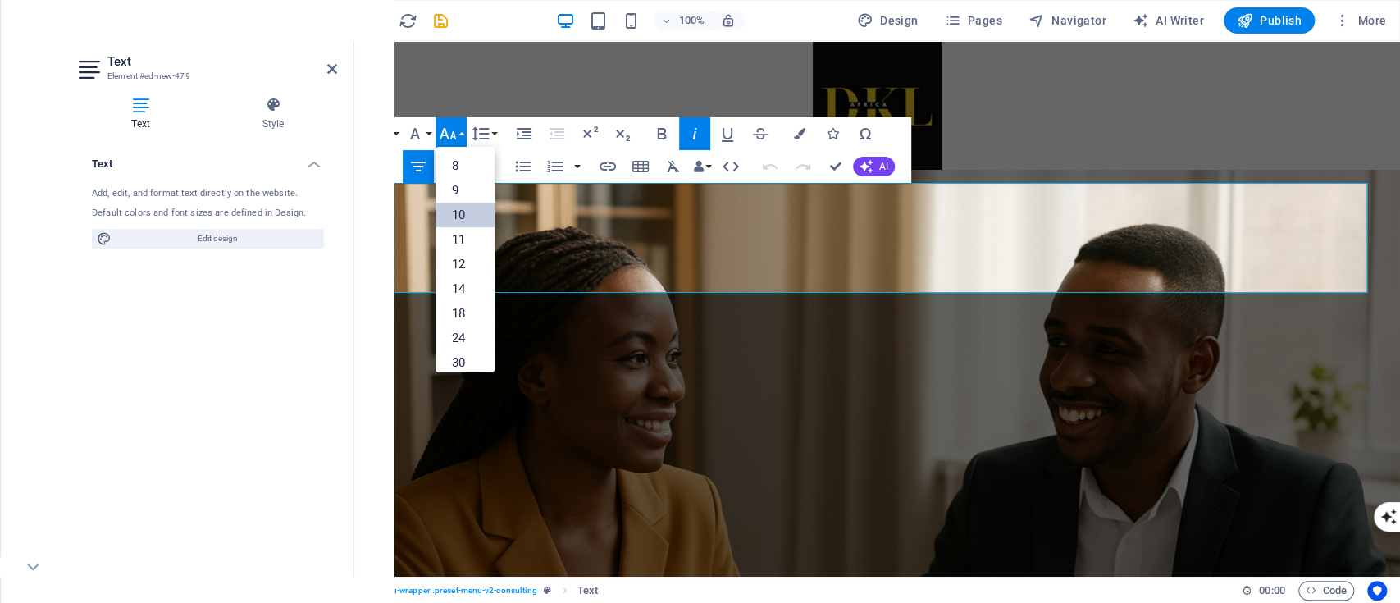
click at [463, 221] on link "10" at bounding box center [465, 215] width 59 height 25
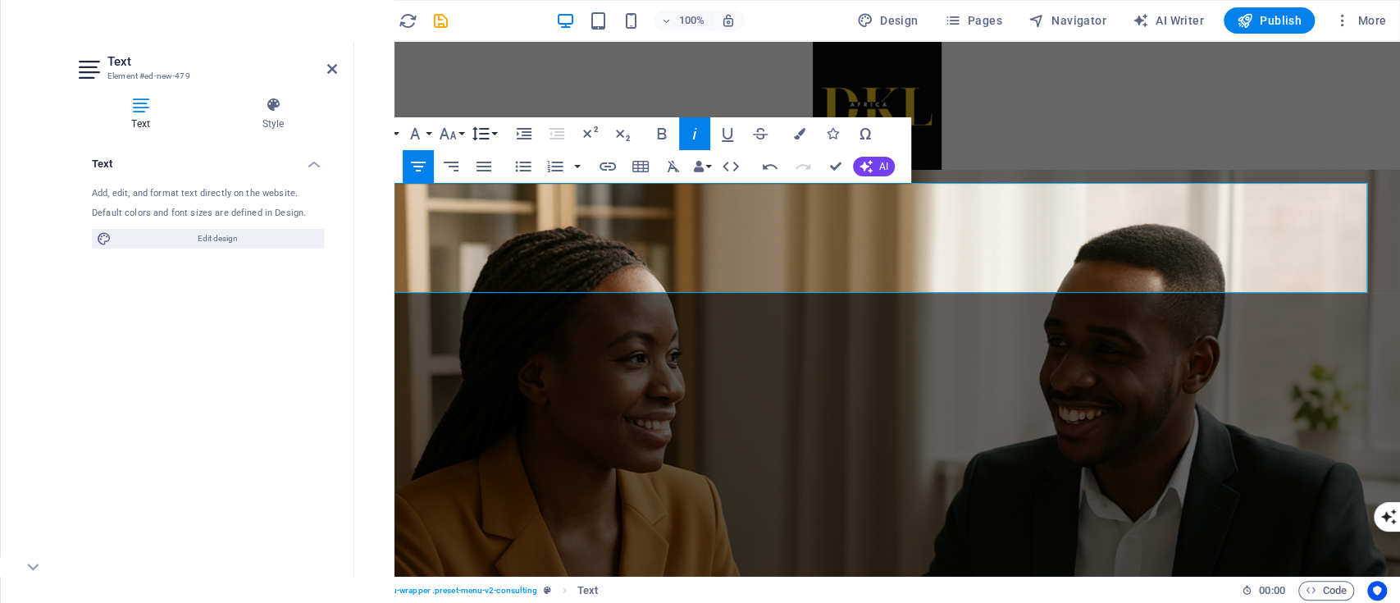
click at [486, 128] on icon "button" at bounding box center [480, 134] width 17 height 14
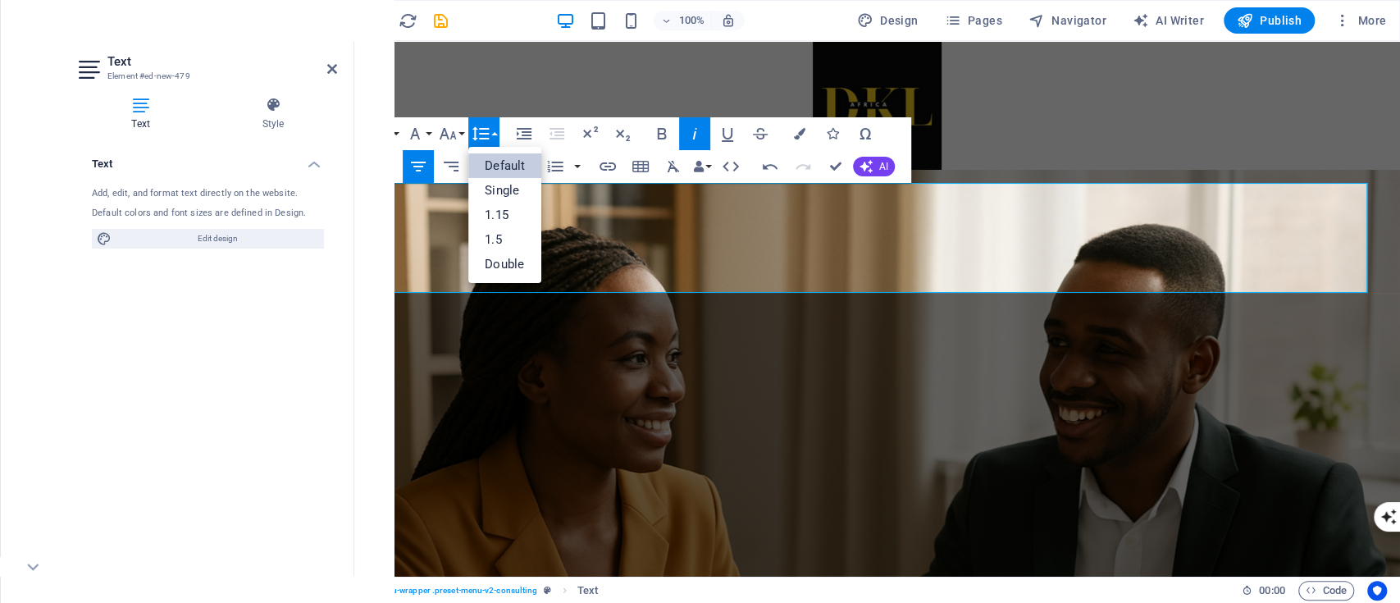
click at [486, 128] on icon "button" at bounding box center [480, 134] width 17 height 14
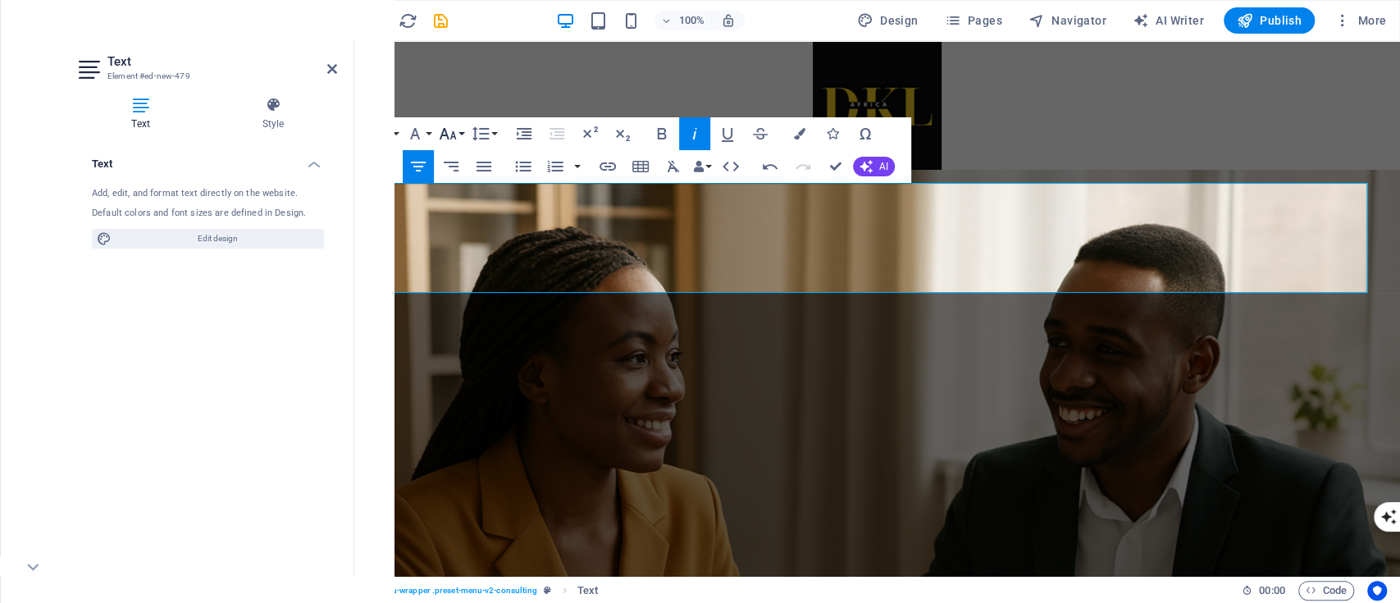
click at [459, 131] on button "Font Size" at bounding box center [451, 133] width 31 height 33
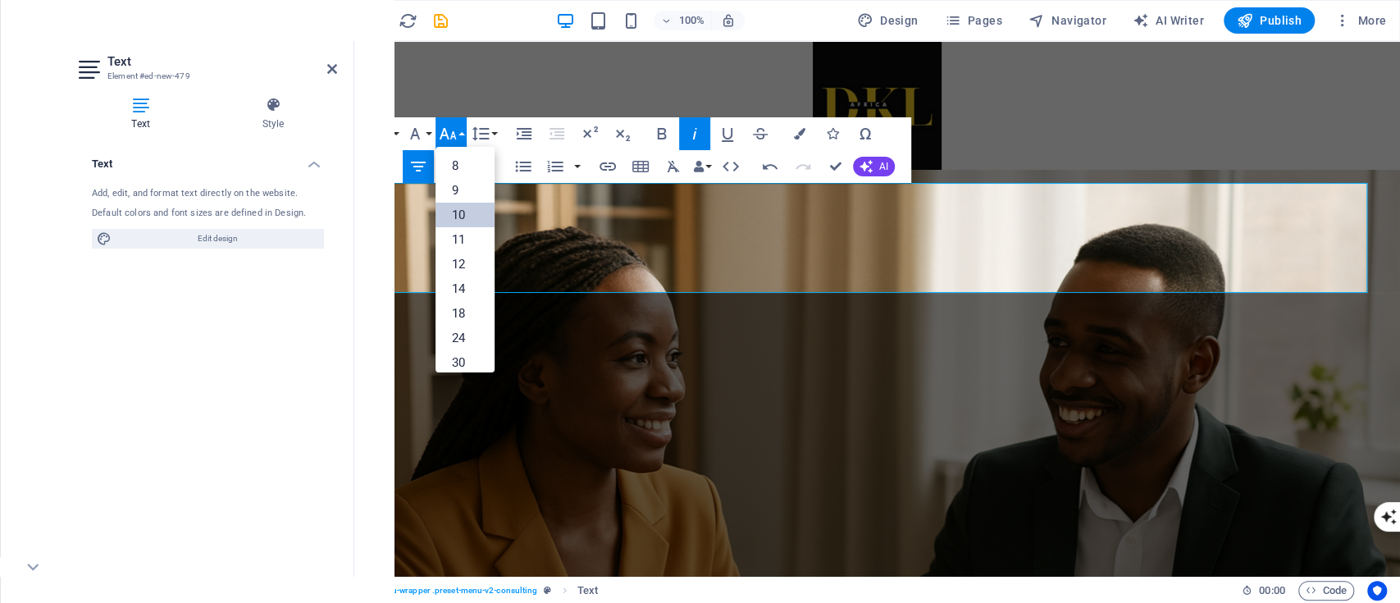
scroll to position [67, 0]
click at [469, 244] on link "18" at bounding box center [465, 246] width 59 height 25
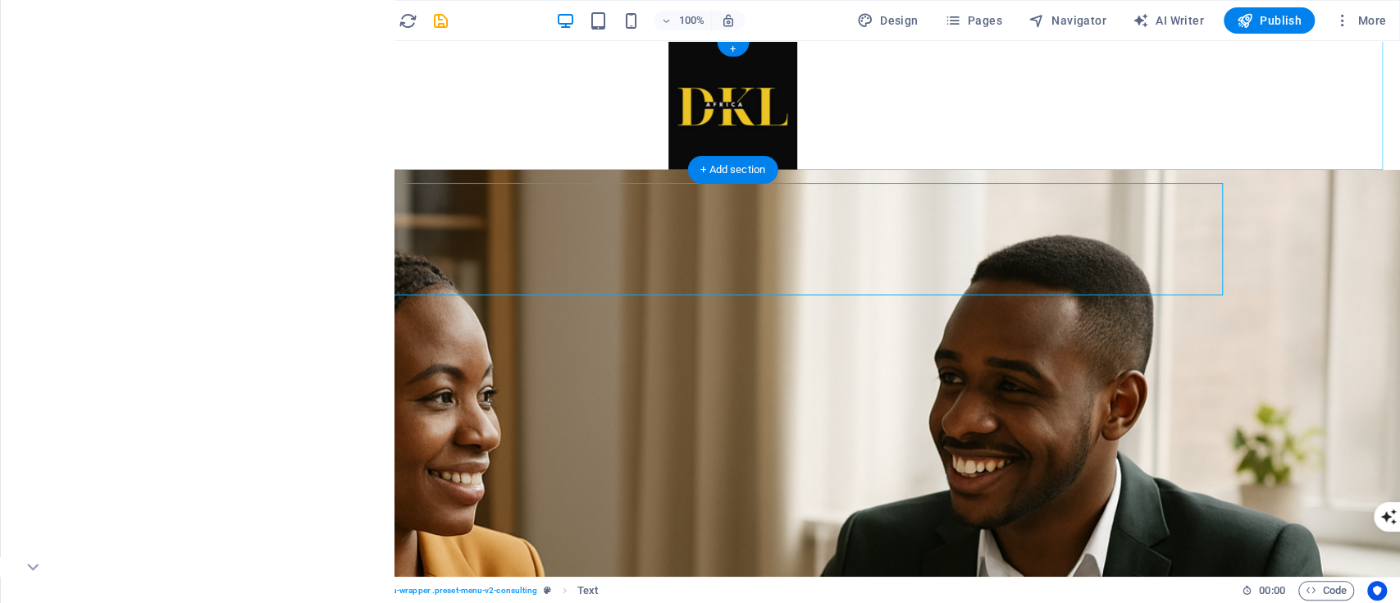
click at [952, 122] on div at bounding box center [733, 105] width 1335 height 129
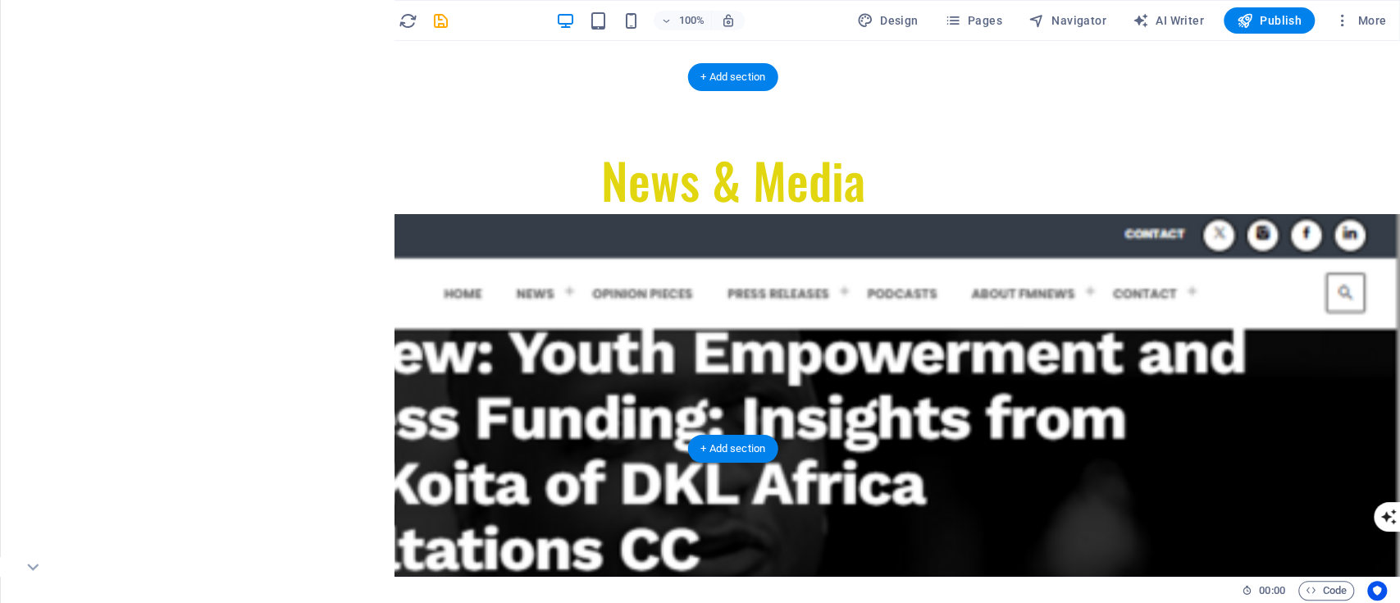
scroll to position [1655, 0]
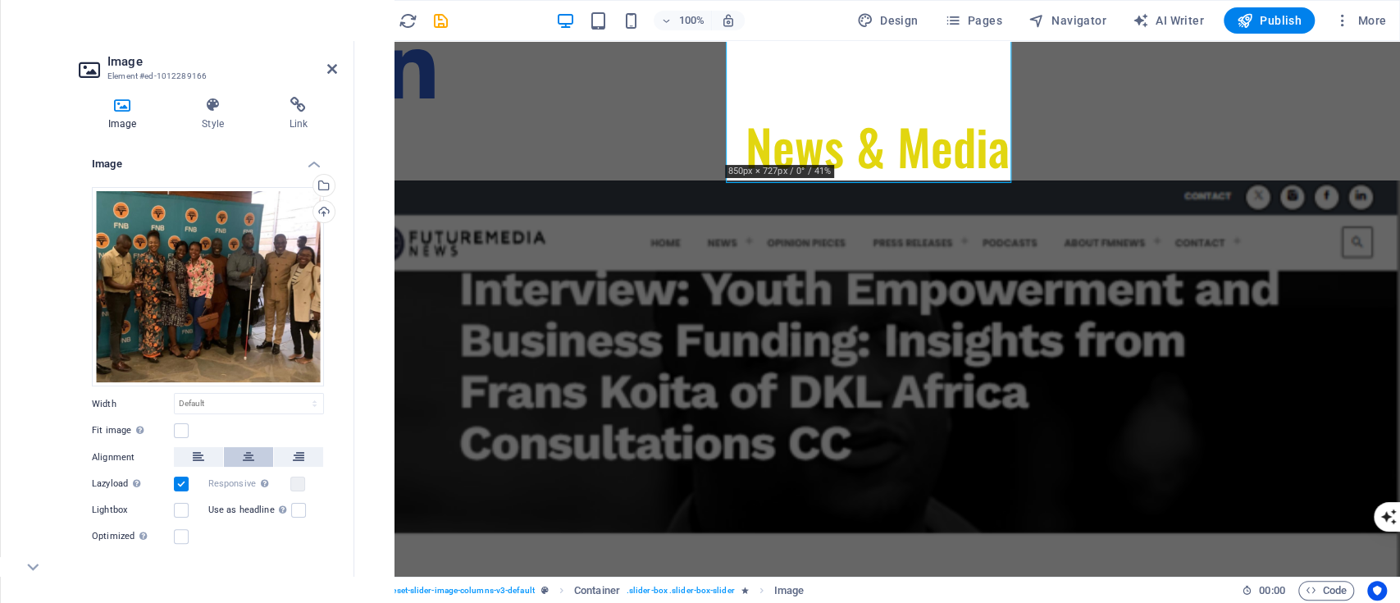
click at [243, 451] on icon at bounding box center [248, 457] width 11 height 20
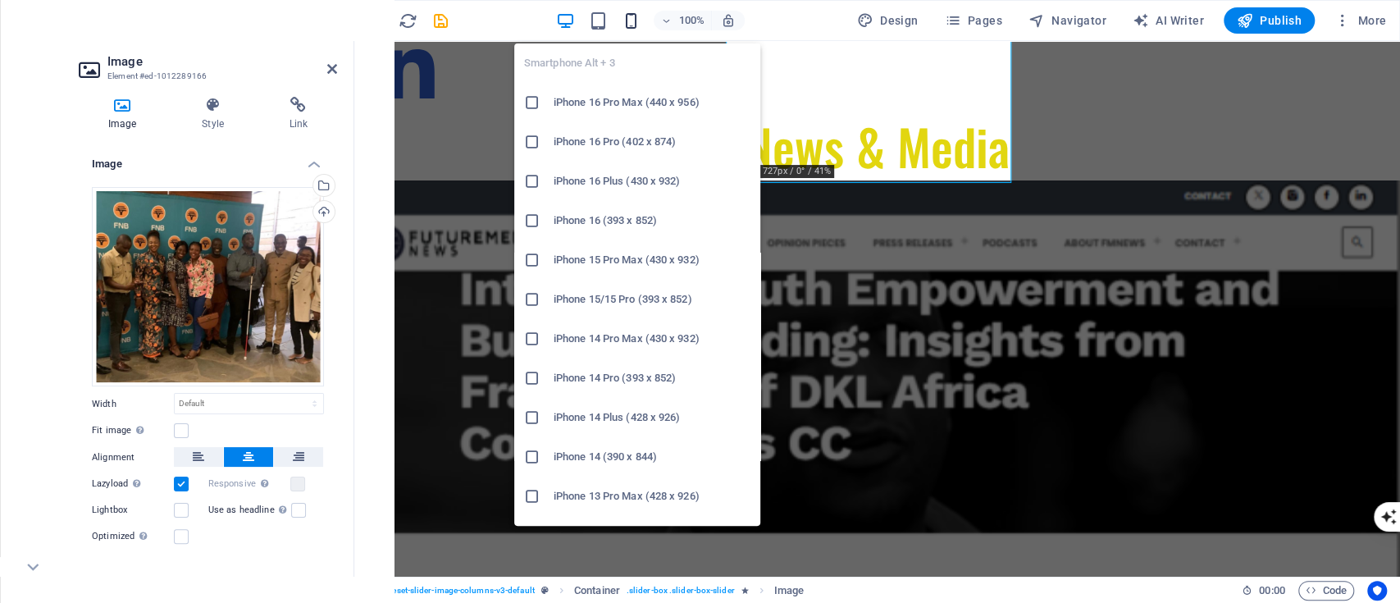
click at [641, 12] on icon "button" at bounding box center [631, 20] width 19 height 19
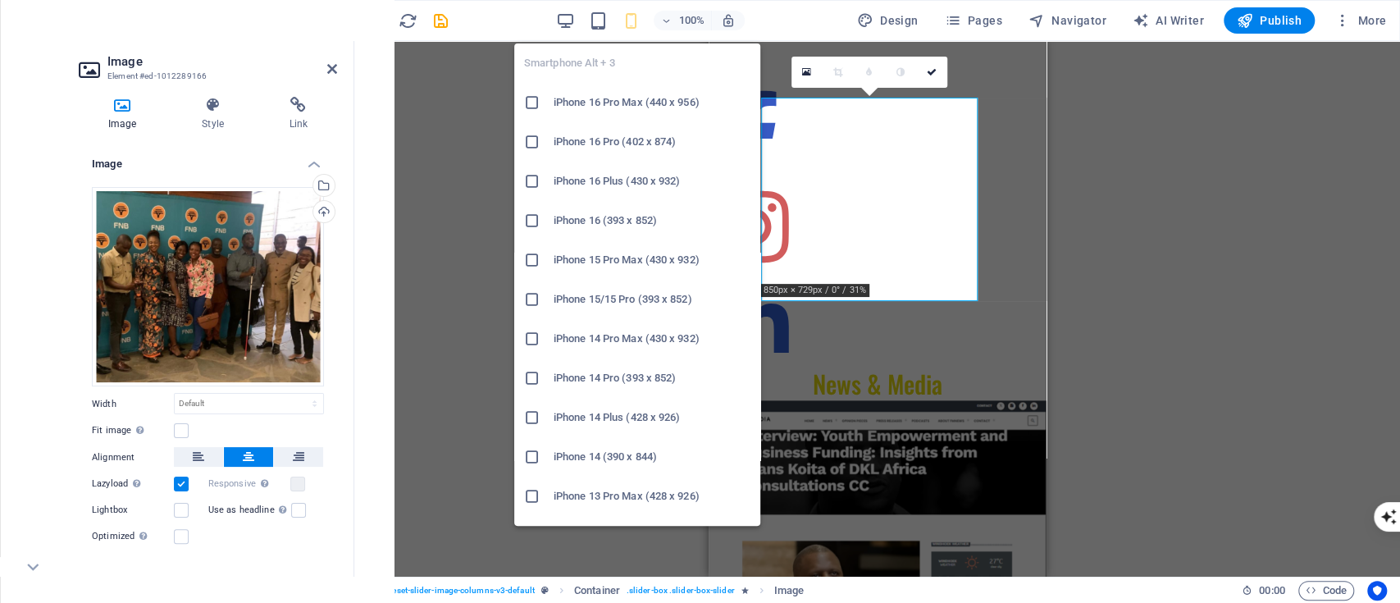
type input "270"
select select "px"
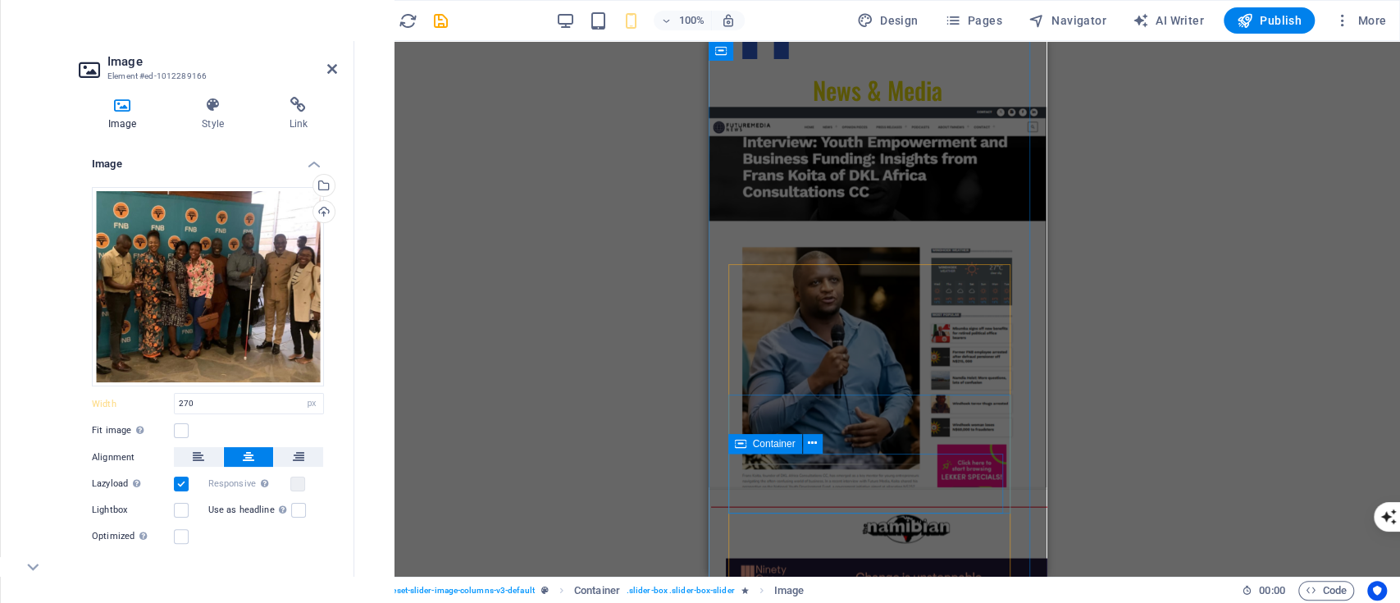
scroll to position [2118, 0]
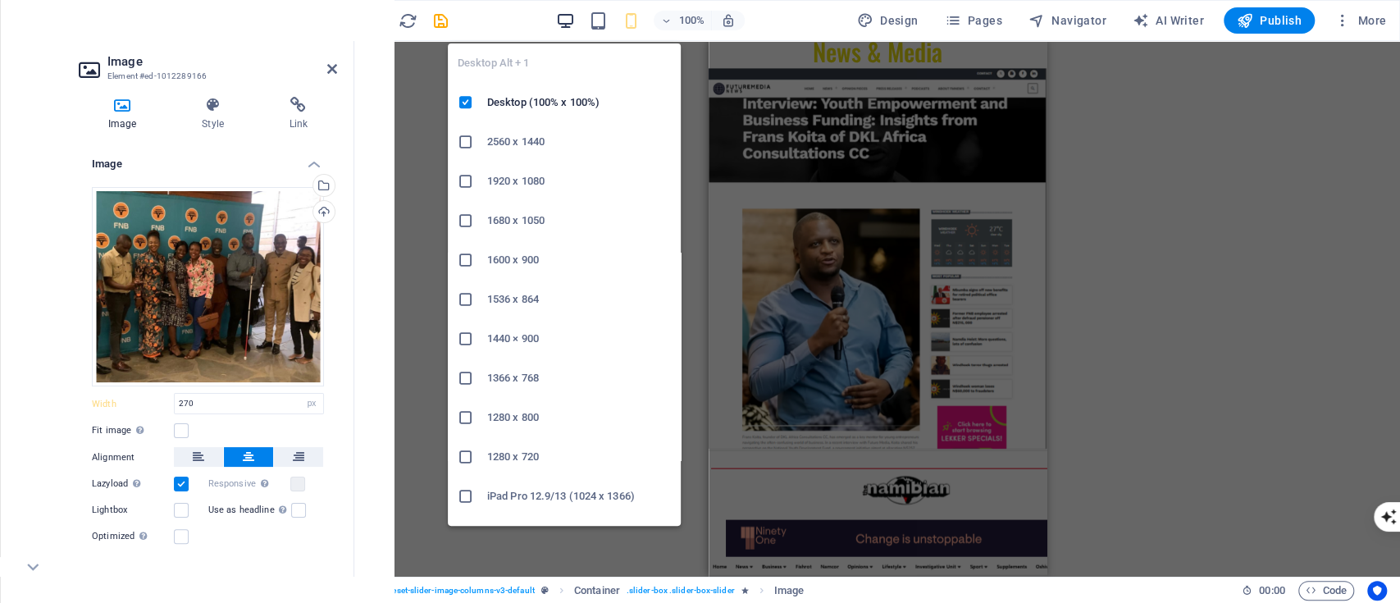
click at [559, 28] on icon "button" at bounding box center [565, 20] width 19 height 19
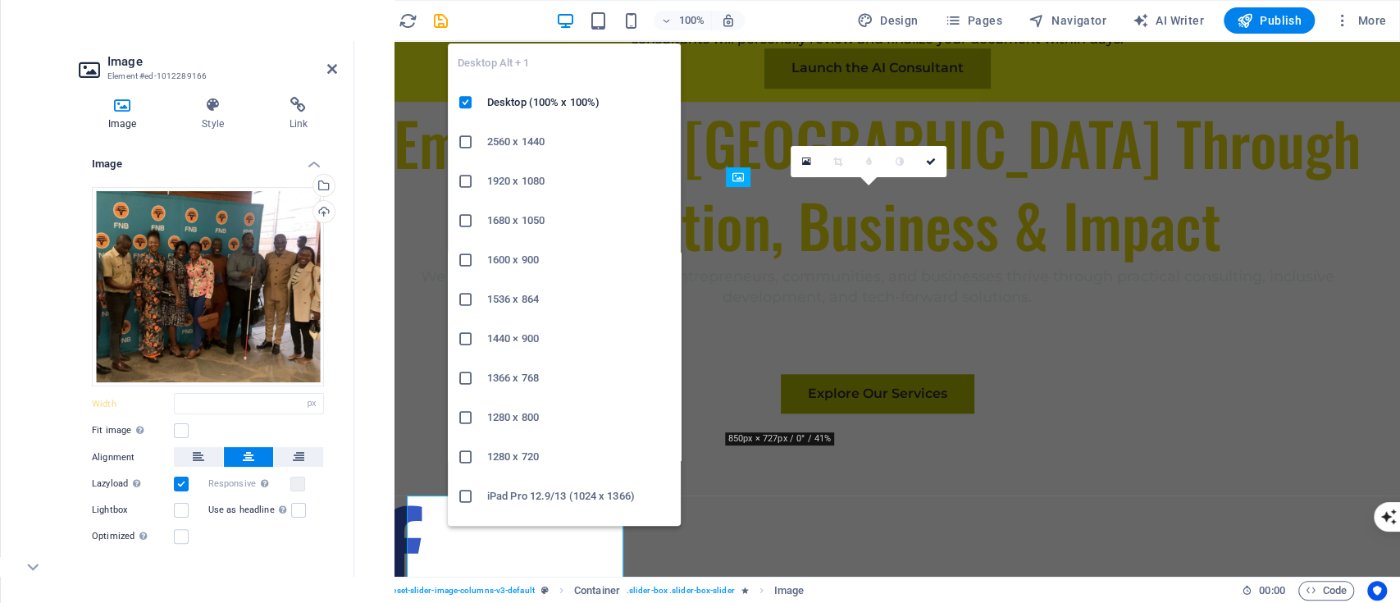
select select "DISABLED_OPTION_VALUE"
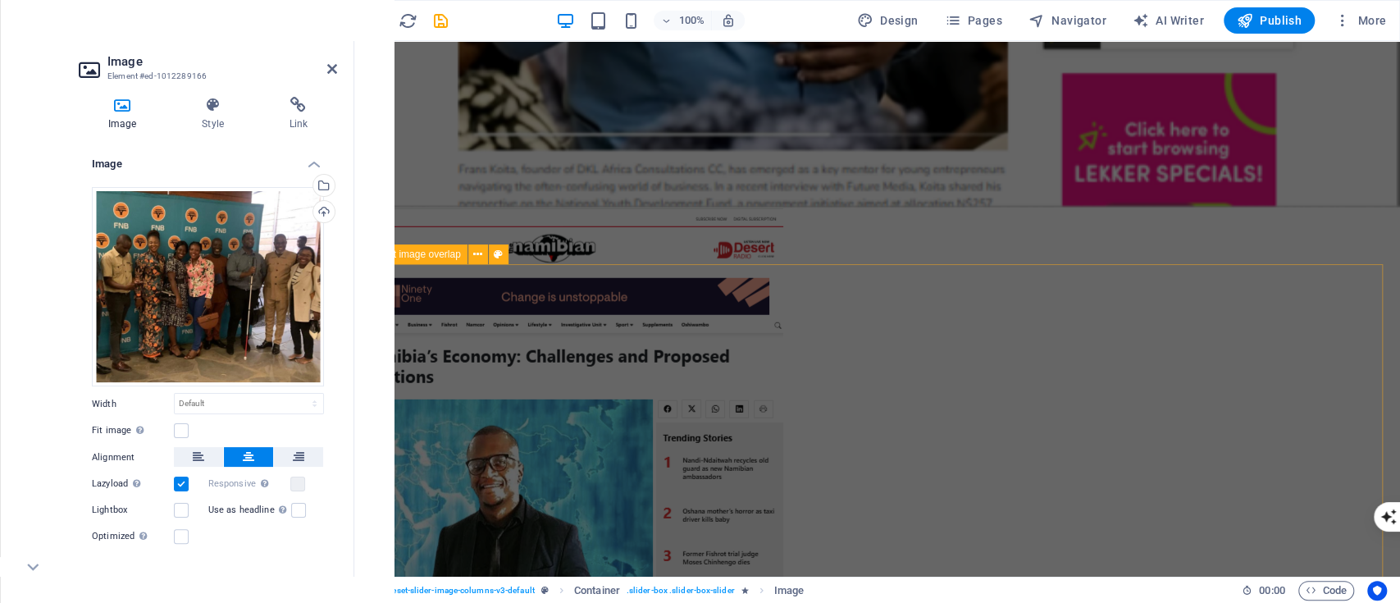
scroll to position [2817, 0]
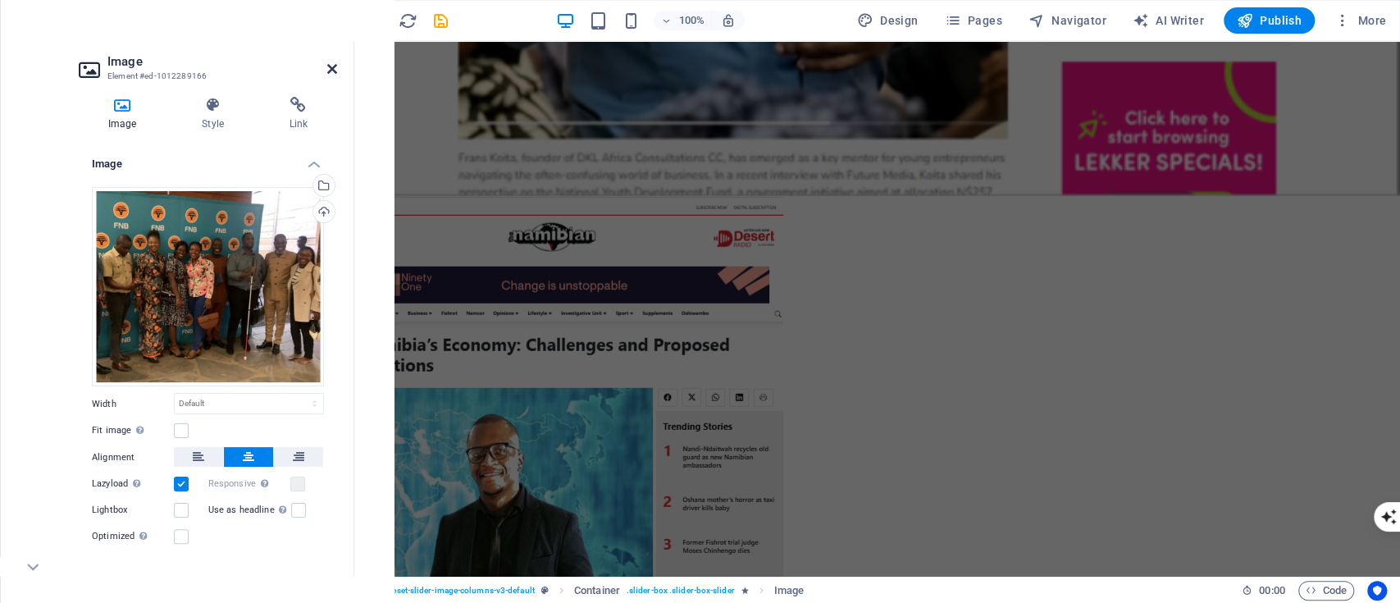
click at [331, 62] on icon at bounding box center [332, 68] width 10 height 13
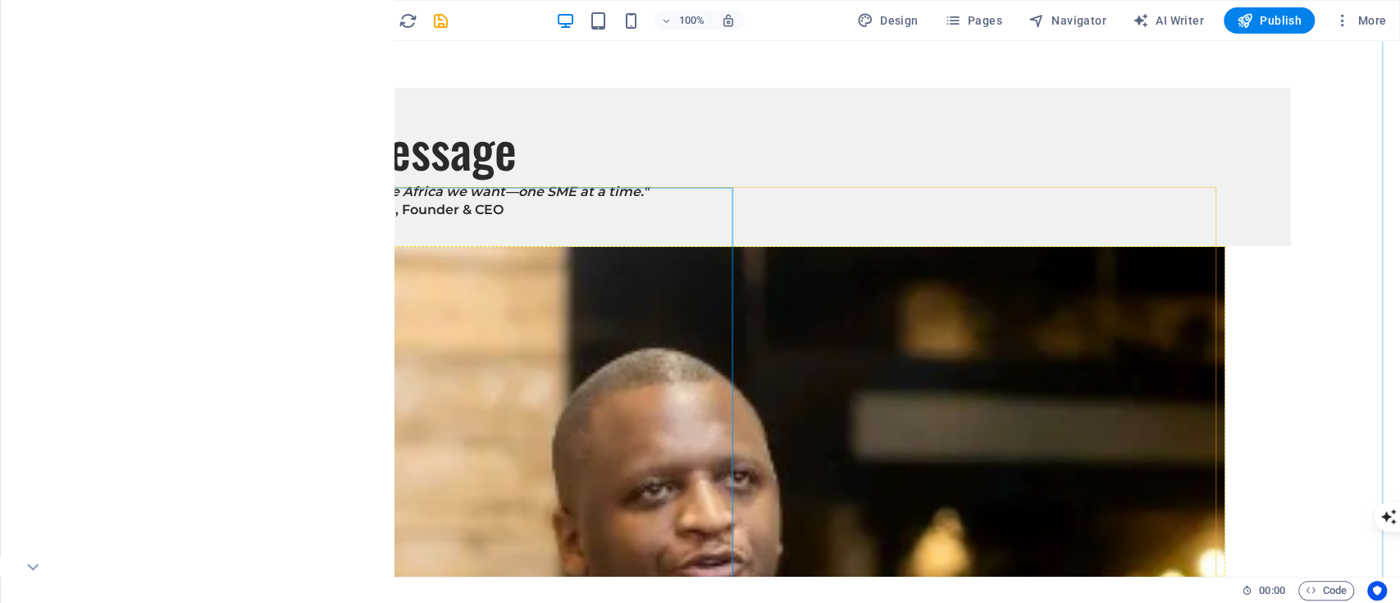
scroll to position [8072, 0]
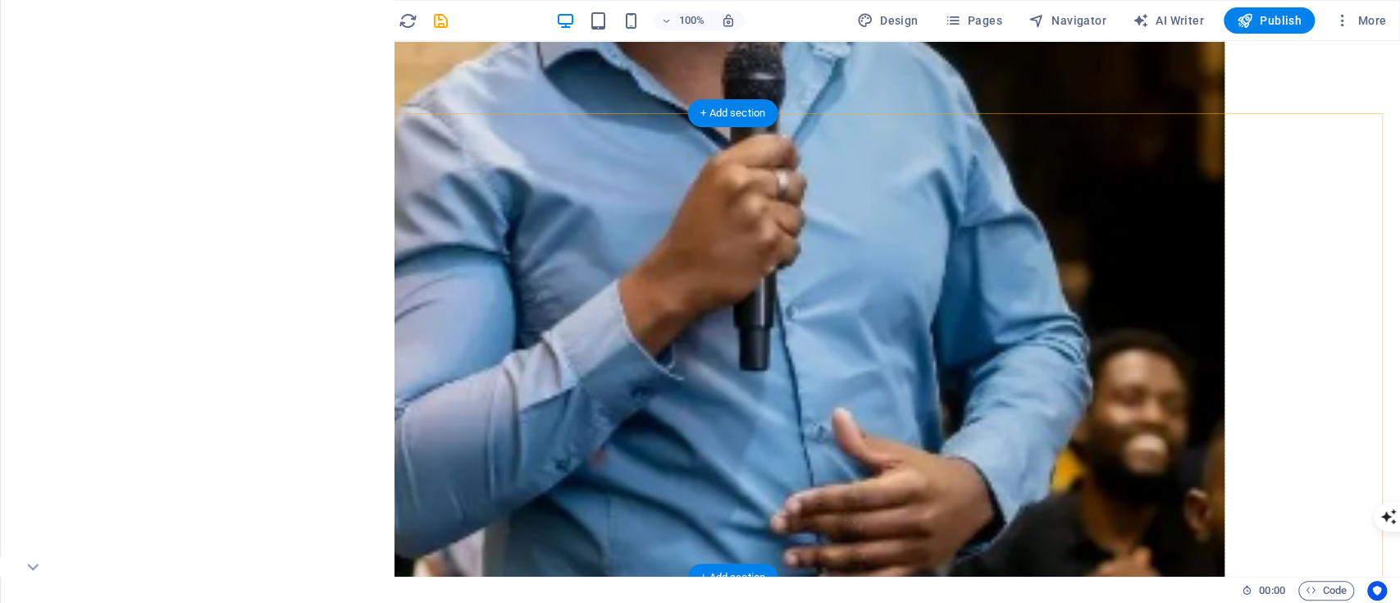
scroll to position [8710, 0]
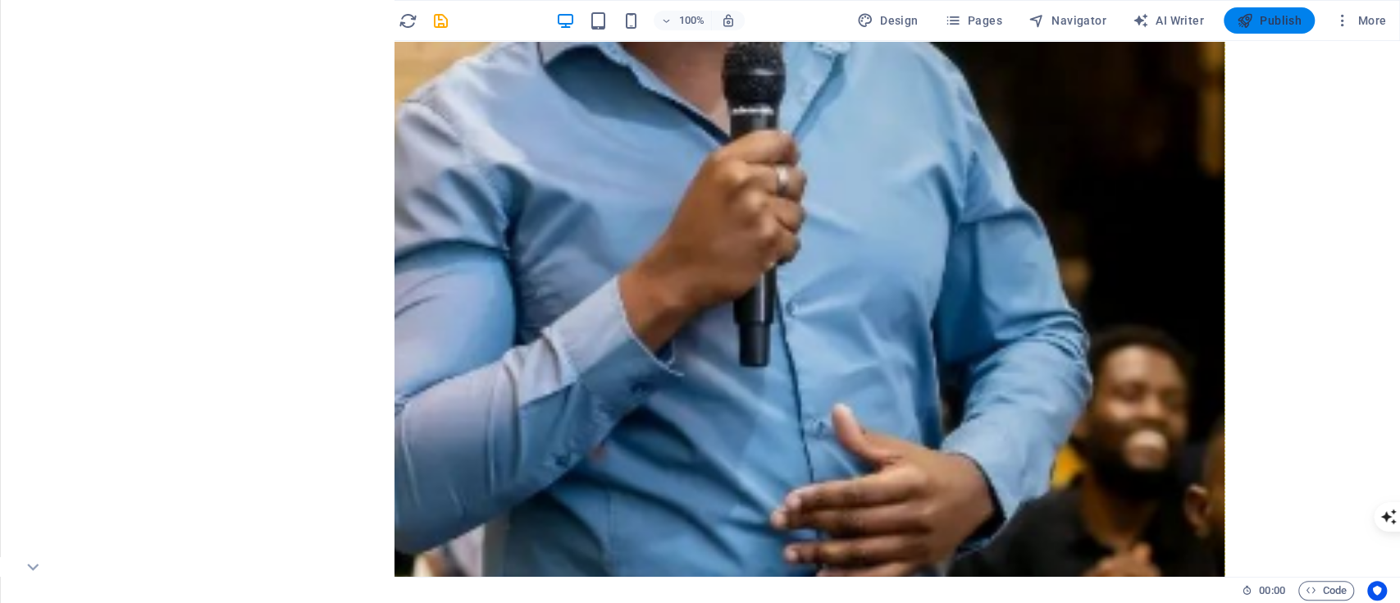
click at [1049, 23] on span "Publish" at bounding box center [1269, 20] width 65 height 16
checkbox input "false"
